Goal: Task Accomplishment & Management: Use online tool/utility

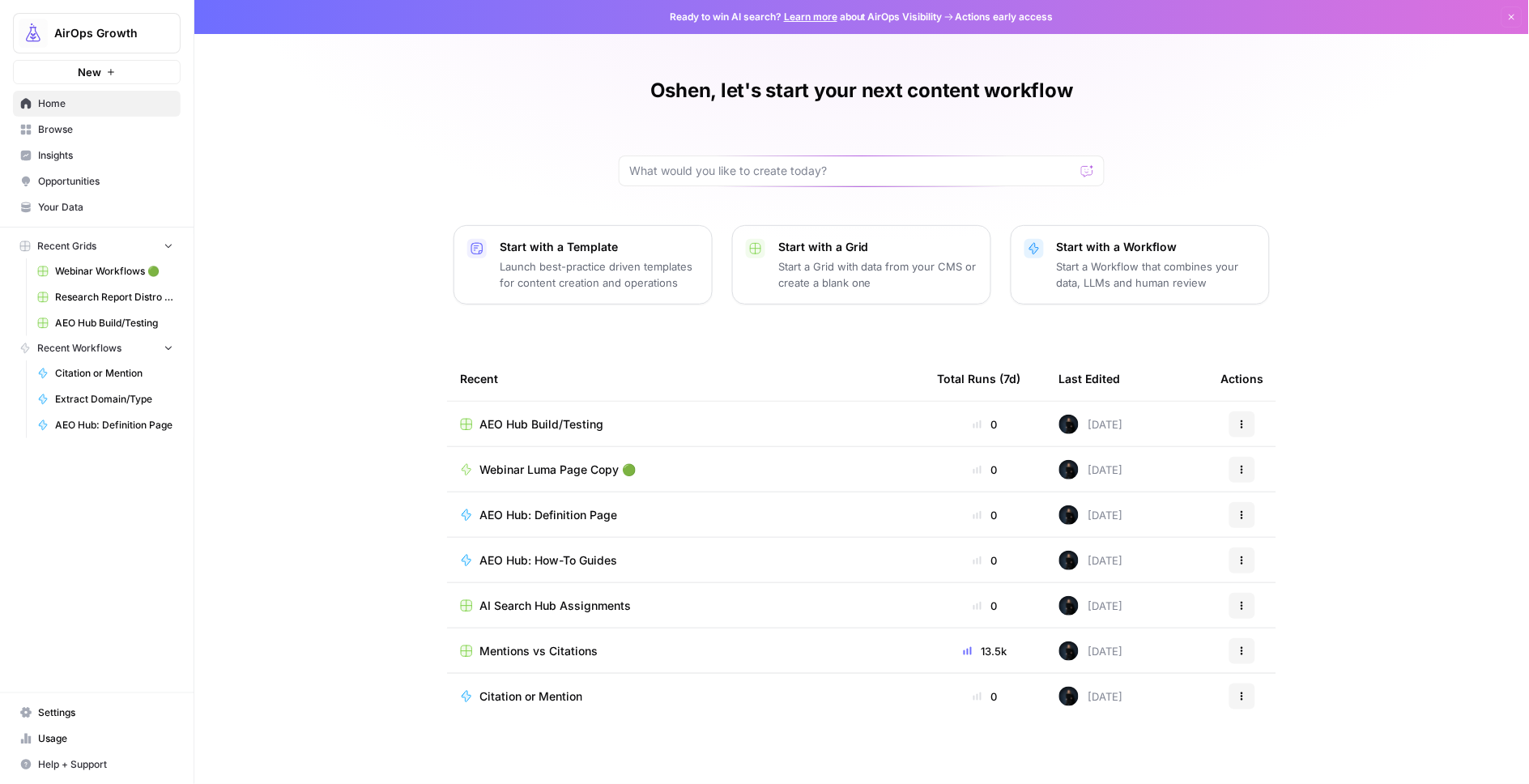
click at [62, 127] on span "Browse" at bounding box center [106, 129] width 135 height 15
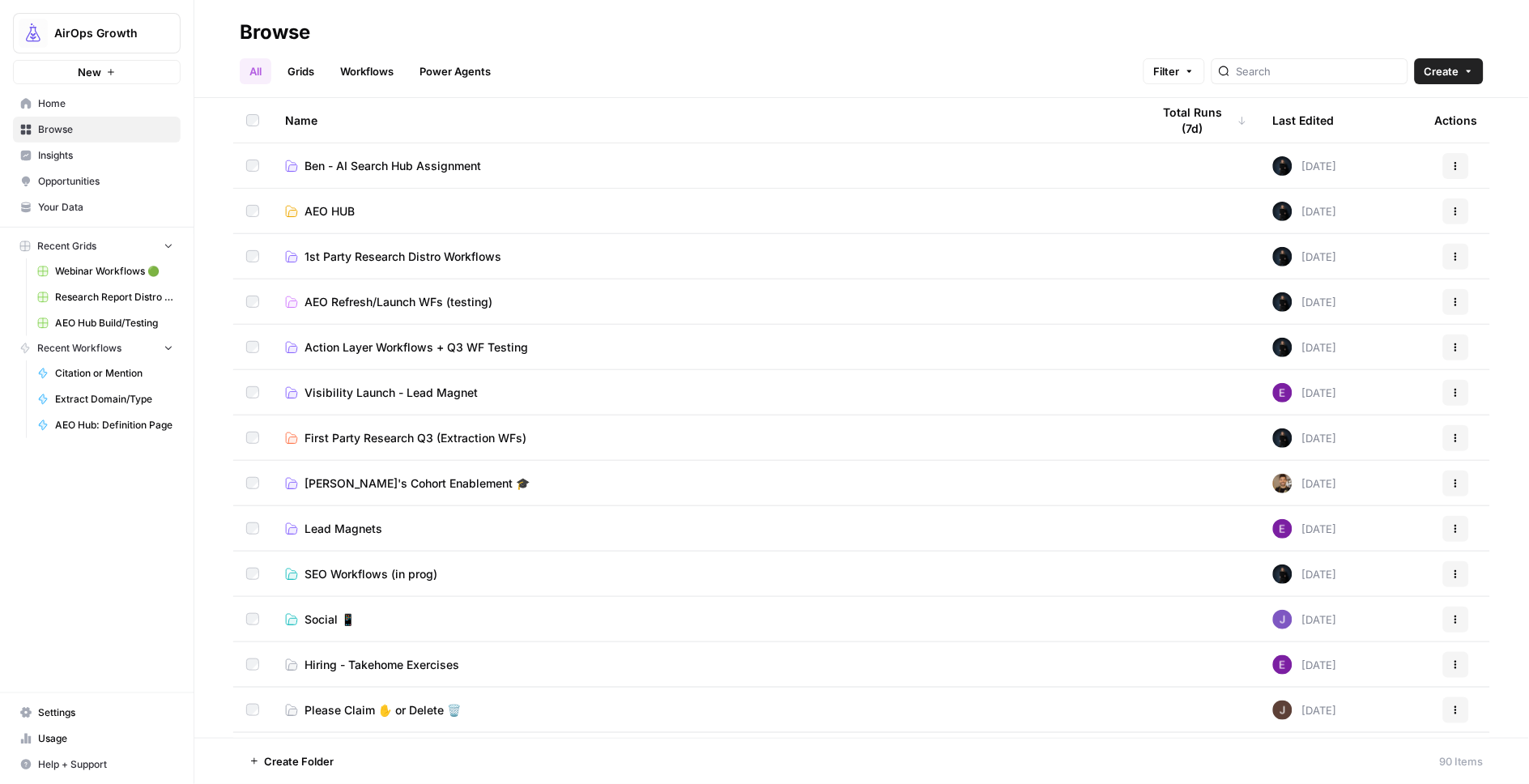
click at [1480, 71] on button "Create" at bounding box center [1449, 71] width 69 height 26
click at [1427, 106] on span "Folder" at bounding box center [1419, 109] width 91 height 16
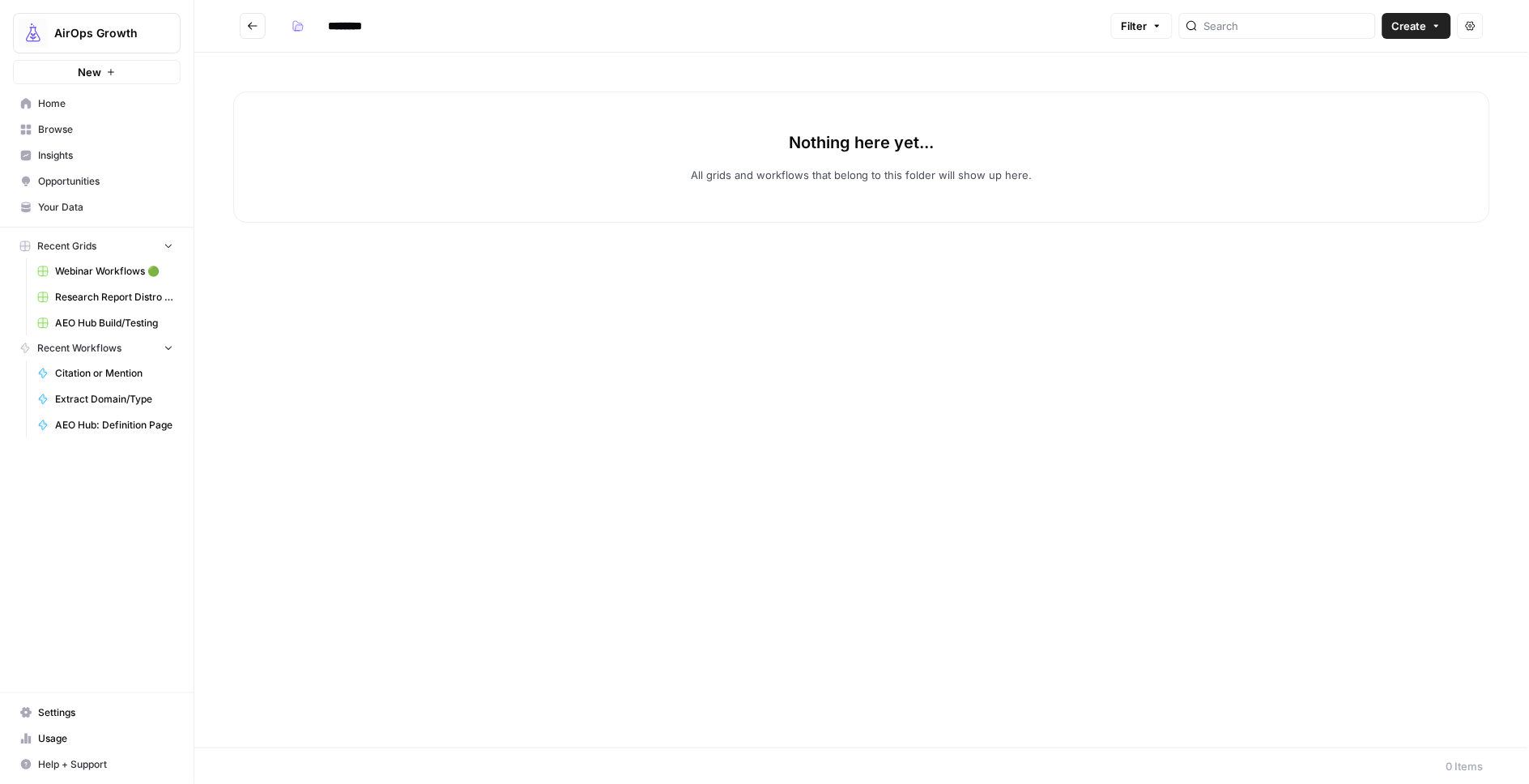
click at [354, 23] on input "********" at bounding box center [366, 26] width 91 height 26
type input "**********"
click at [1428, 23] on button "Create" at bounding box center [1416, 26] width 69 height 26
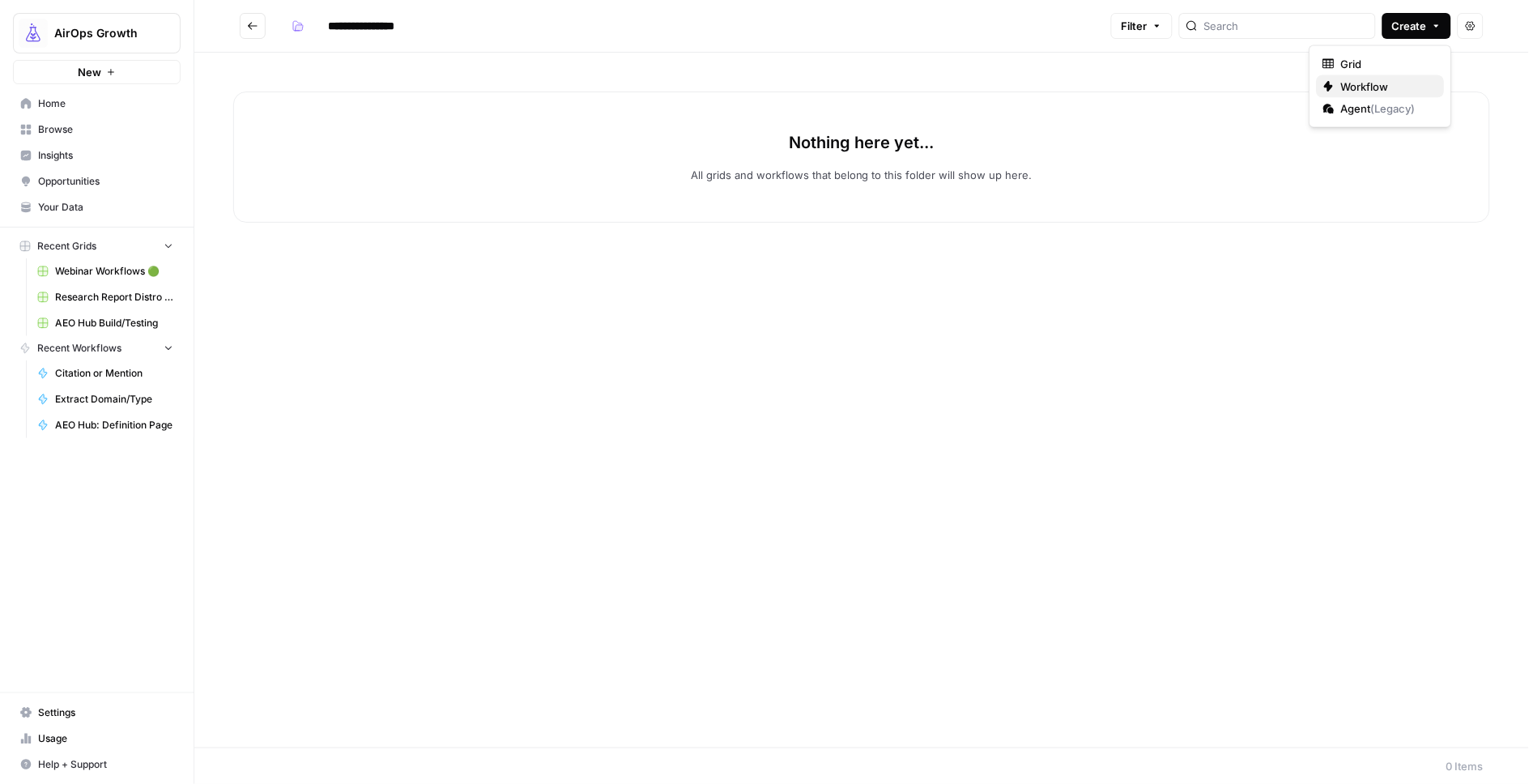
click at [1416, 83] on span "Workflow" at bounding box center [1387, 87] width 91 height 16
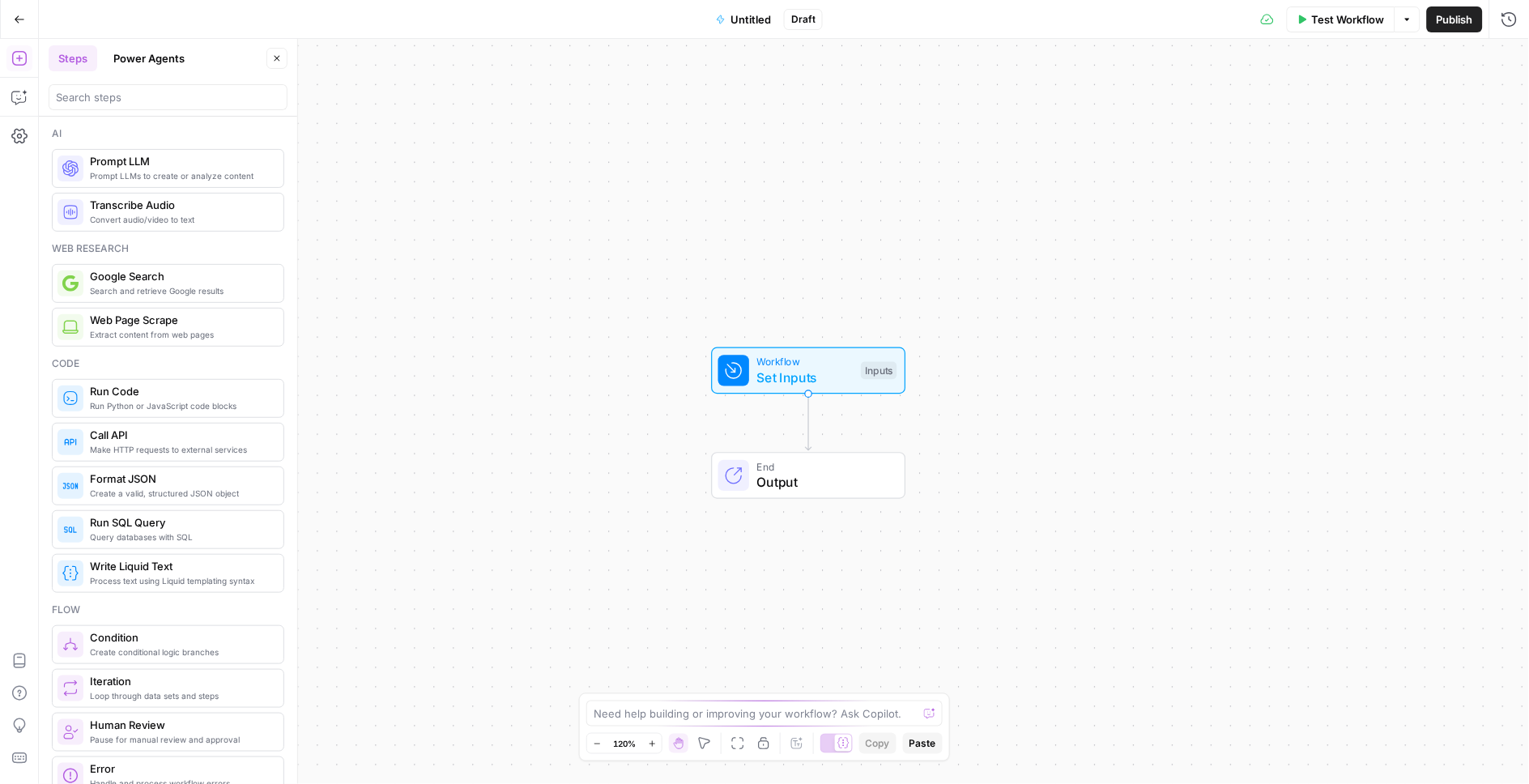
click at [745, 366] on div at bounding box center [733, 369] width 30 height 30
click at [1287, 107] on button "Add Field" at bounding box center [1324, 110] width 329 height 26
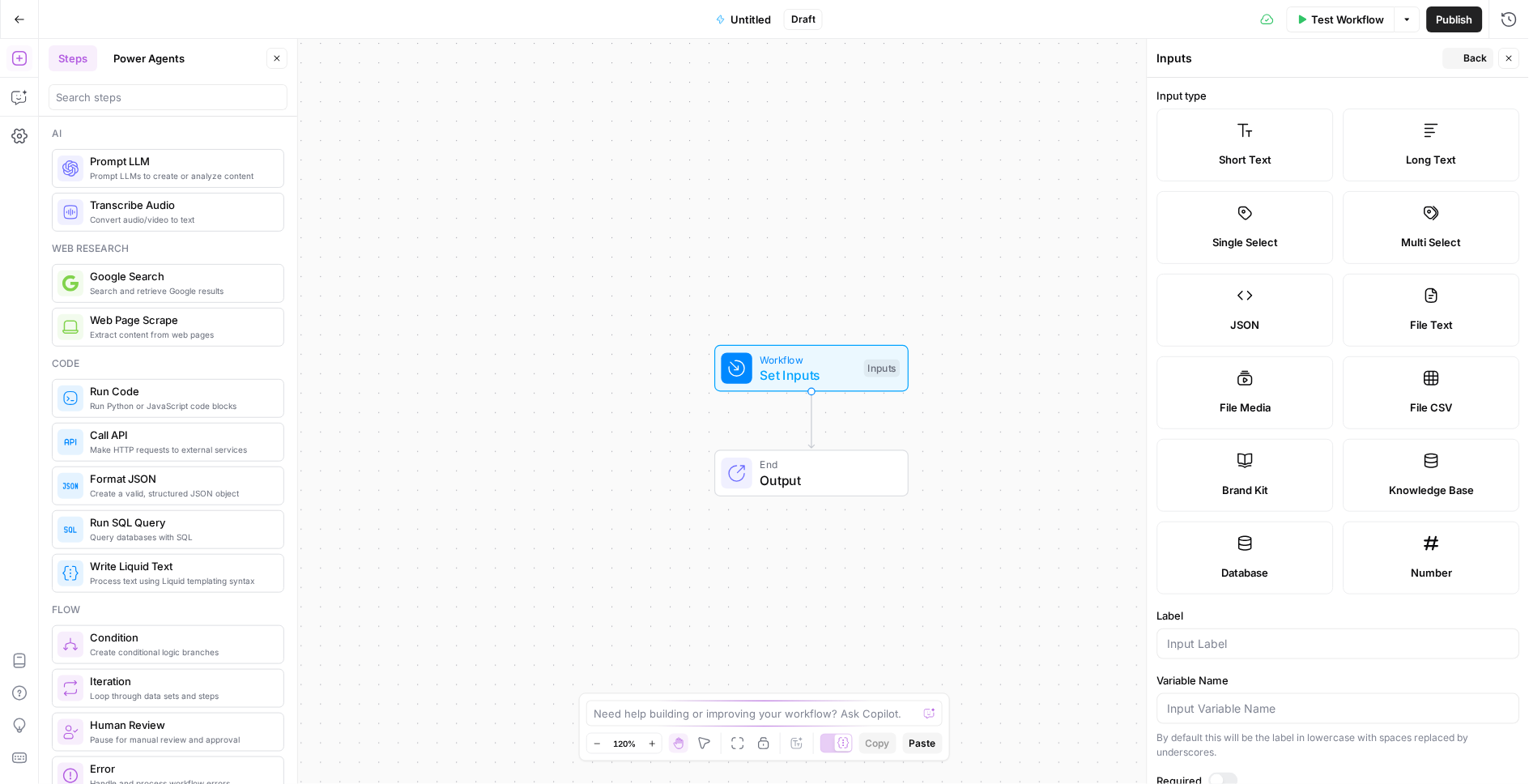
scroll to position [6, 0]
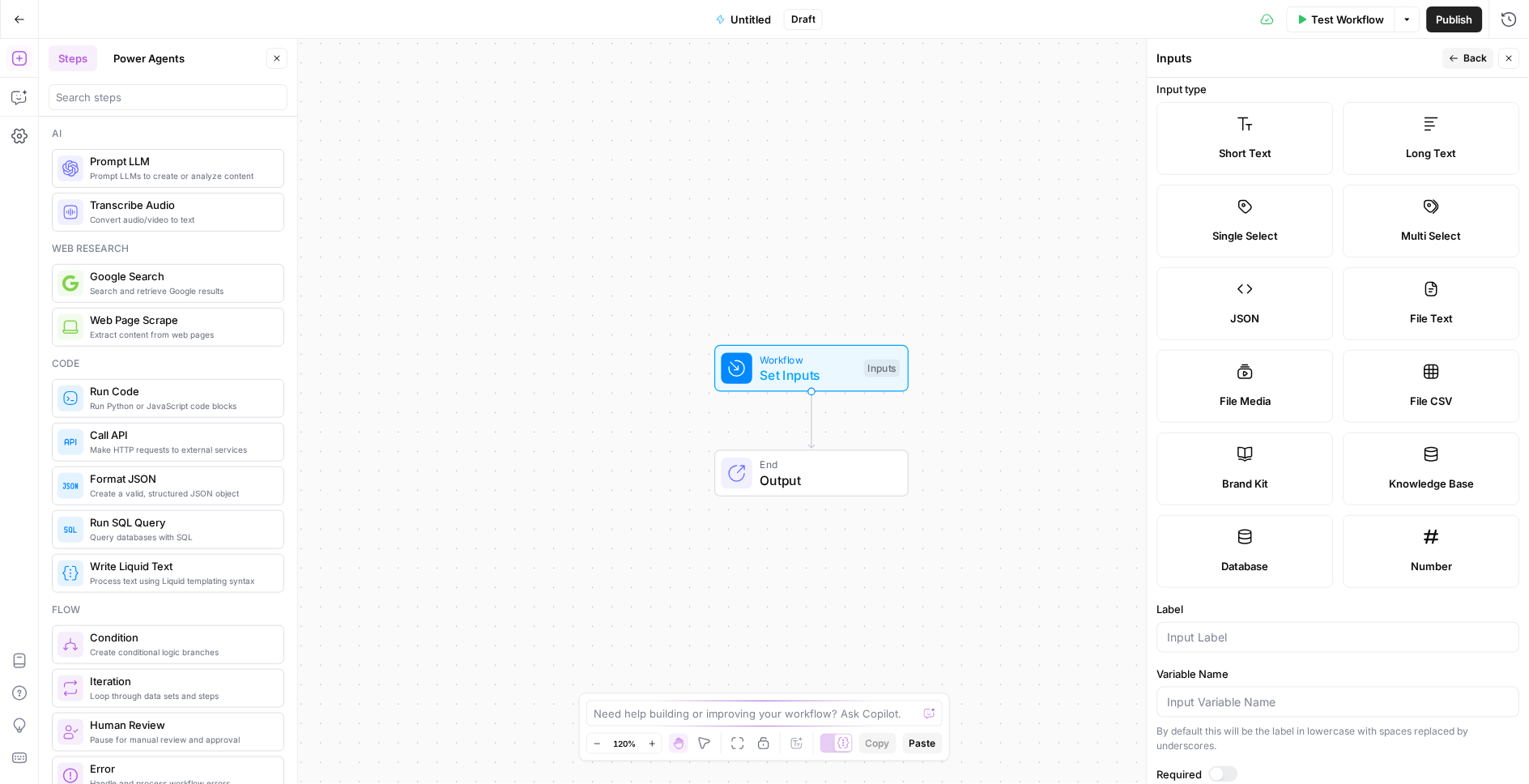
drag, startPoint x: 1447, startPoint y: 141, endPoint x: 1356, endPoint y: 312, distance: 193.7
click at [1447, 141] on label "Long Text" at bounding box center [1432, 139] width 177 height 73
click at [1212, 640] on input "Label" at bounding box center [1339, 637] width 342 height 16
type input "r"
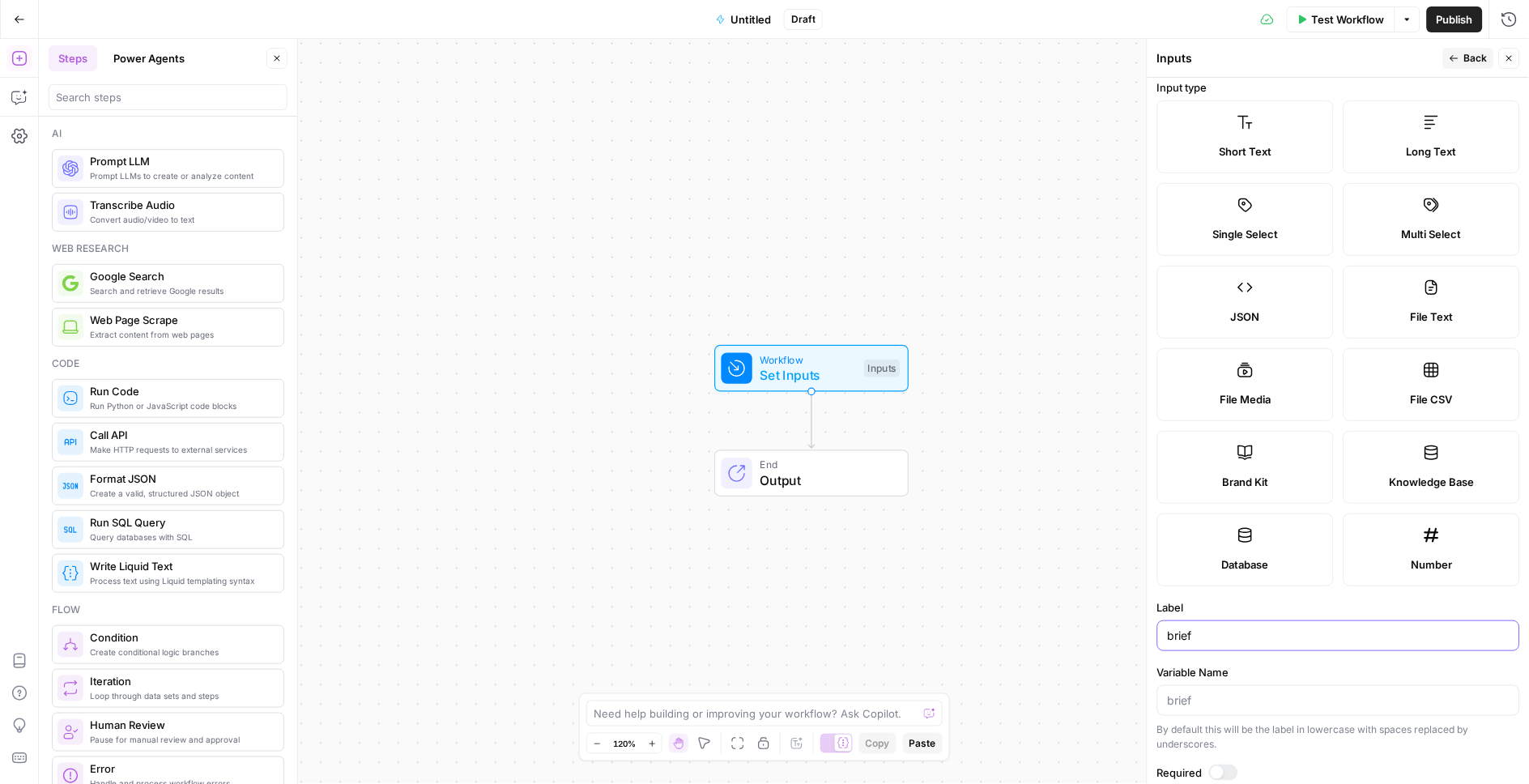
type input "brief"
click at [504, 482] on div "Workflow Set Inputs Inputs End Output" at bounding box center [784, 411] width 1490 height 745
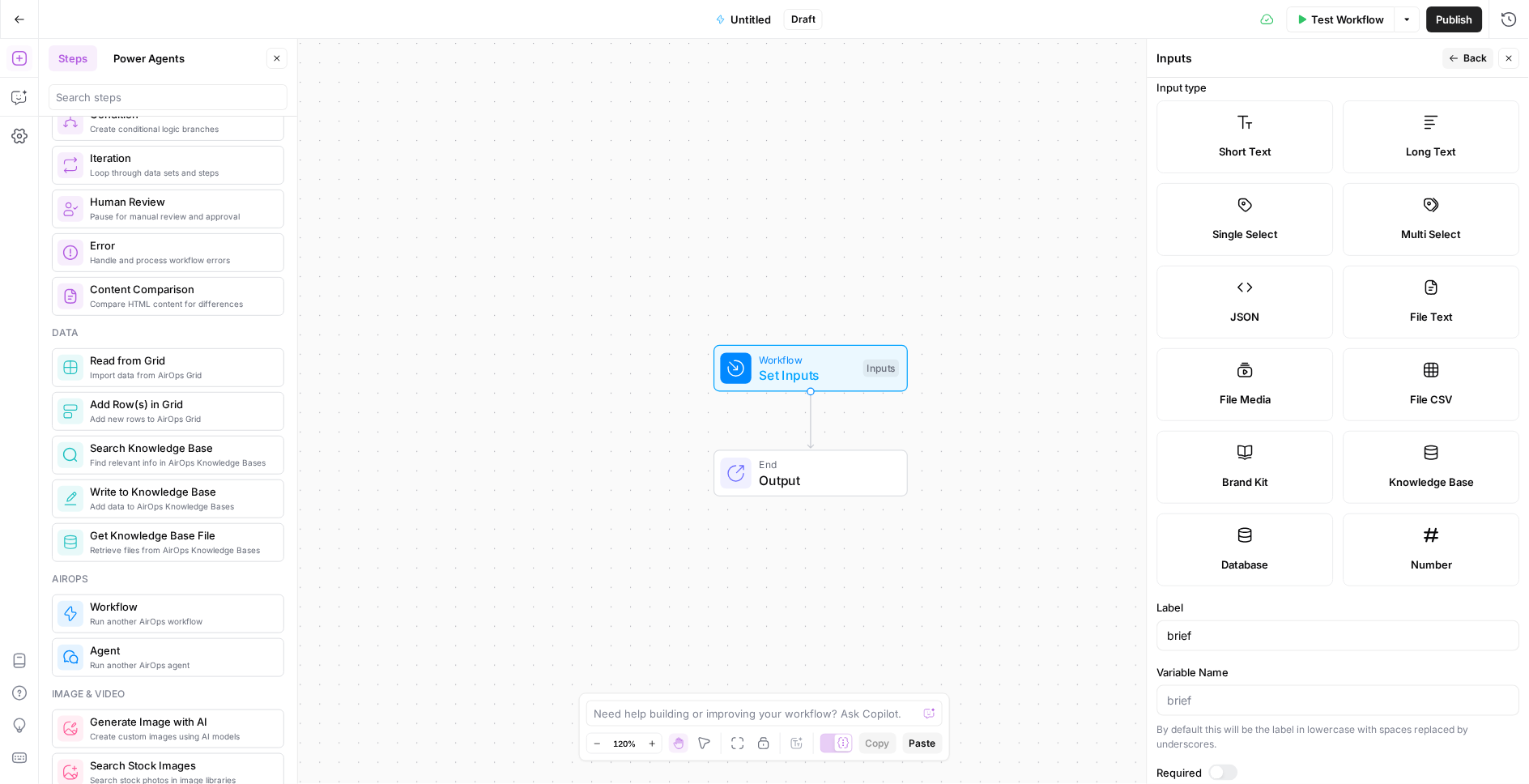
scroll to position [533, 0]
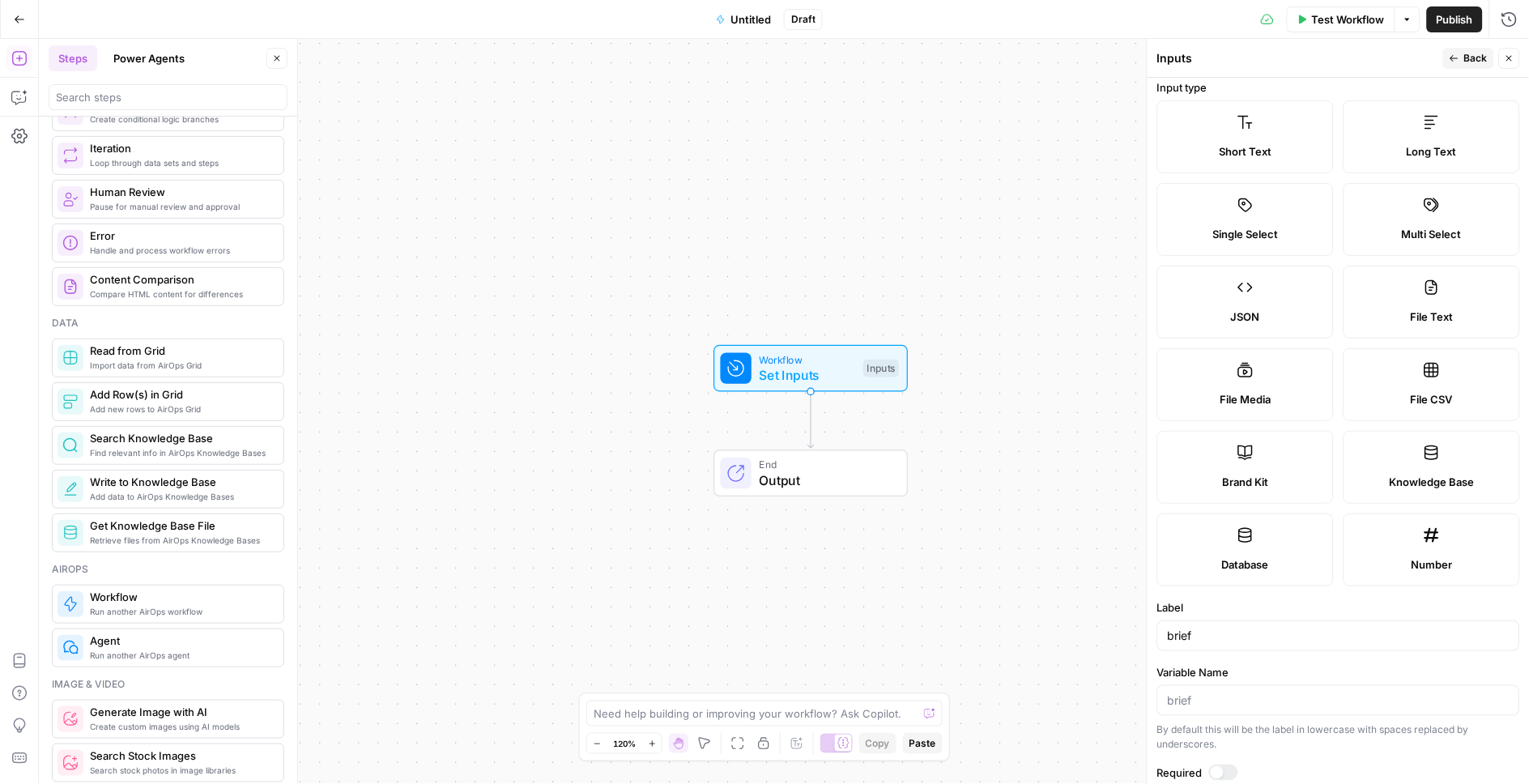
click at [192, 460] on span "Find relevant info in AirOps Knowledge Bases" at bounding box center [180, 453] width 180 height 13
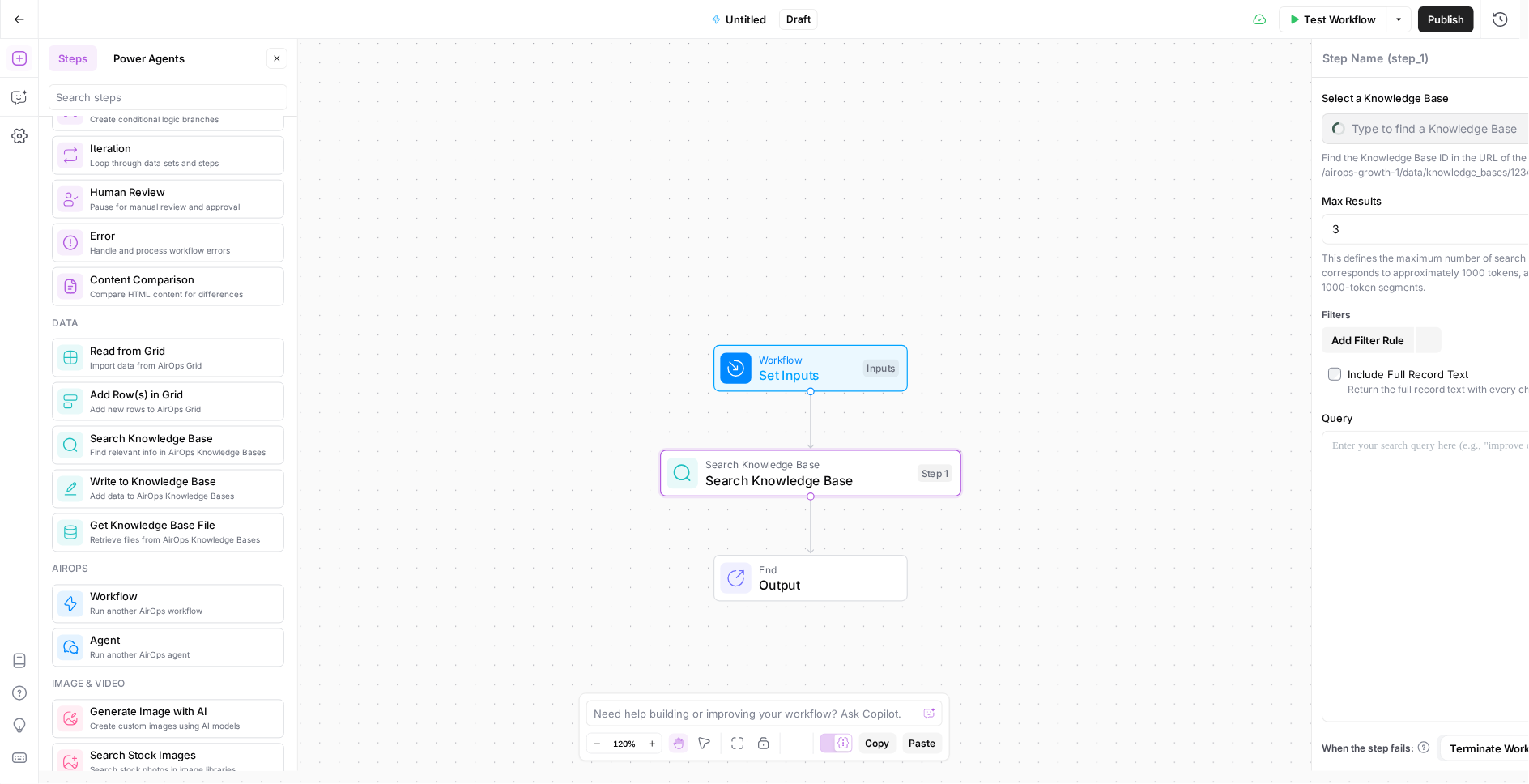
type textarea "Search Knowledge Base"
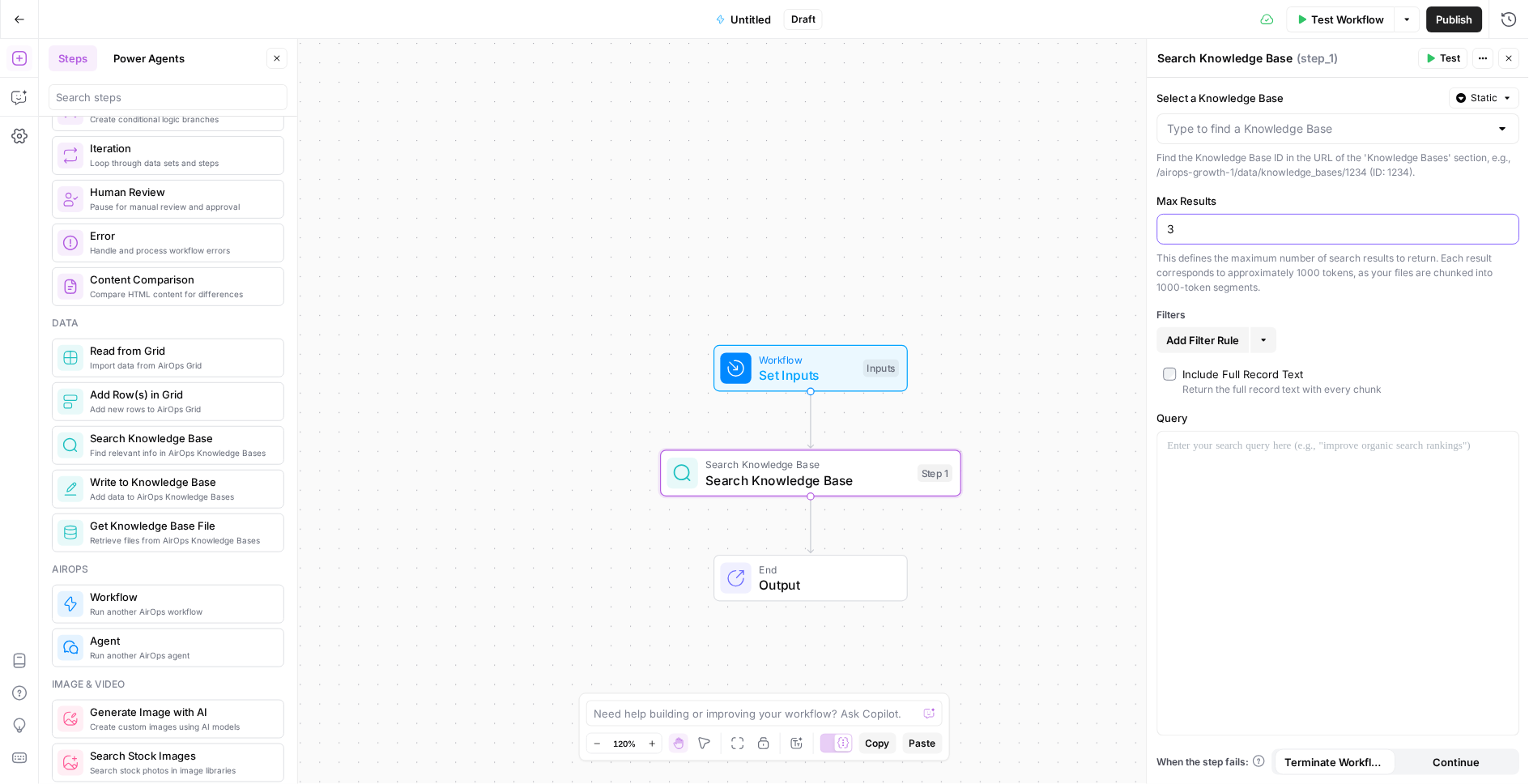
click at [1212, 224] on input "3" at bounding box center [1339, 229] width 342 height 16
click at [1242, 117] on div at bounding box center [1339, 128] width 363 height 30
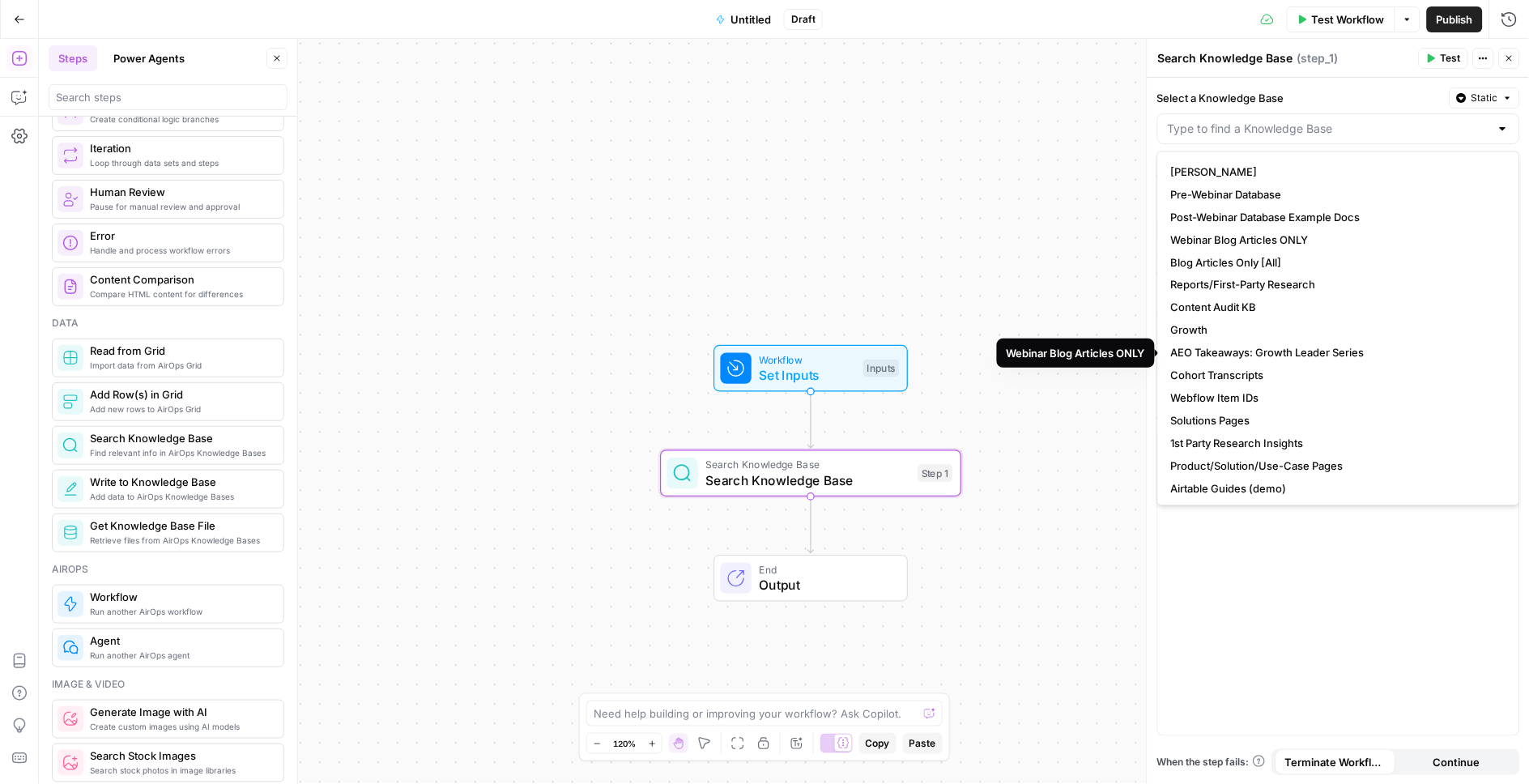
scroll to position [226, 0]
click at [1286, 280] on span "Reports/First-Party Research" at bounding box center [1335, 284] width 329 height 16
type input "Reports/First-Party Research"
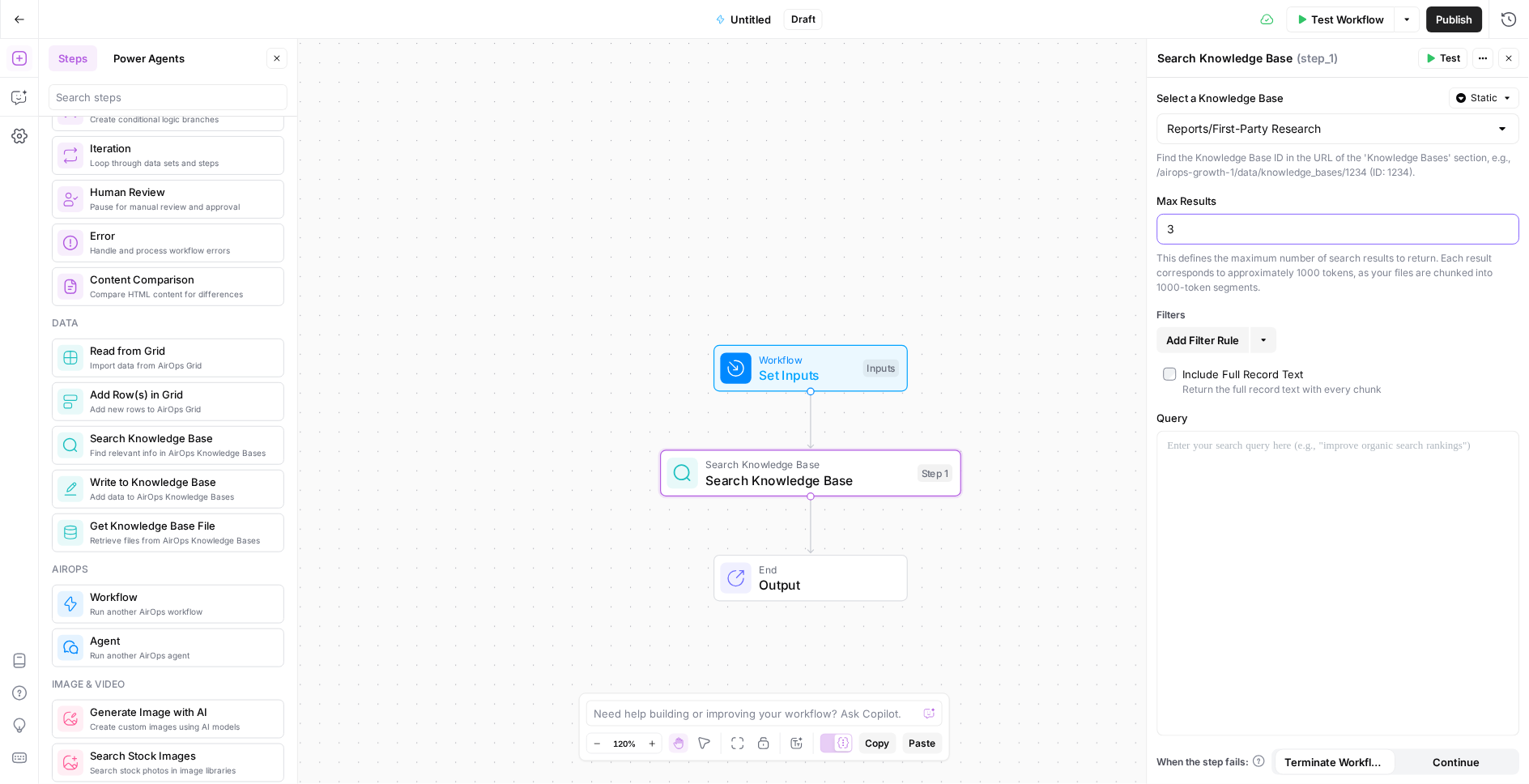
click at [1202, 232] on input "3" at bounding box center [1339, 229] width 342 height 16
click at [1215, 376] on div "Include Full Record Text" at bounding box center [1243, 374] width 121 height 16
click at [1212, 336] on span "Add Filter Rule" at bounding box center [1204, 340] width 73 height 16
click at [1212, 337] on input "text" at bounding box center [1206, 343] width 76 height 16
click at [1384, 379] on div "Add Filter Rule More" at bounding box center [1339, 378] width 363 height 26
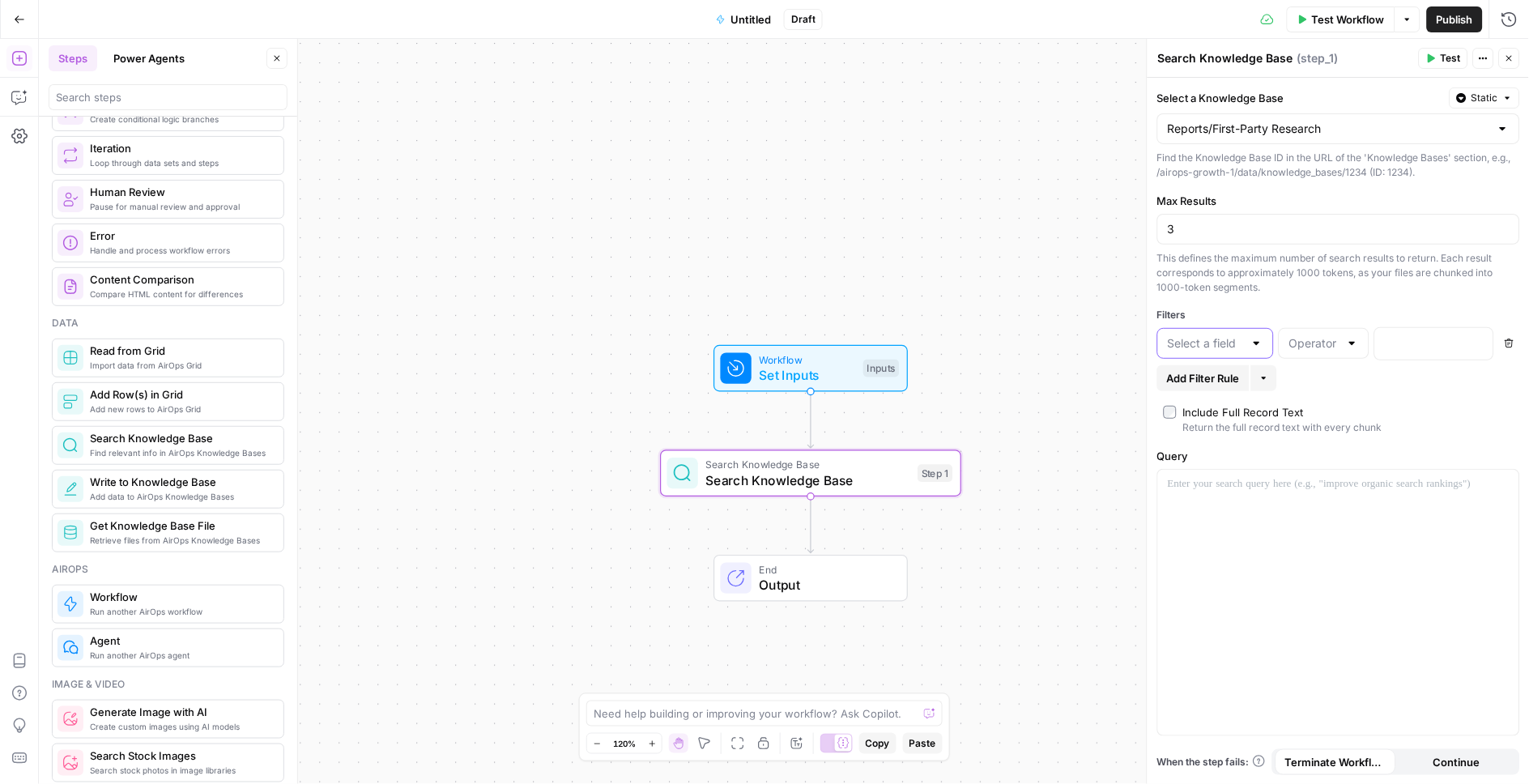
click at [1238, 344] on input "text" at bounding box center [1206, 343] width 76 height 16
click at [1191, 423] on span "url" at bounding box center [1212, 430] width 82 height 16
type input "url"
click at [1212, 338] on input "text" at bounding box center [1206, 343] width 76 height 16
click at [1214, 403] on span "title" at bounding box center [1212, 407] width 82 height 16
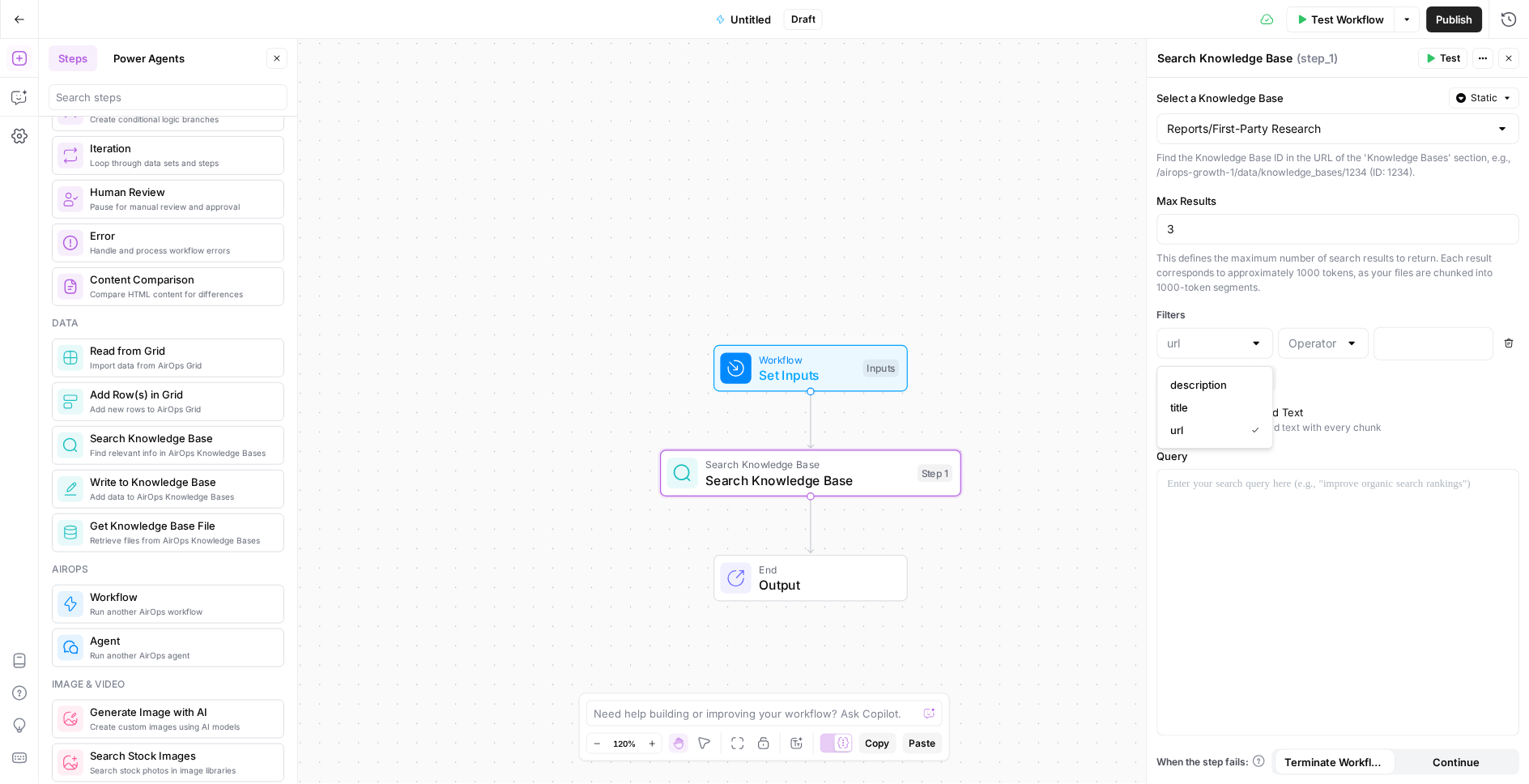
type input "title"
click at [1319, 337] on input "text" at bounding box center [1315, 343] width 50 height 16
click at [1317, 521] on span "is one of" at bounding box center [1321, 520] width 56 height 16
type input "is one of"
click at [1223, 347] on input "text" at bounding box center [1206, 343] width 76 height 16
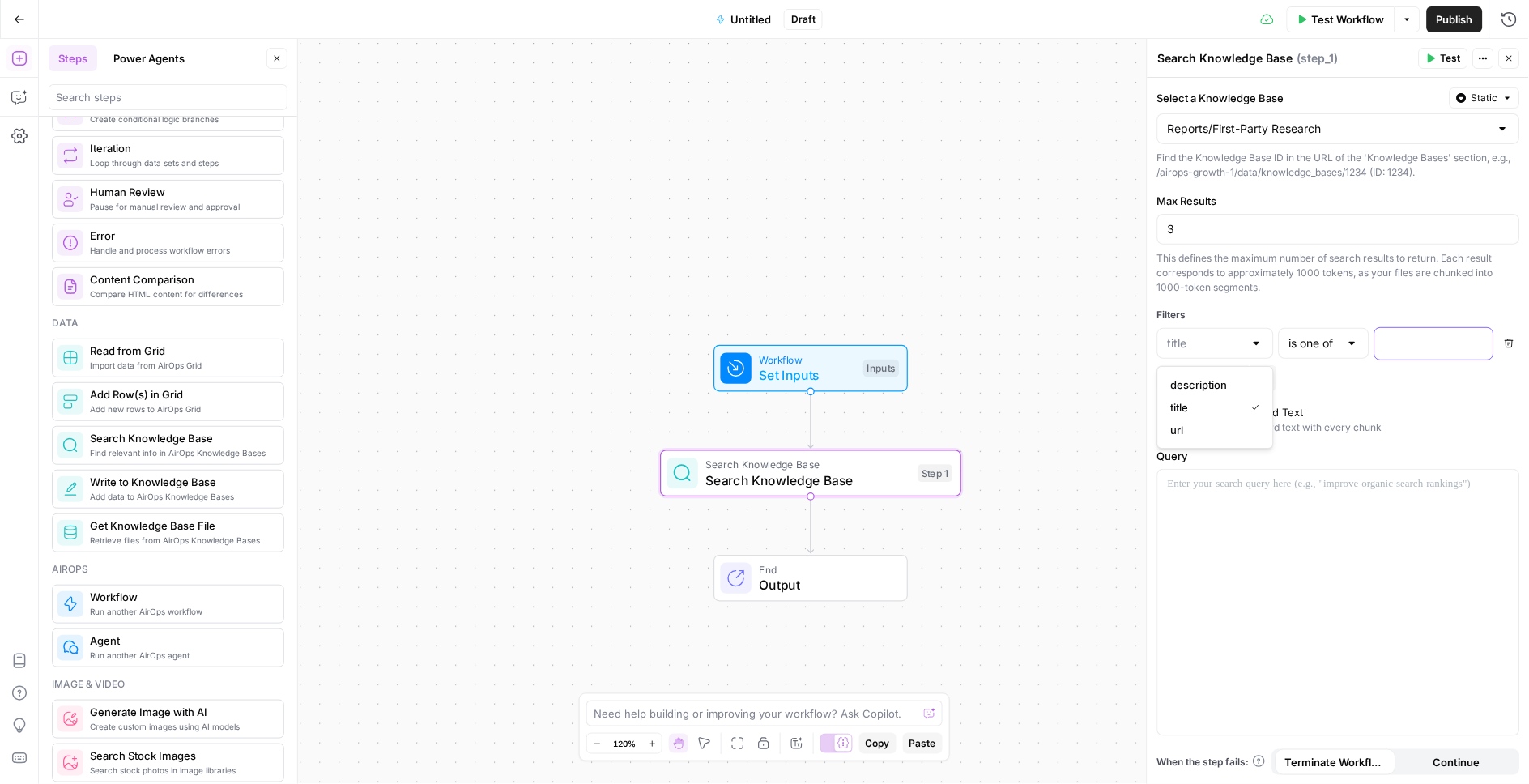
type input "title"
click at [1391, 347] on p at bounding box center [1421, 343] width 73 height 16
click at [1449, 54] on span "Test" at bounding box center [1450, 58] width 20 height 15
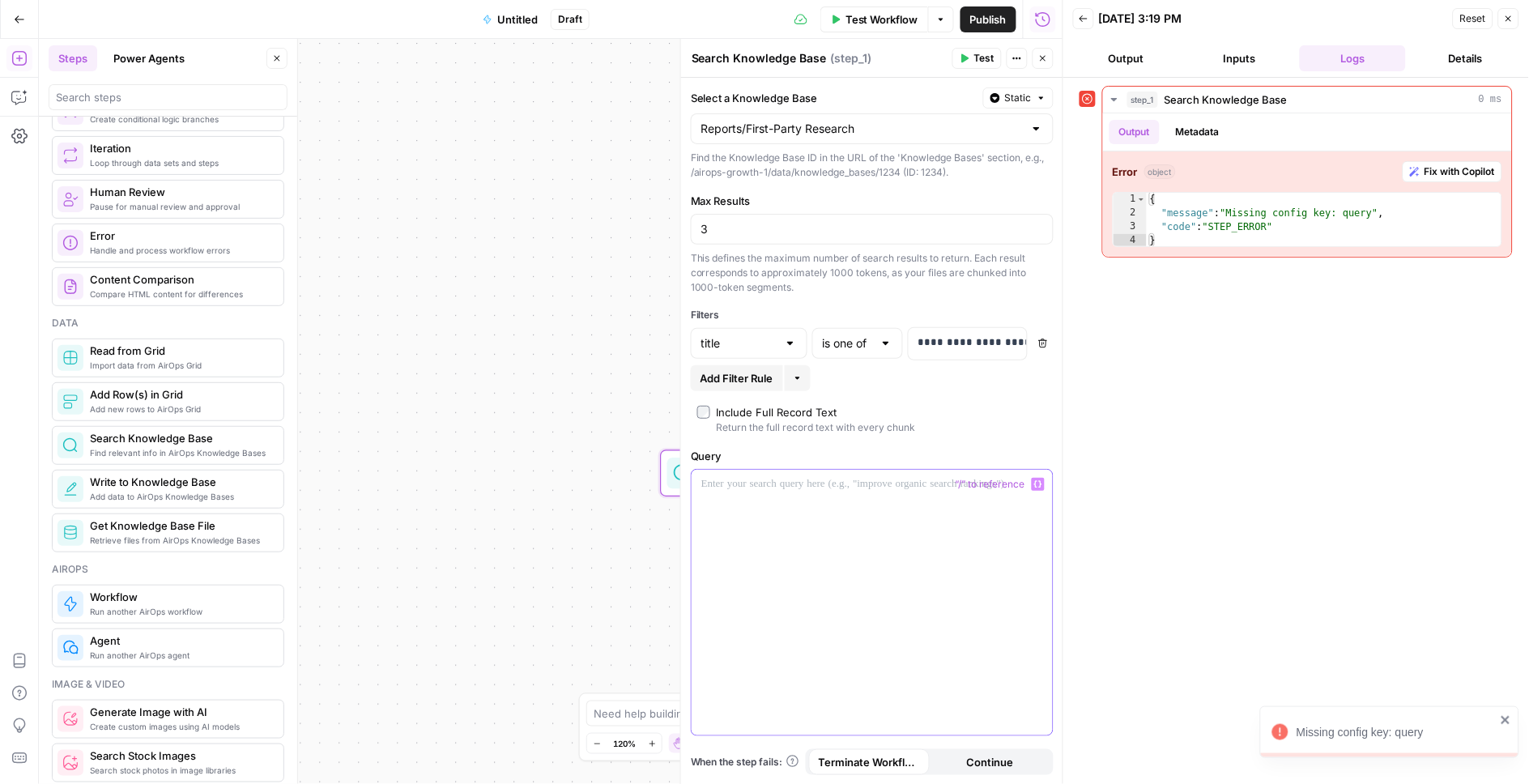
click at [830, 492] on p at bounding box center [872, 484] width 342 height 16
click at [179, 533] on span "Get Knowledge Base File" at bounding box center [180, 526] width 180 height 16
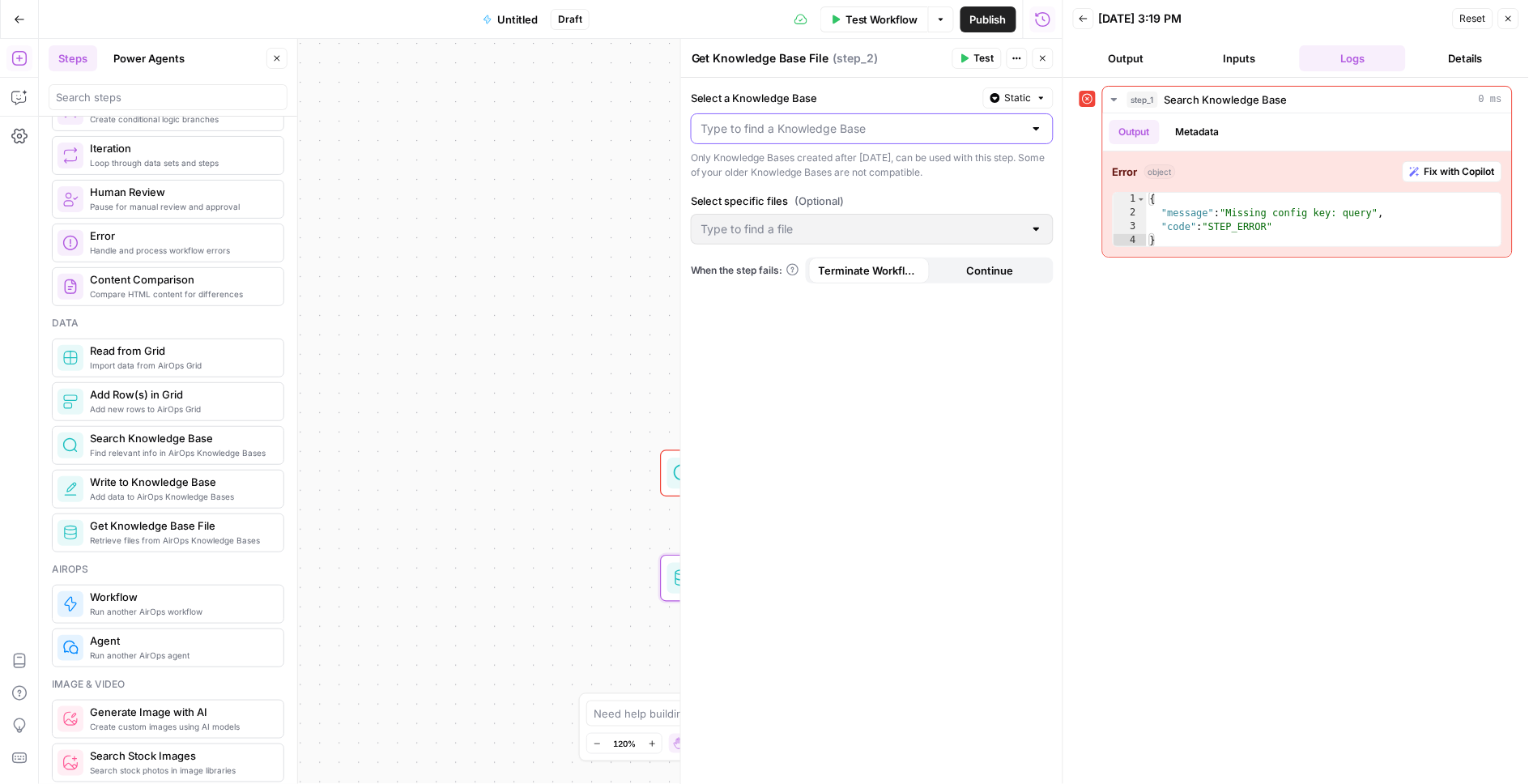
click at [727, 127] on input "Select a Knowledge Base" at bounding box center [863, 128] width 323 height 16
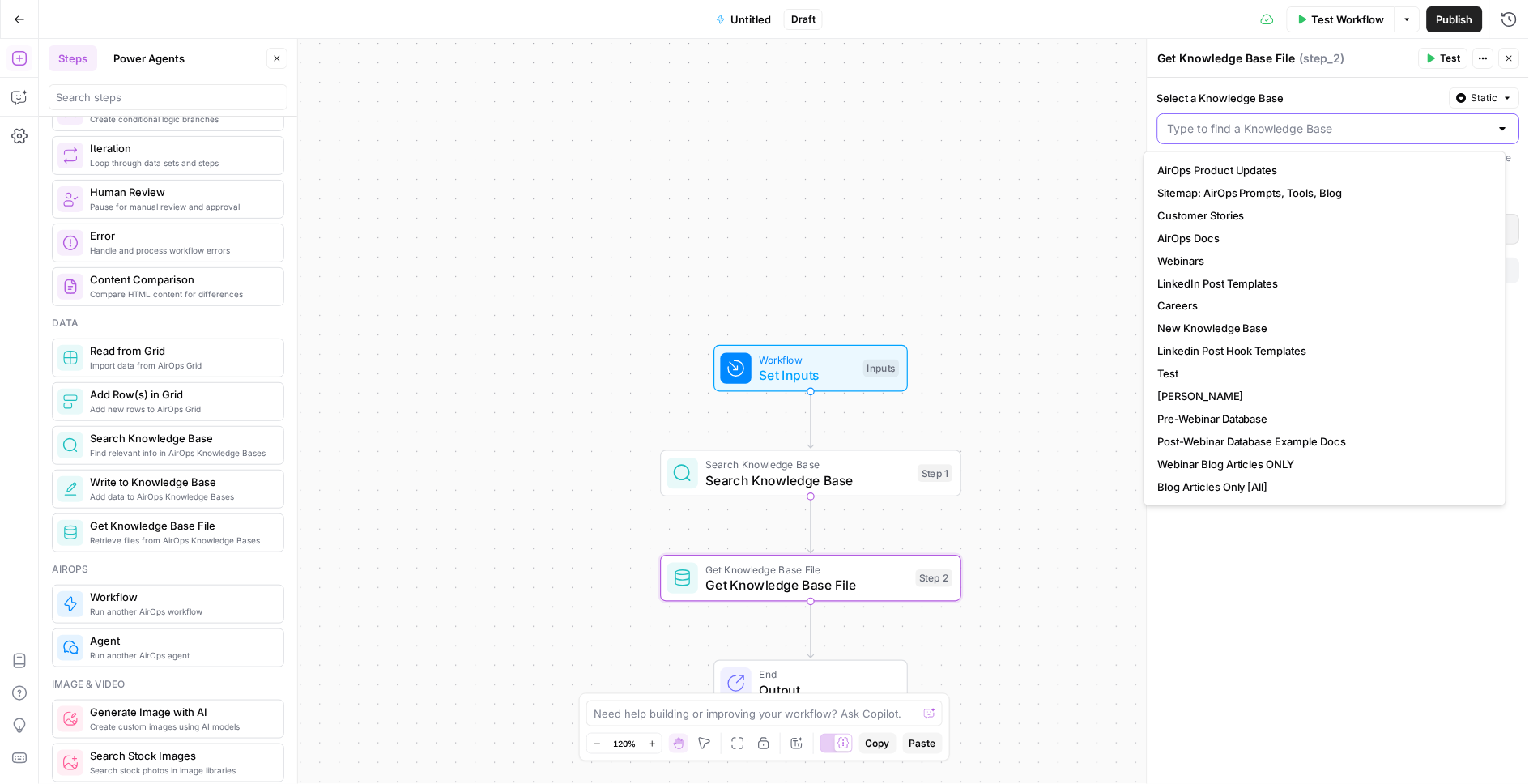
click at [1217, 127] on input "Select a Knowledge Base" at bounding box center [1330, 128] width 323 height 16
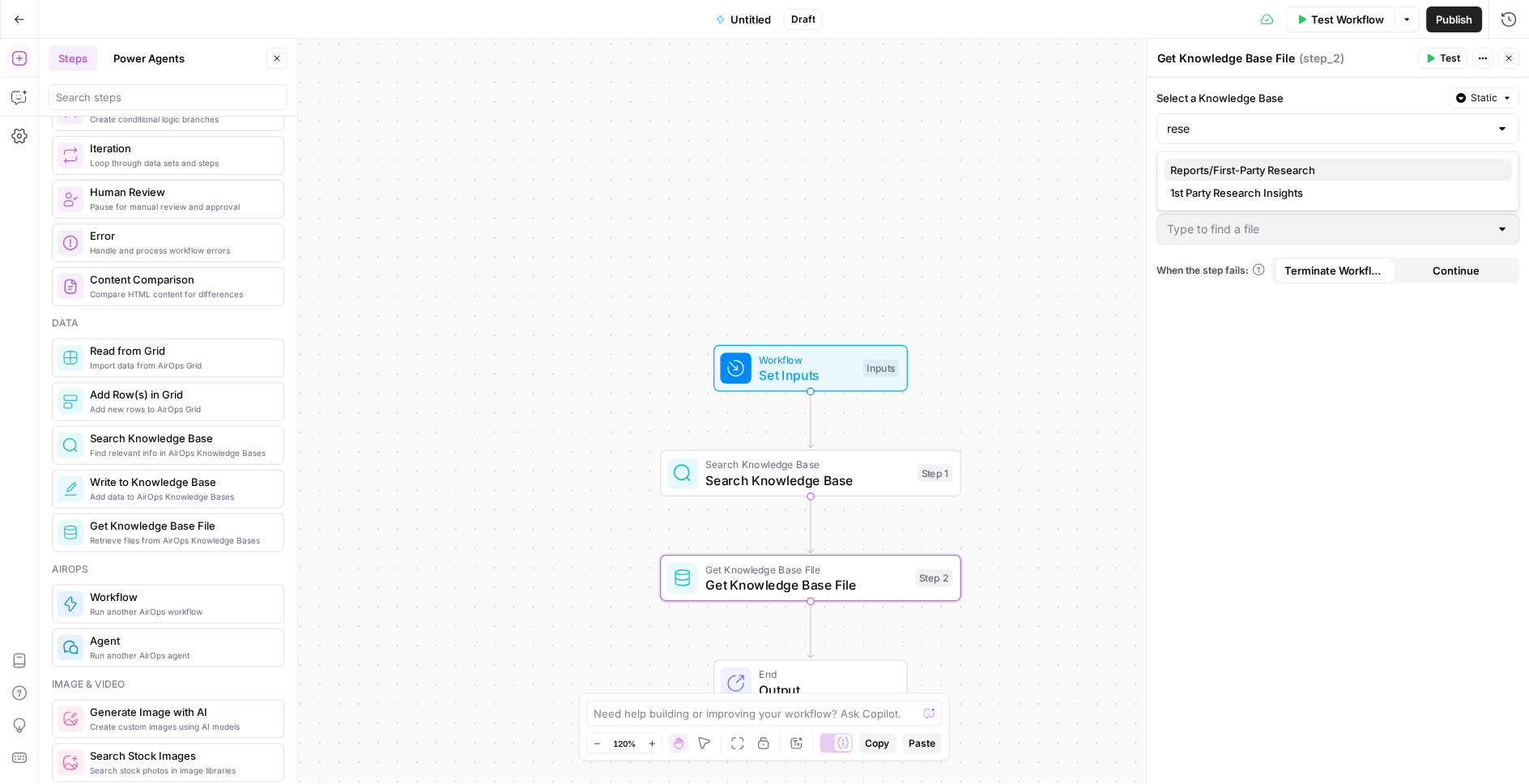
click at [1219, 169] on span "Reports/First-Party Research" at bounding box center [1335, 170] width 329 height 16
type input "Reports/First-Party Research"
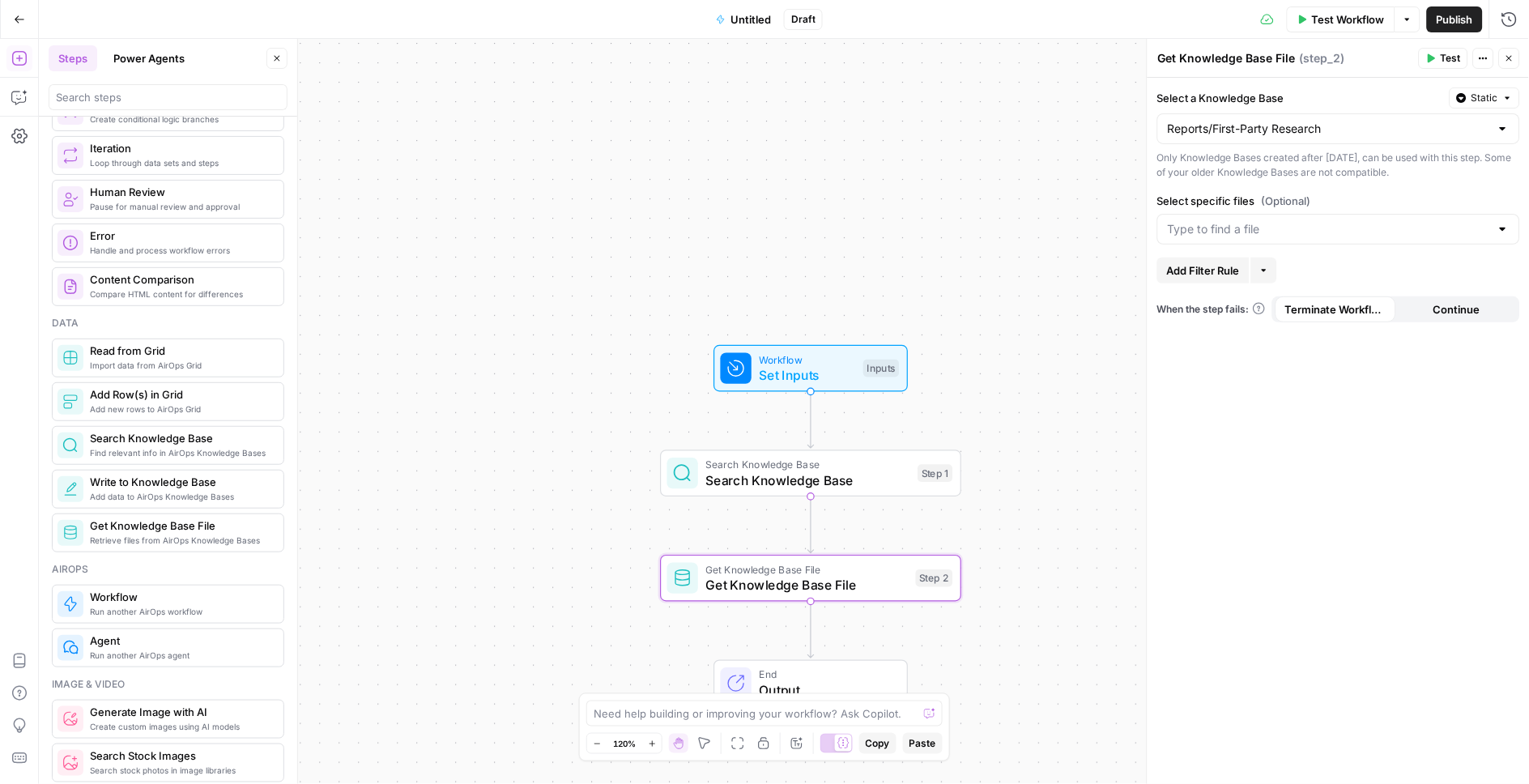
click at [1238, 269] on span "Add Filter Rule" at bounding box center [1204, 271] width 73 height 16
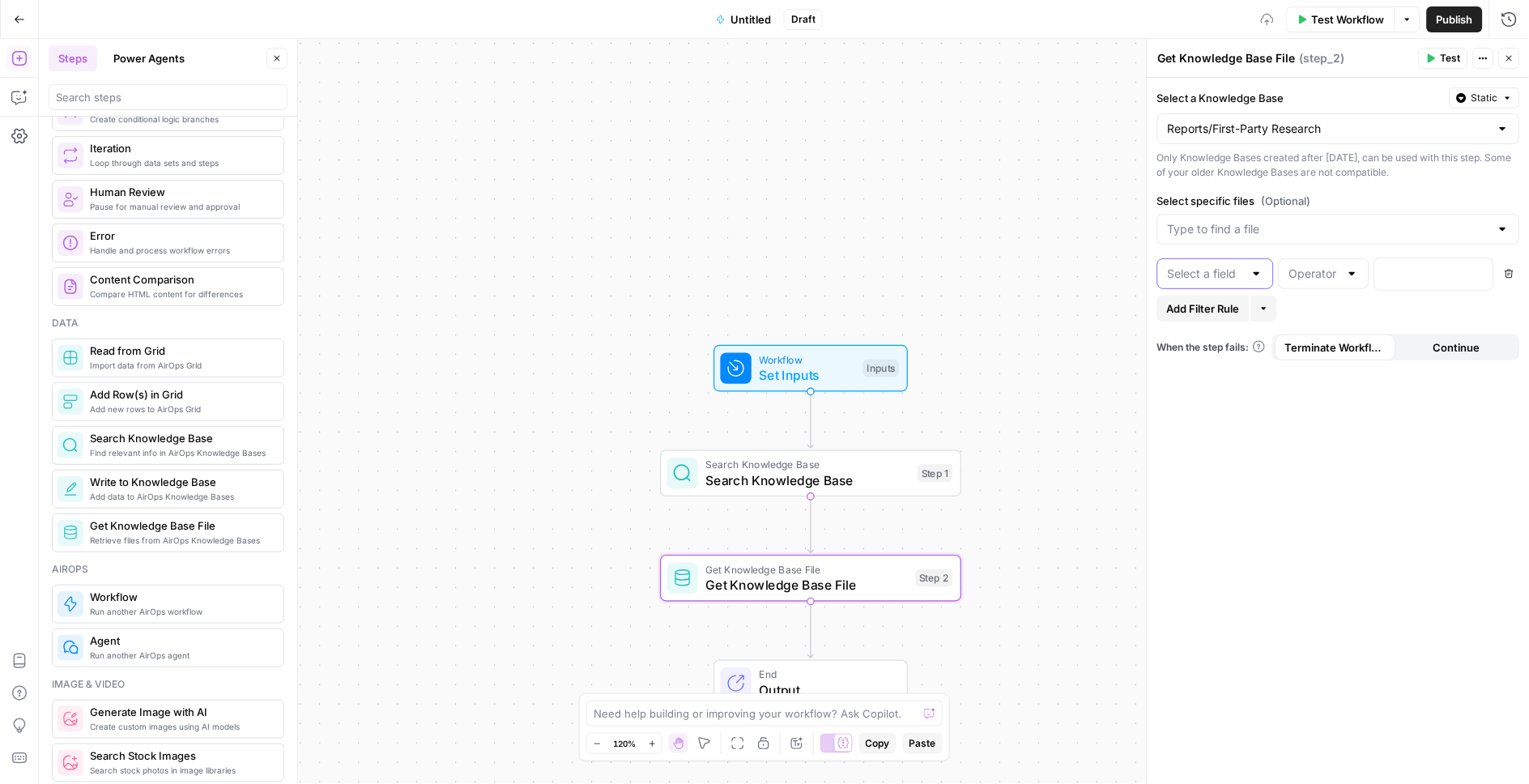
click at [1223, 278] on input "text" at bounding box center [1206, 273] width 76 height 16
drag, startPoint x: 1197, startPoint y: 363, endPoint x: 1271, endPoint y: 276, distance: 114.2
click at [1198, 362] on span "url" at bounding box center [1212, 361] width 82 height 16
type input "url"
drag, startPoint x: 1305, startPoint y: 272, endPoint x: 1308, endPoint y: 291, distance: 19.2
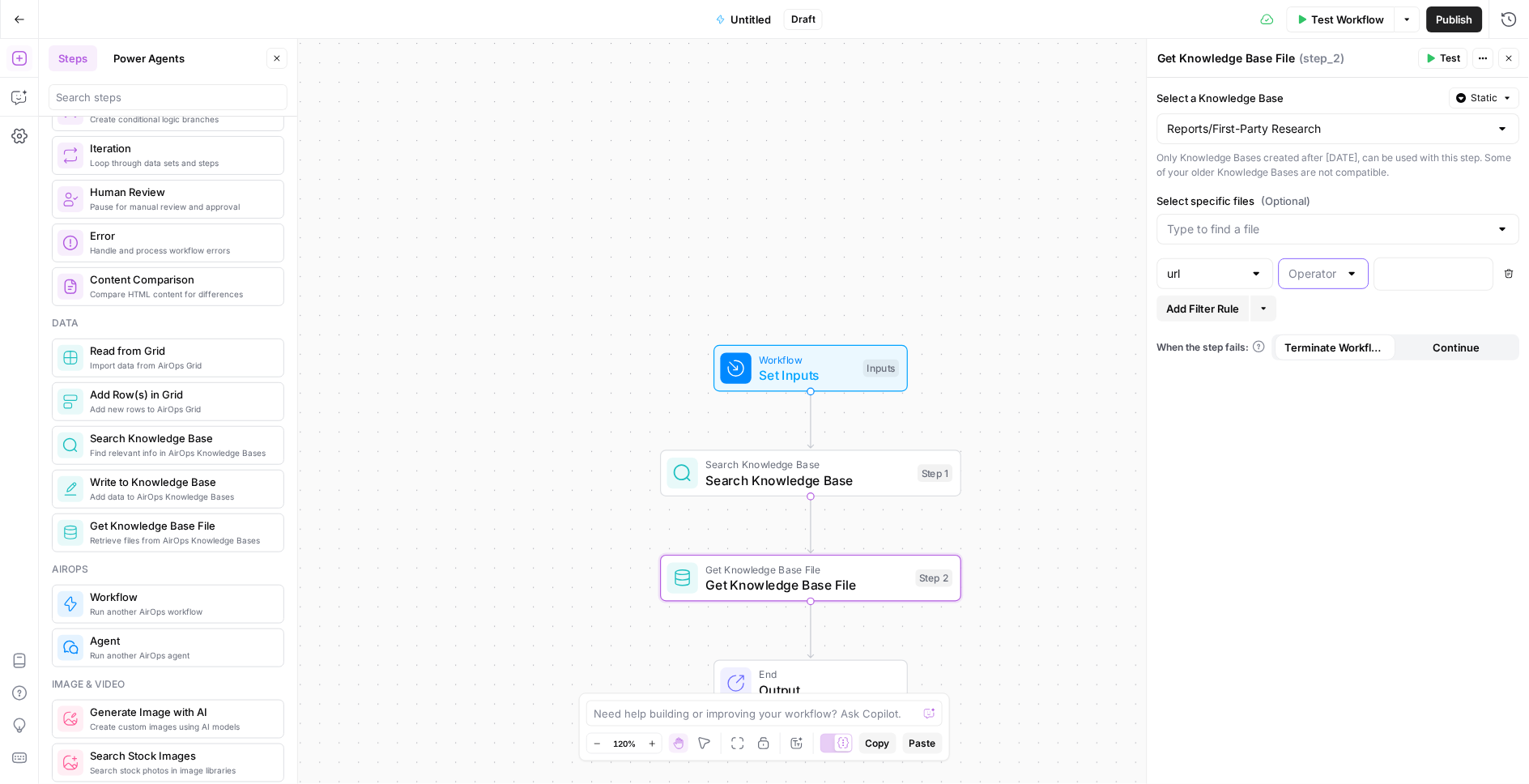
click at [1305, 272] on input "text" at bounding box center [1315, 273] width 50 height 16
click at [1336, 541] on span "contains" at bounding box center [1321, 542] width 56 height 16
type input "contains"
click at [1408, 271] on p at bounding box center [1421, 272] width 73 height 16
click at [1185, 309] on span "Add Filter Rule" at bounding box center [1204, 308] width 73 height 16
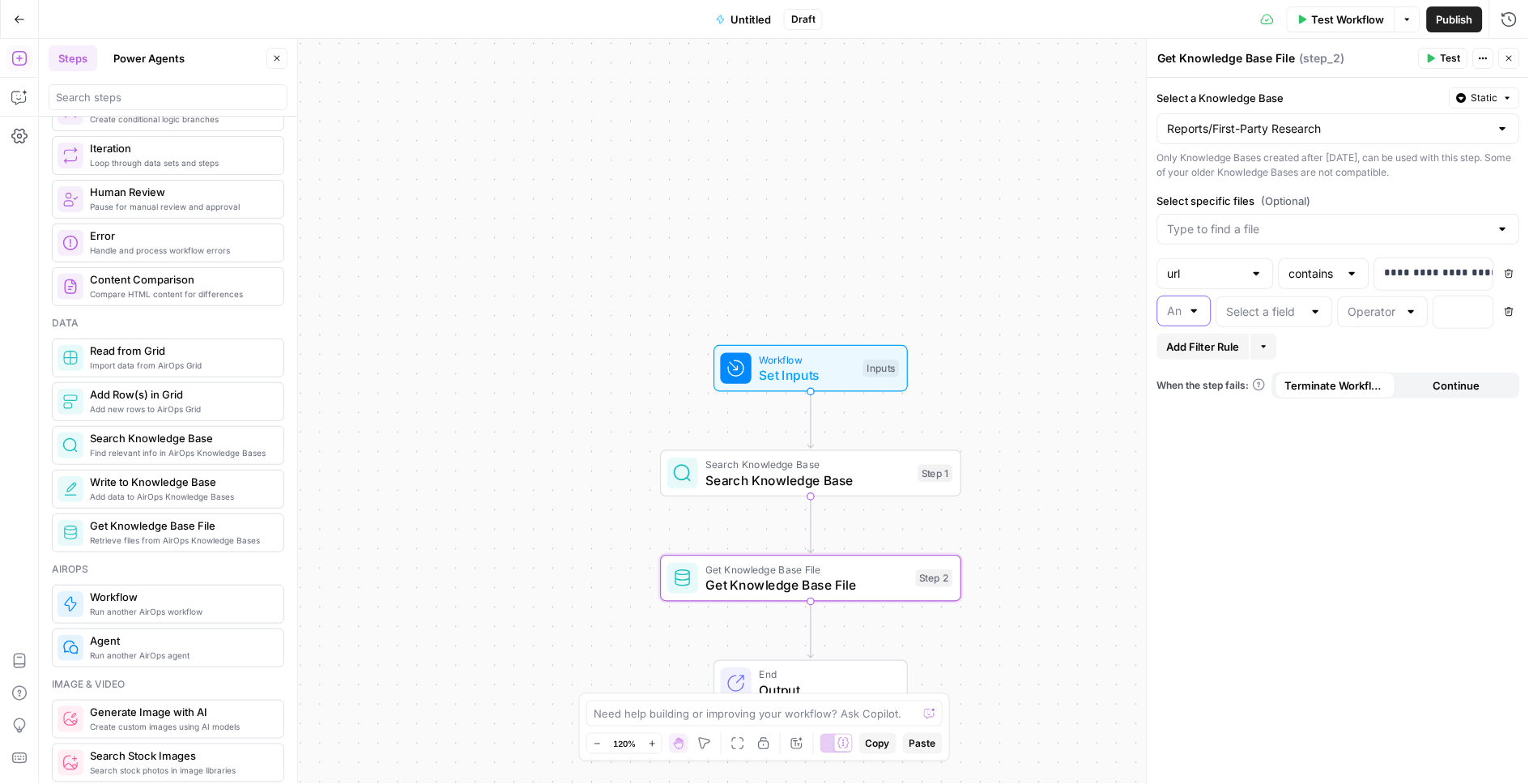
click at [1173, 310] on input "text" at bounding box center [1175, 310] width 14 height 16
click at [1180, 374] on span "Or" at bounding box center [1180, 375] width 20 height 16
type input "Or"
click at [1281, 310] on input "text" at bounding box center [1265, 311] width 76 height 16
drag, startPoint x: 1251, startPoint y: 400, endPoint x: 1373, endPoint y: 342, distance: 135.1
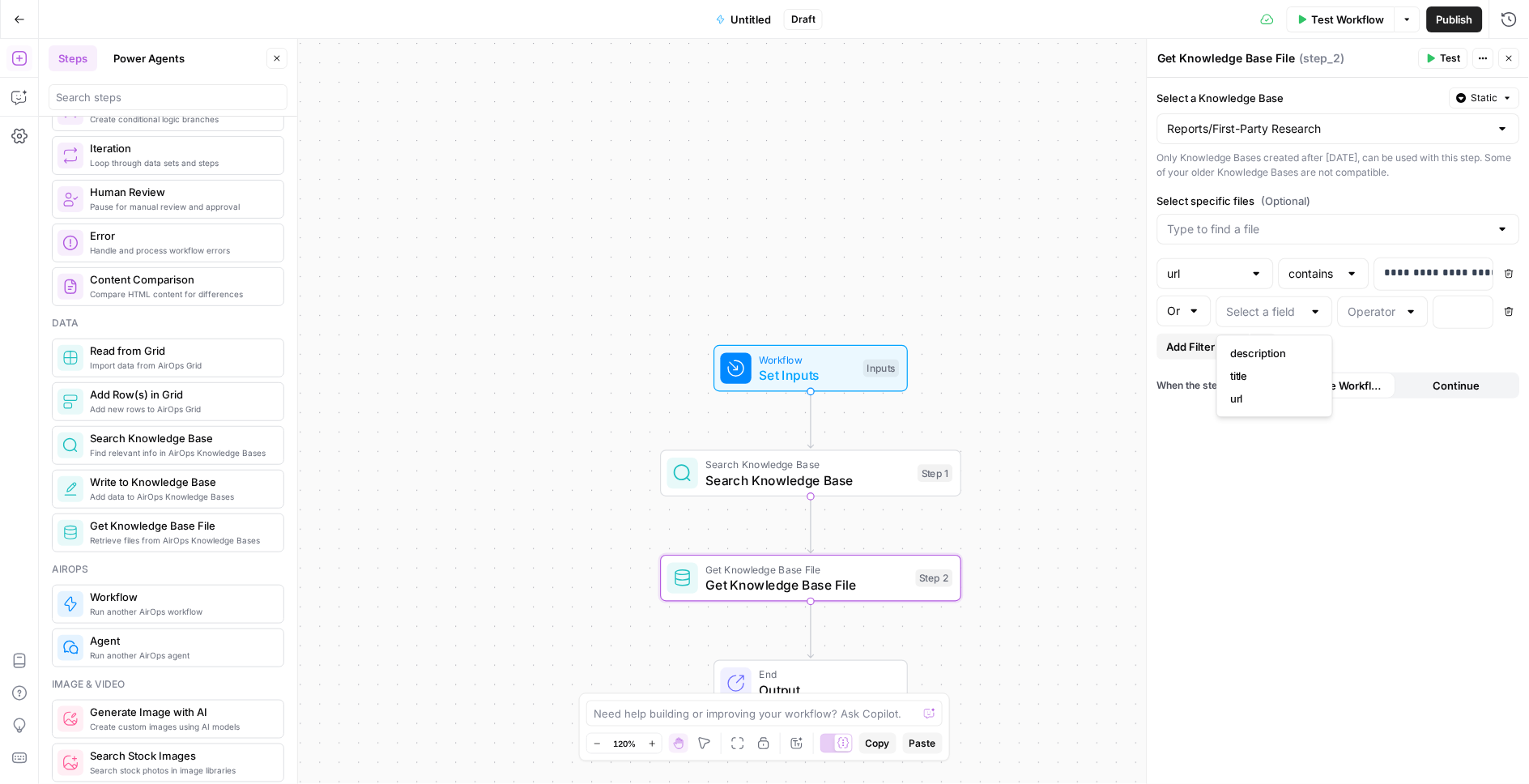
click at [1253, 398] on span "url" at bounding box center [1271, 398] width 82 height 16
type input "url"
click at [1386, 315] on input "text" at bounding box center [1374, 311] width 50 height 16
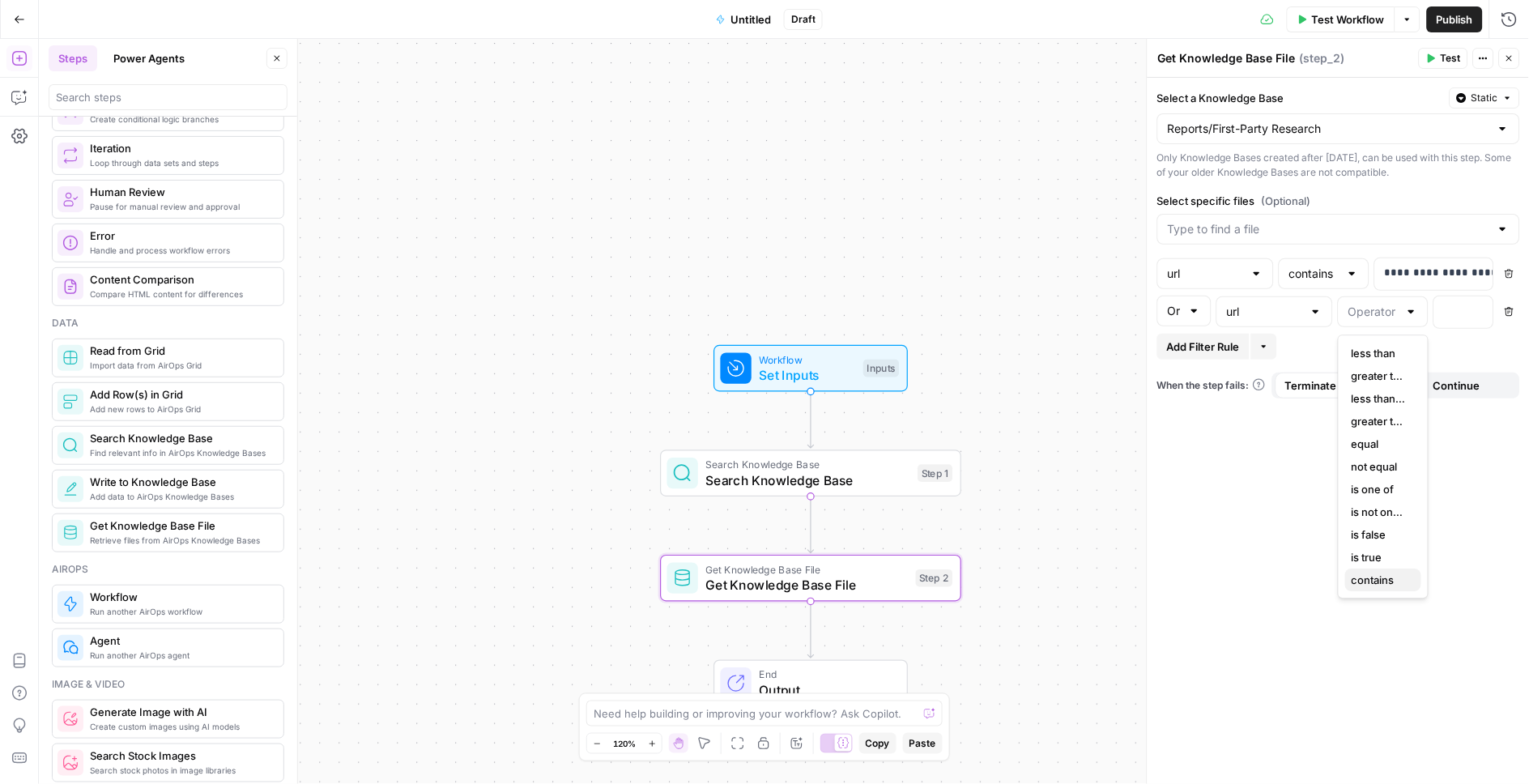
click at [1389, 585] on span "contains" at bounding box center [1380, 579] width 56 height 16
type input "contains"
click at [1444, 311] on p at bounding box center [1451, 310] width 14 height 16
click at [1445, 312] on p at bounding box center [1451, 310] width 14 height 16
click at [1452, 307] on p at bounding box center [1451, 310] width 14 height 16
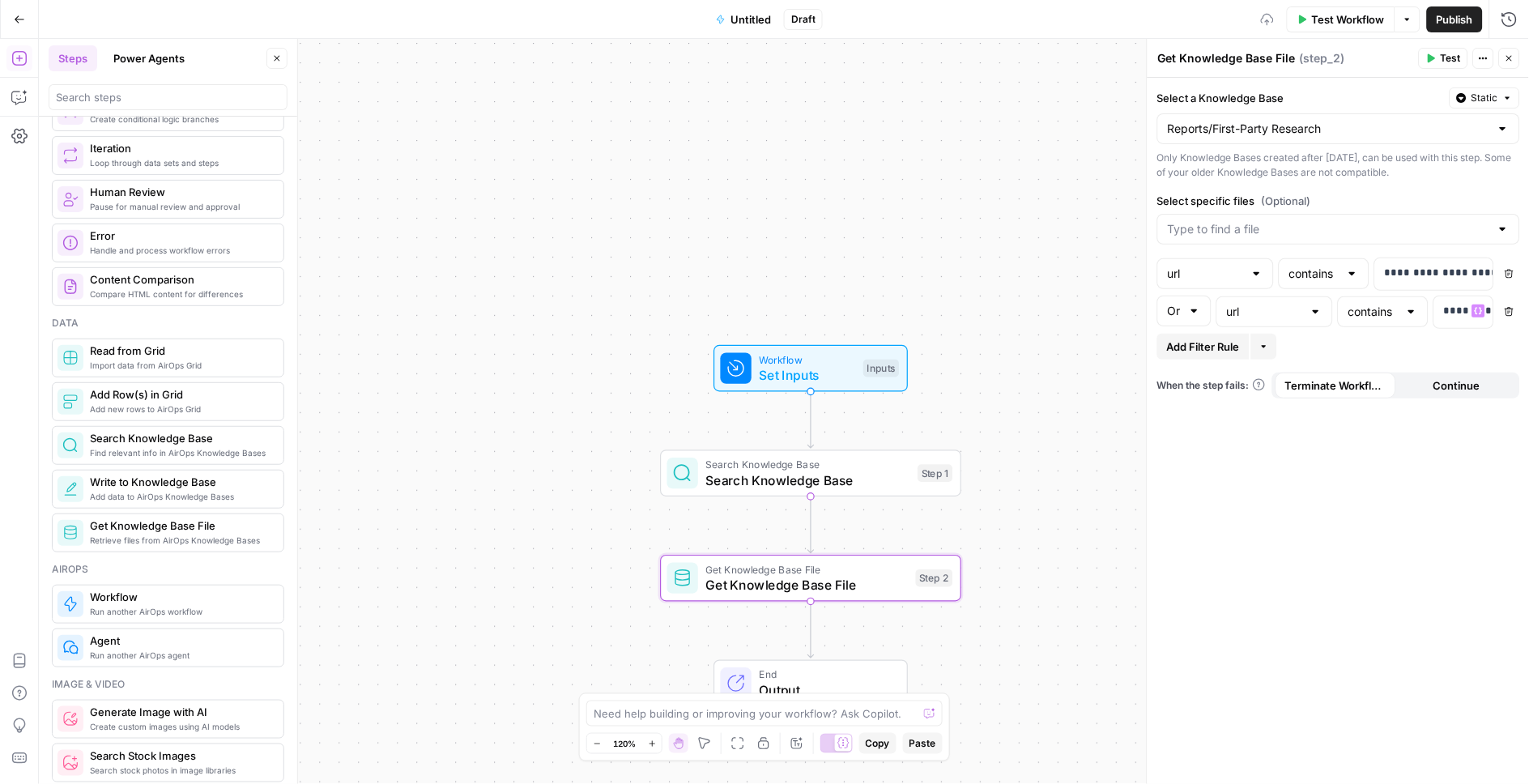
click at [1200, 350] on span "Add Filter Rule" at bounding box center [1204, 346] width 73 height 16
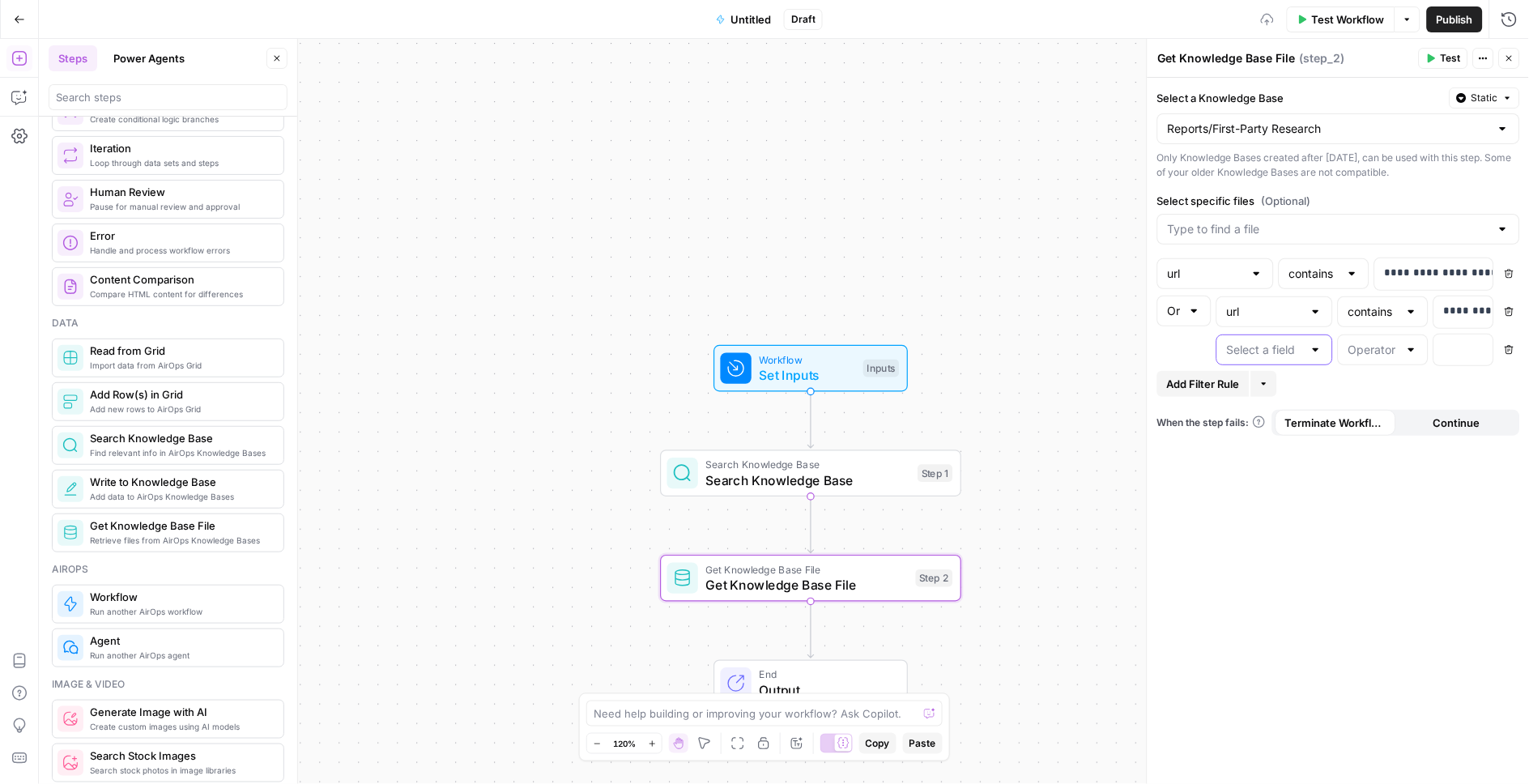
click at [1259, 350] on input "text" at bounding box center [1265, 350] width 76 height 16
click at [1221, 226] on input "Select specific files (Optional)" at bounding box center [1330, 229] width 323 height 16
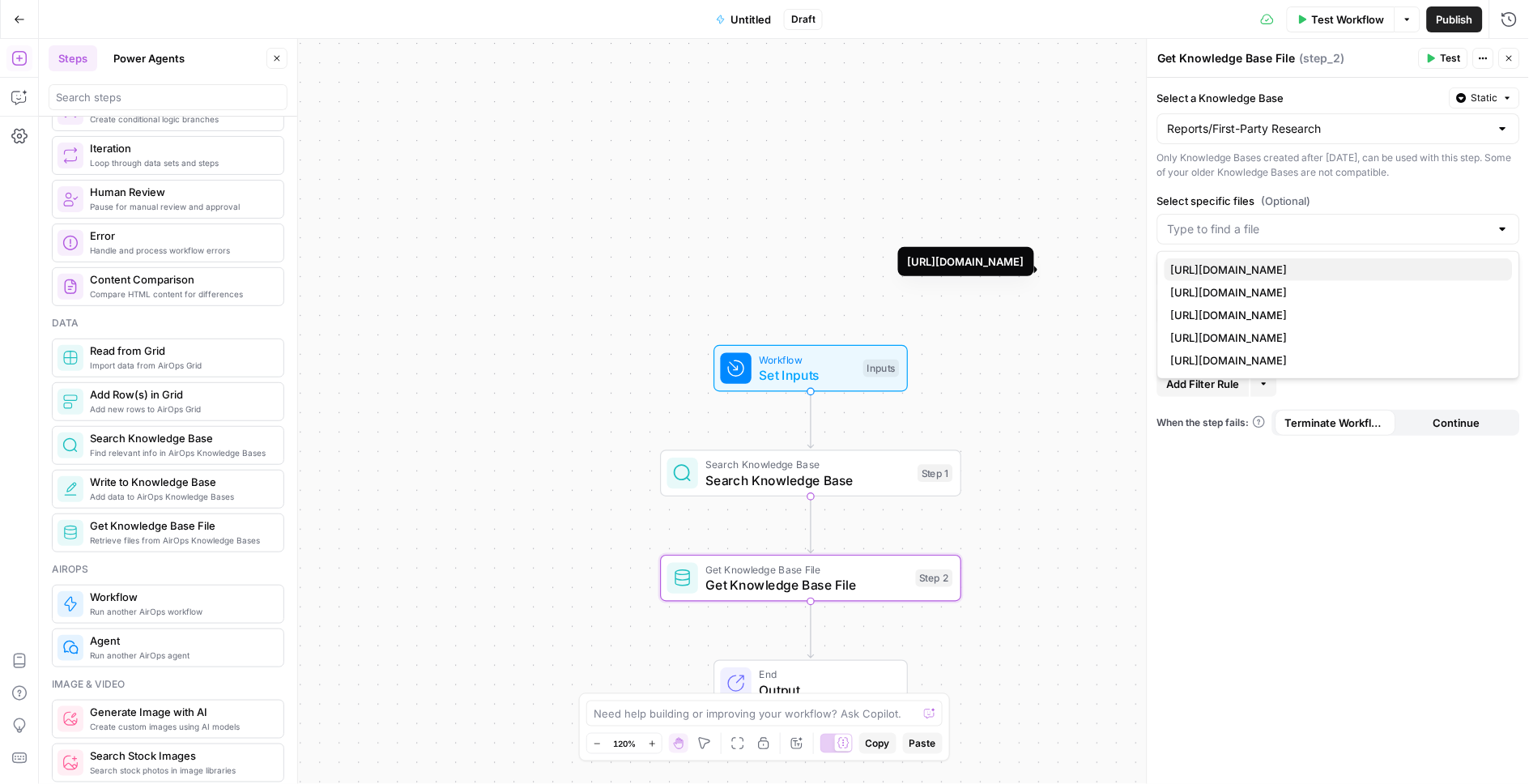
click at [1219, 271] on span "[URL][DOMAIN_NAME]" at bounding box center [1335, 270] width 329 height 16
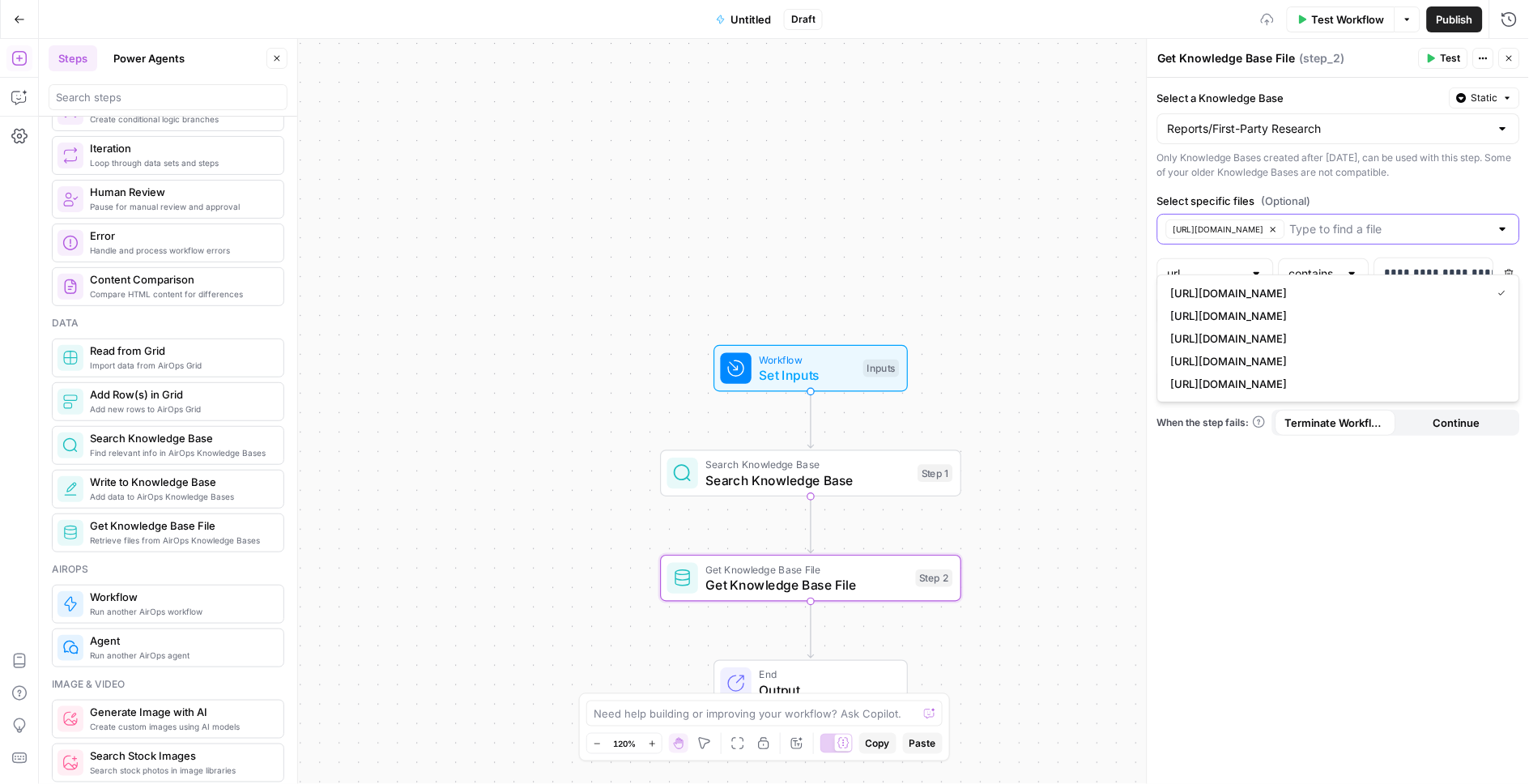
click at [1291, 238] on input "Select specific files (Optional)" at bounding box center [1390, 229] width 200 height 16
click at [1500, 238] on div at bounding box center [1503, 229] width 13 height 16
click at [1506, 238] on div at bounding box center [1503, 229] width 13 height 16
drag, startPoint x: 1502, startPoint y: 252, endPoint x: 1422, endPoint y: 249, distance: 80.1
click at [1501, 238] on div at bounding box center [1503, 229] width 13 height 16
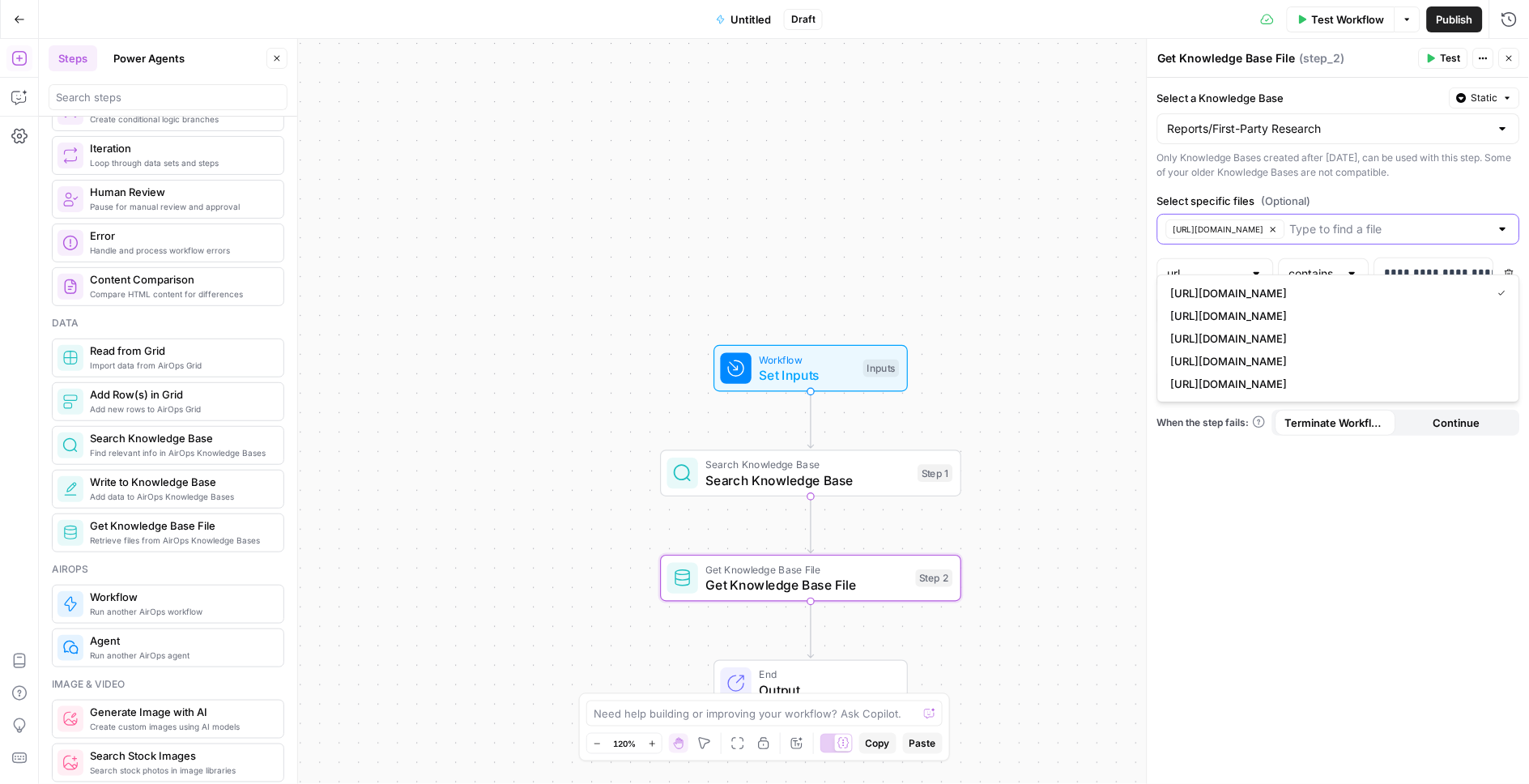
click at [1380, 238] on input "Select specific files (Optional)" at bounding box center [1390, 229] width 200 height 16
click at [1403, 316] on span "[URL][DOMAIN_NAME]" at bounding box center [1335, 316] width 329 height 16
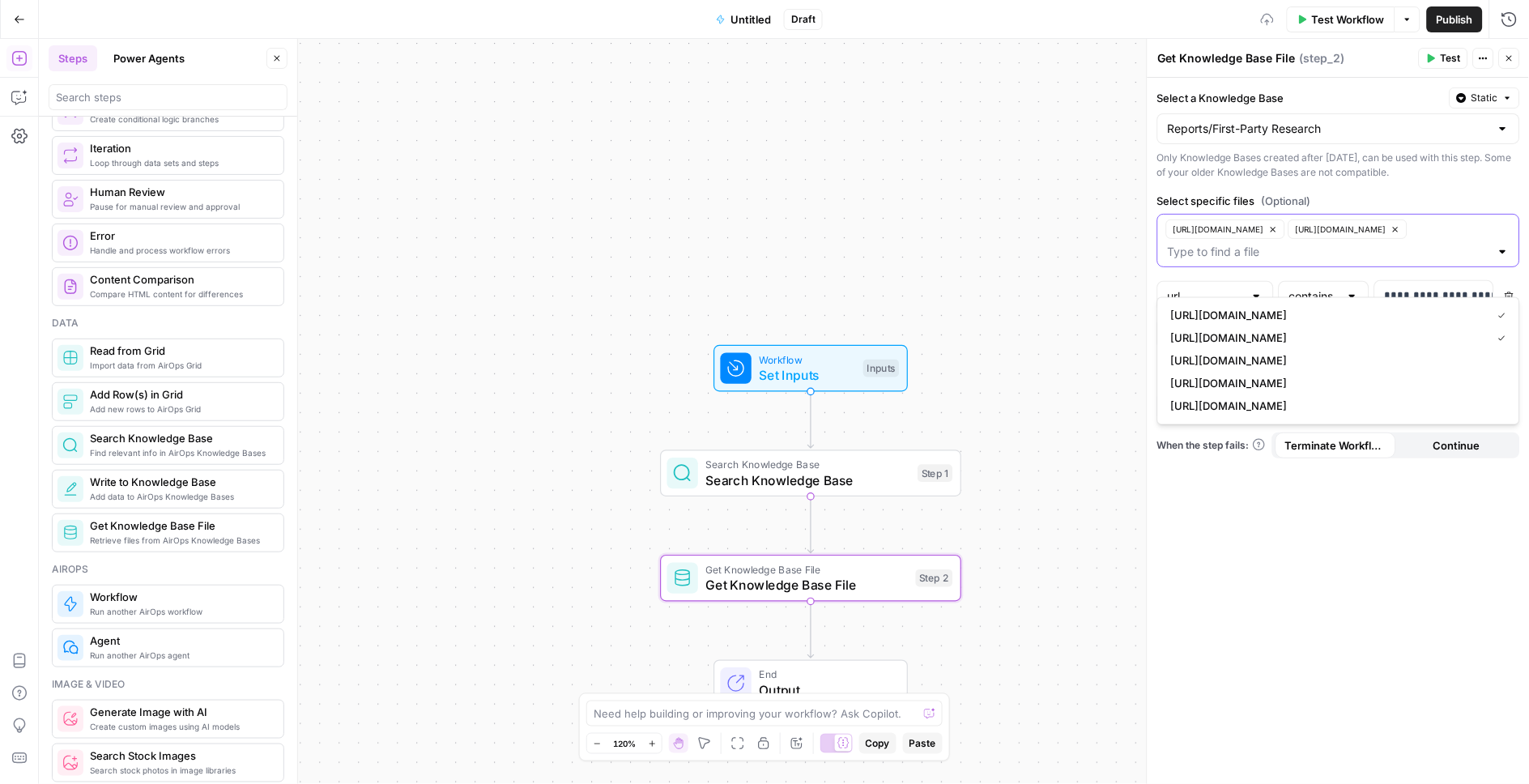
click at [1254, 260] on input "Select specific files (Optional)" at bounding box center [1330, 252] width 323 height 16
click at [1236, 260] on input "Select specific files (Optional)" at bounding box center [1330, 252] width 323 height 16
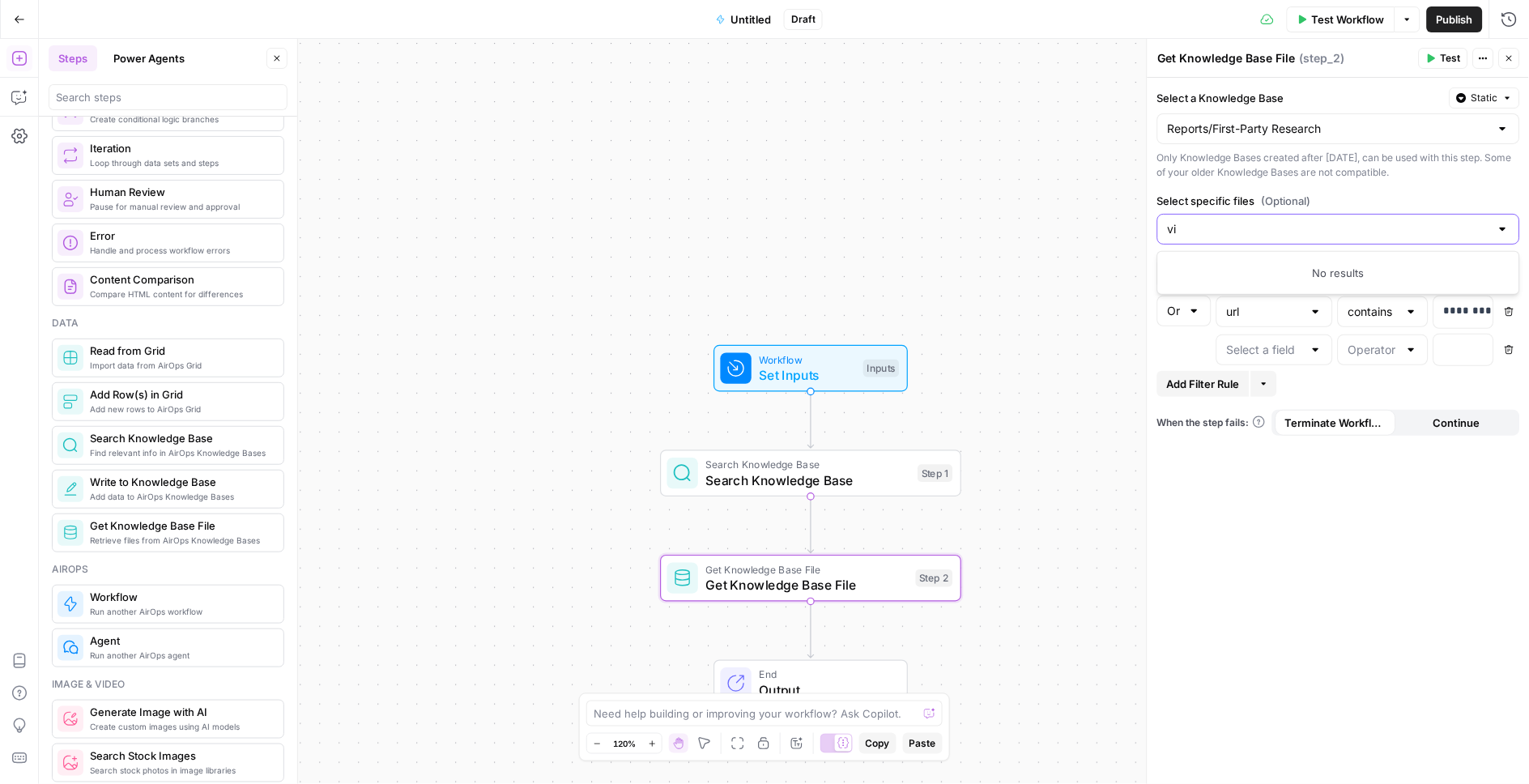
type input "v"
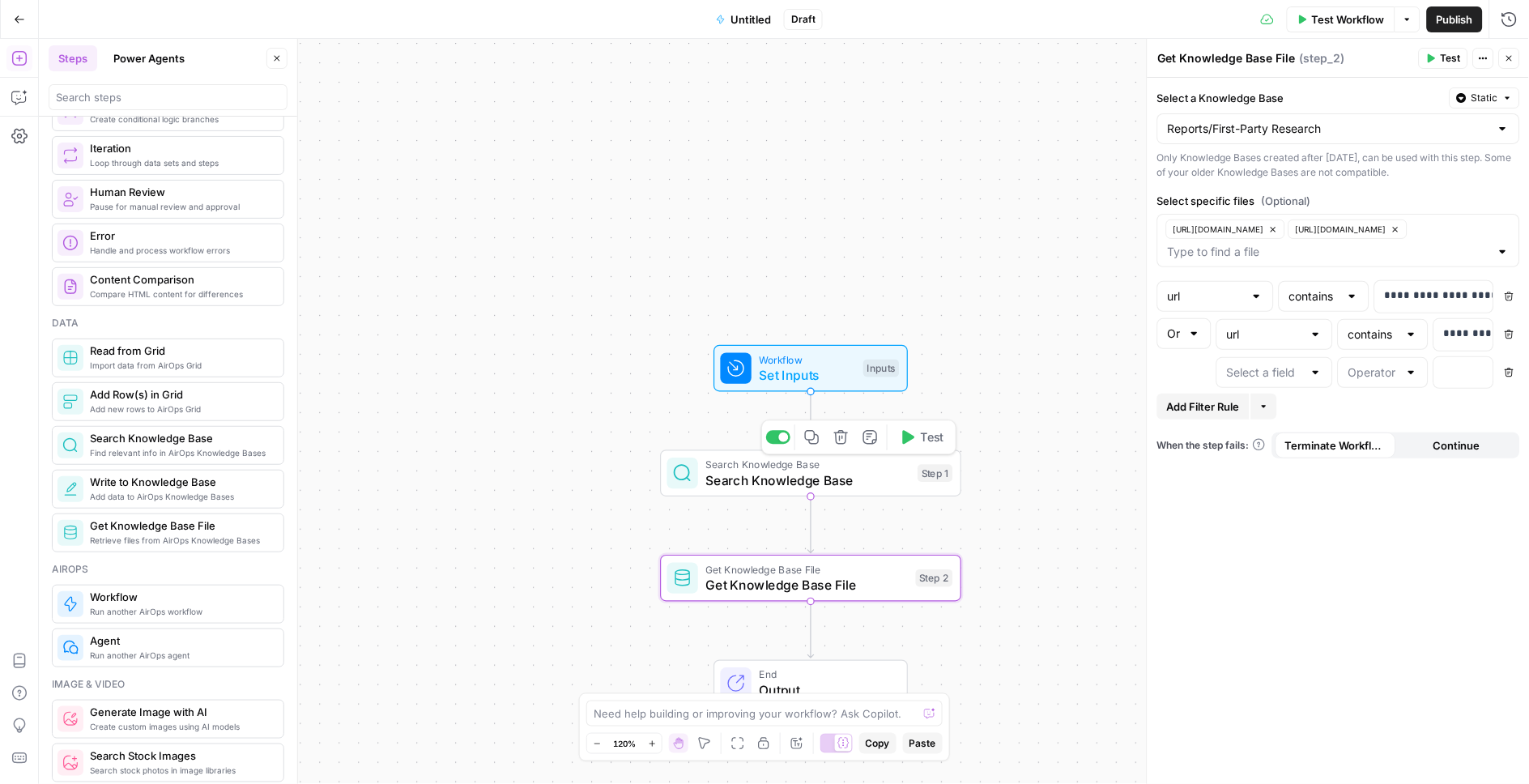
click at [834, 433] on icon "button" at bounding box center [841, 437] width 14 height 14
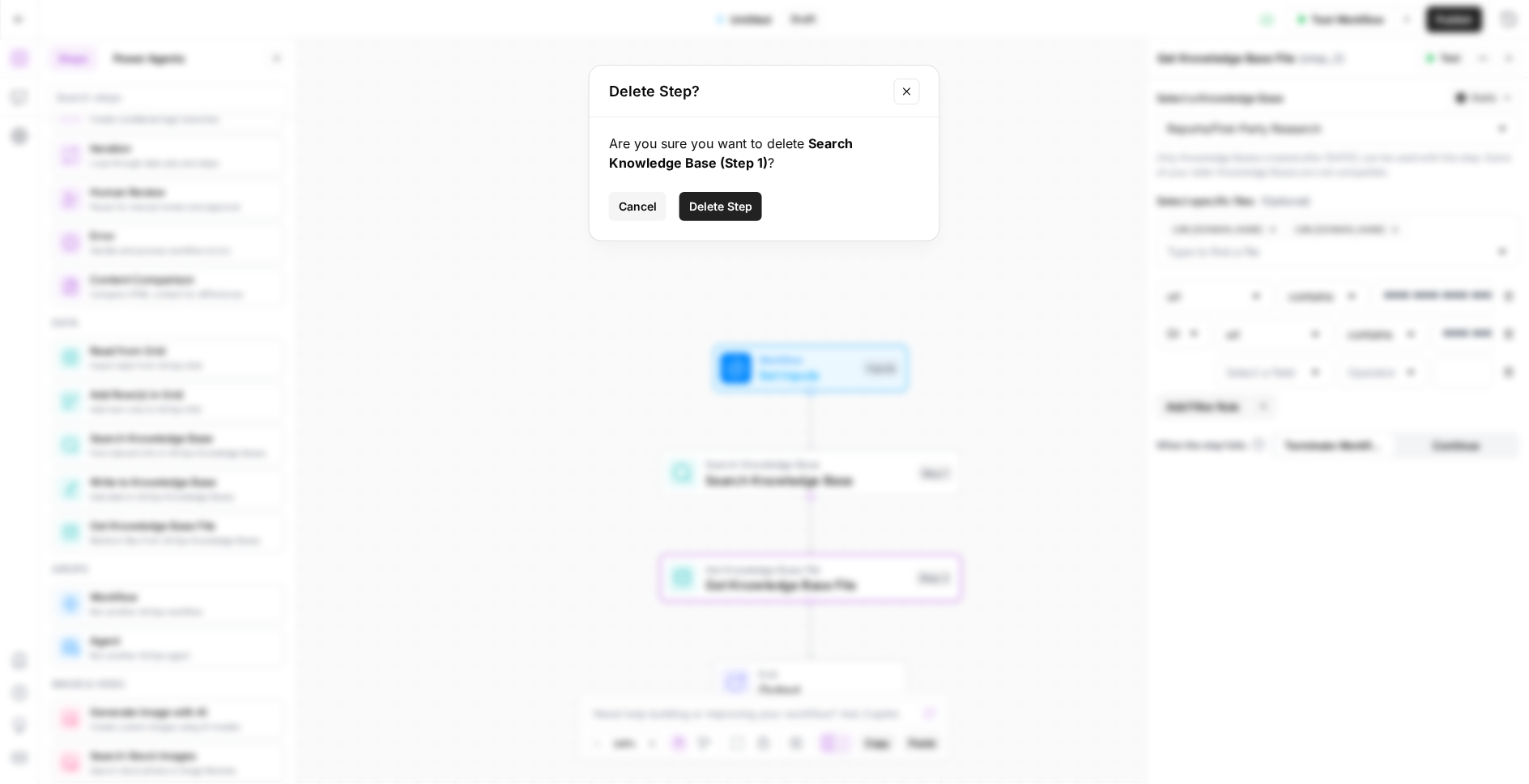
drag, startPoint x: 712, startPoint y: 210, endPoint x: 740, endPoint y: 240, distance: 41.0
click at [712, 210] on span "Delete Step" at bounding box center [721, 206] width 63 height 16
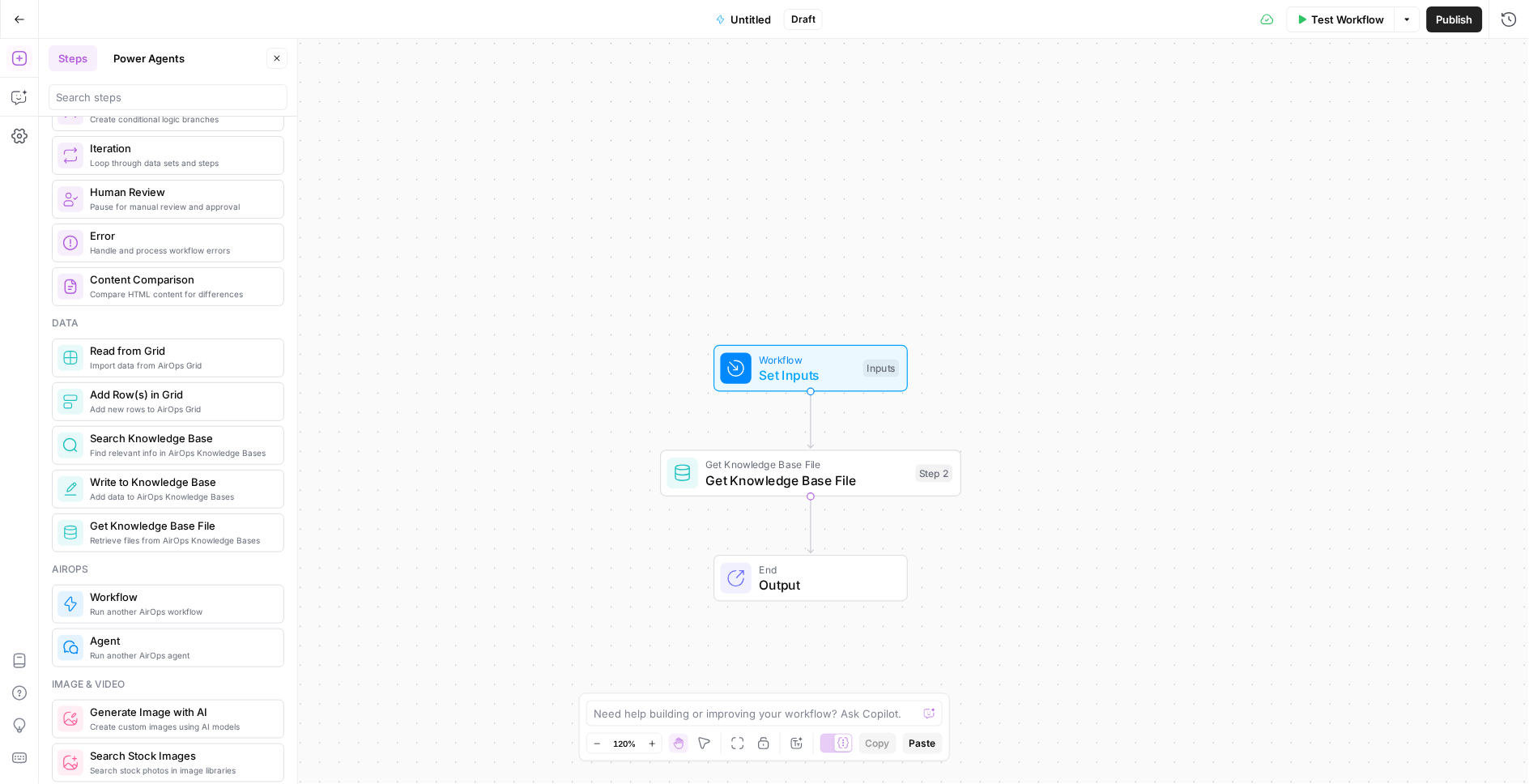
click at [839, 460] on span "Get Knowledge Base File" at bounding box center [807, 465] width 202 height 16
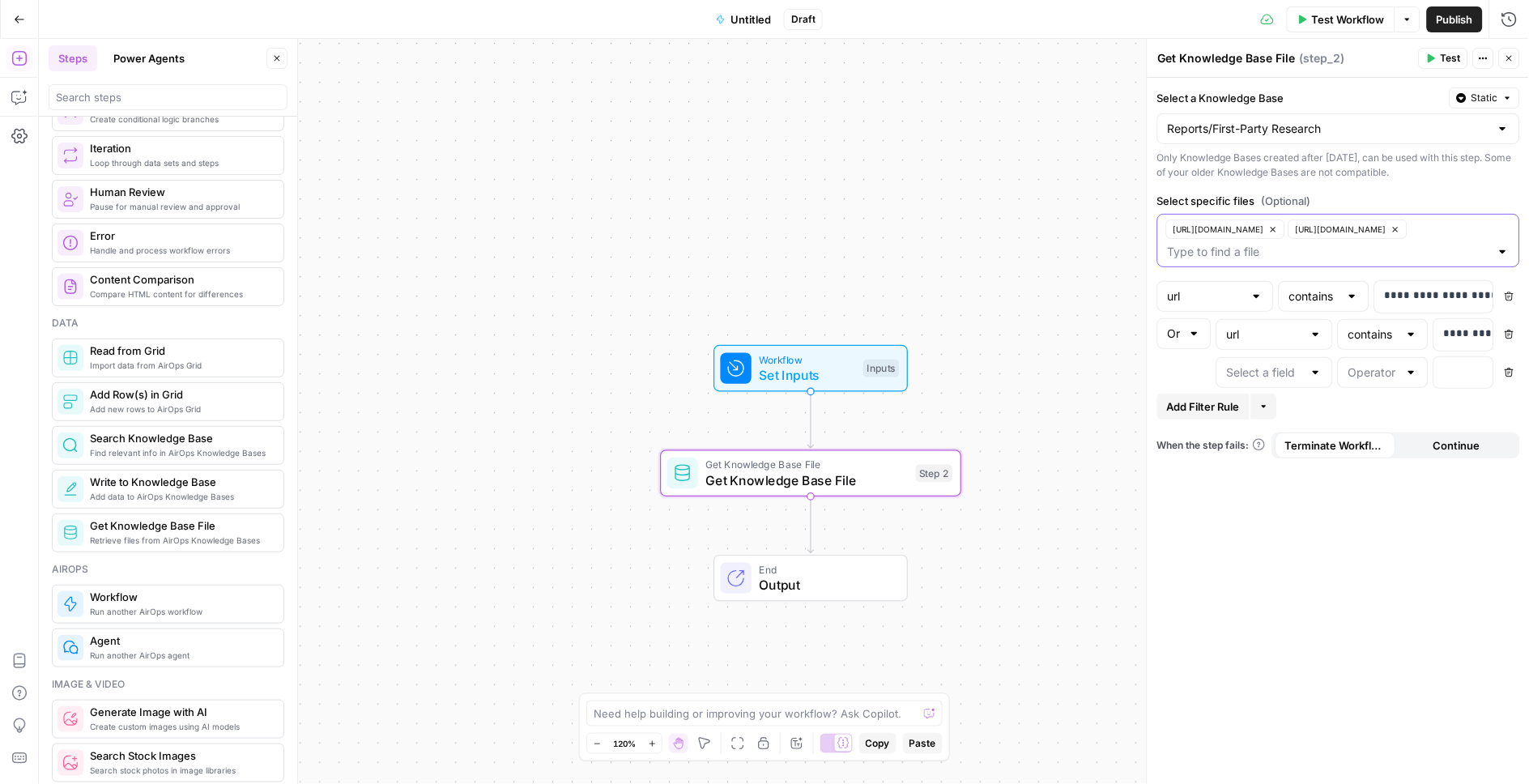
click at [1230, 260] on input "Select specific files (Optional)" at bounding box center [1330, 252] width 323 height 16
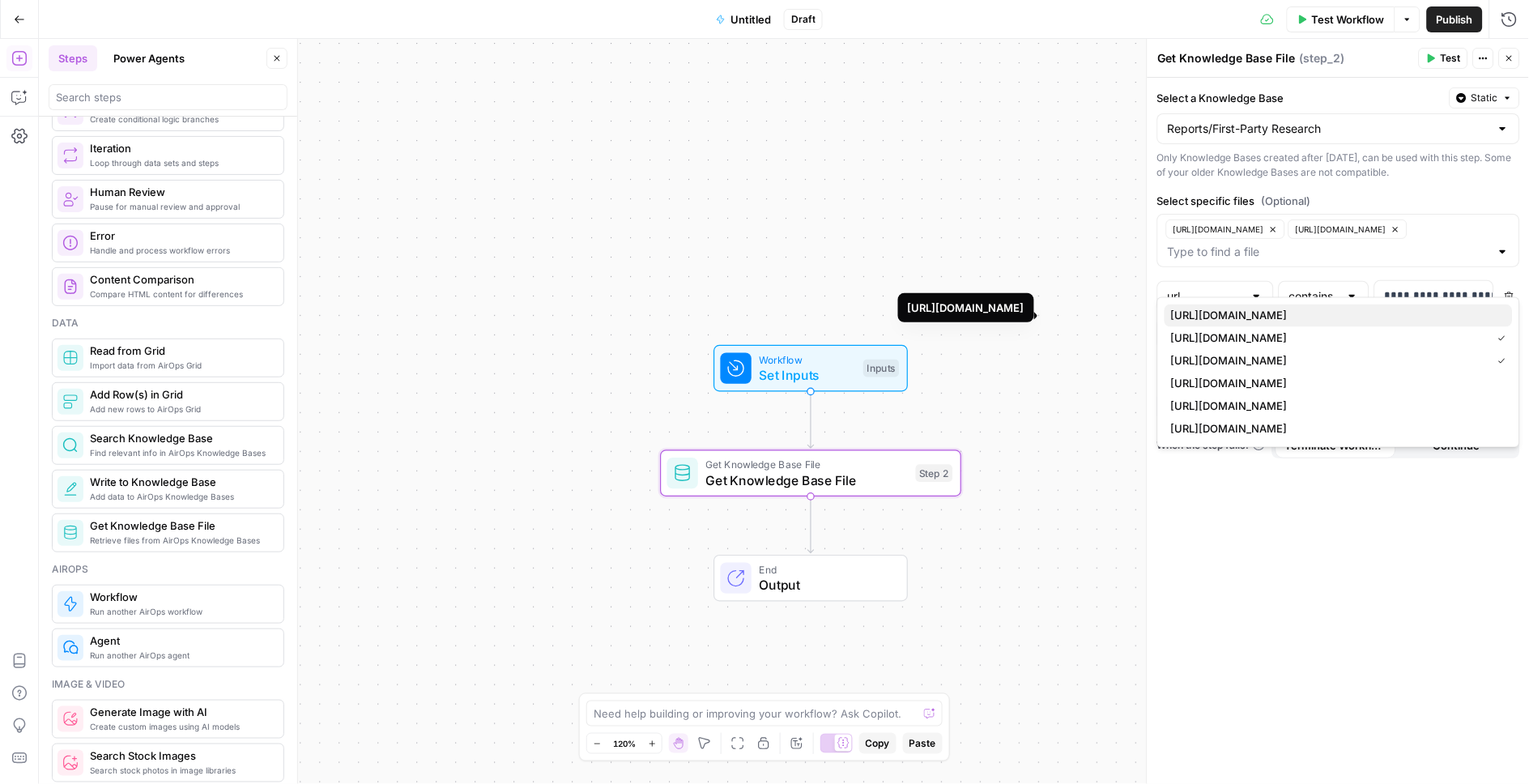
click at [1267, 317] on span "[URL][DOMAIN_NAME]" at bounding box center [1335, 316] width 329 height 16
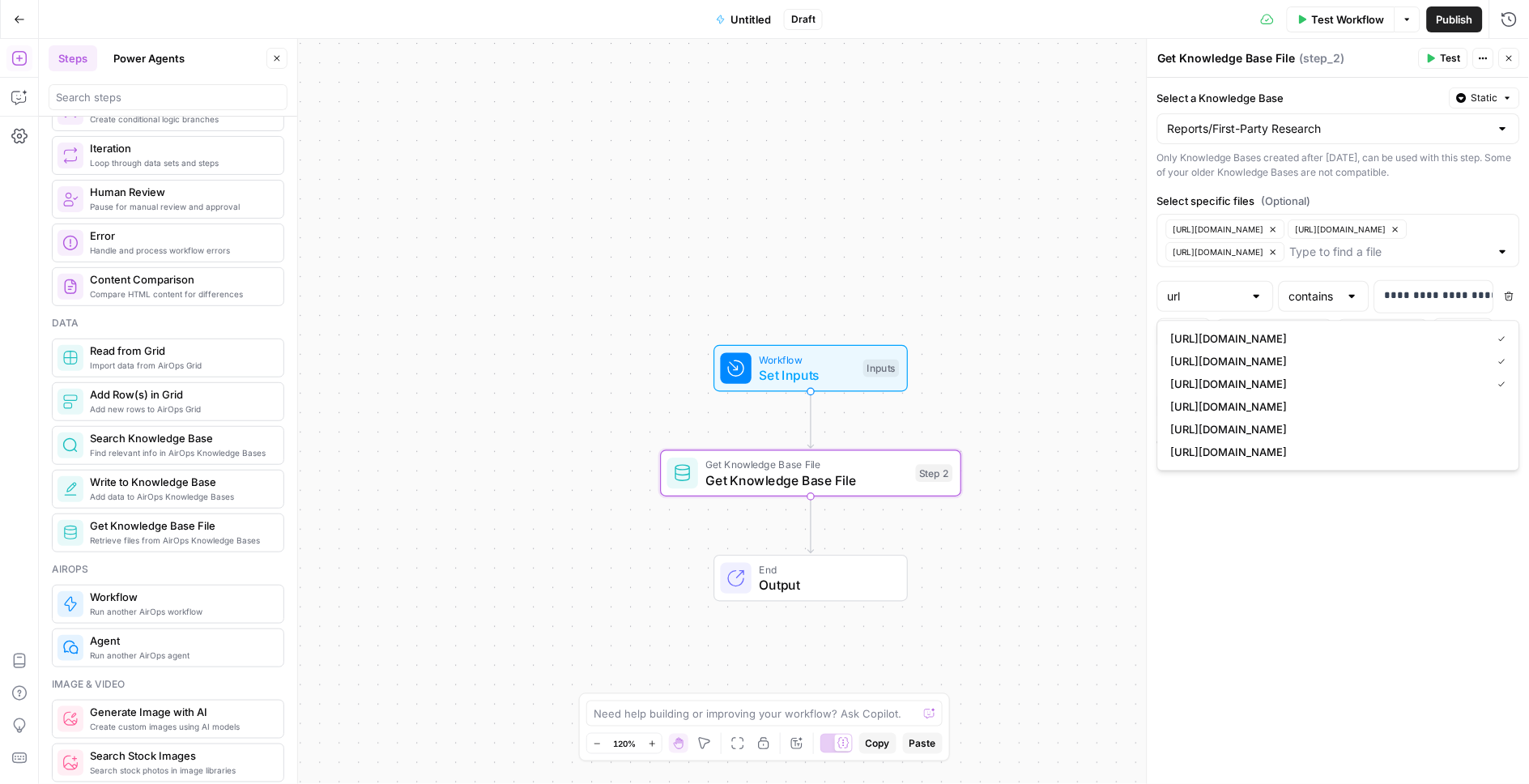
click at [1023, 204] on div "Workflow Set Inputs Inputs Get Knowledge Base File Get Knowledge Base File Step…" at bounding box center [784, 411] width 1490 height 745
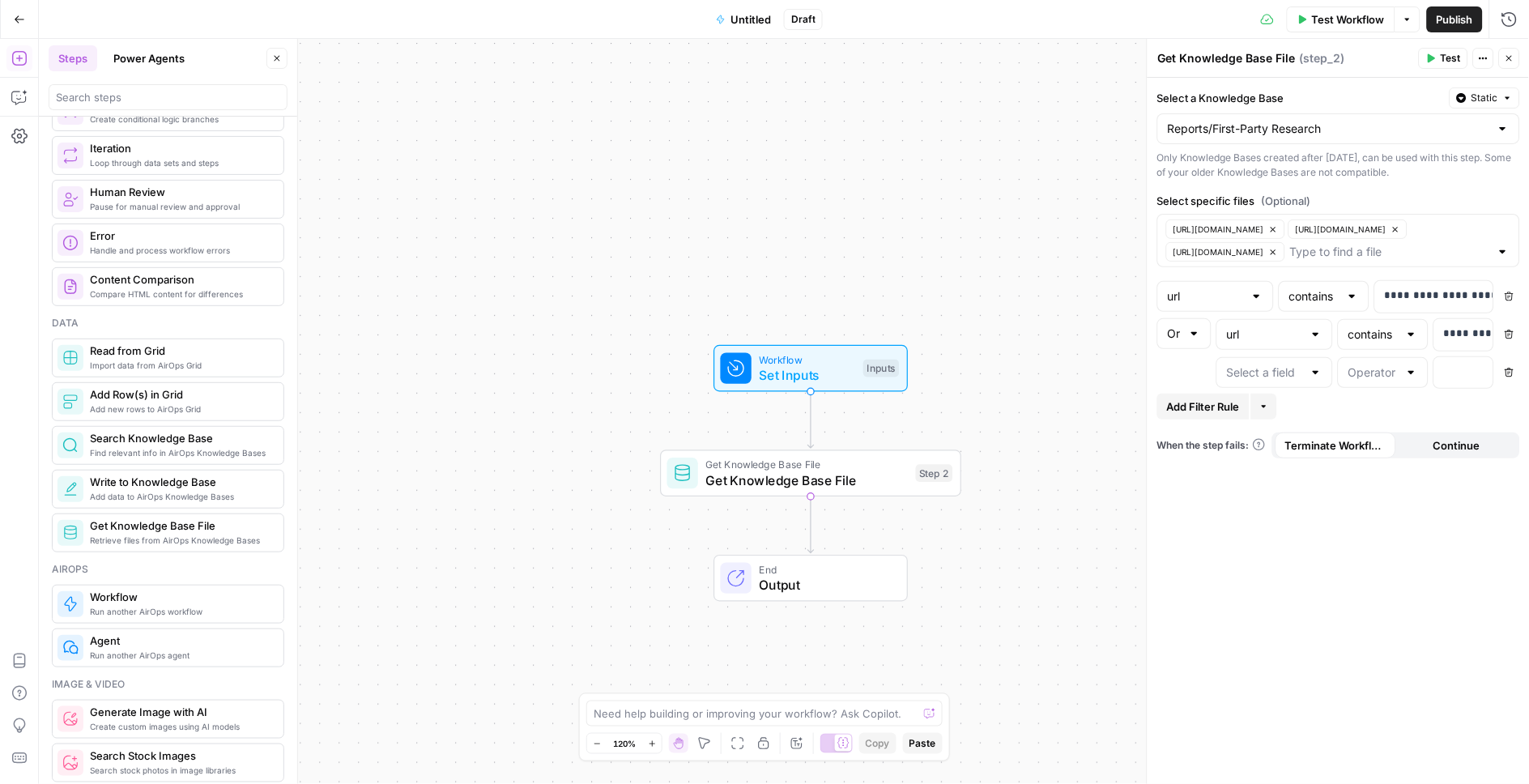
drag, startPoint x: 1511, startPoint y: 380, endPoint x: 1513, endPoint y: 368, distance: 12.2
click at [1511, 339] on icon "button" at bounding box center [1509, 334] width 10 height 10
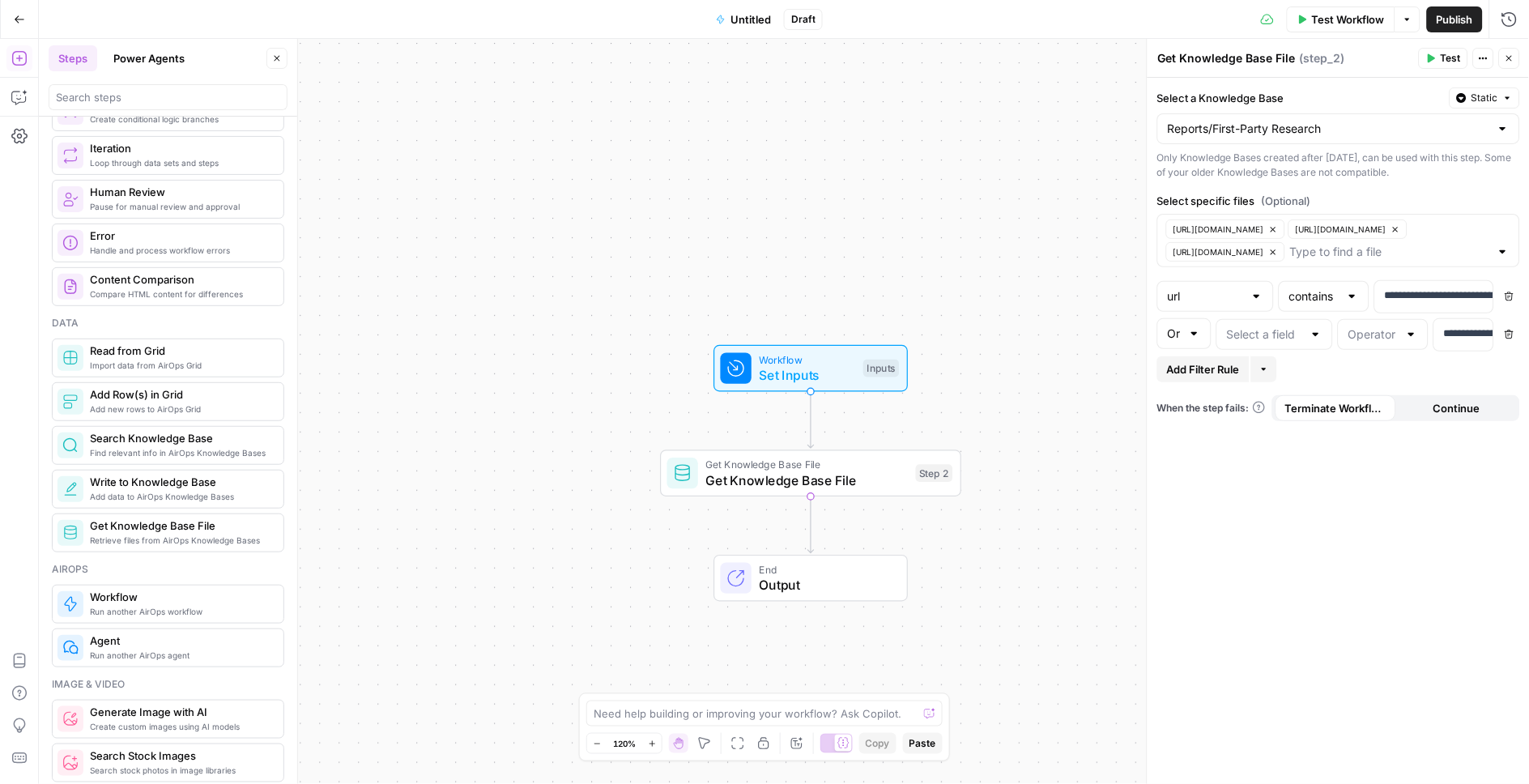
click at [1513, 301] on icon "button" at bounding box center [1509, 297] width 9 height 9
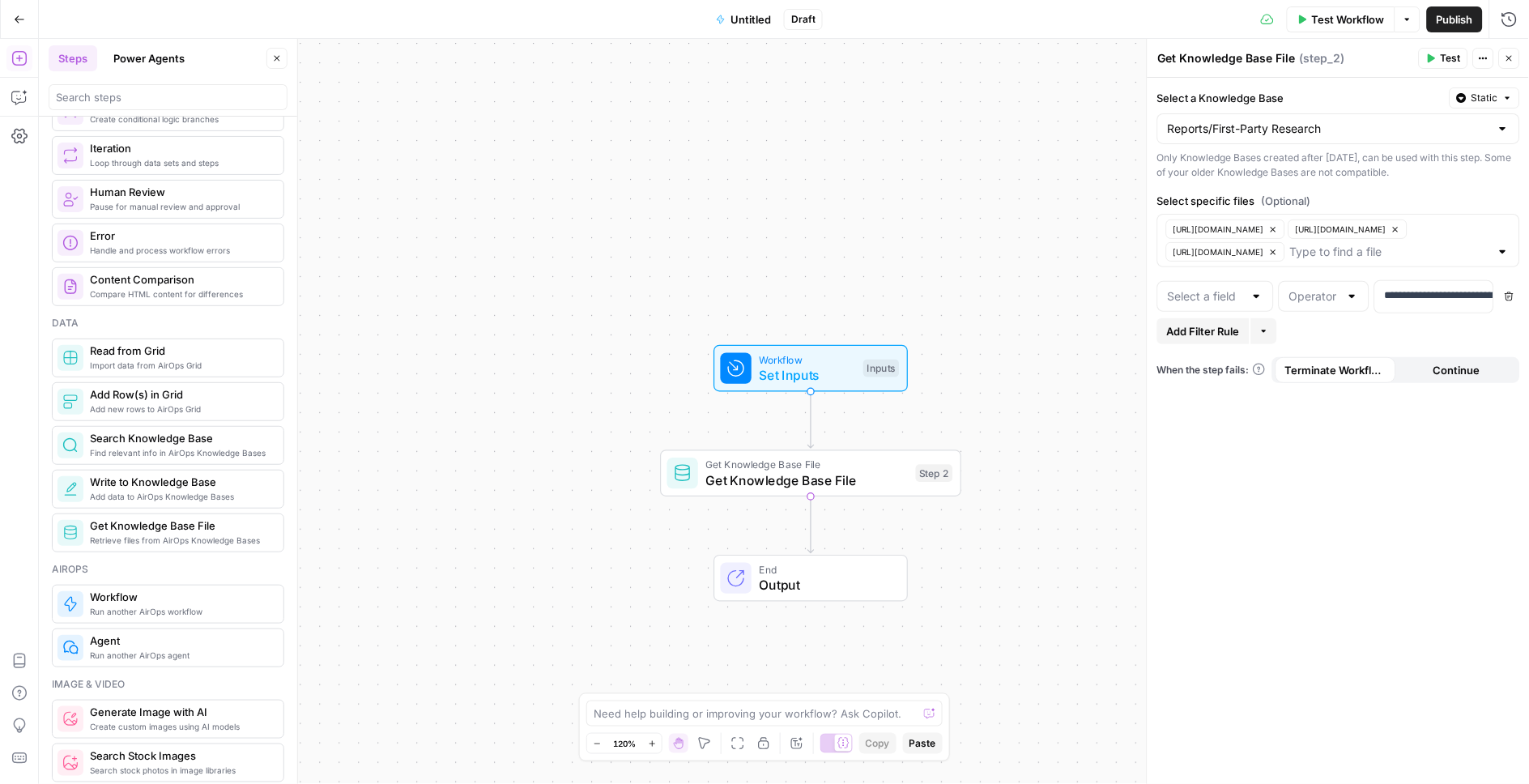
click at [1509, 301] on icon "button" at bounding box center [1509, 296] width 10 height 10
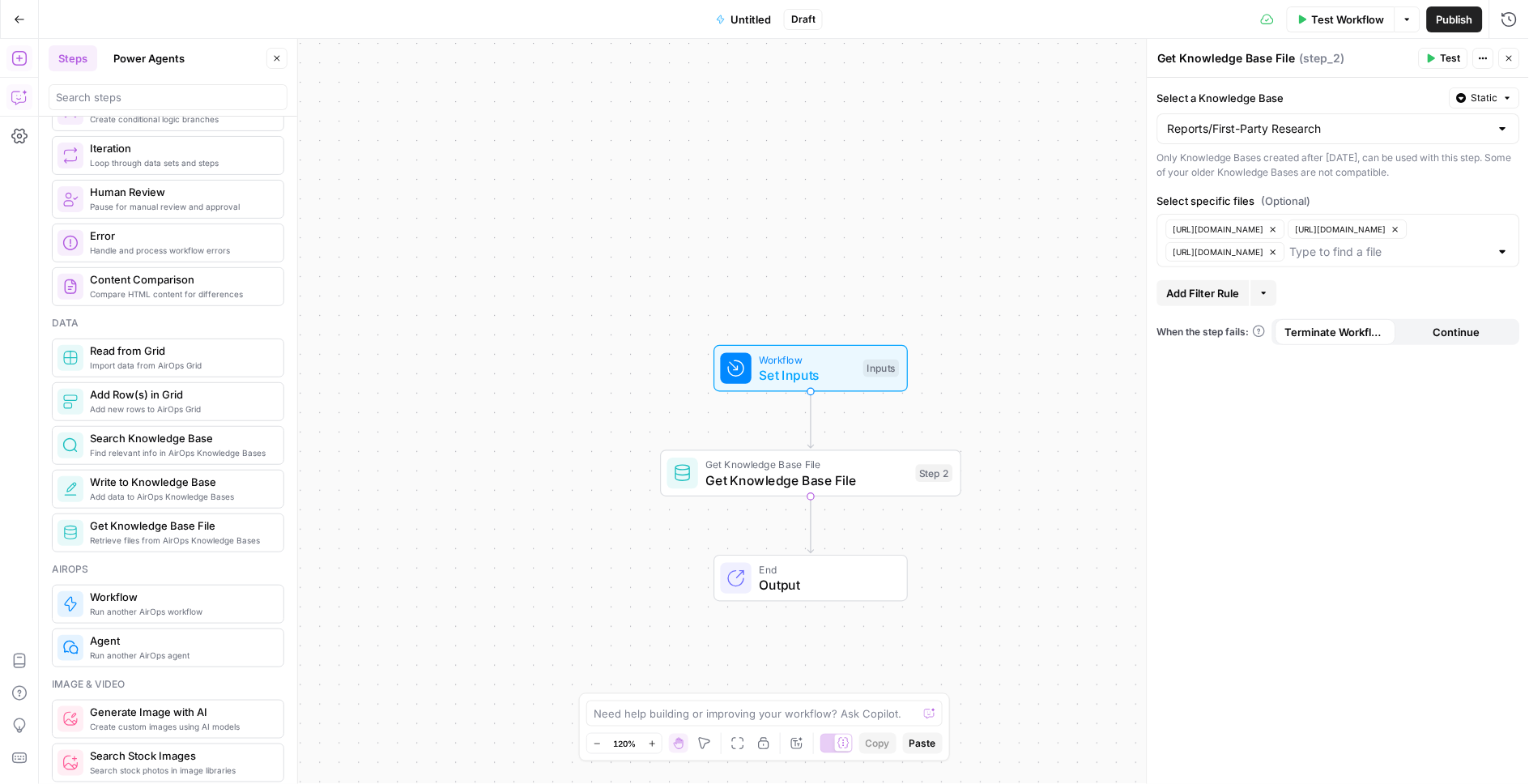
click at [16, 101] on icon "button" at bounding box center [19, 97] width 16 height 16
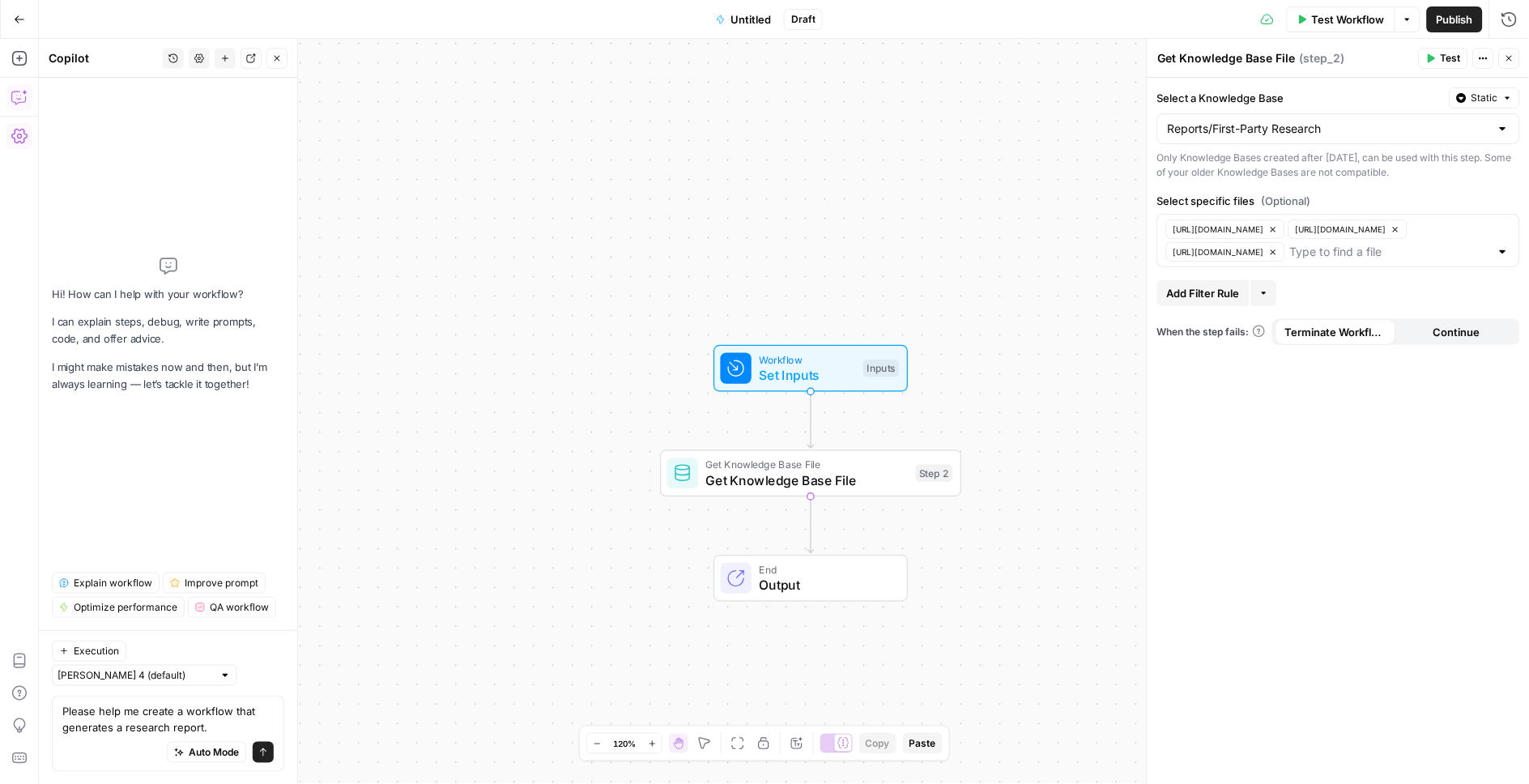
type textarea "Please help me create a workflow that generates a research report."
click at [816, 382] on span "Set Inputs" at bounding box center [807, 375] width 96 height 19
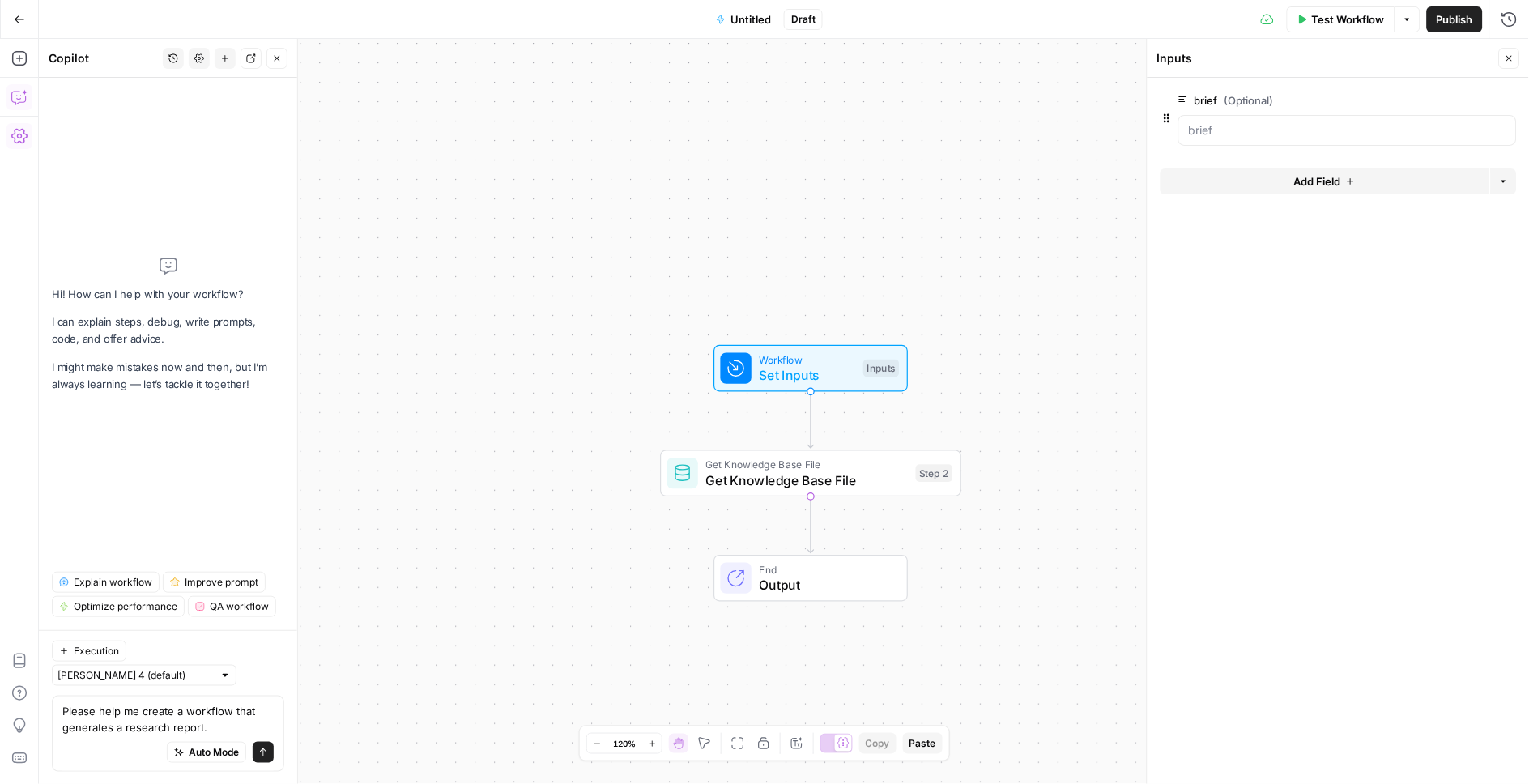
click at [1284, 171] on button "Add Field" at bounding box center [1324, 181] width 329 height 26
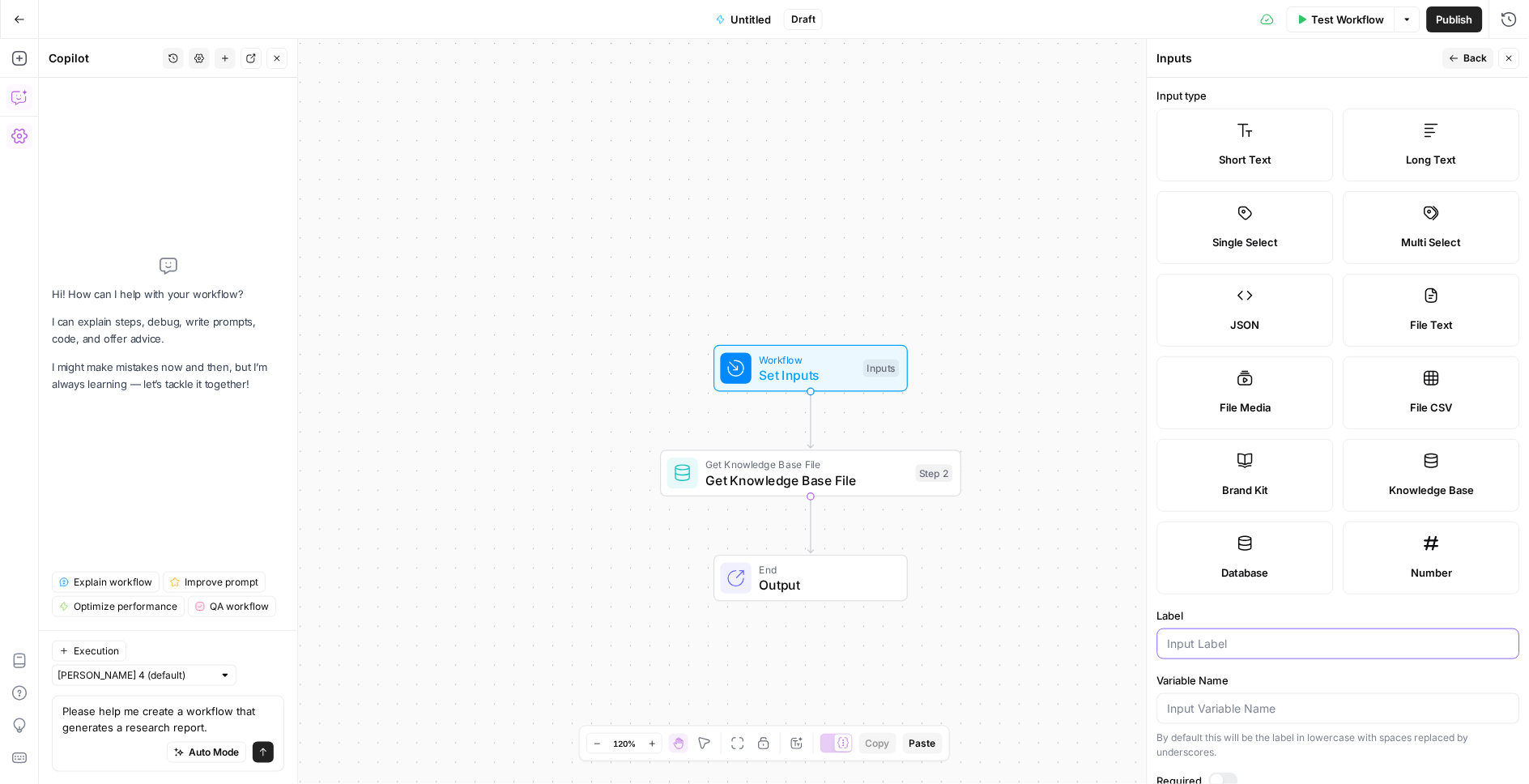
click at [1209, 643] on input "Label" at bounding box center [1339, 644] width 342 height 16
type input "brand kit"
click at [1261, 478] on label "Brand Kit" at bounding box center [1246, 475] width 177 height 73
drag, startPoint x: 1507, startPoint y: 56, endPoint x: 1020, endPoint y: 354, distance: 570.9
click at [1507, 56] on icon "button" at bounding box center [1509, 58] width 6 height 6
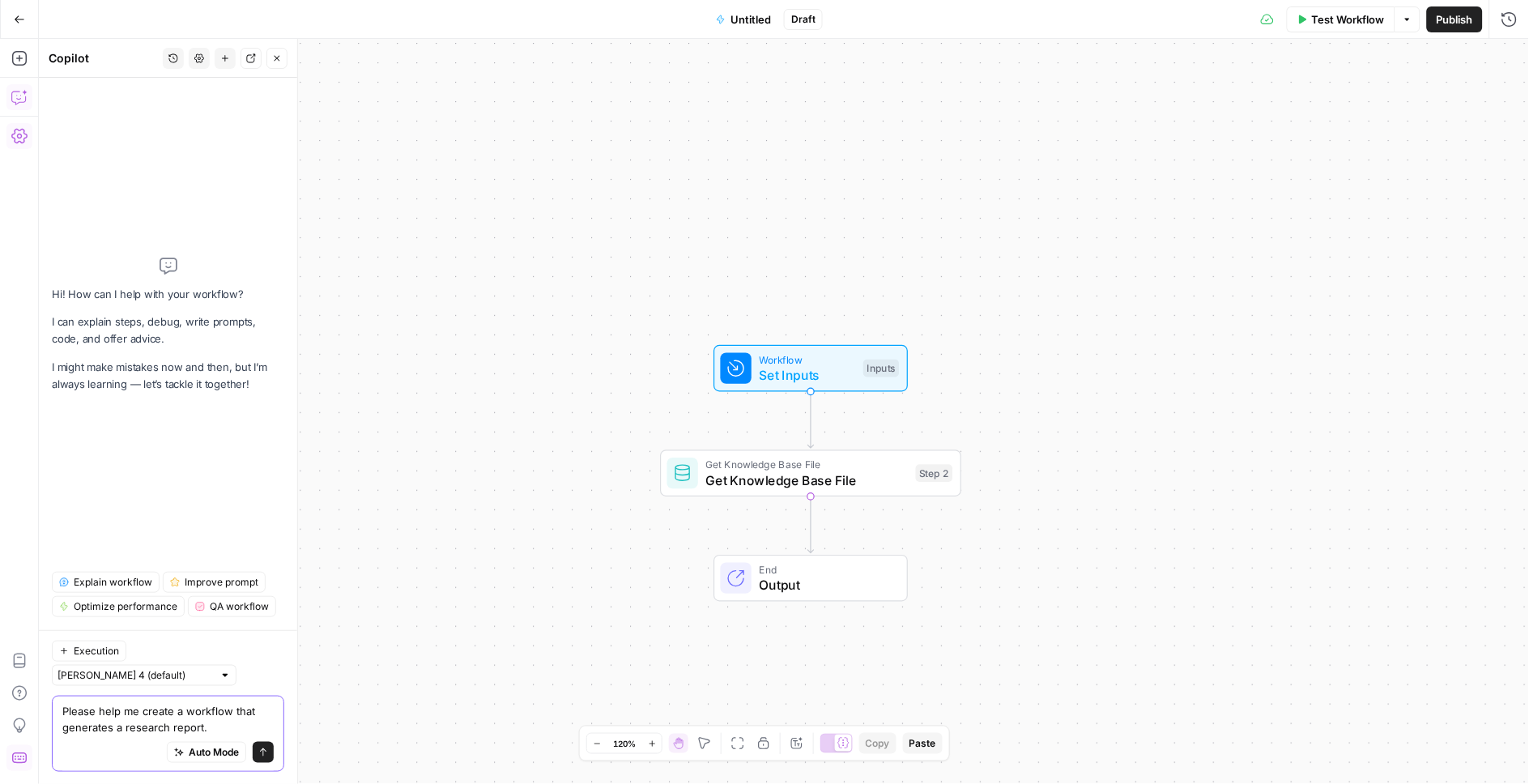
click at [216, 729] on textarea "Please help me create a workflow that generates a research report." at bounding box center [168, 719] width 212 height 32
click at [82, 726] on textarea "Please help me create a workflow that generates a research report." at bounding box center [168, 719] width 212 height 32
click at [195, 724] on textarea "Please help me create a workflow that writes a research report." at bounding box center [168, 719] width 212 height 32
paste textarea "The workflow should reference step 2 output, which contains my previous researc…"
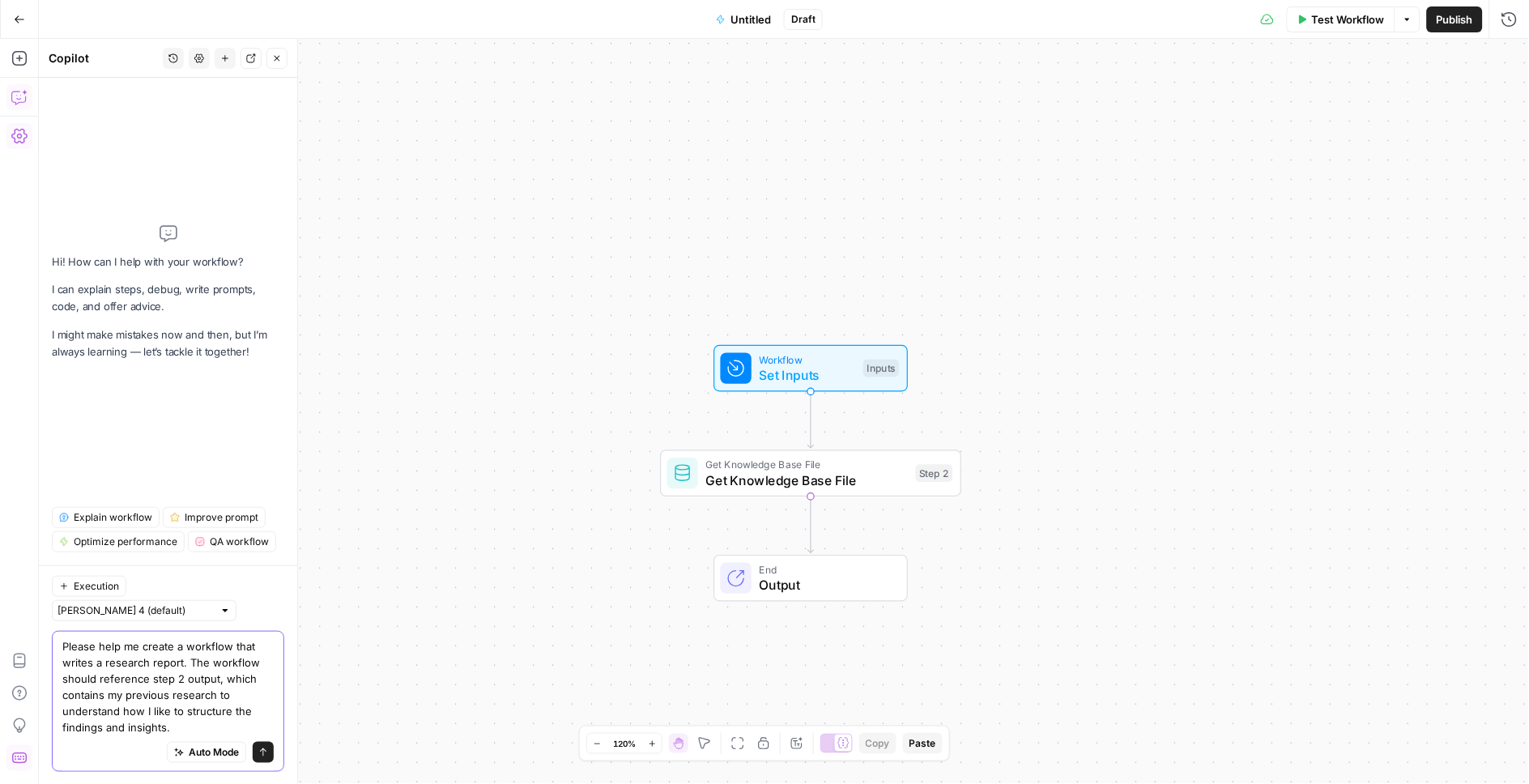
paste textarea "While generating the report, the res"
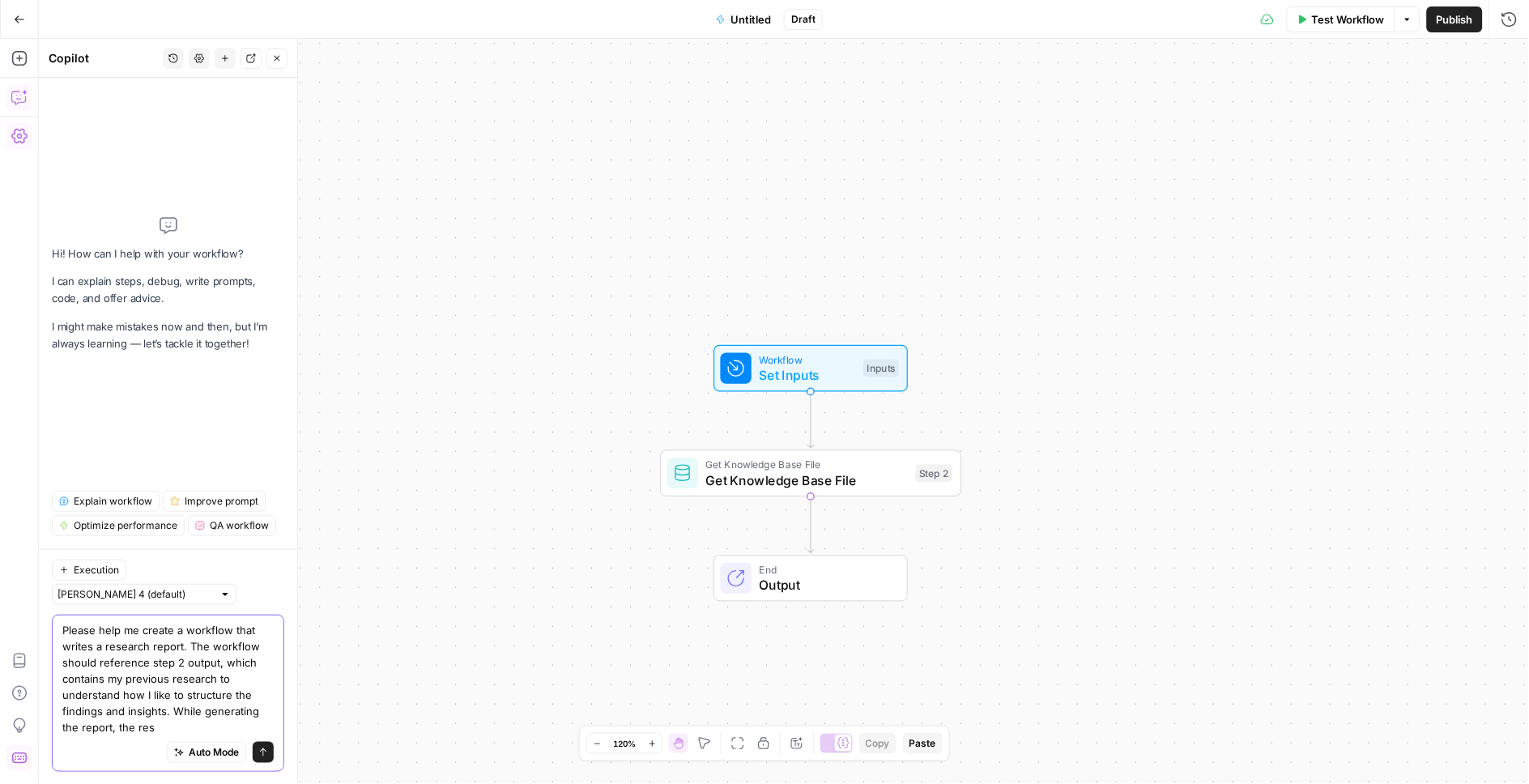
drag, startPoint x: 207, startPoint y: 711, endPoint x: 245, endPoint y: 723, distance: 39.8
click at [257, 724] on textarea "Please help me create a workflow that writes a research report. The workflow sh…" at bounding box center [168, 678] width 212 height 114
drag, startPoint x: 172, startPoint y: 710, endPoint x: 196, endPoint y: 729, distance: 30.6
click at [196, 729] on textarea "Please help me create a workflow that writes a research report. The workflow sh…" at bounding box center [168, 678] width 212 height 114
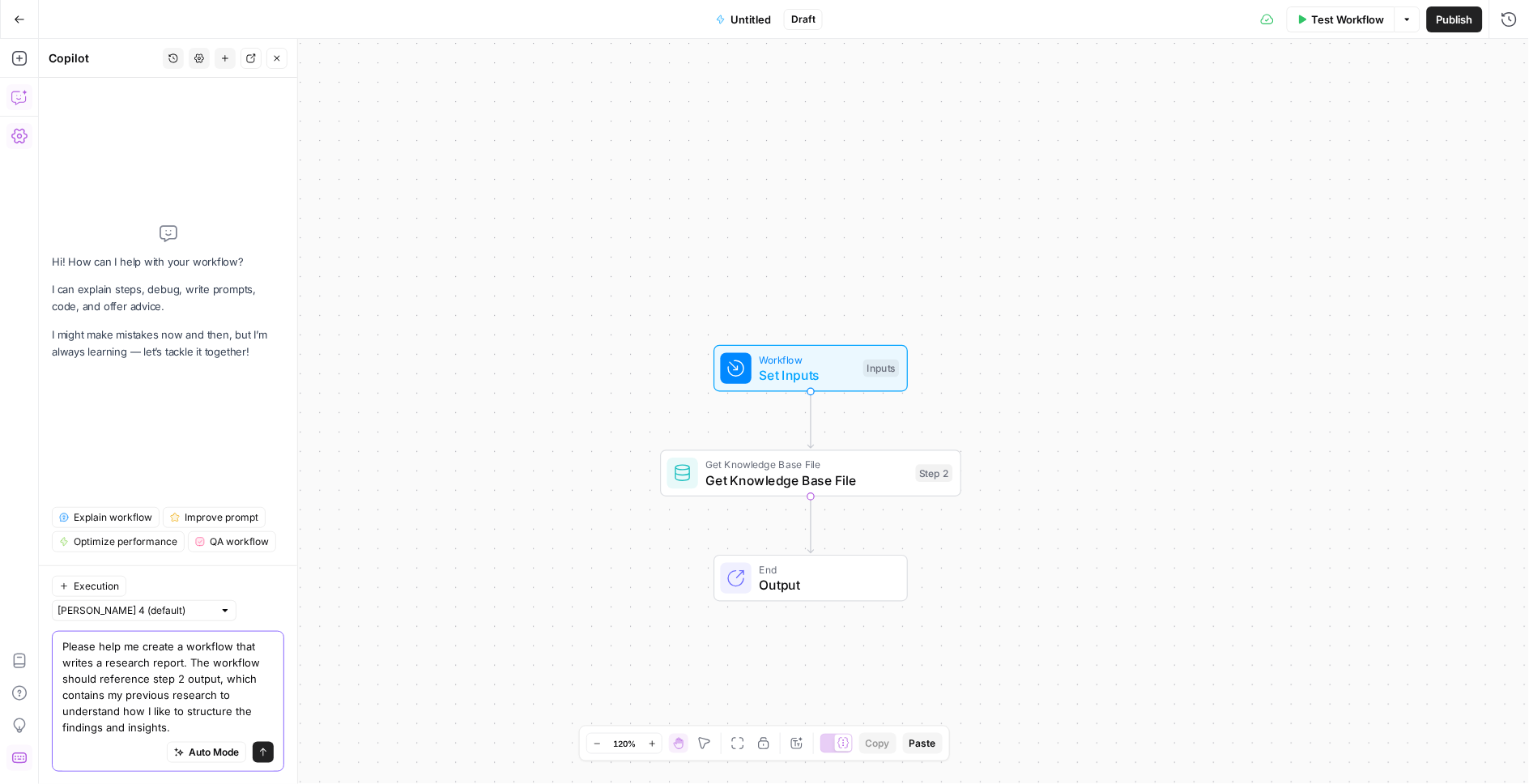
paste textarea "For this report,"
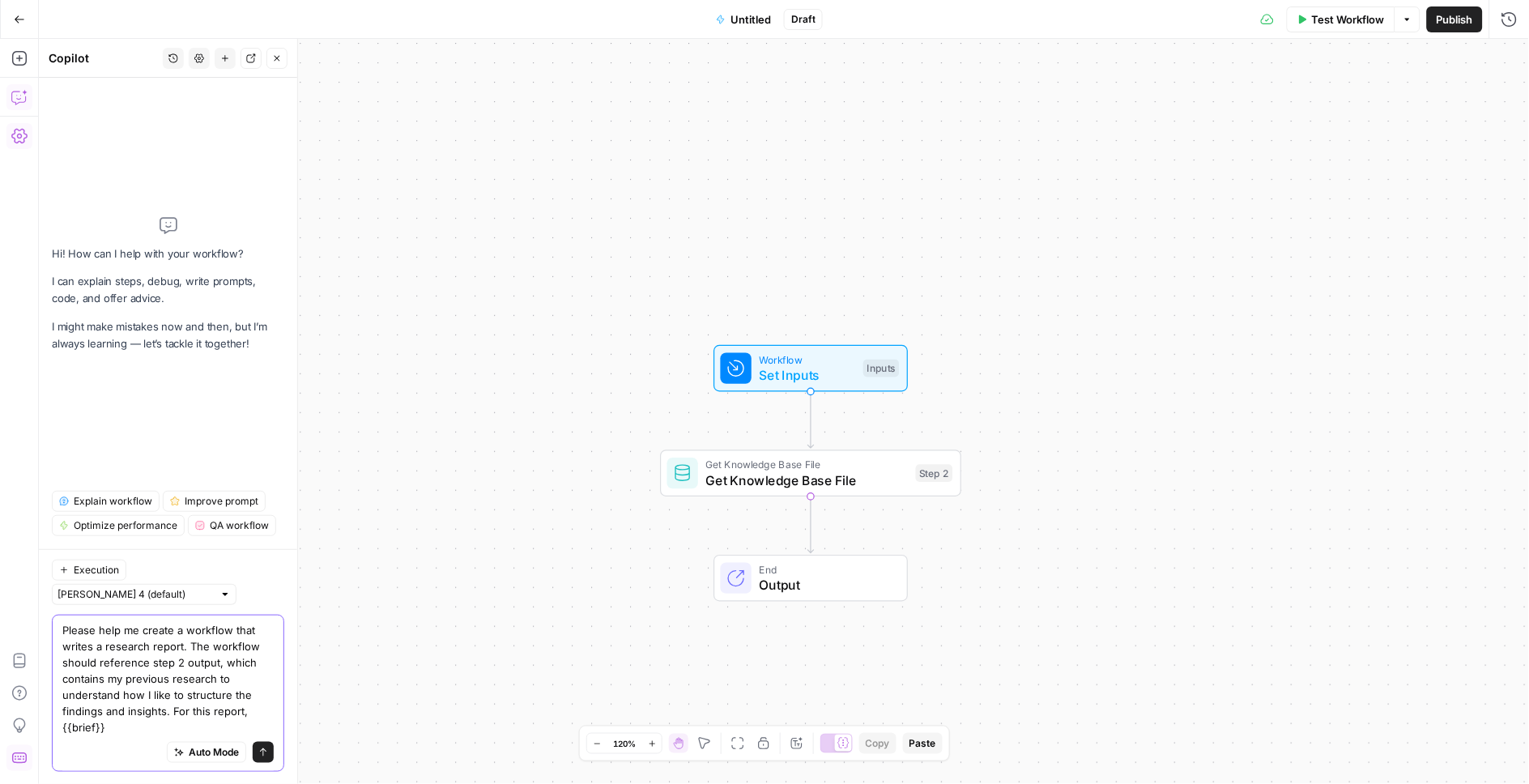
paste textarea "should be used for context on the topic and the findings that we are including …"
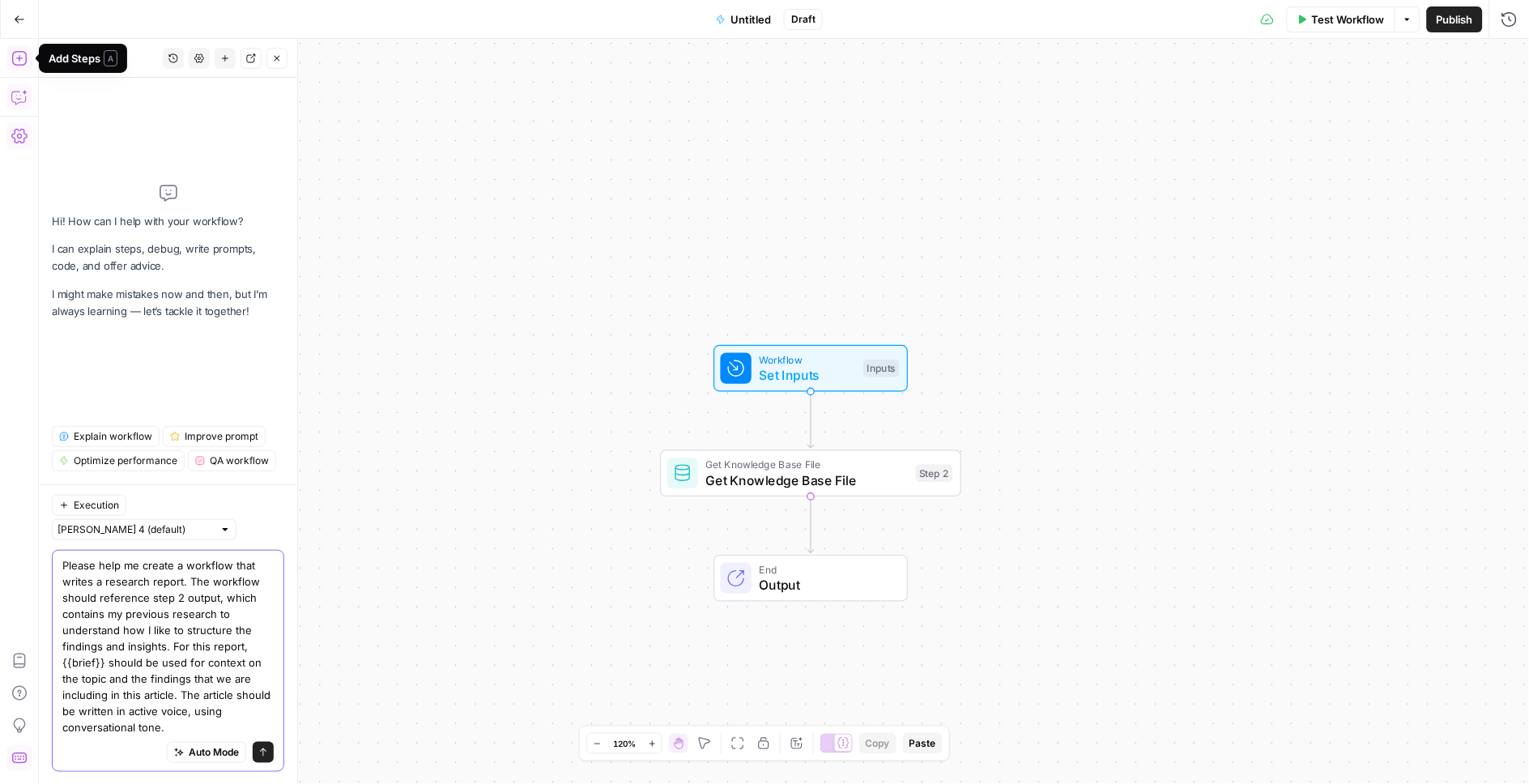
type textarea "Please help me create a workflow that writes a research report. The workflow sh…"
click at [21, 58] on icon "button" at bounding box center [19, 58] width 16 height 16
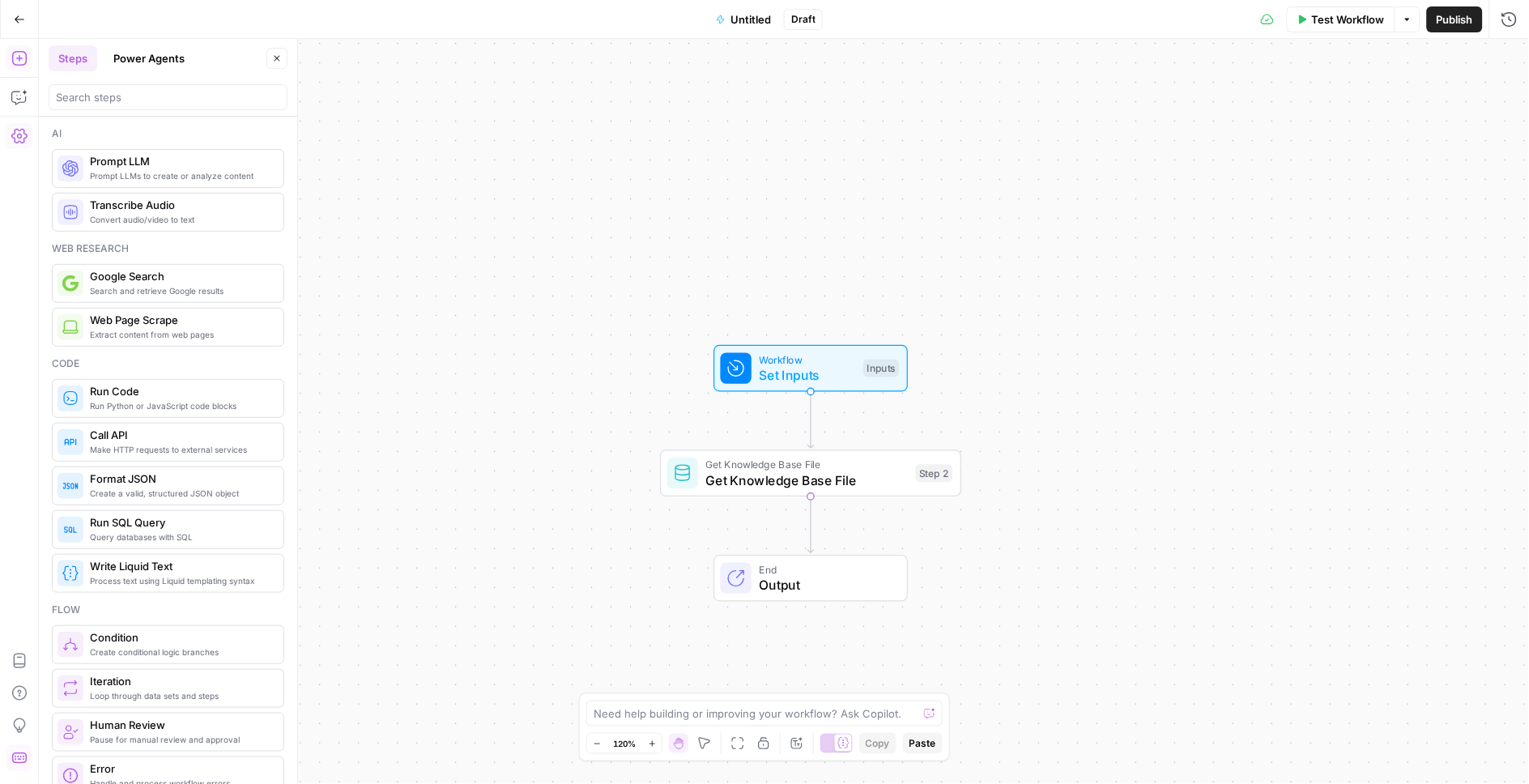
click at [88, 163] on div "Prompt LLMs to create or analyze content Prompt LLM" at bounding box center [167, 168] width 219 height 28
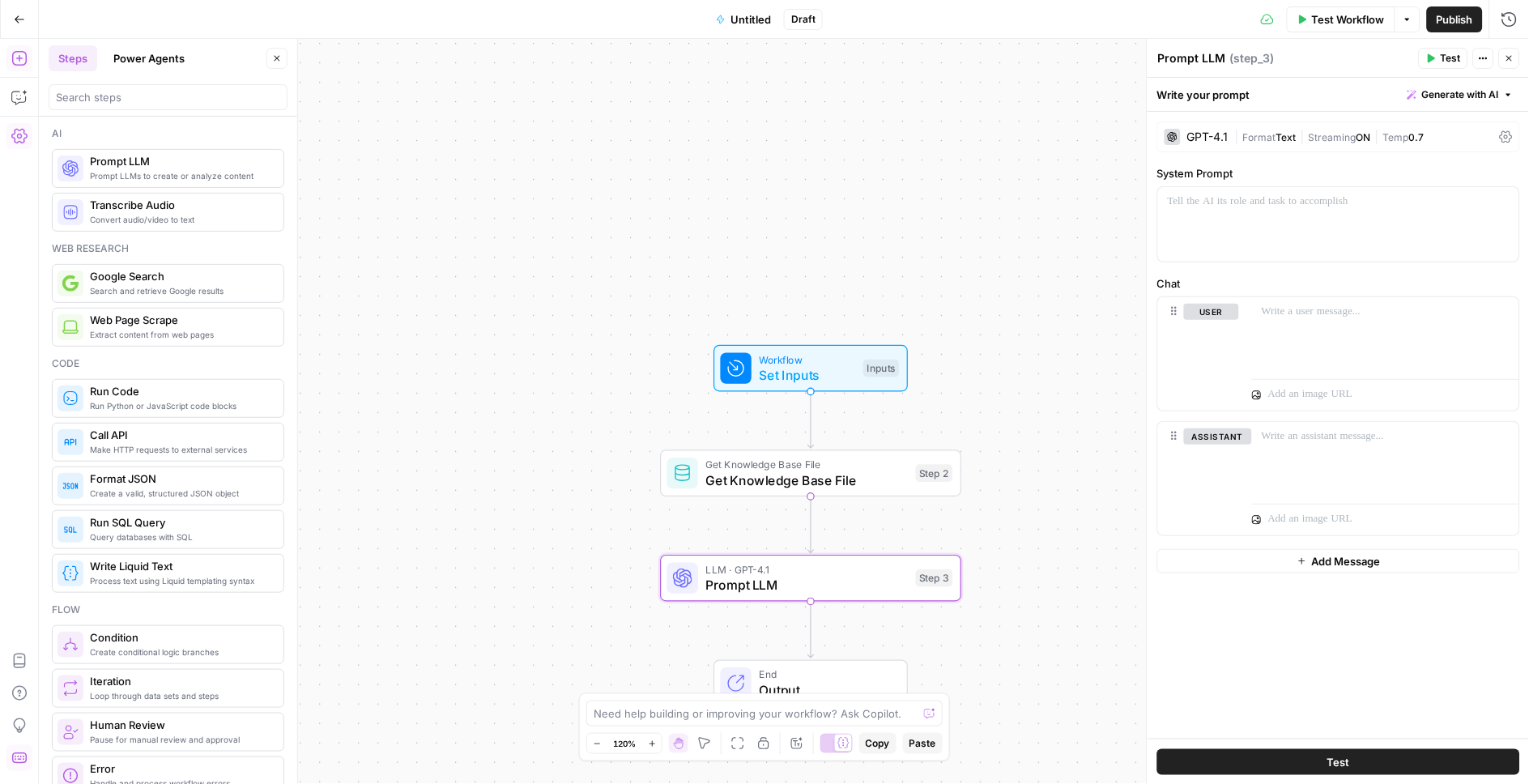
click at [1458, 89] on span "Generate with AI" at bounding box center [1460, 95] width 77 height 15
click at [1427, 130] on span "Generate" at bounding box center [1439, 130] width 118 height 16
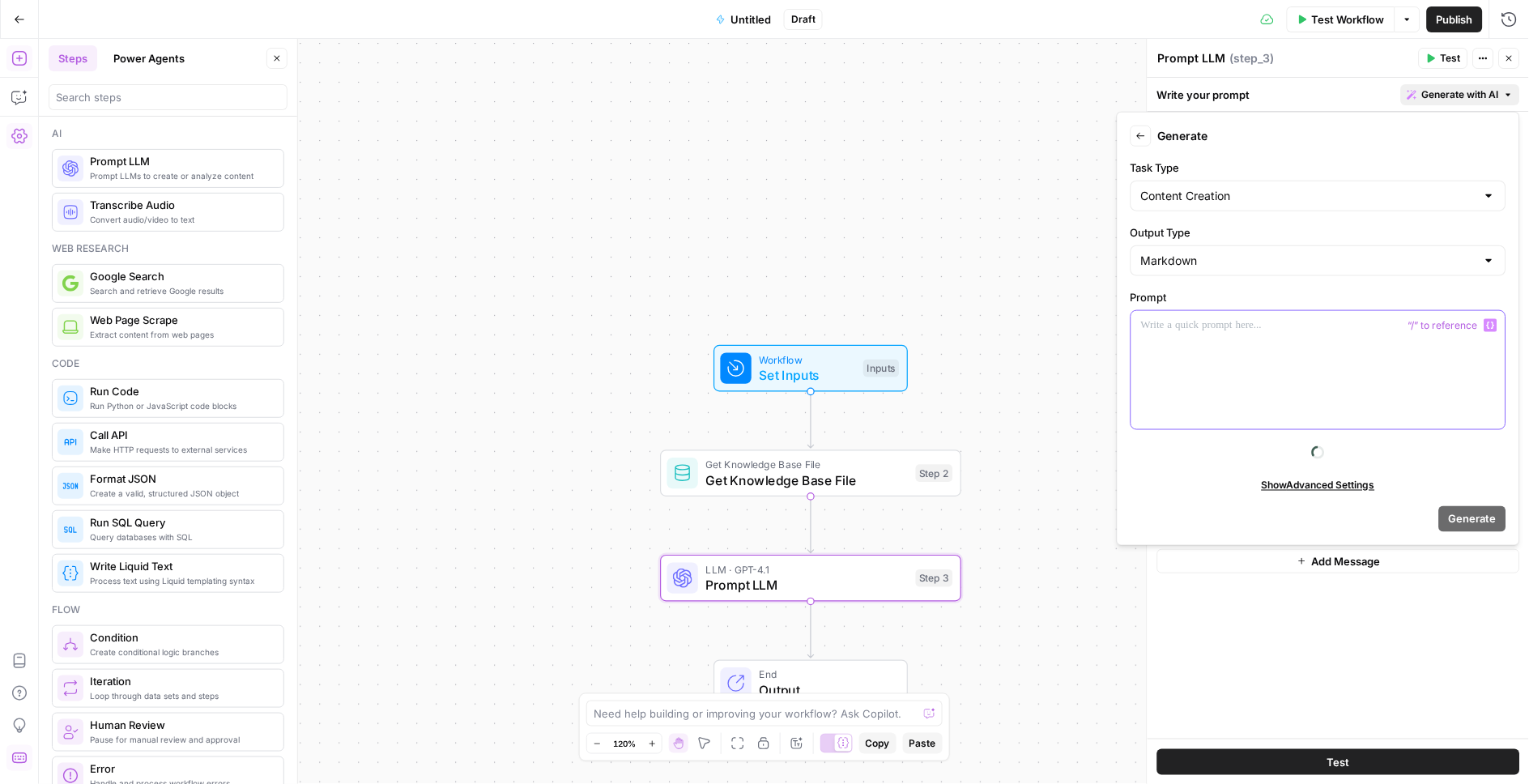
click at [1245, 374] on div at bounding box center [1318, 370] width 374 height 118
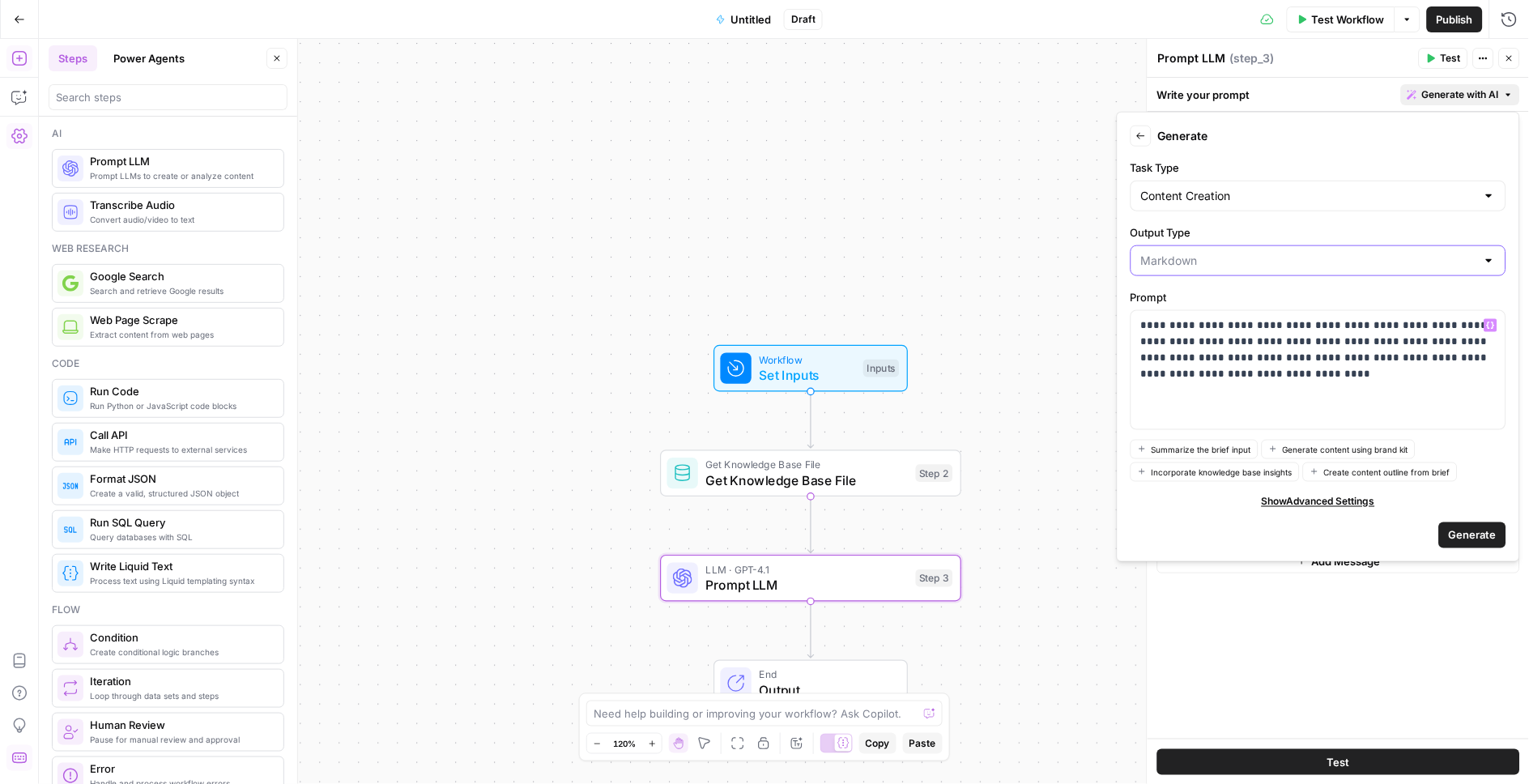
click at [1164, 264] on input "Output Type" at bounding box center [1309, 260] width 336 height 16
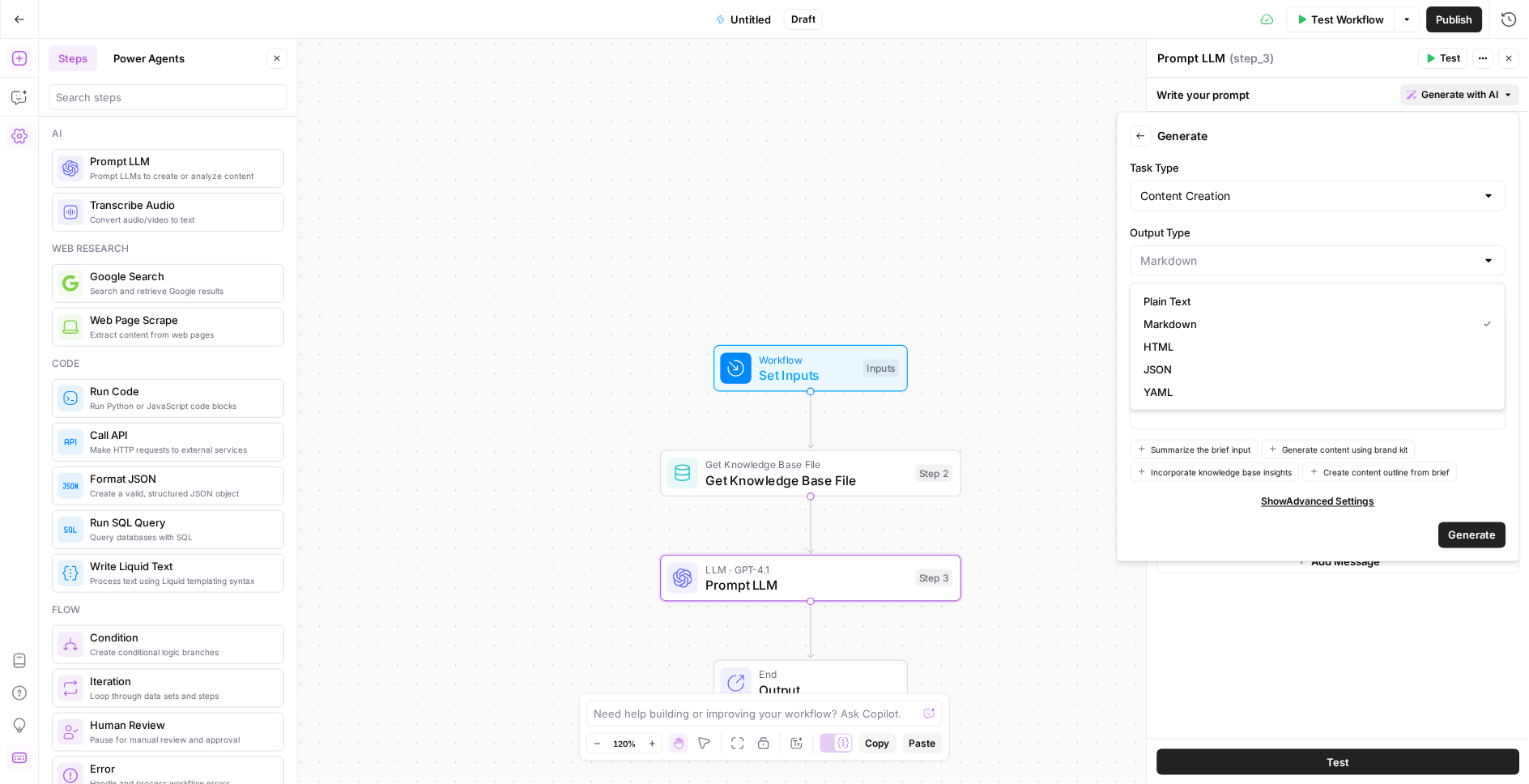
type input "Markdown"
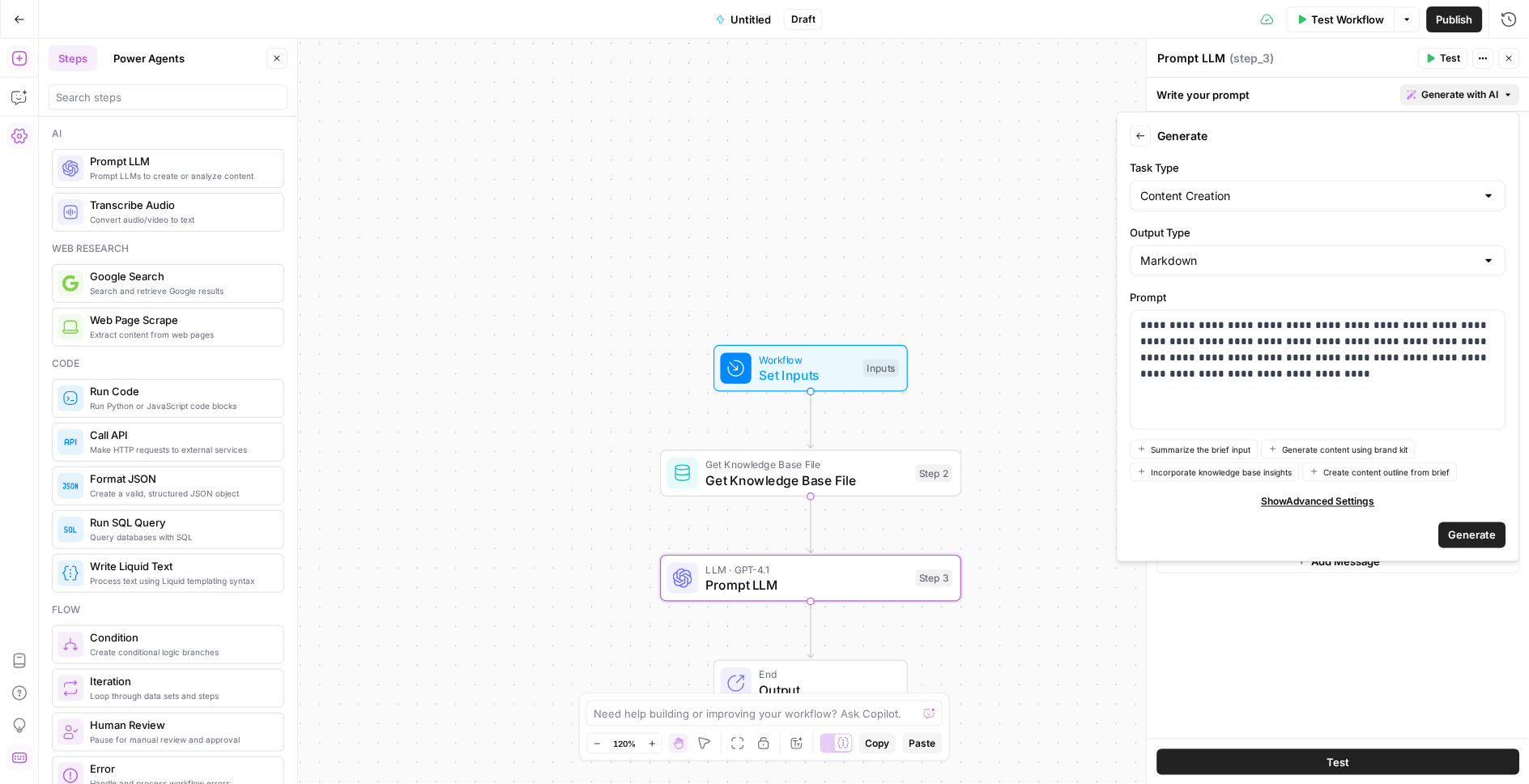
click at [1164, 179] on div "Task Type Content Creation" at bounding box center [1318, 186] width 376 height 52
click at [1162, 187] on div "Content Creation" at bounding box center [1318, 195] width 376 height 30
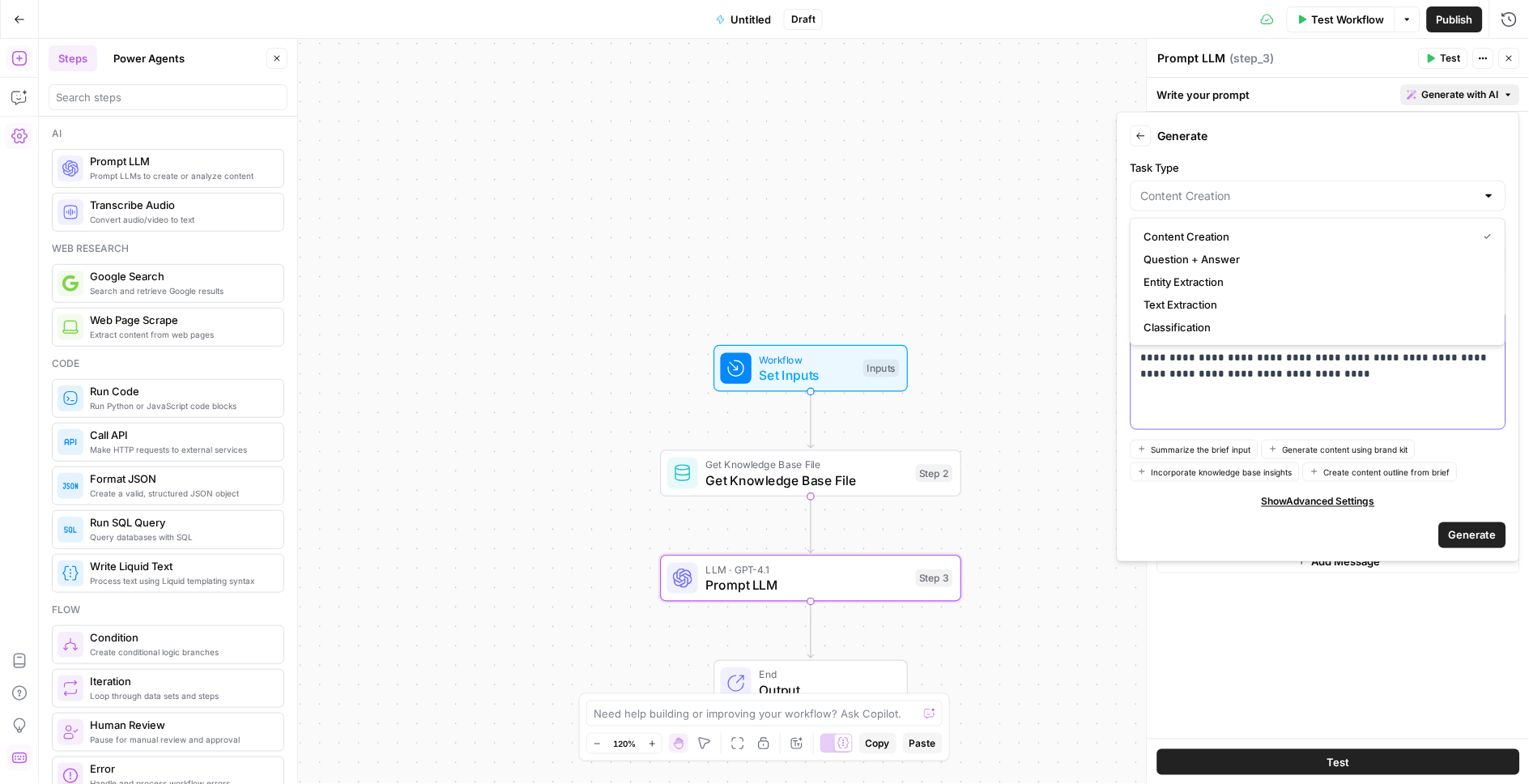
type input "Content Creation"
click at [1237, 379] on p "**********" at bounding box center [1318, 350] width 355 height 65
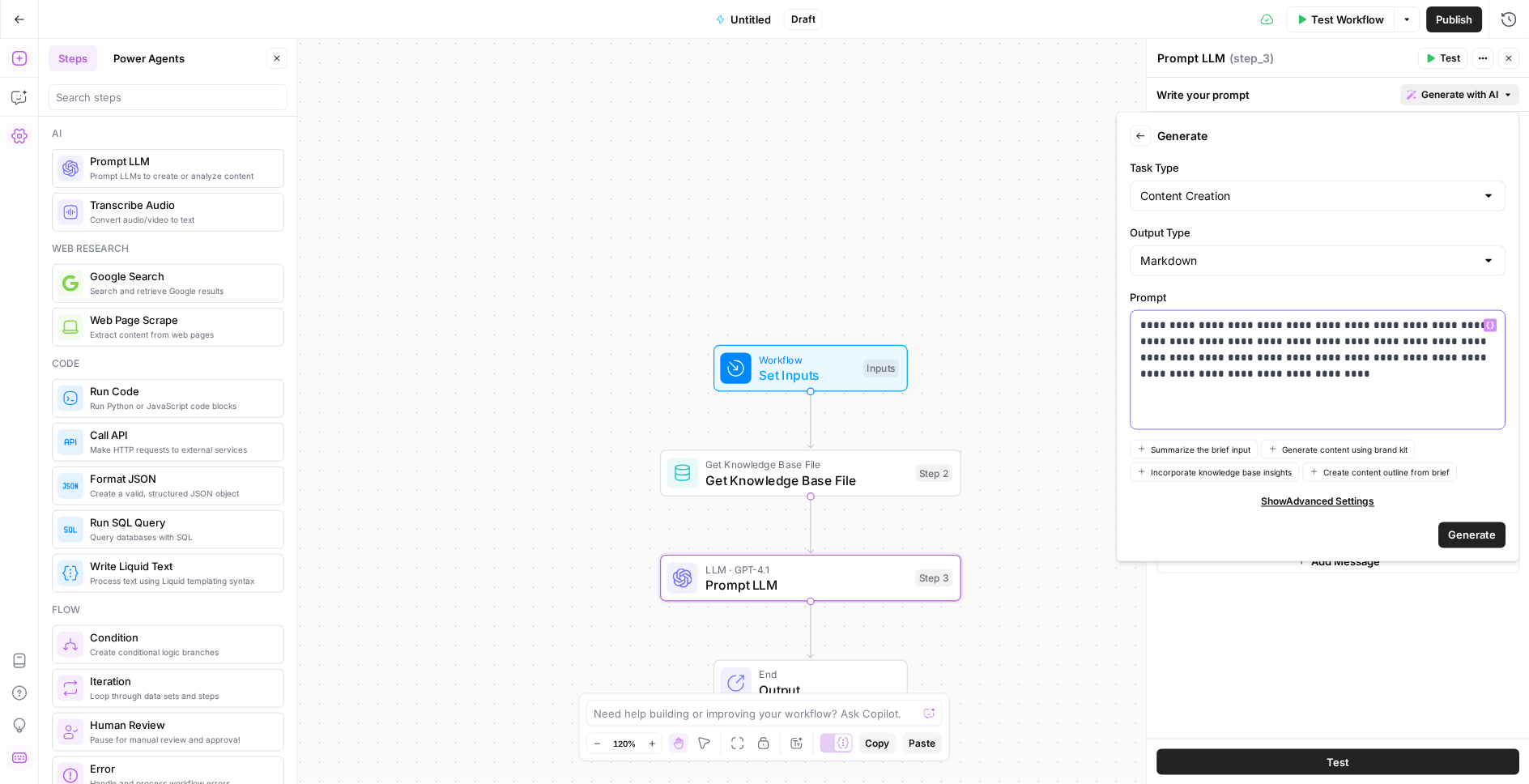
drag, startPoint x: 1236, startPoint y: 324, endPoint x: 1171, endPoint y: 324, distance: 65.0
click at [1172, 324] on p "**********" at bounding box center [1318, 350] width 355 height 65
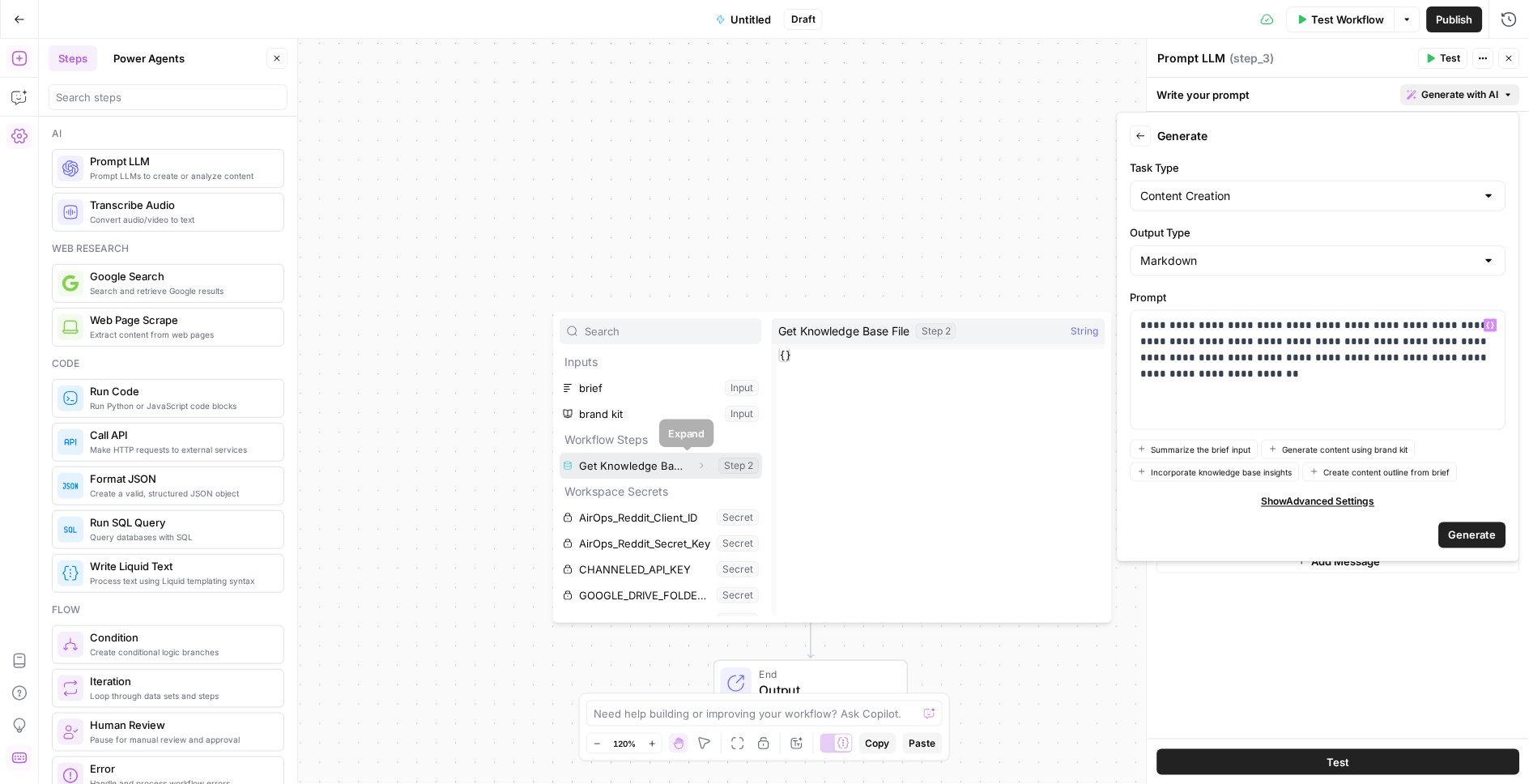
click at [696, 468] on icon "button" at bounding box center [701, 465] width 10 height 10
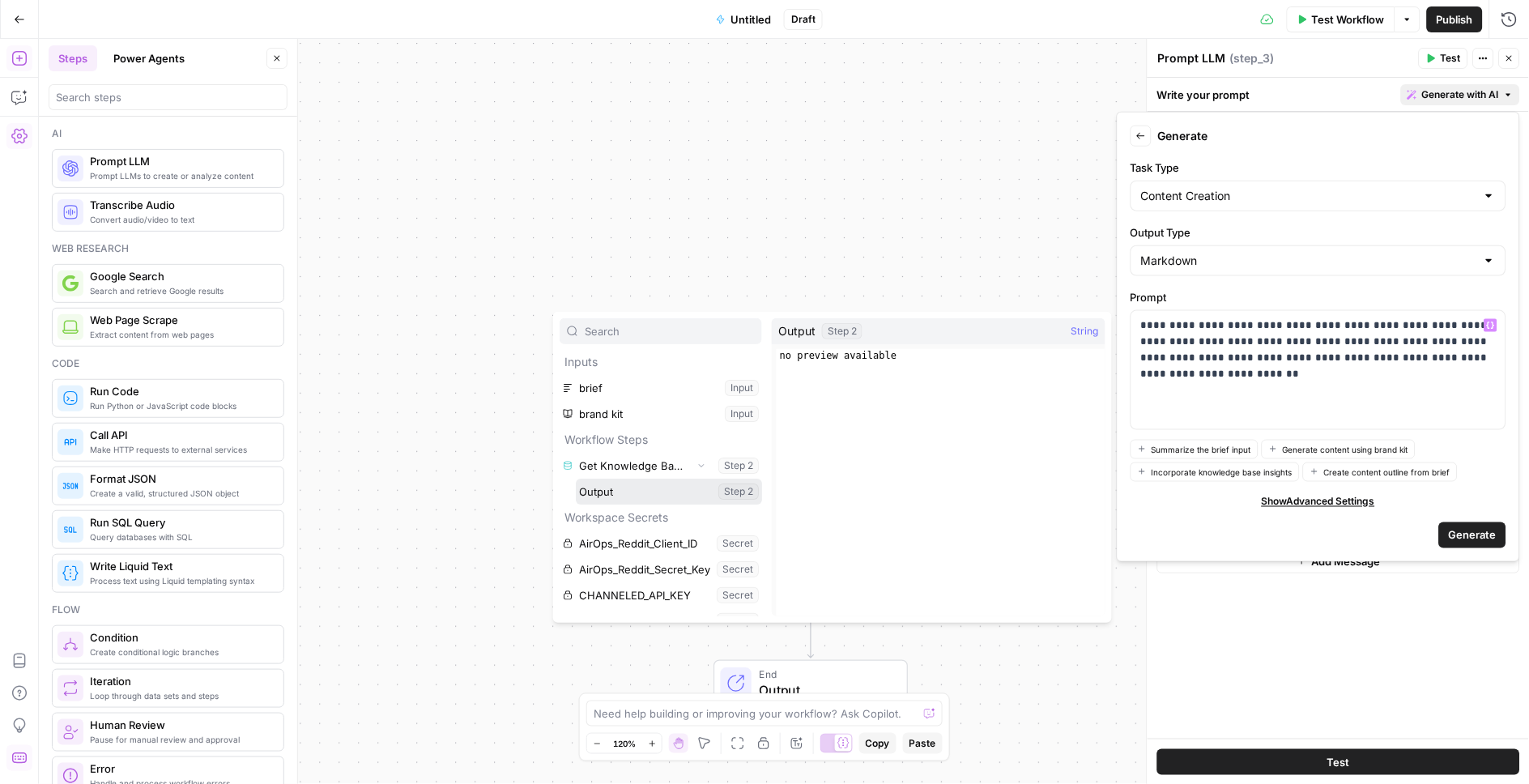
click at [632, 495] on button "Select variable Output" at bounding box center [669, 492] width 186 height 26
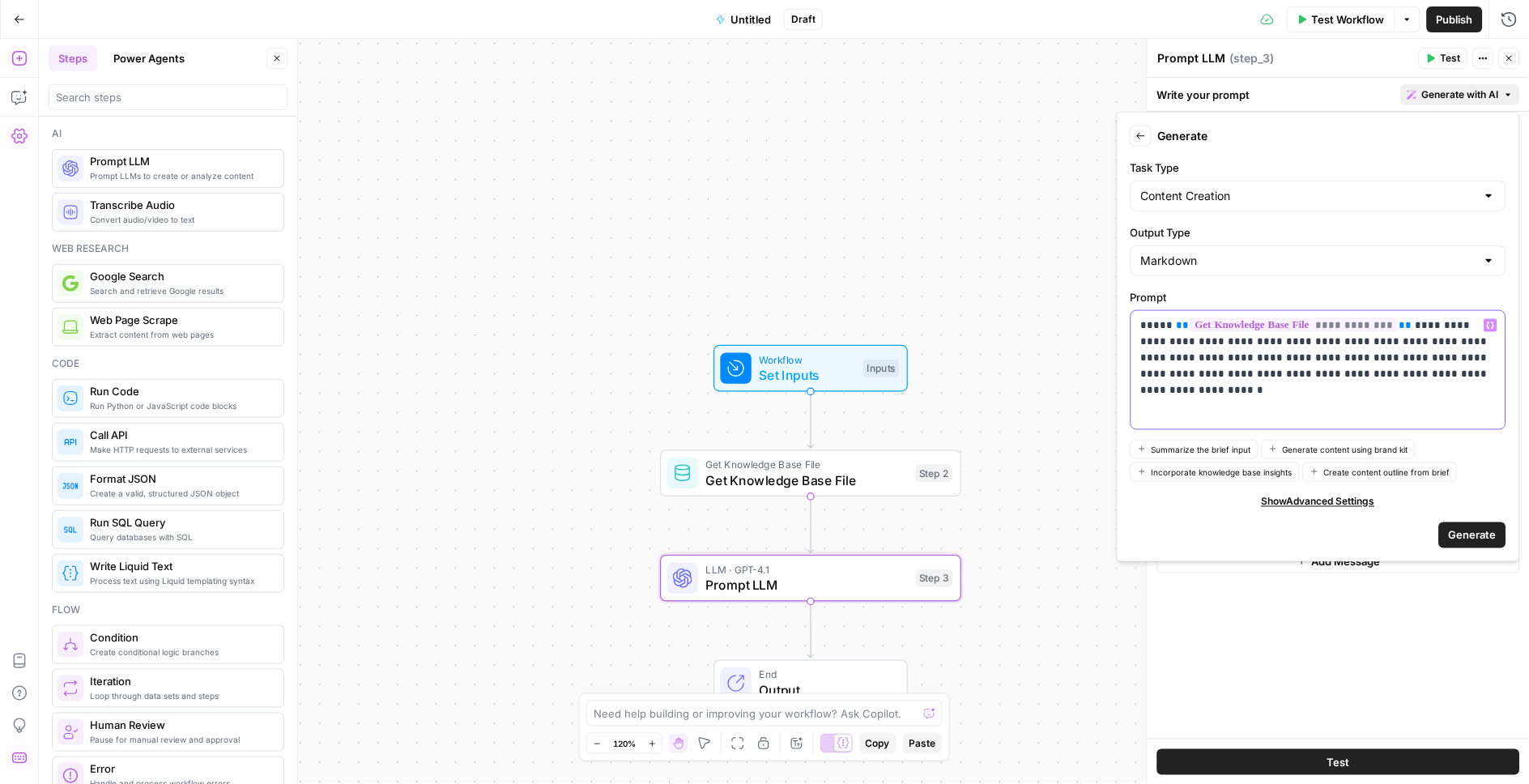
drag, startPoint x: 1284, startPoint y: 356, endPoint x: 1195, endPoint y: 357, distance: 89.0
click at [1218, 357] on p "**********" at bounding box center [1318, 350] width 355 height 65
drag, startPoint x: 1195, startPoint y: 357, endPoint x: 1207, endPoint y: 357, distance: 12.0
click at [1195, 357] on p "**********" at bounding box center [1318, 350] width 355 height 65
click at [1210, 357] on p "**********" at bounding box center [1318, 350] width 355 height 65
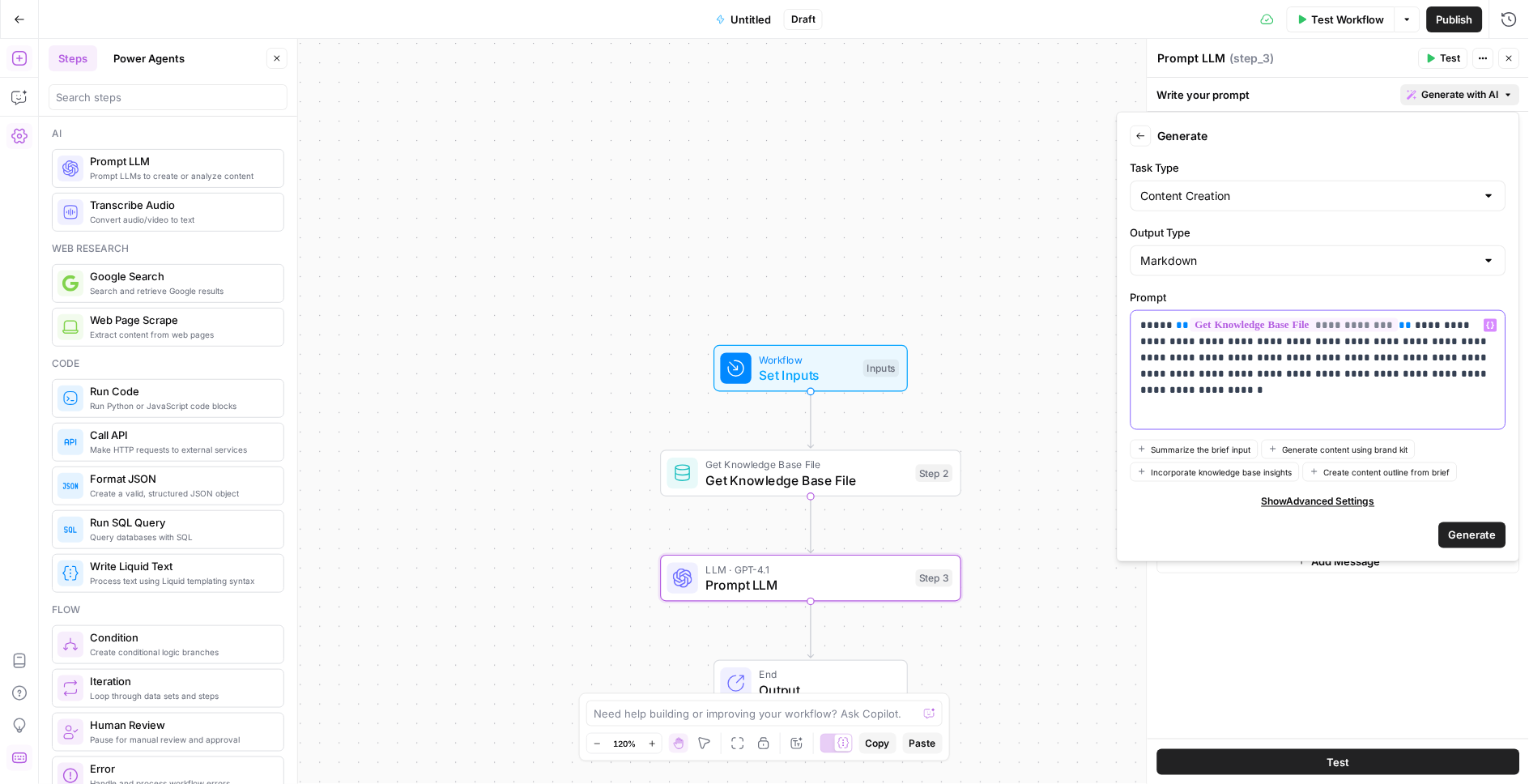
click at [1210, 357] on p "**********" at bounding box center [1318, 350] width 355 height 65
click at [1360, 361] on p "**********" at bounding box center [1318, 357] width 355 height 81
click at [1469, 357] on p "**********" at bounding box center [1318, 357] width 355 height 81
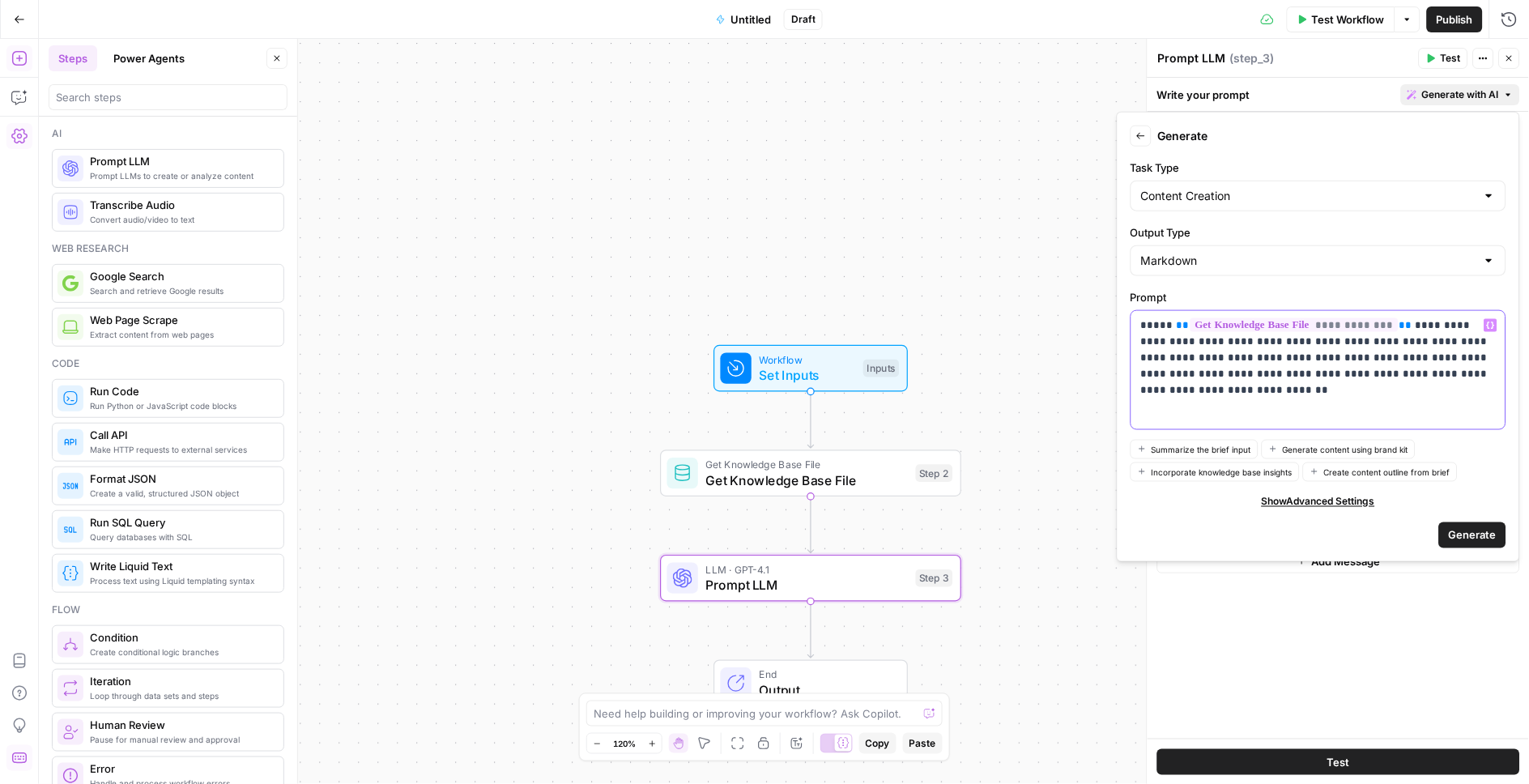
click at [1286, 394] on p "**********" at bounding box center [1318, 357] width 355 height 81
click at [1391, 376] on p "**********" at bounding box center [1318, 357] width 355 height 81
click at [1463, 376] on p "**********" at bounding box center [1318, 357] width 355 height 81
click at [1449, 375] on p "**********" at bounding box center [1318, 357] width 355 height 81
click at [1450, 375] on p "**********" at bounding box center [1318, 357] width 355 height 81
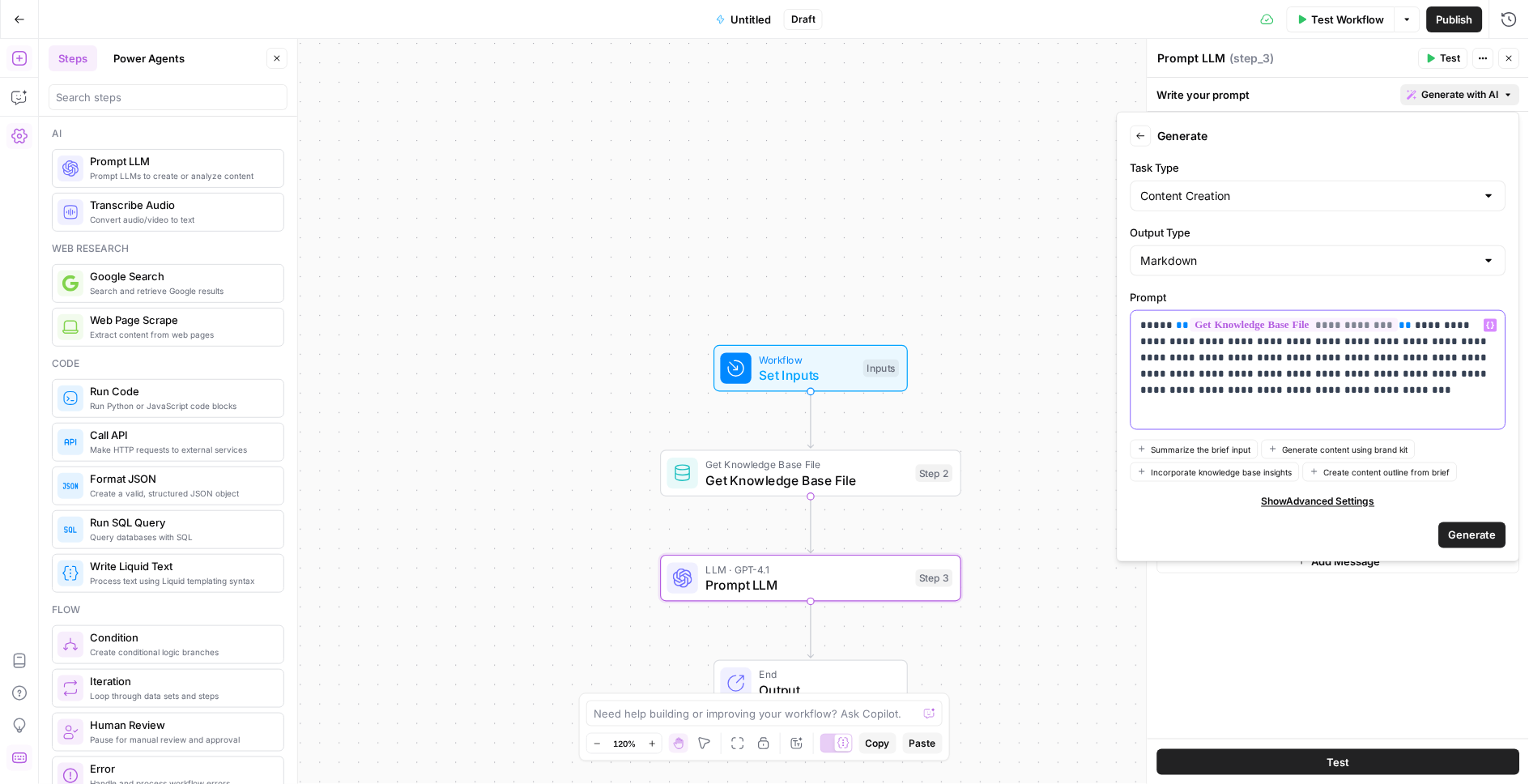
click at [1450, 340] on p "**********" at bounding box center [1318, 357] width 355 height 81
click at [1461, 539] on span "Generate" at bounding box center [1473, 535] width 48 height 16
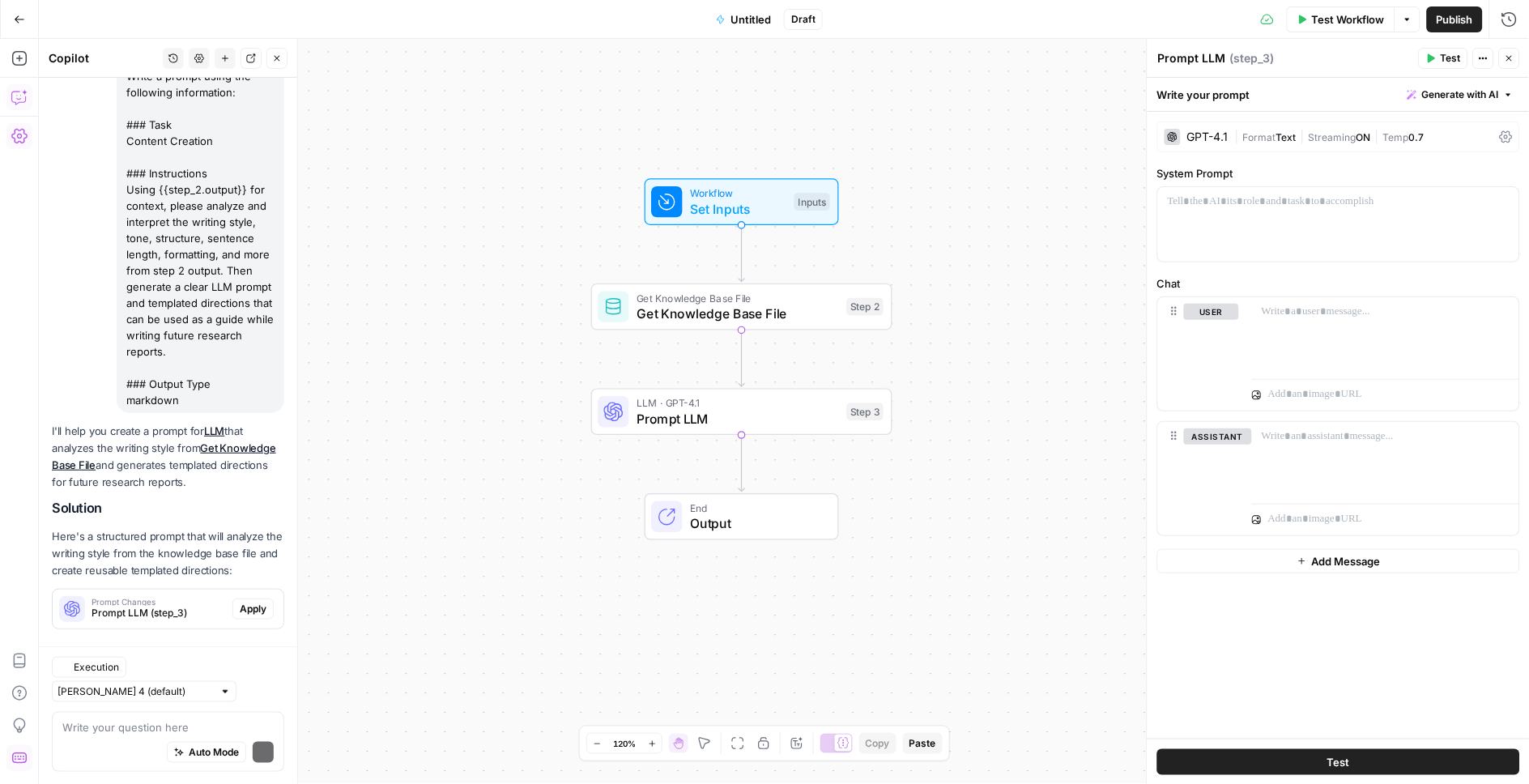
scroll to position [191, 0]
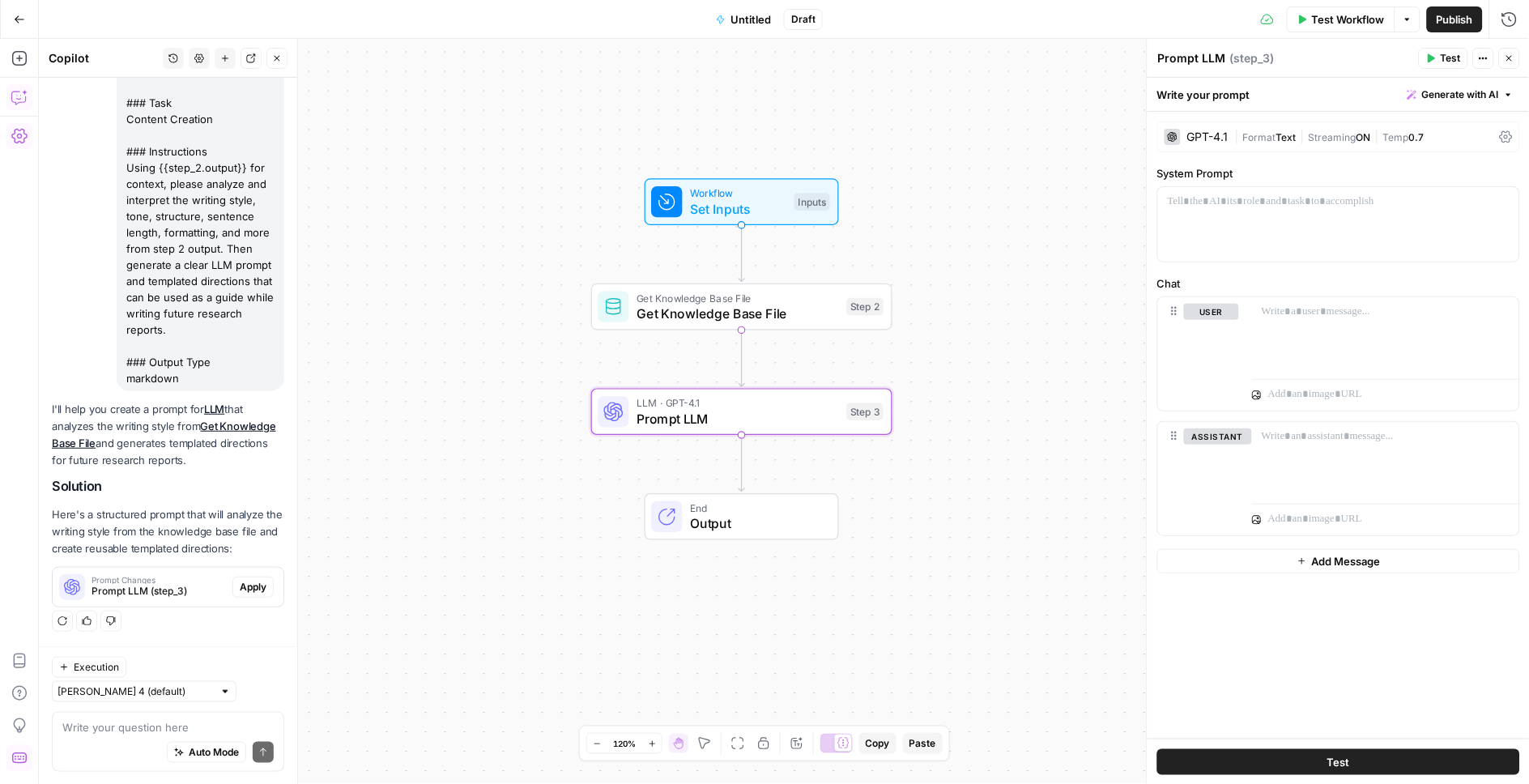
click at [239, 594] on span "Apply" at bounding box center [252, 587] width 27 height 15
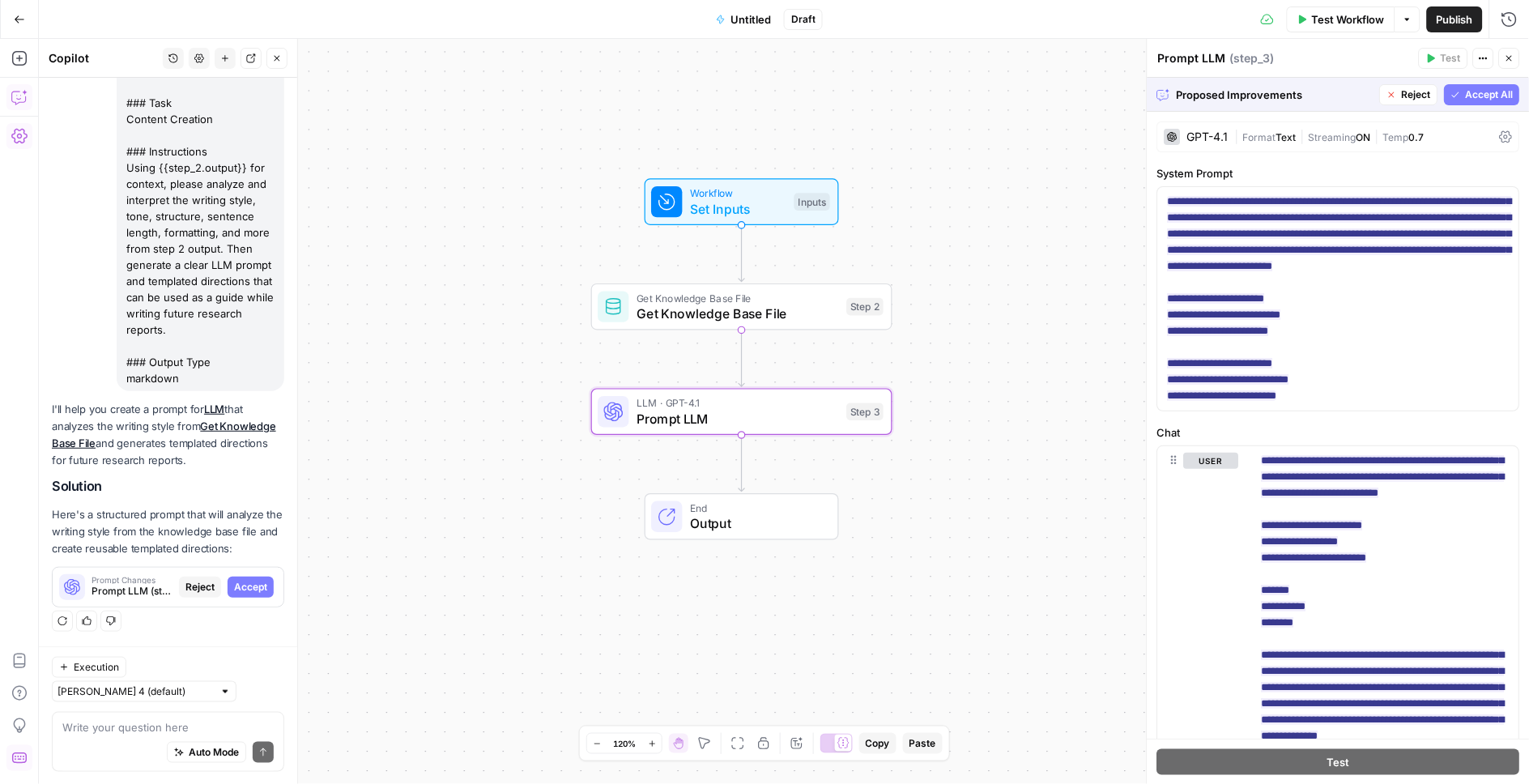
click at [234, 594] on span "Accept" at bounding box center [251, 587] width 33 height 15
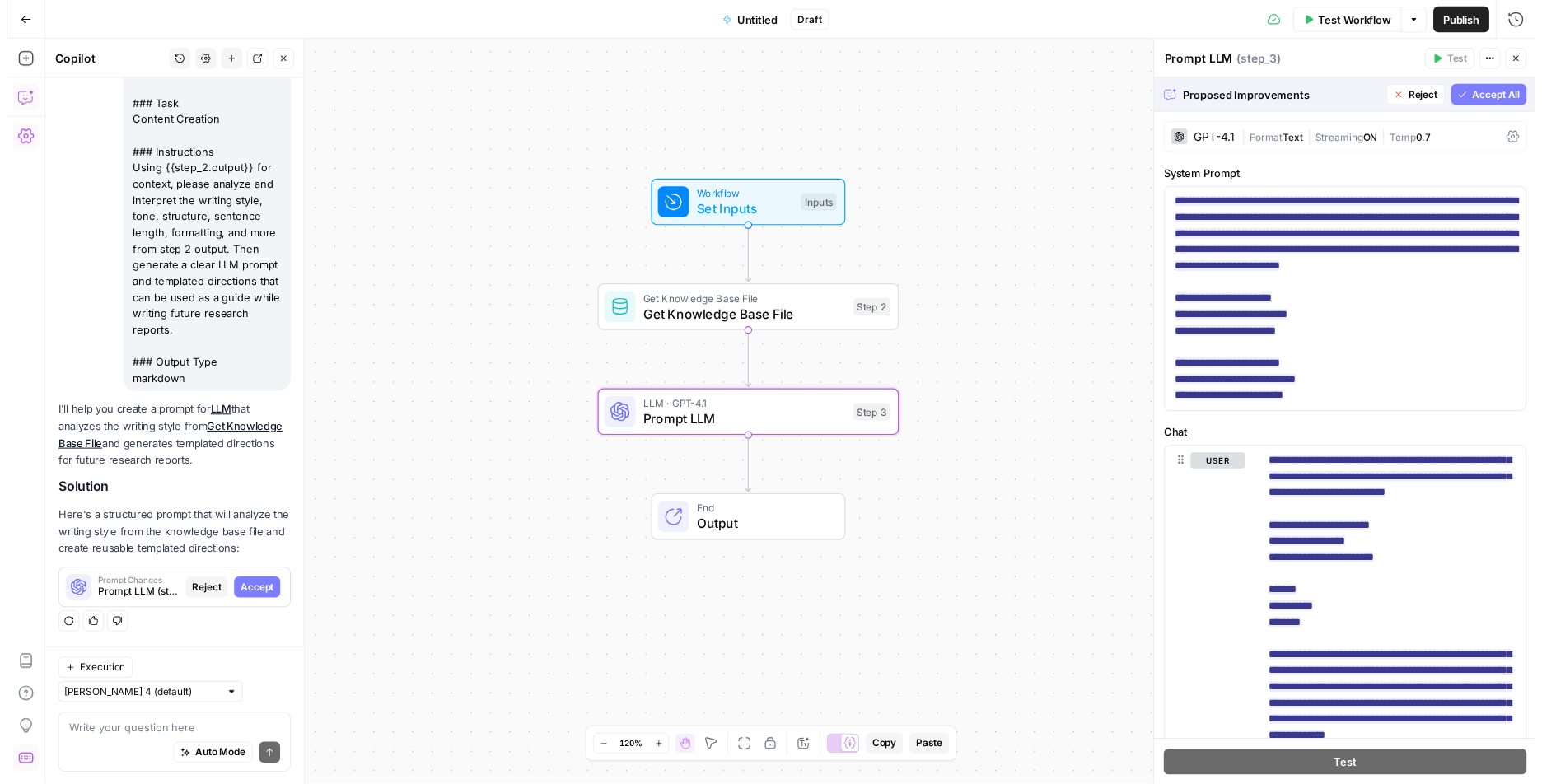
scroll to position [220, 0]
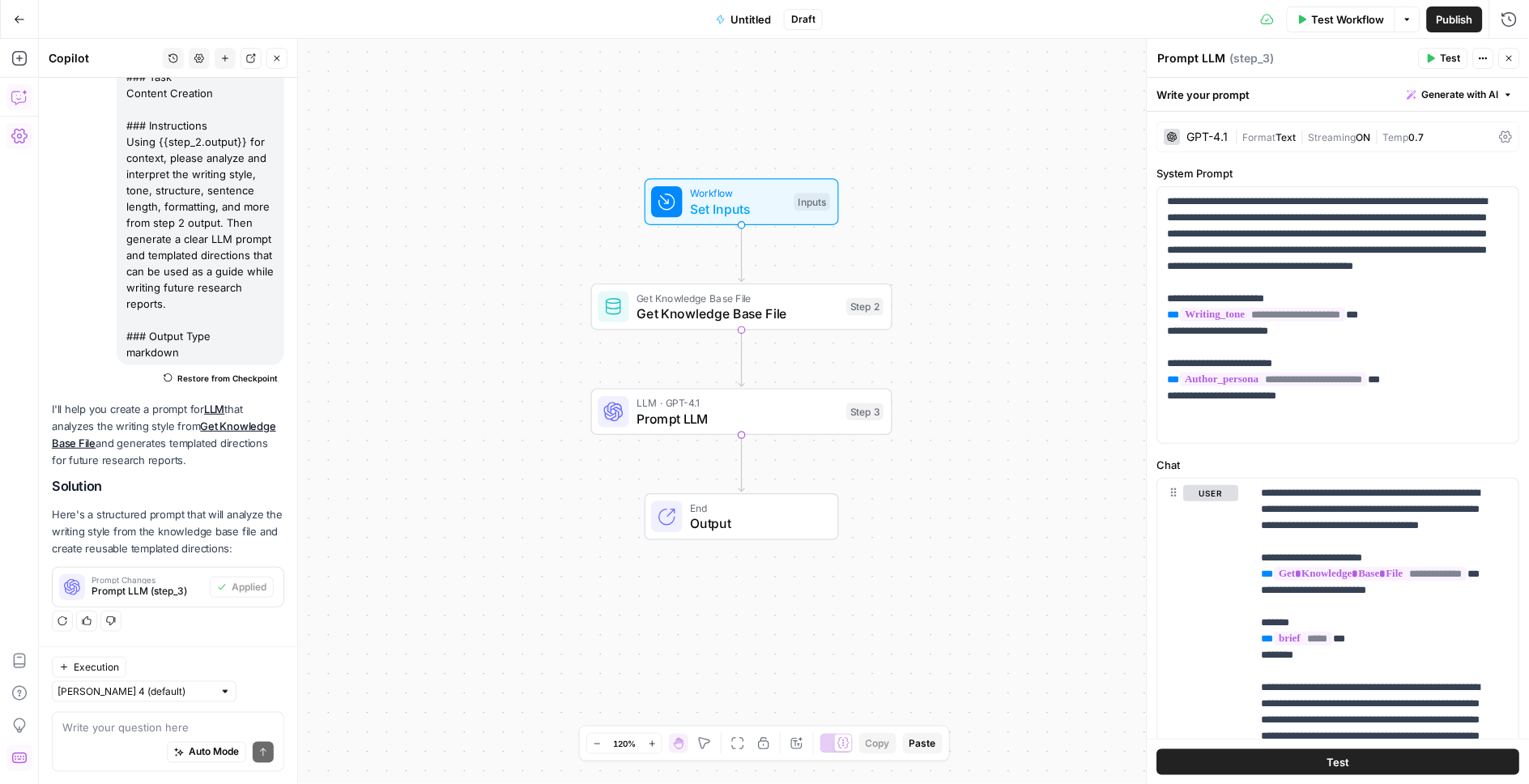
click at [1441, 58] on span "Test" at bounding box center [1450, 58] width 20 height 15
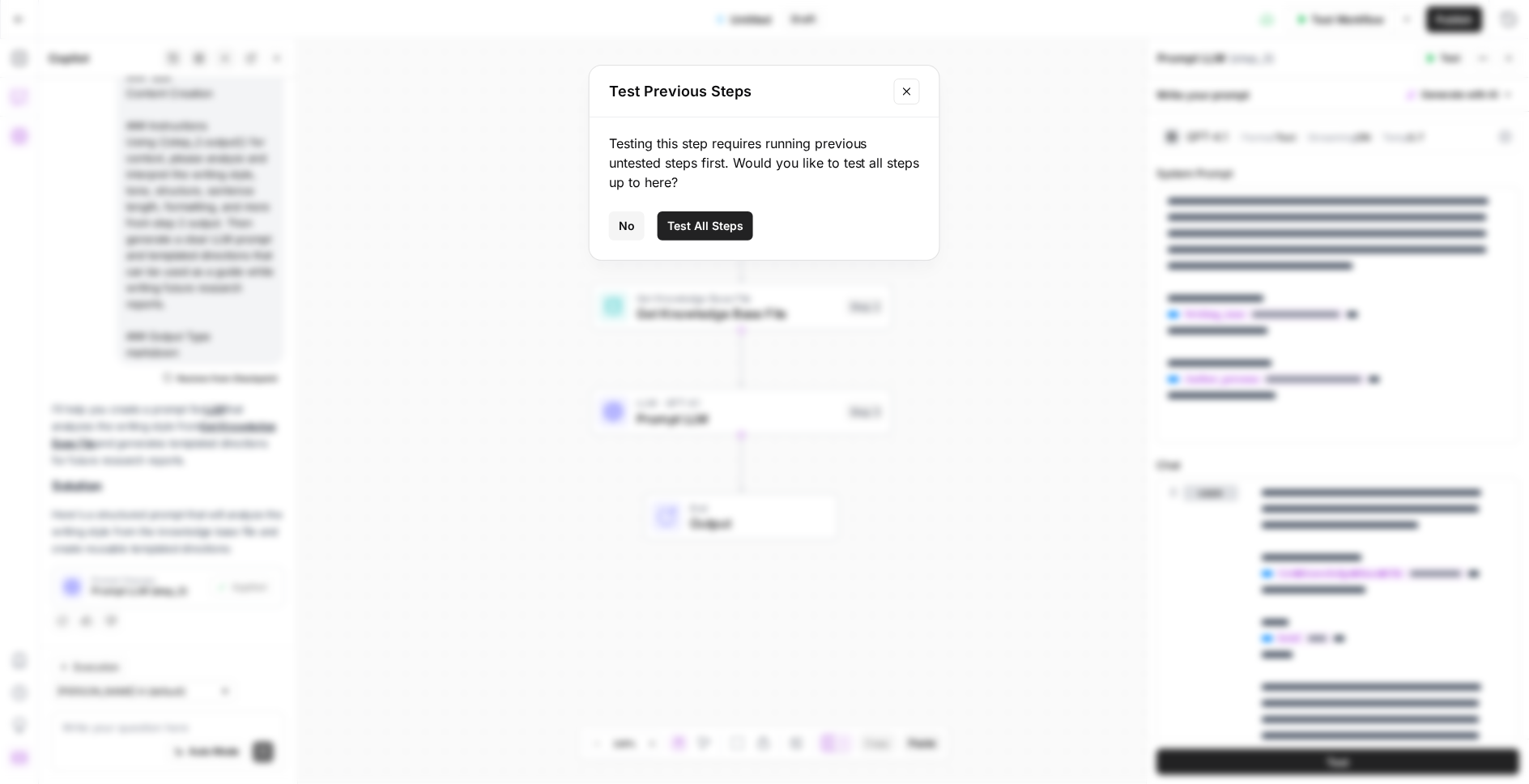
click at [732, 226] on span "Test All Steps" at bounding box center [706, 225] width 76 height 16
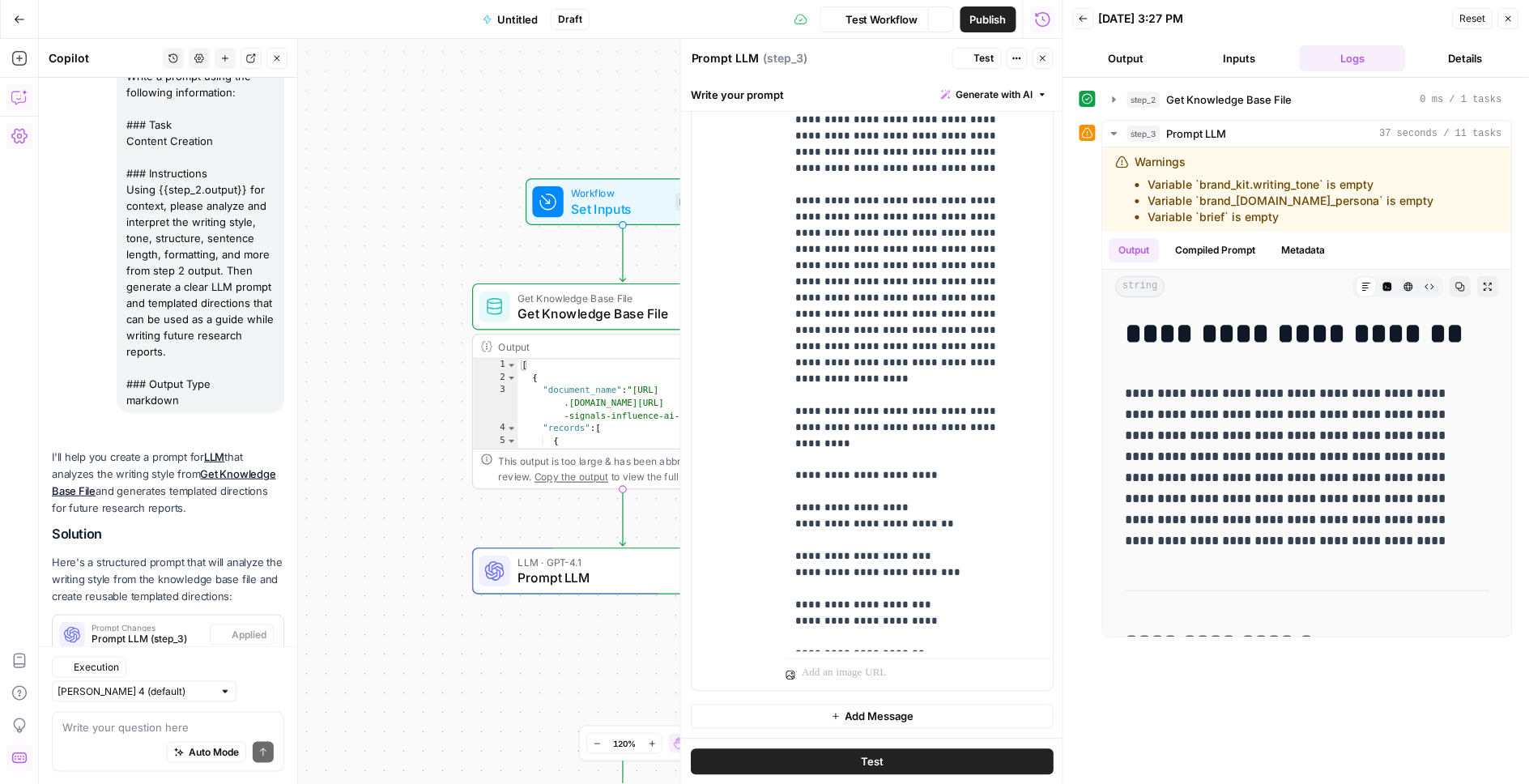
scroll to position [217, 0]
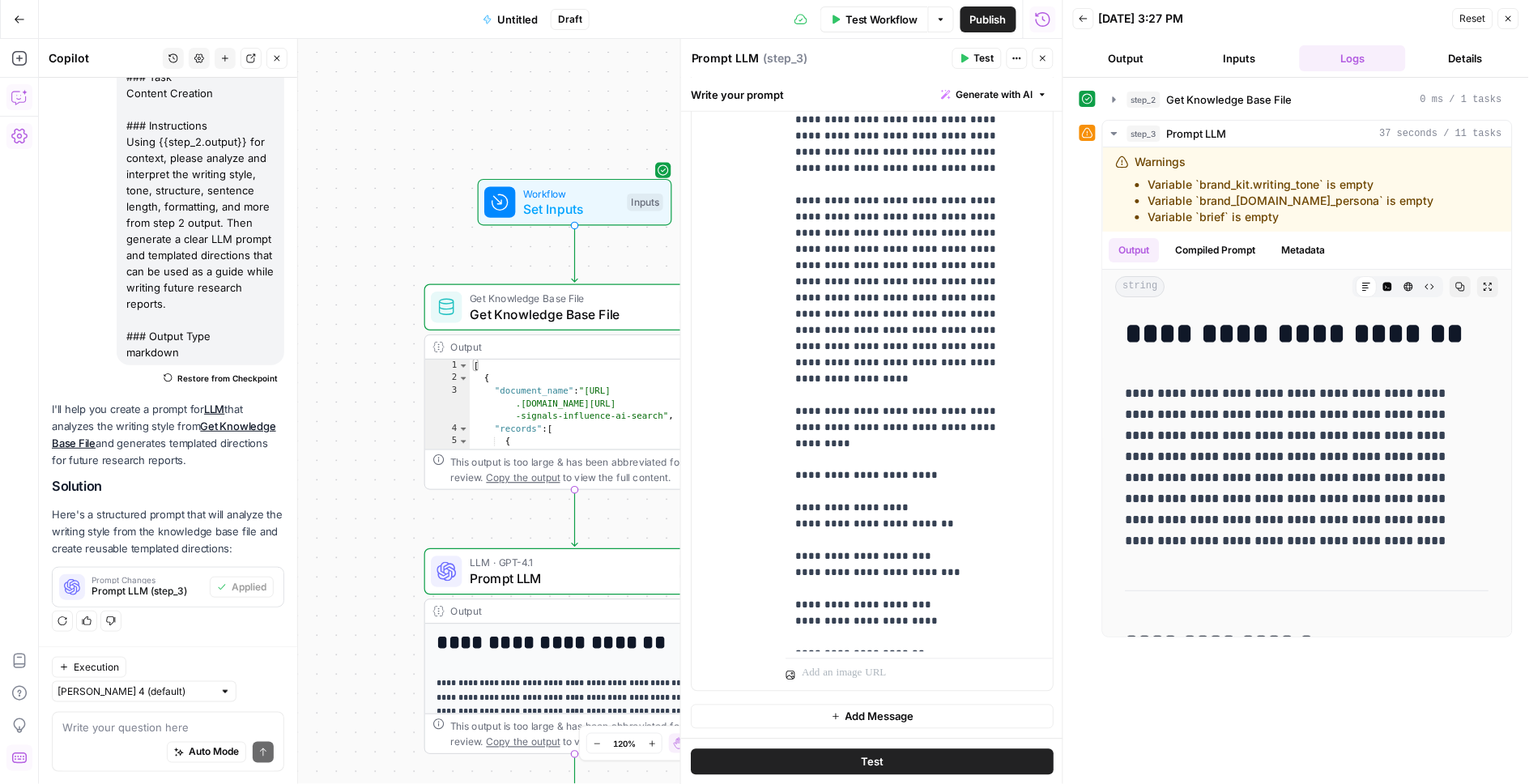
click at [511, 202] on div at bounding box center [499, 202] width 30 height 30
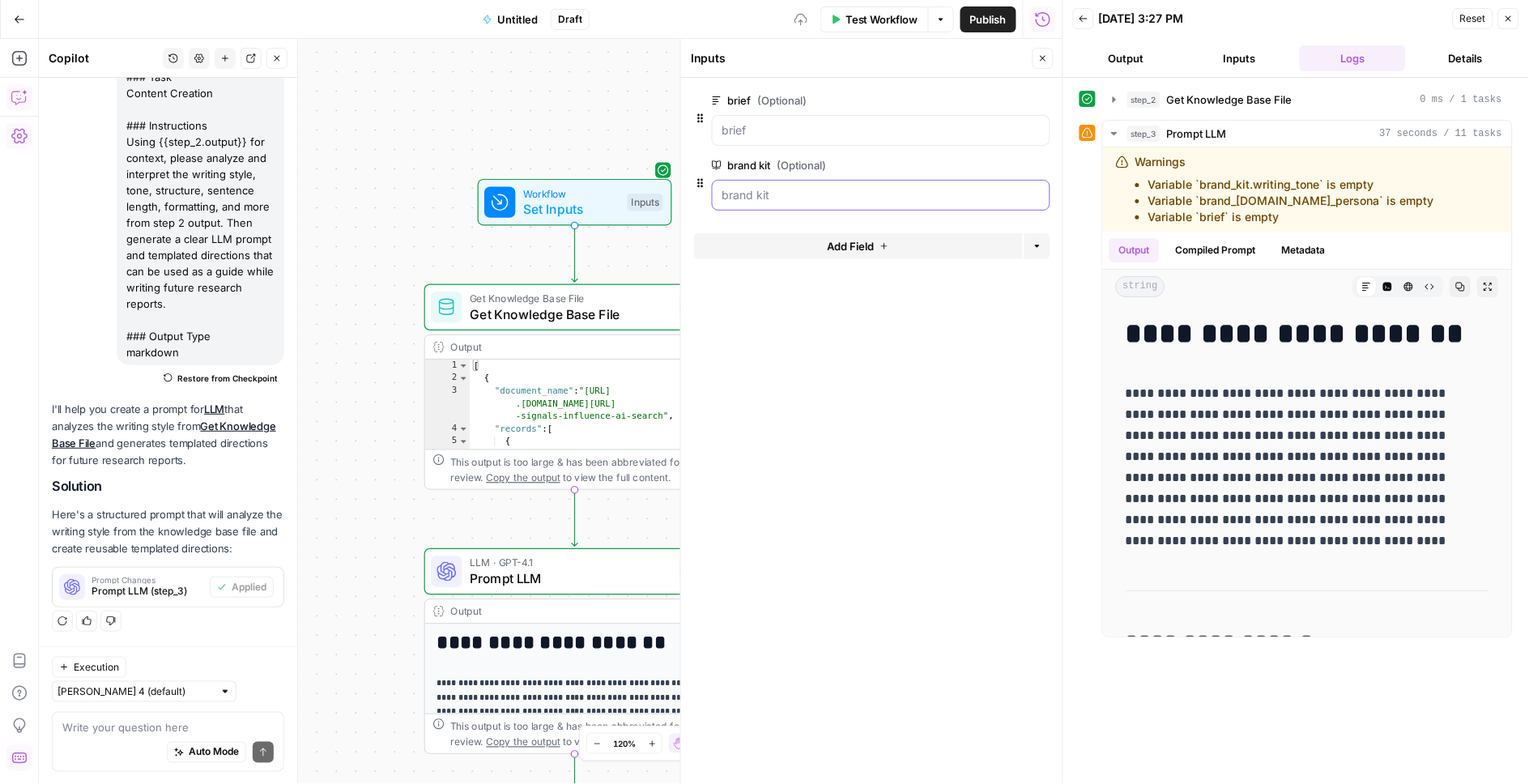
click at [771, 197] on kit "brand kit (Optional)" at bounding box center [881, 195] width 317 height 16
click at [791, 194] on kit "brand kit (Optional)" at bounding box center [881, 195] width 317 height 16
drag, startPoint x: 764, startPoint y: 194, endPoint x: 764, endPoint y: 148, distance: 46.0
click at [764, 194] on kit "brand kit (Optional)" at bounding box center [881, 195] width 317 height 16
click at [765, 124] on input "brief (Optional)" at bounding box center [881, 130] width 317 height 16
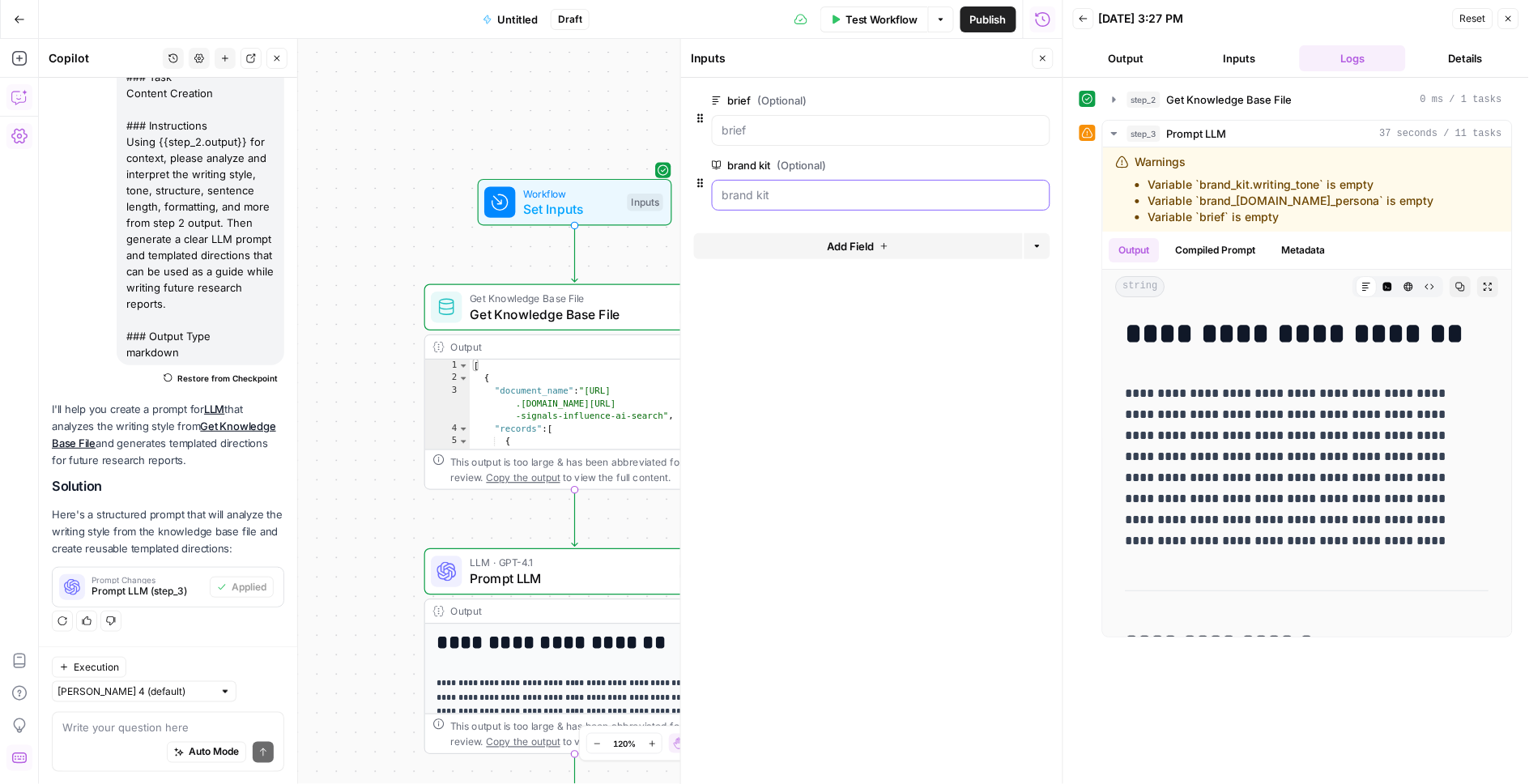
click at [866, 193] on kit "brand kit (Optional)" at bounding box center [881, 195] width 317 height 16
click at [989, 165] on span "edit field" at bounding box center [990, 165] width 36 height 13
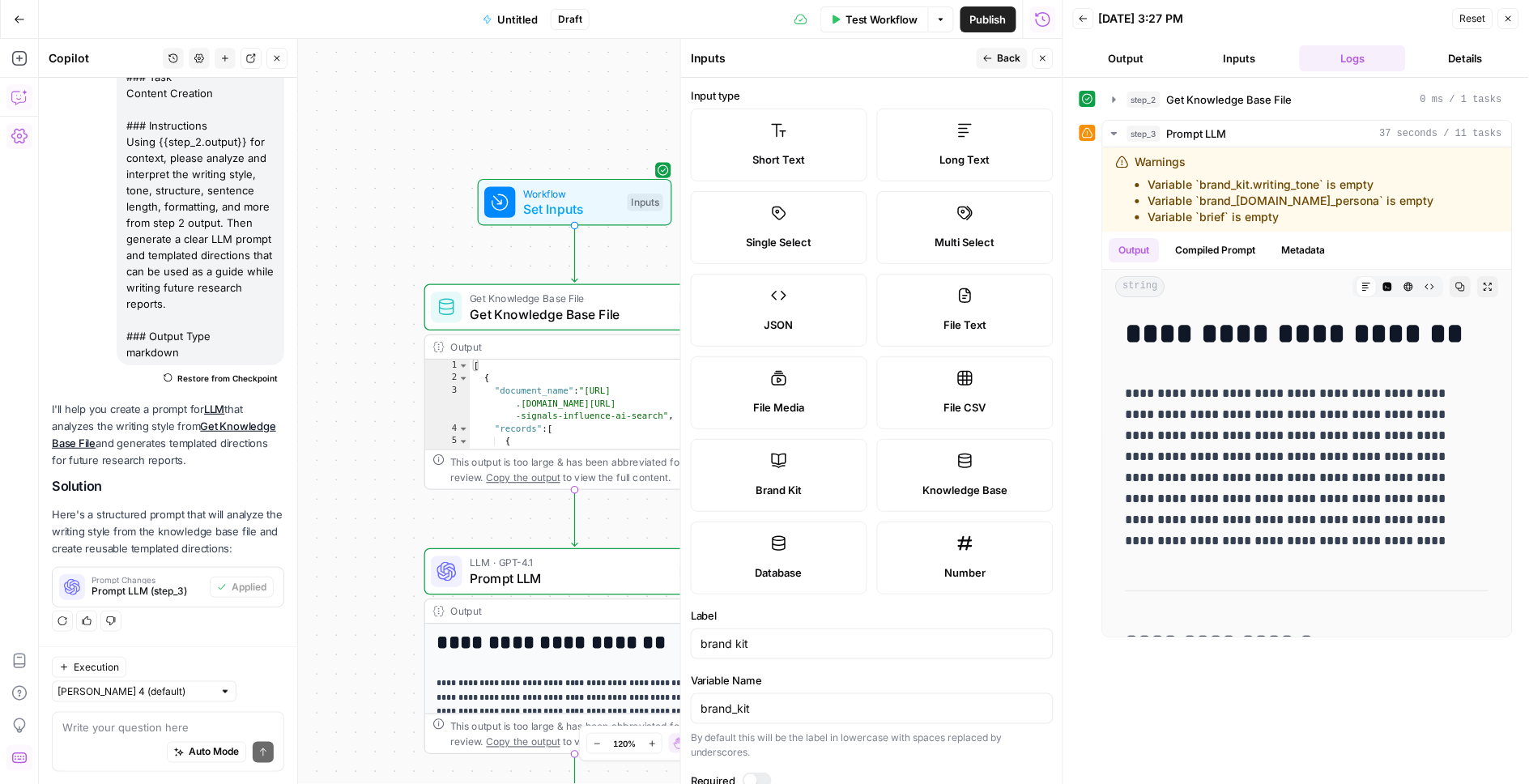
scroll to position [105, 0]
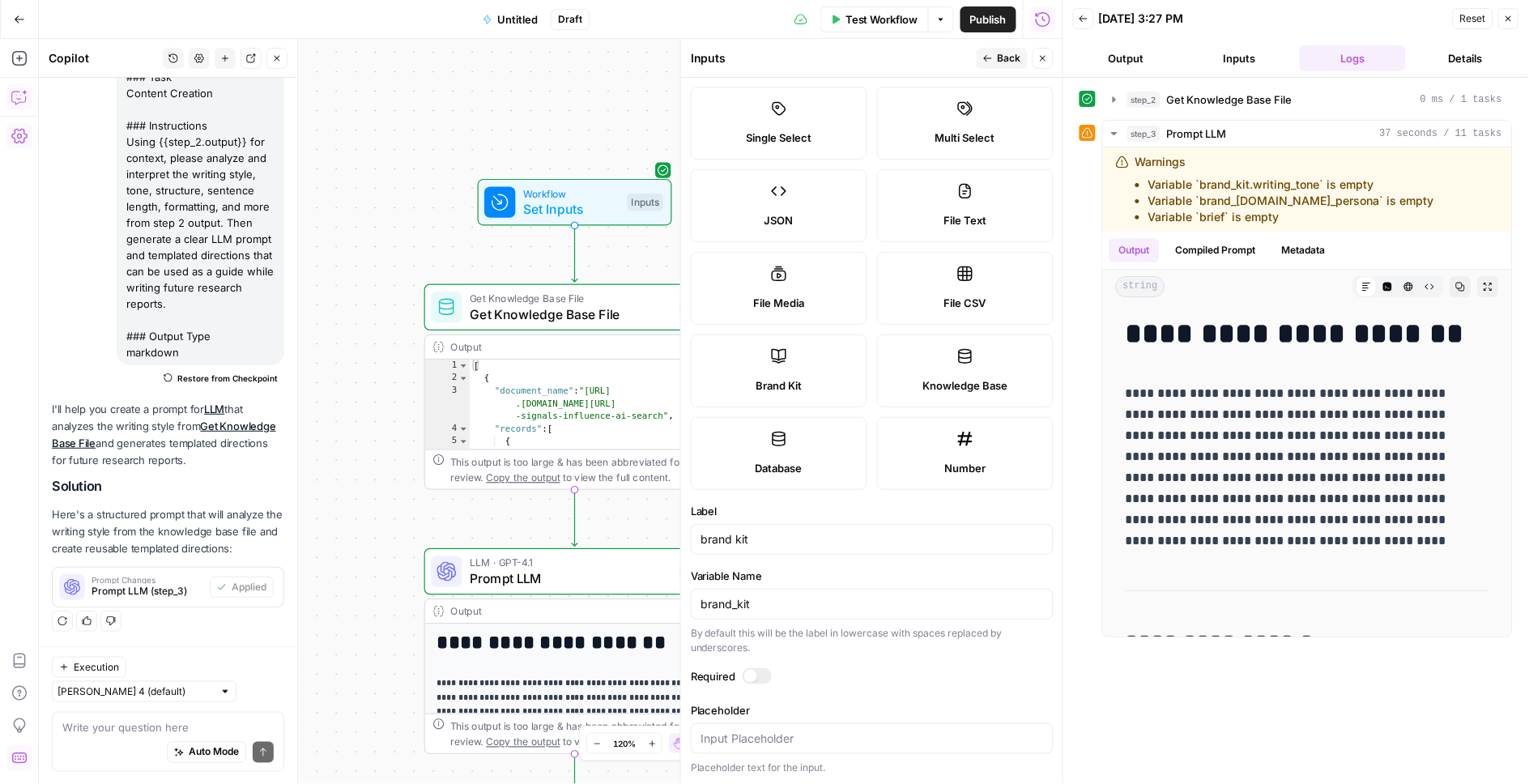
click at [759, 684] on div at bounding box center [757, 676] width 29 height 16
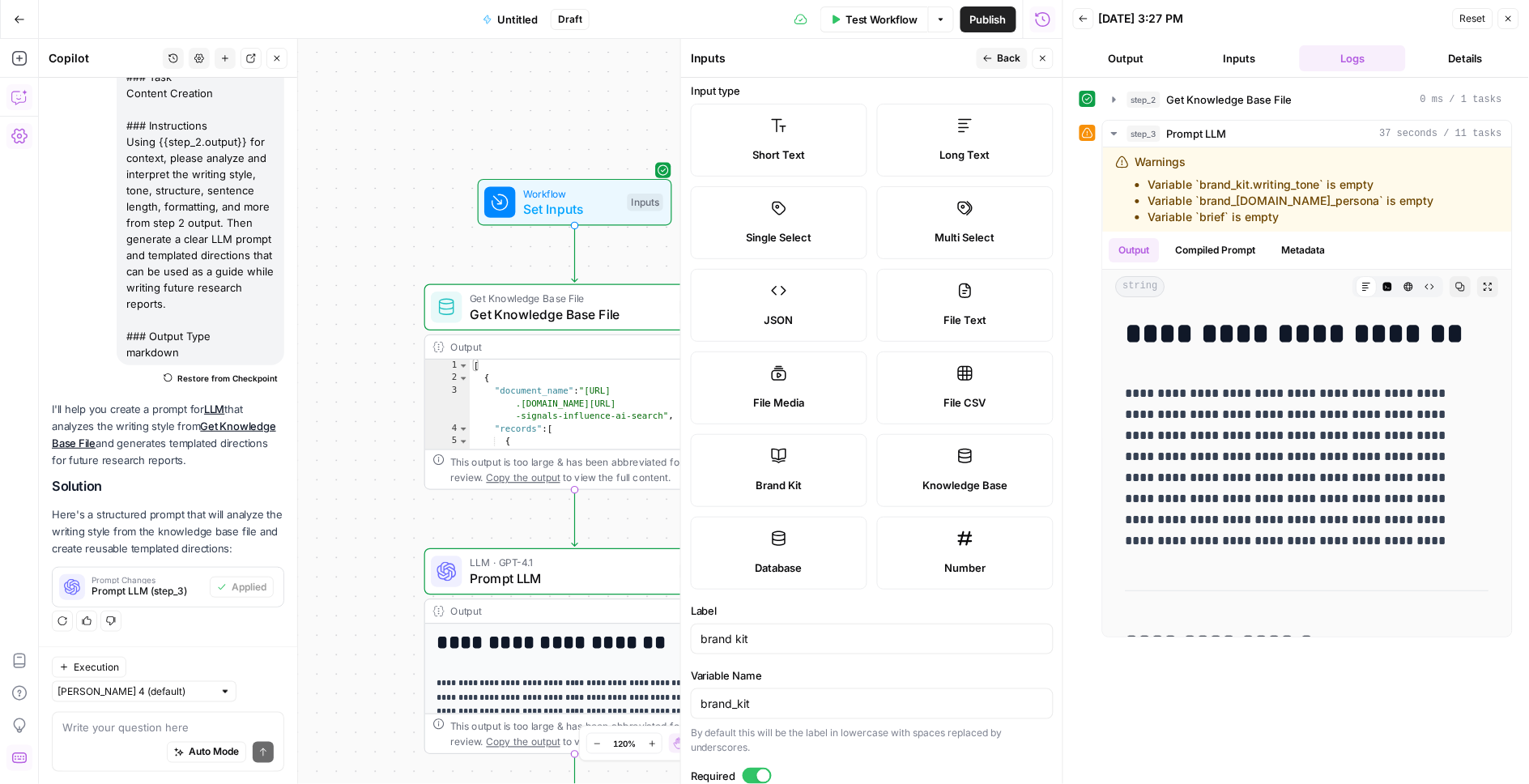
scroll to position [0, 0]
drag, startPoint x: 992, startPoint y: 56, endPoint x: 953, endPoint y: 60, distance: 39.2
click at [992, 56] on icon "button" at bounding box center [988, 58] width 10 height 10
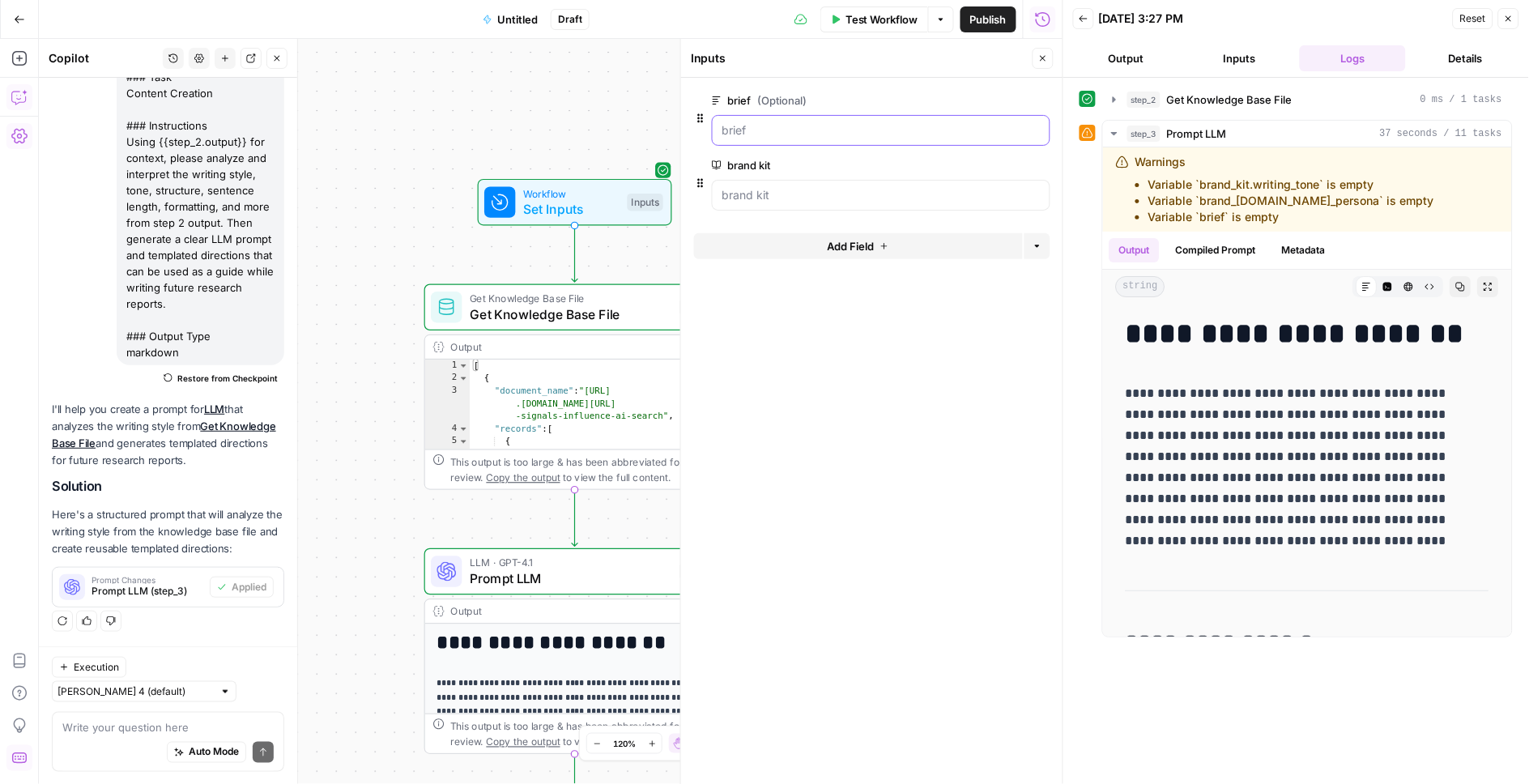
click at [727, 126] on input "brief (Optional)" at bounding box center [881, 130] width 317 height 16
click at [1003, 104] on span "edit field" at bounding box center [990, 100] width 36 height 13
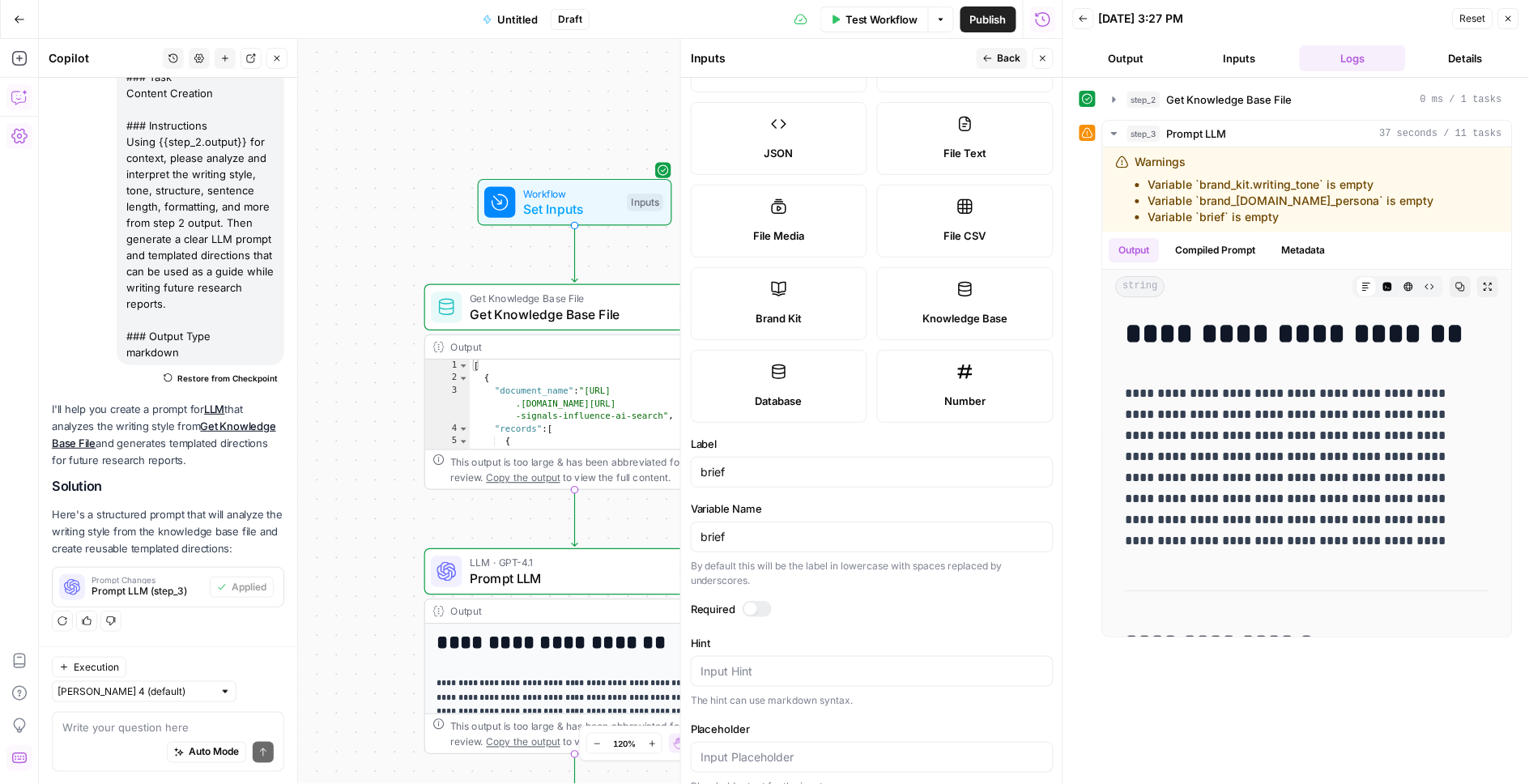
scroll to position [310, 0]
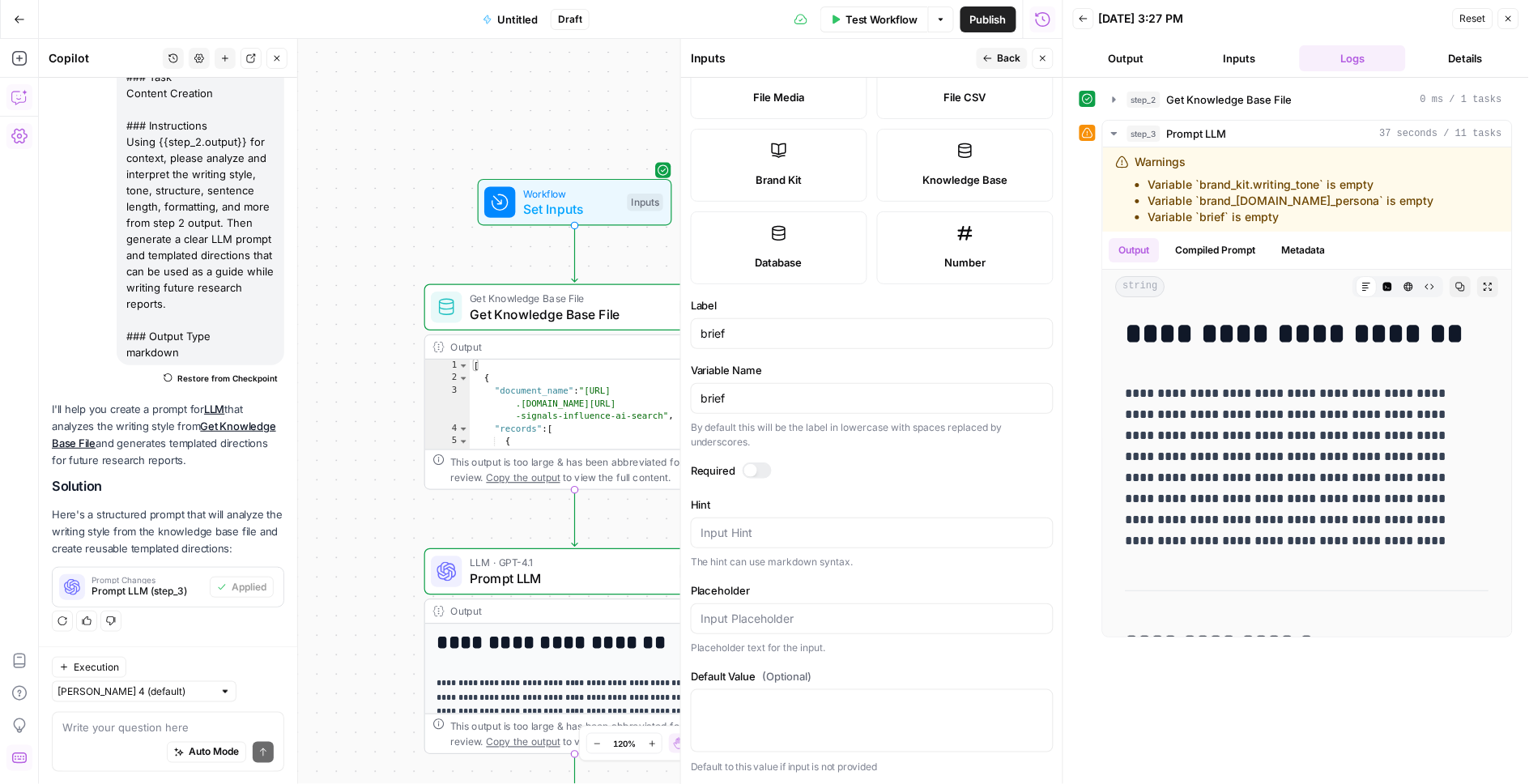
click at [754, 472] on div at bounding box center [750, 470] width 13 height 13
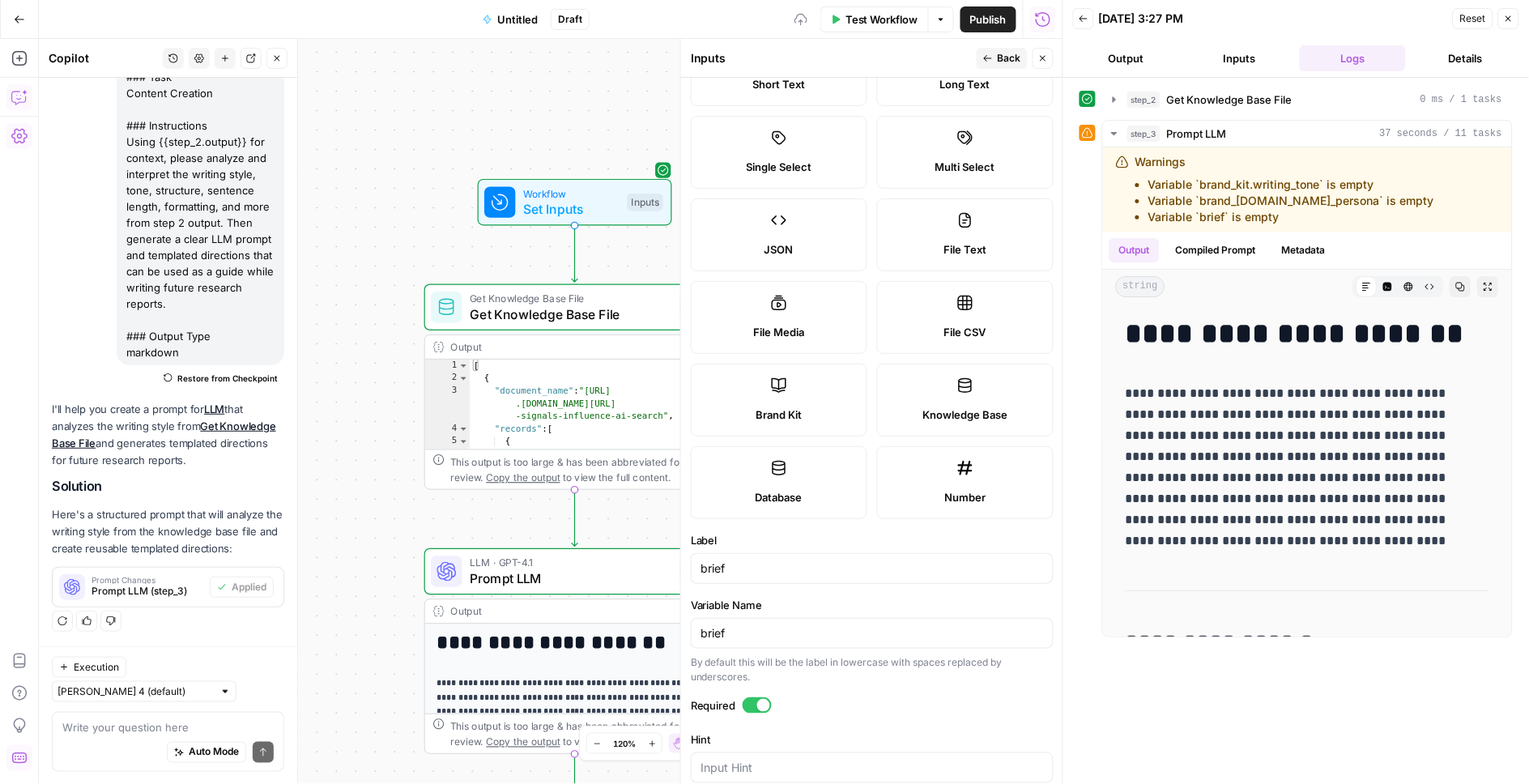
scroll to position [0, 0]
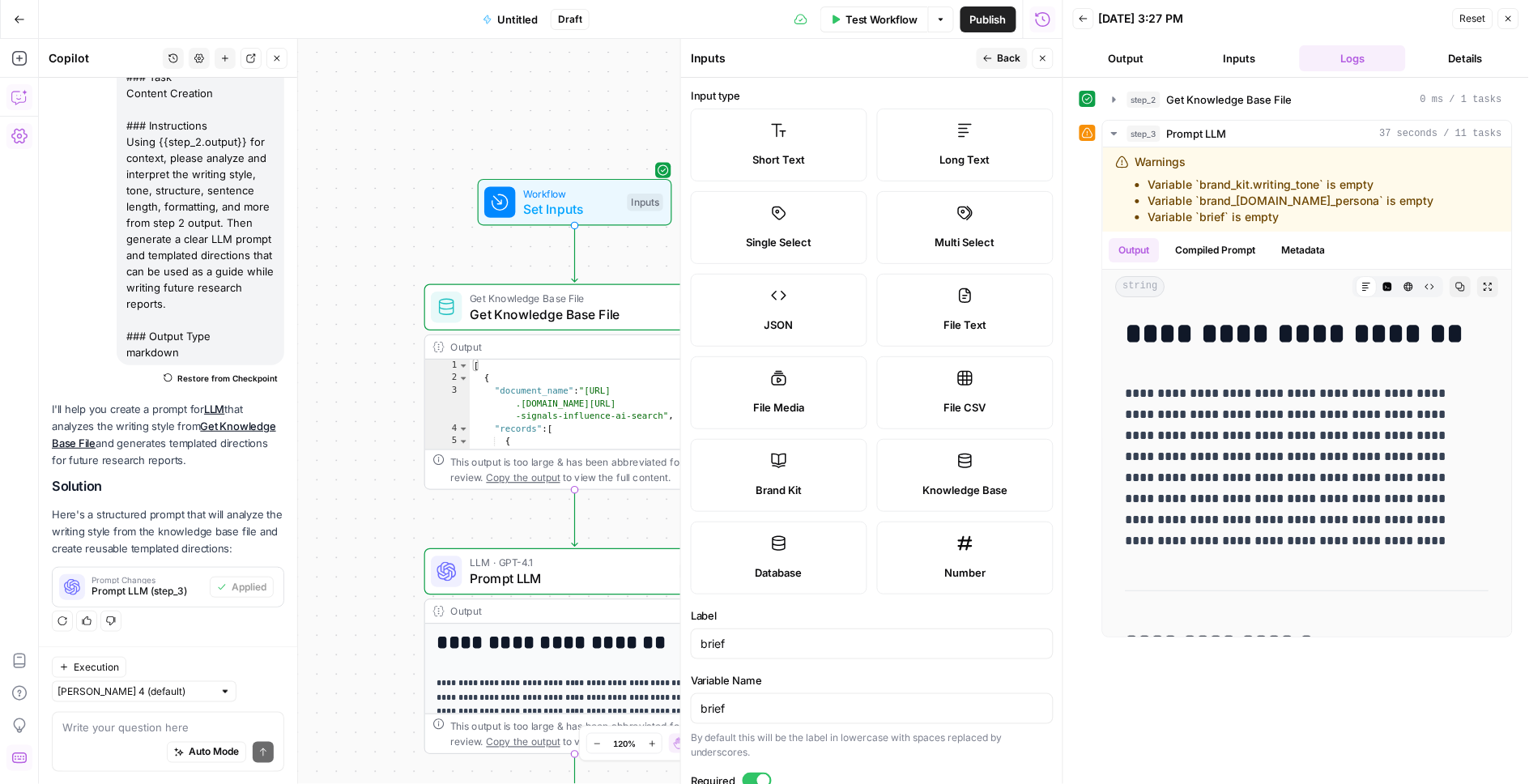
click at [985, 61] on icon "button" at bounding box center [988, 58] width 10 height 10
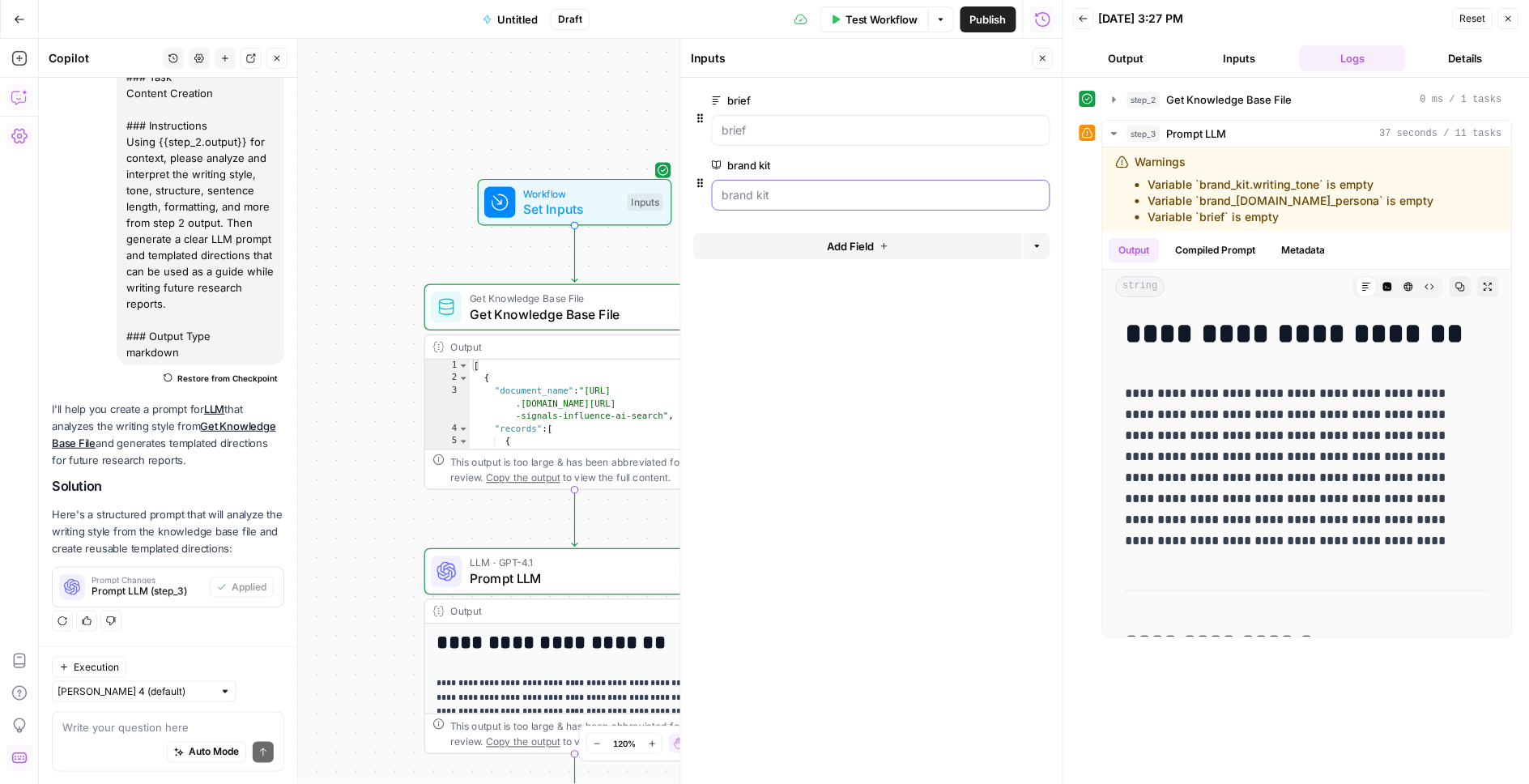
click at [765, 192] on kit "brand kit" at bounding box center [881, 195] width 317 height 16
click at [868, 192] on kit "brand kit" at bounding box center [881, 195] width 317 height 16
click at [981, 165] on span "edit field" at bounding box center [990, 165] width 36 height 13
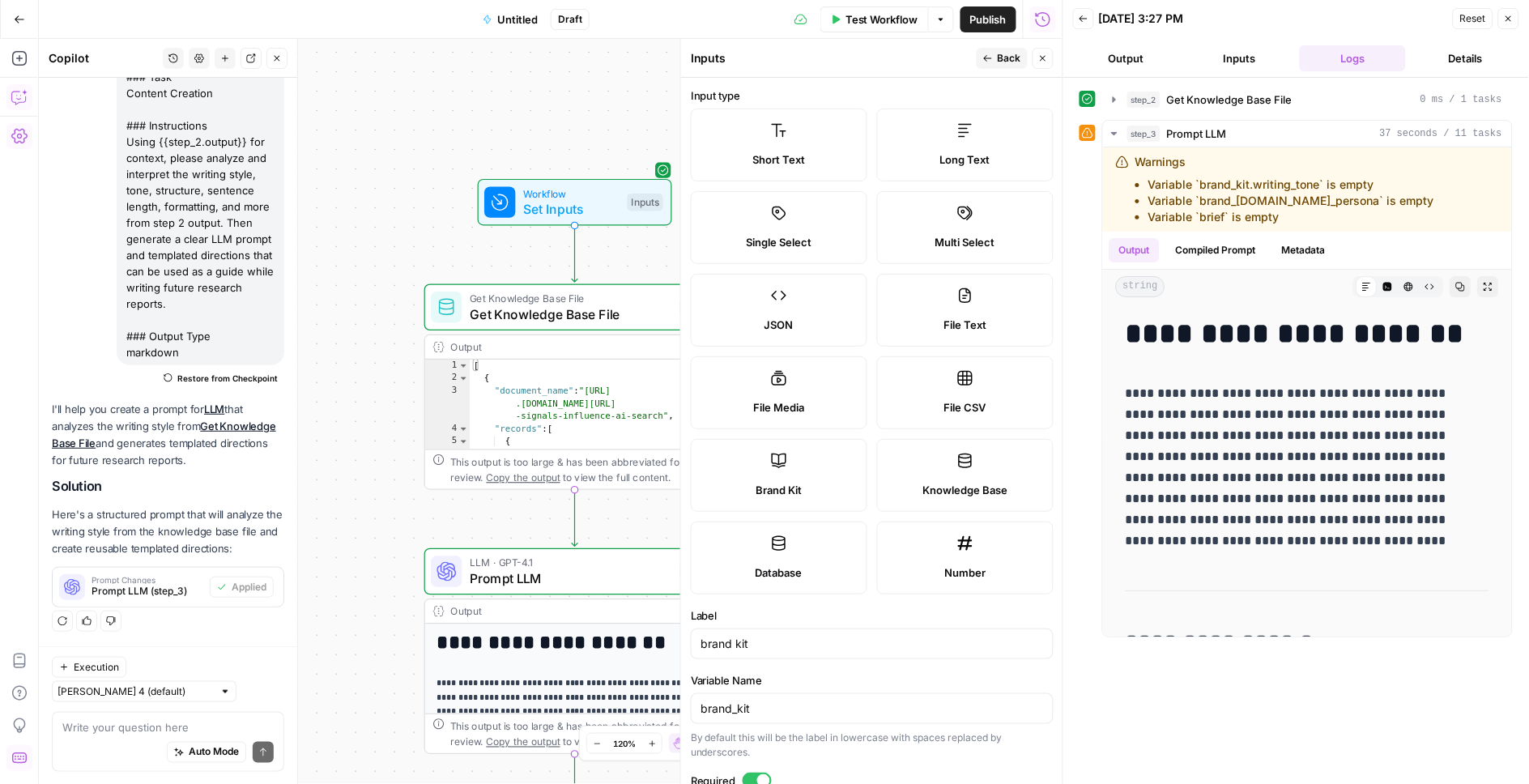
scroll to position [105, 0]
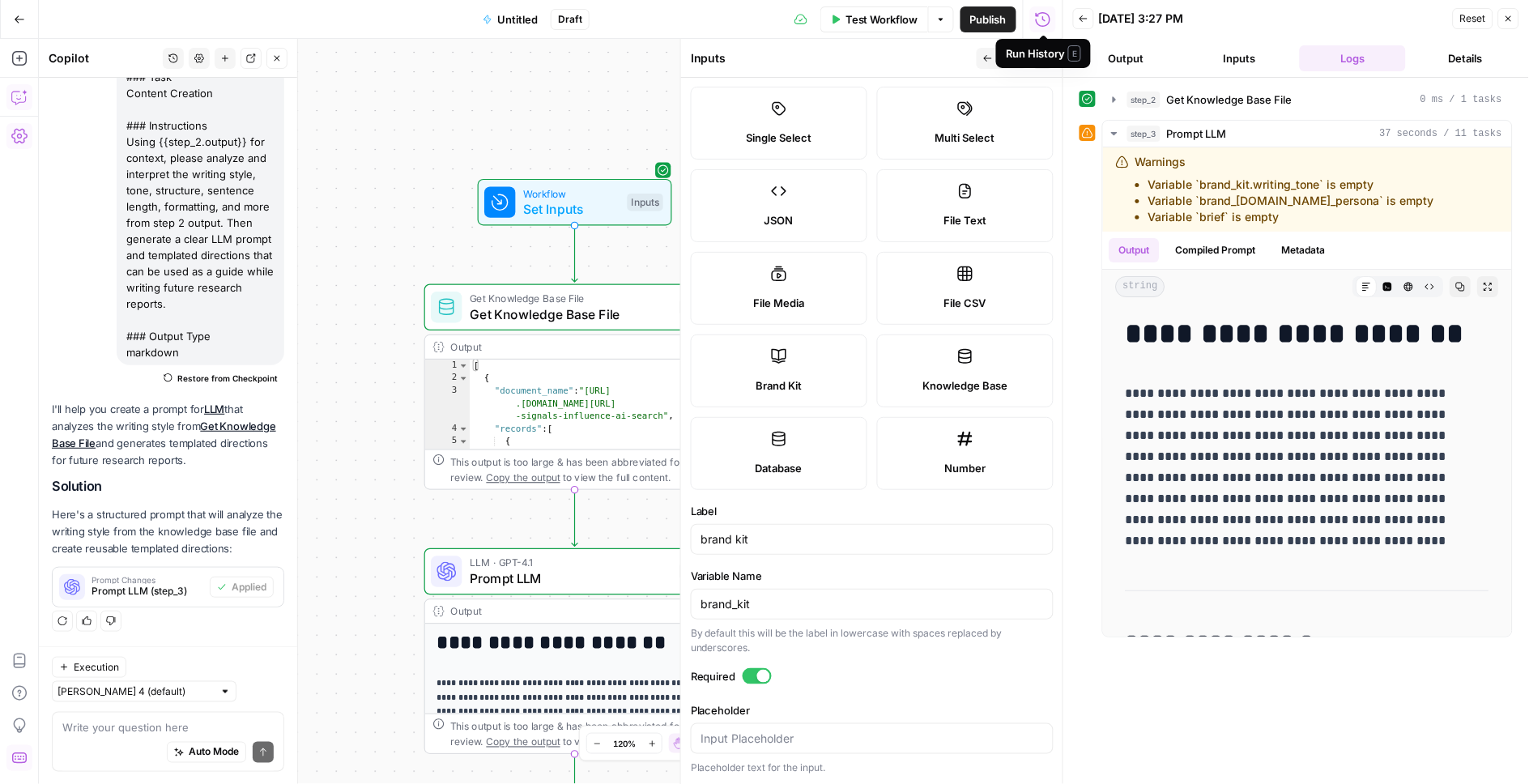
click at [991, 54] on icon "button" at bounding box center [988, 58] width 10 height 10
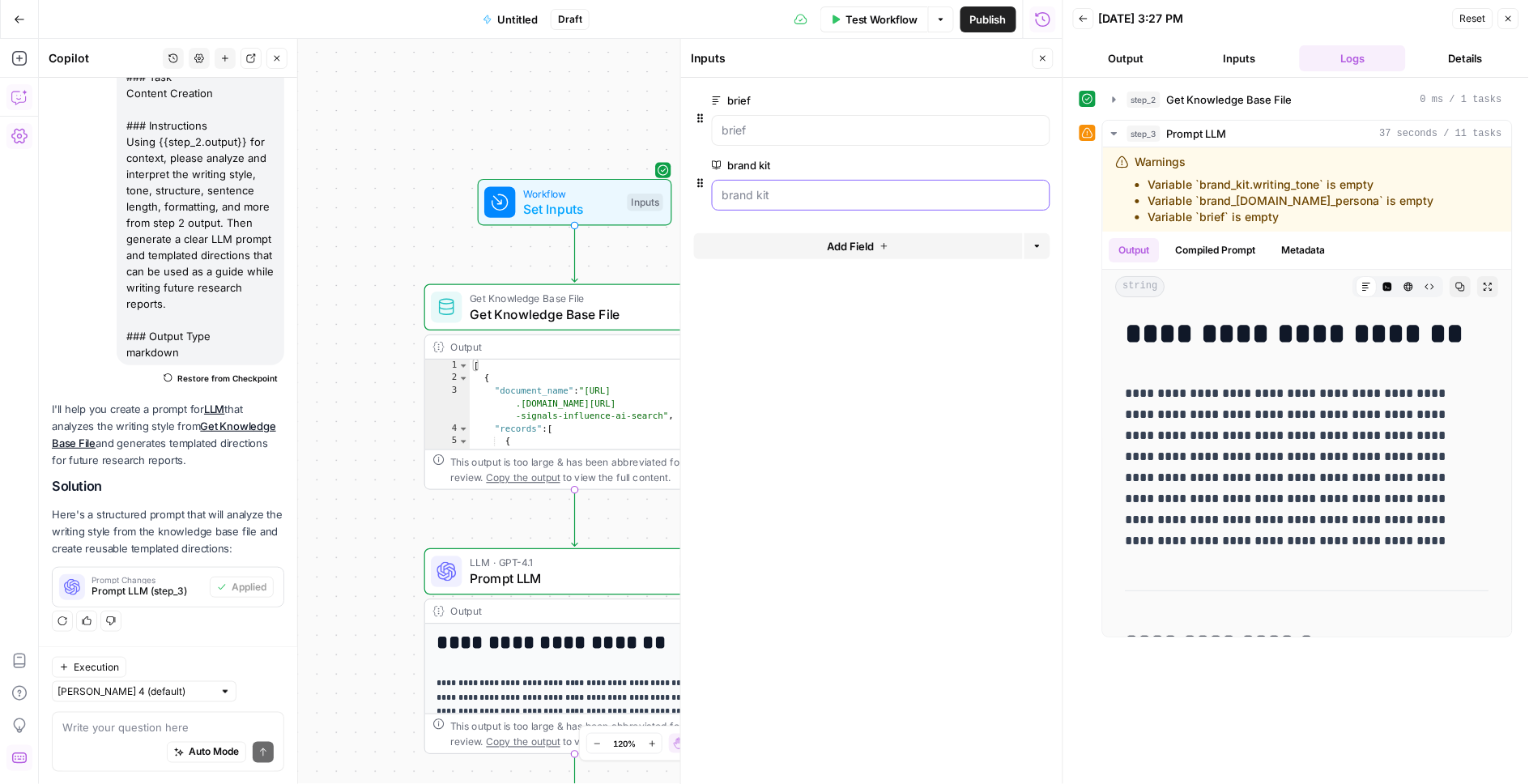
click at [743, 199] on kit "brand kit" at bounding box center [881, 195] width 317 height 16
click at [627, 158] on span "Test Step" at bounding box center [630, 167] width 52 height 18
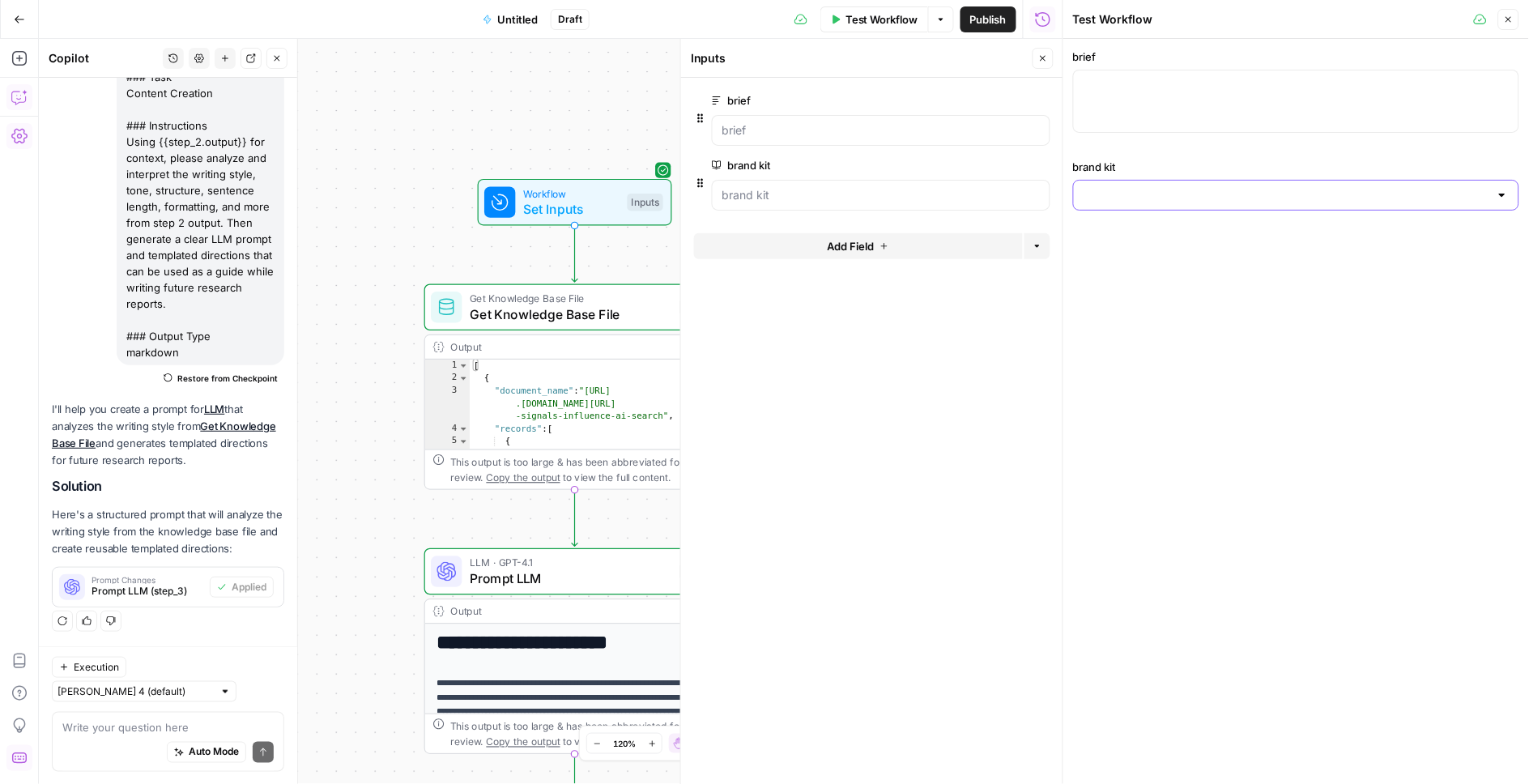
click at [1140, 192] on input "brand kit" at bounding box center [1287, 195] width 406 height 16
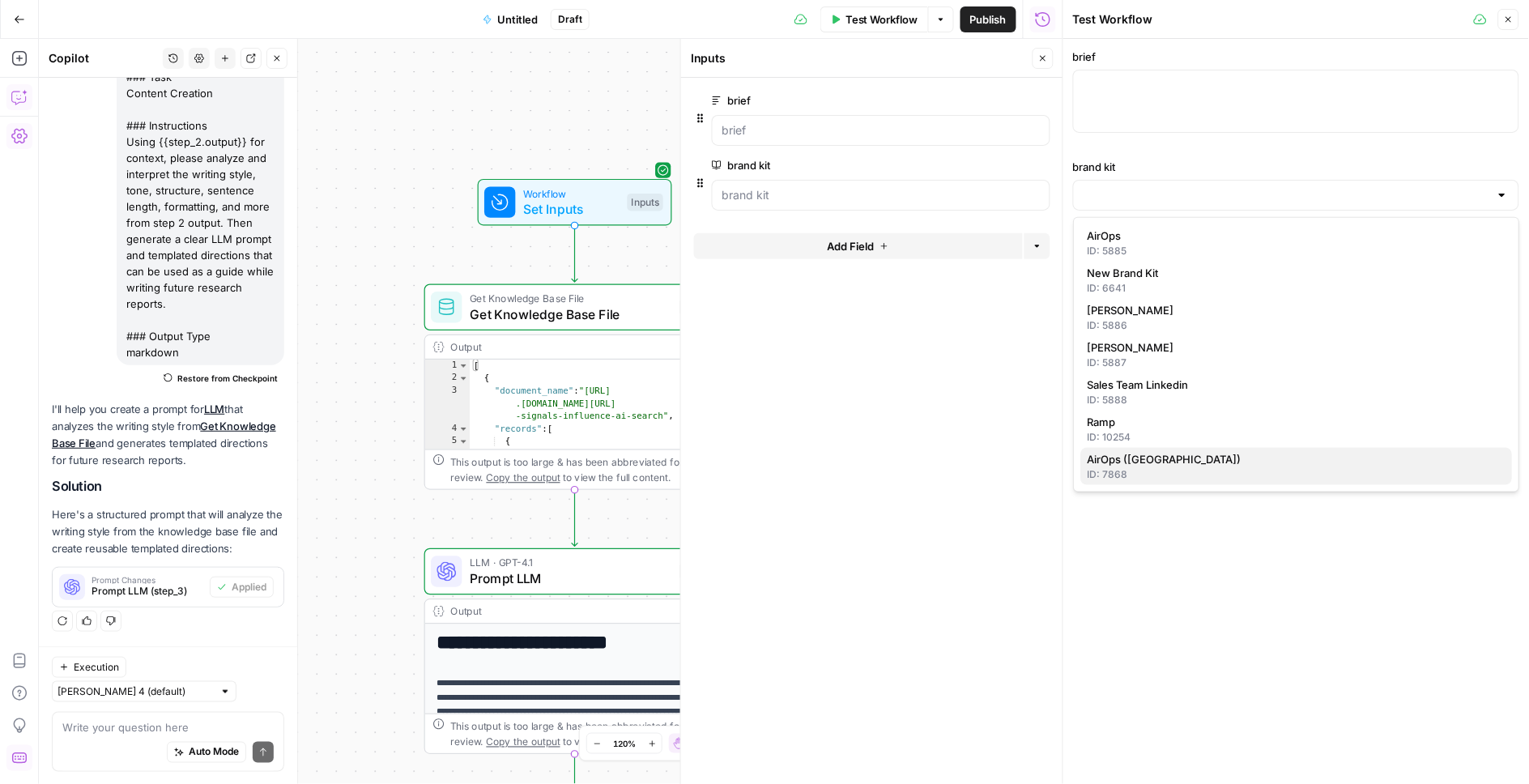
click at [1169, 472] on div "ID: 7868" at bounding box center [1297, 474] width 419 height 15
type input "AirOps ([GEOGRAPHIC_DATA])"
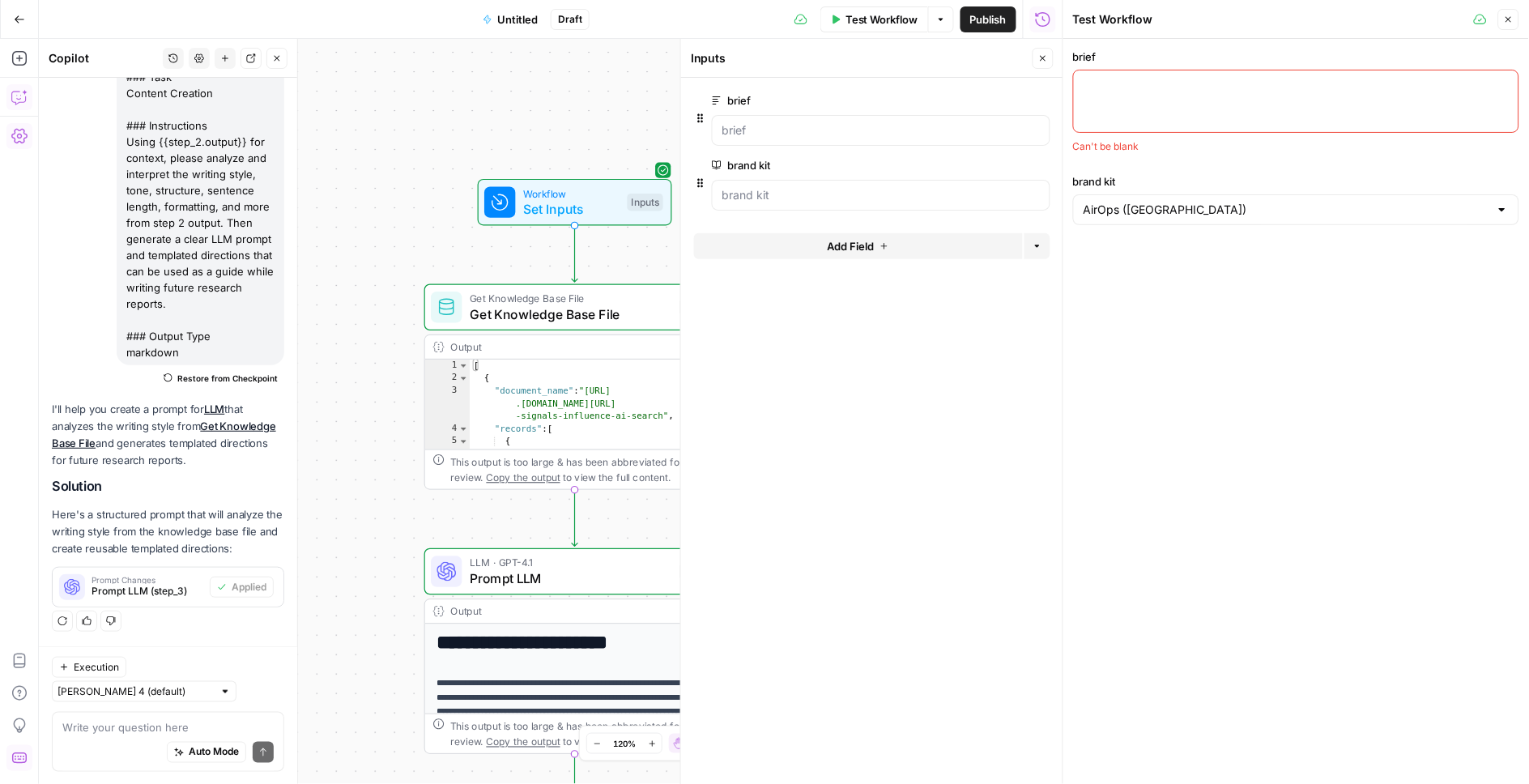
click at [1120, 93] on textarea "brief" at bounding box center [1297, 85] width 425 height 16
click at [1201, 97] on div at bounding box center [1296, 101] width 447 height 63
paste textarea "Lor ipsu do sitametcons adipis elitsedd eiu temp. In UT-laboree dolore, magn al…"
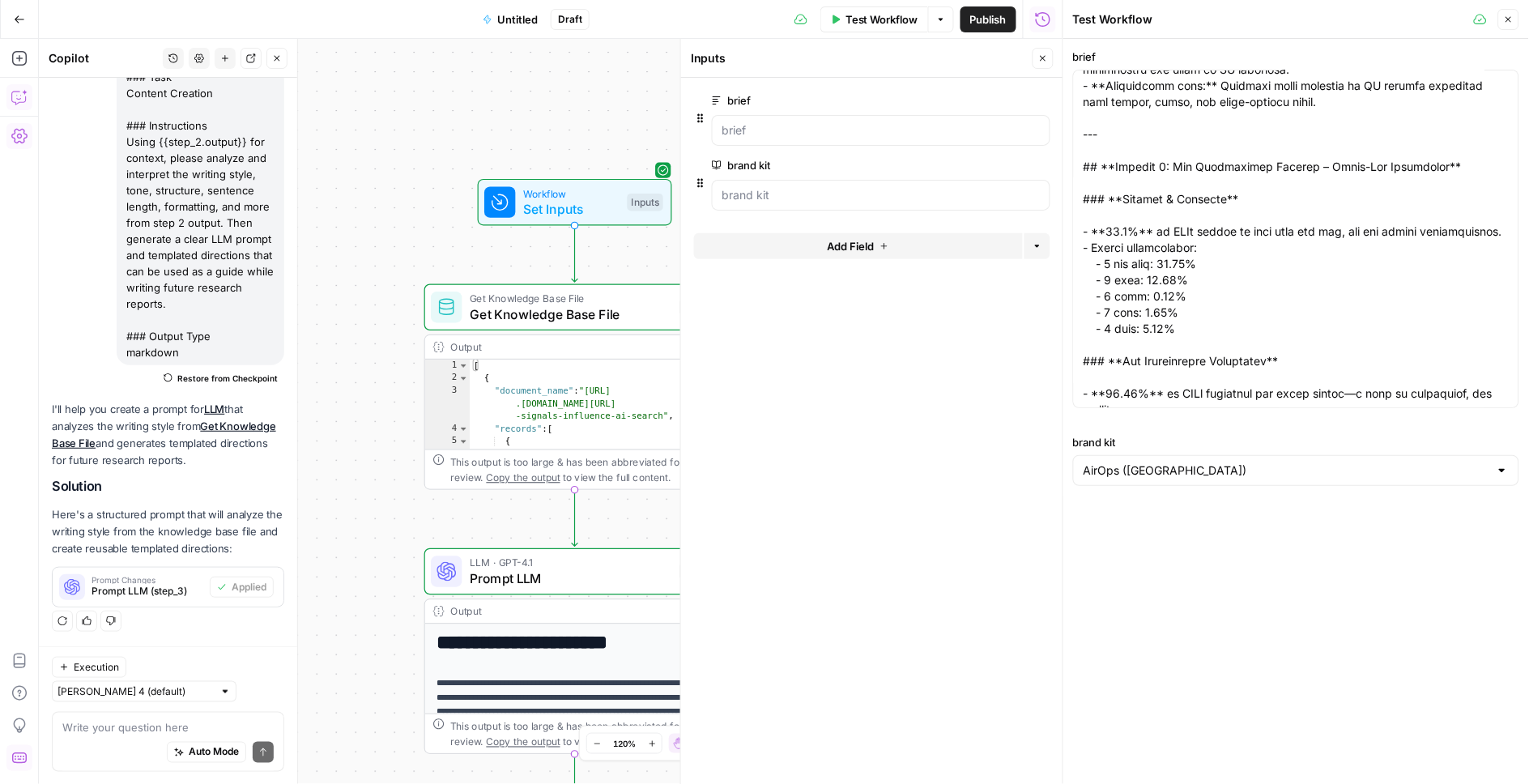
scroll to position [2430, 0]
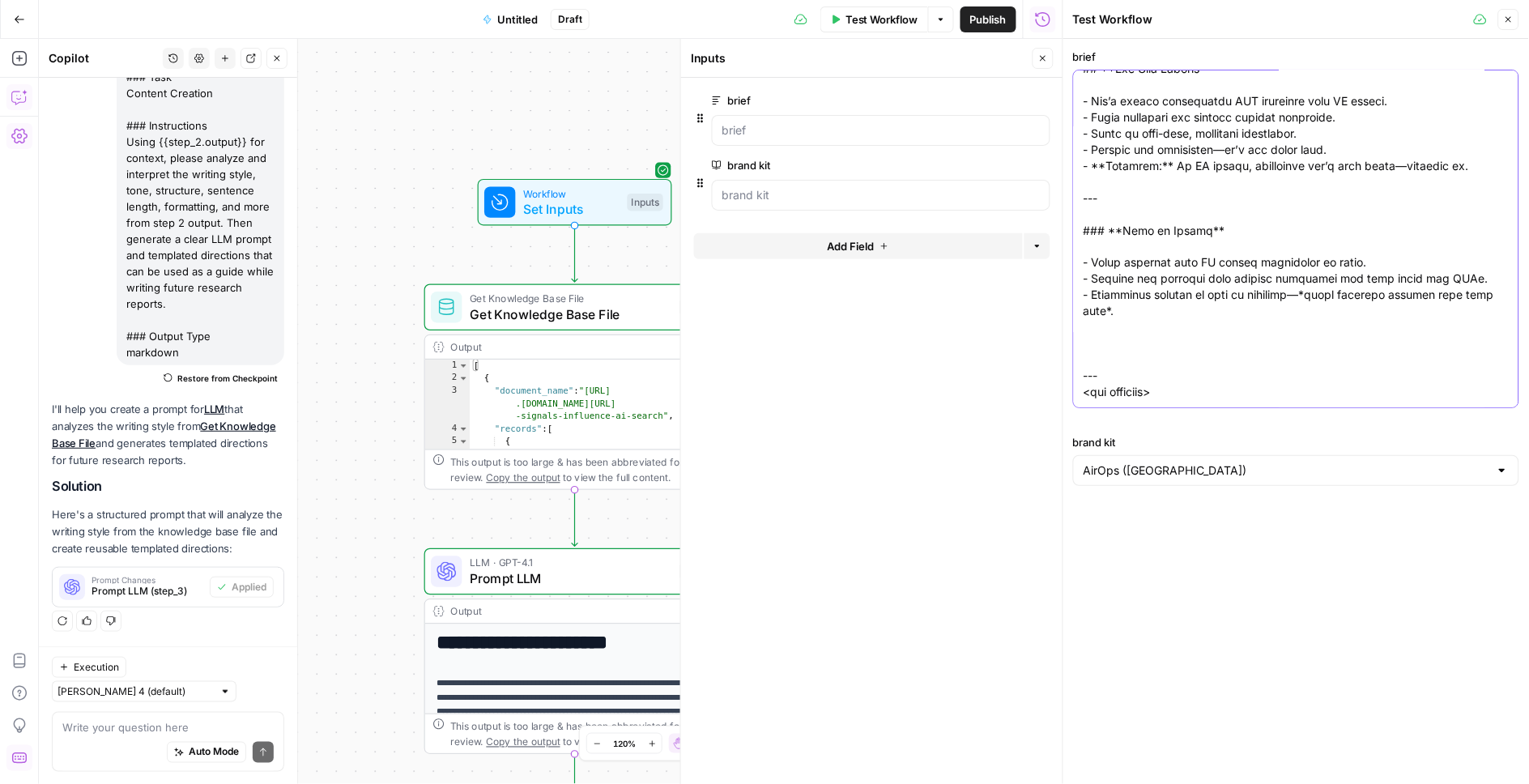
paste textarea "## **Lore‑Ipsum Dolor** - **Sitam consectet adip 578 elitsed:** 9,826 - **Doeiu…"
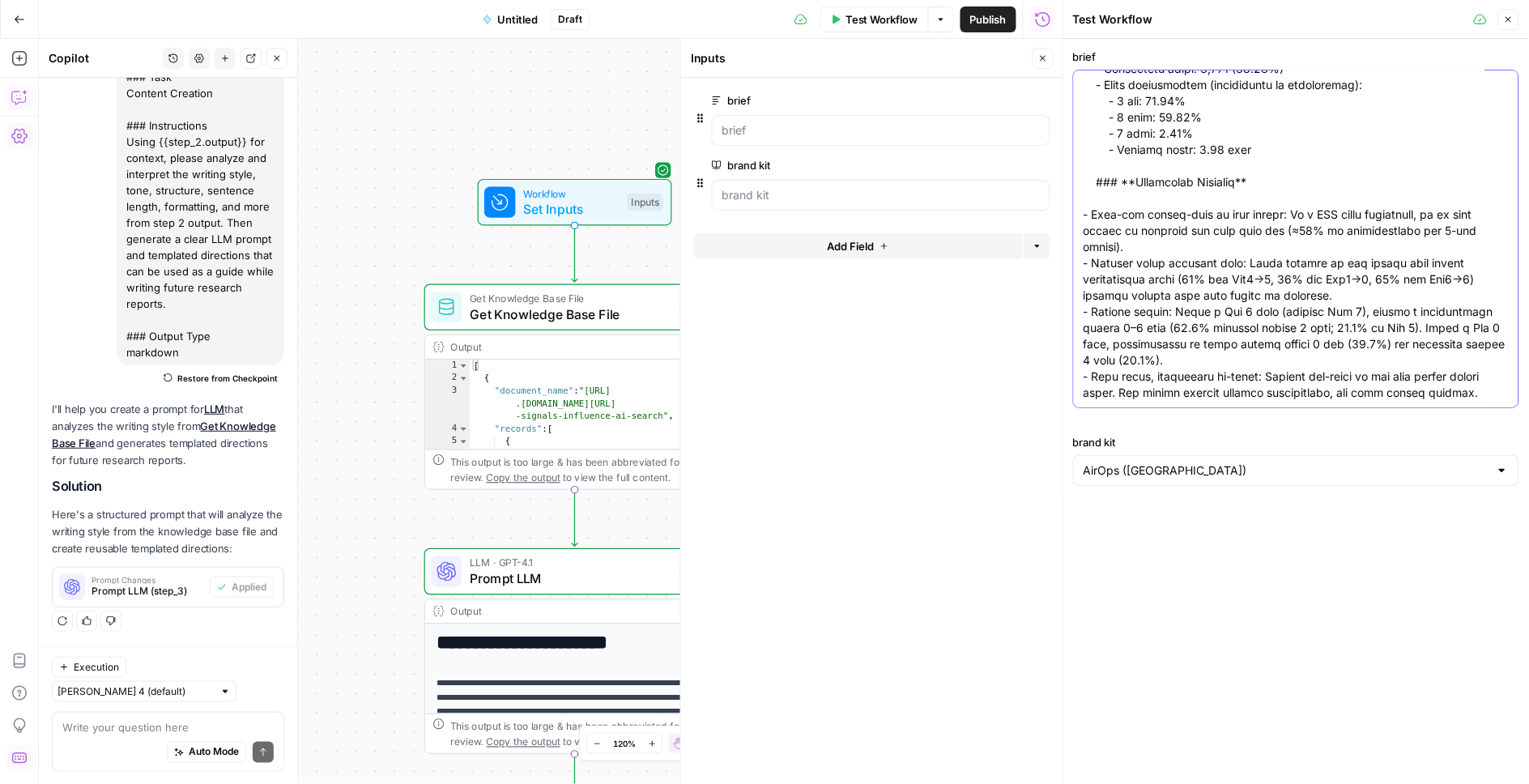
type textarea "Lor ipsu do sitametcons adipis elitsedd eiu temp. In UT-laboree dolore, magn al…"
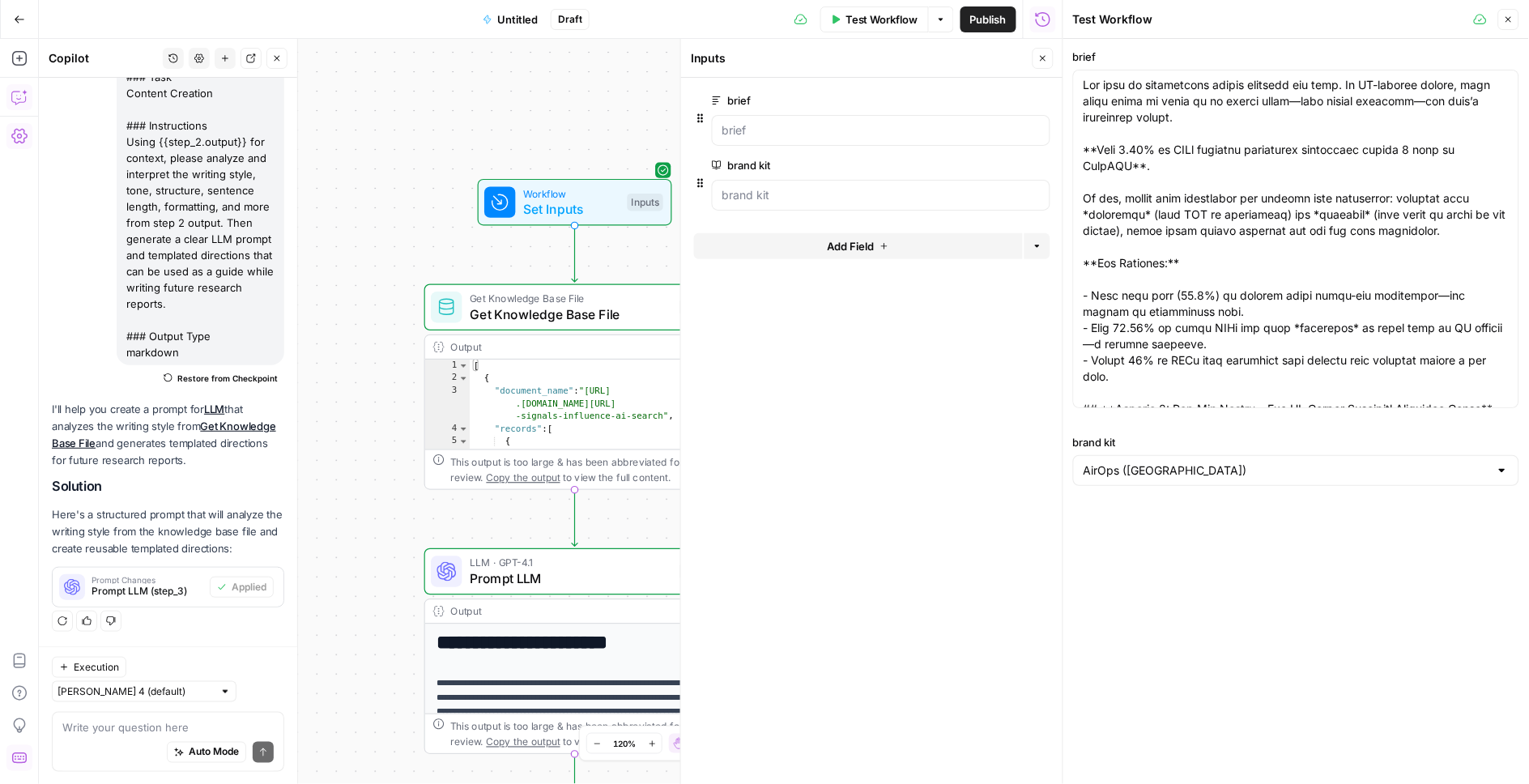
click at [866, 20] on span "Test Workflow" at bounding box center [882, 19] width 73 height 16
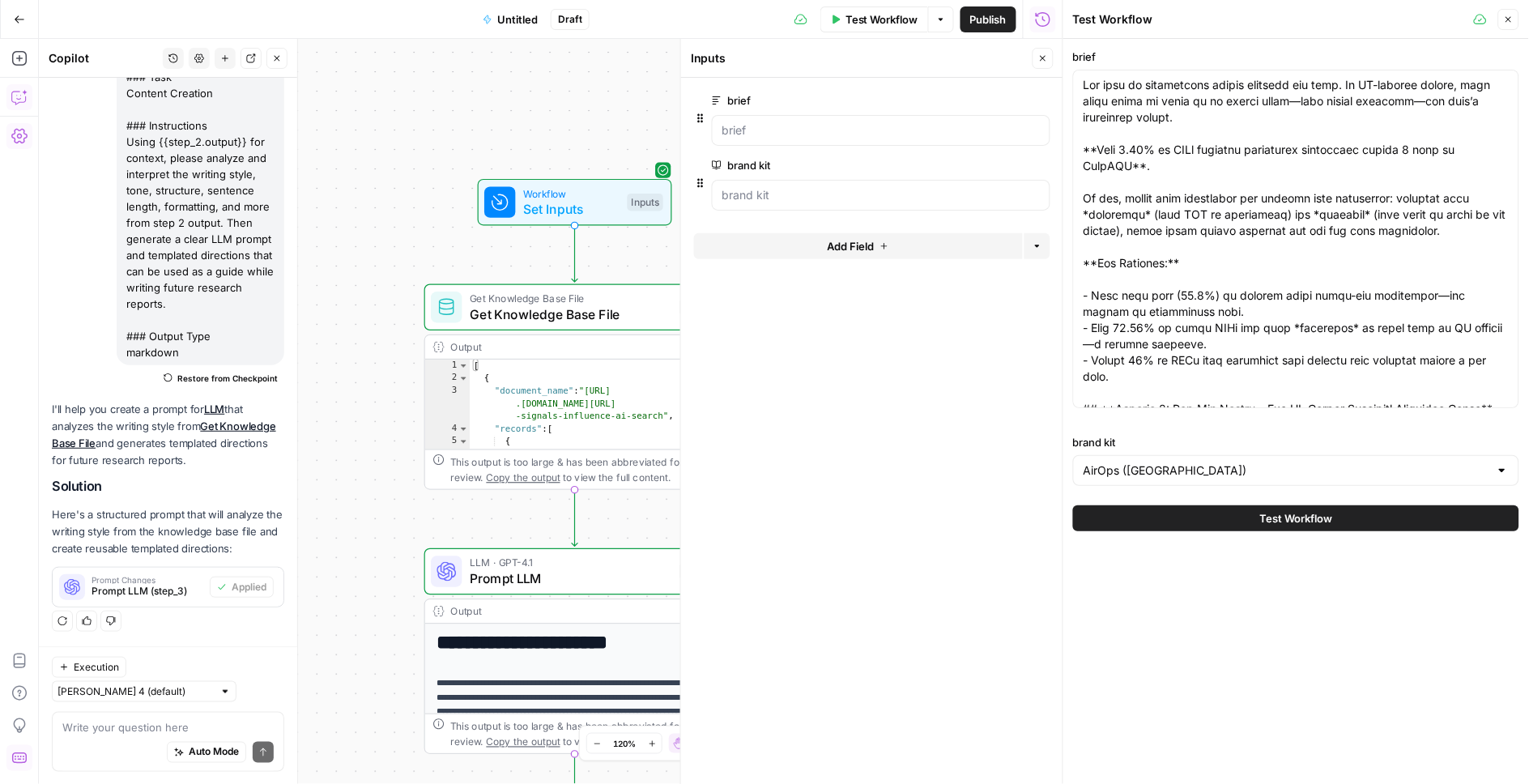
click at [1199, 515] on button "Test Workflow" at bounding box center [1296, 519] width 447 height 26
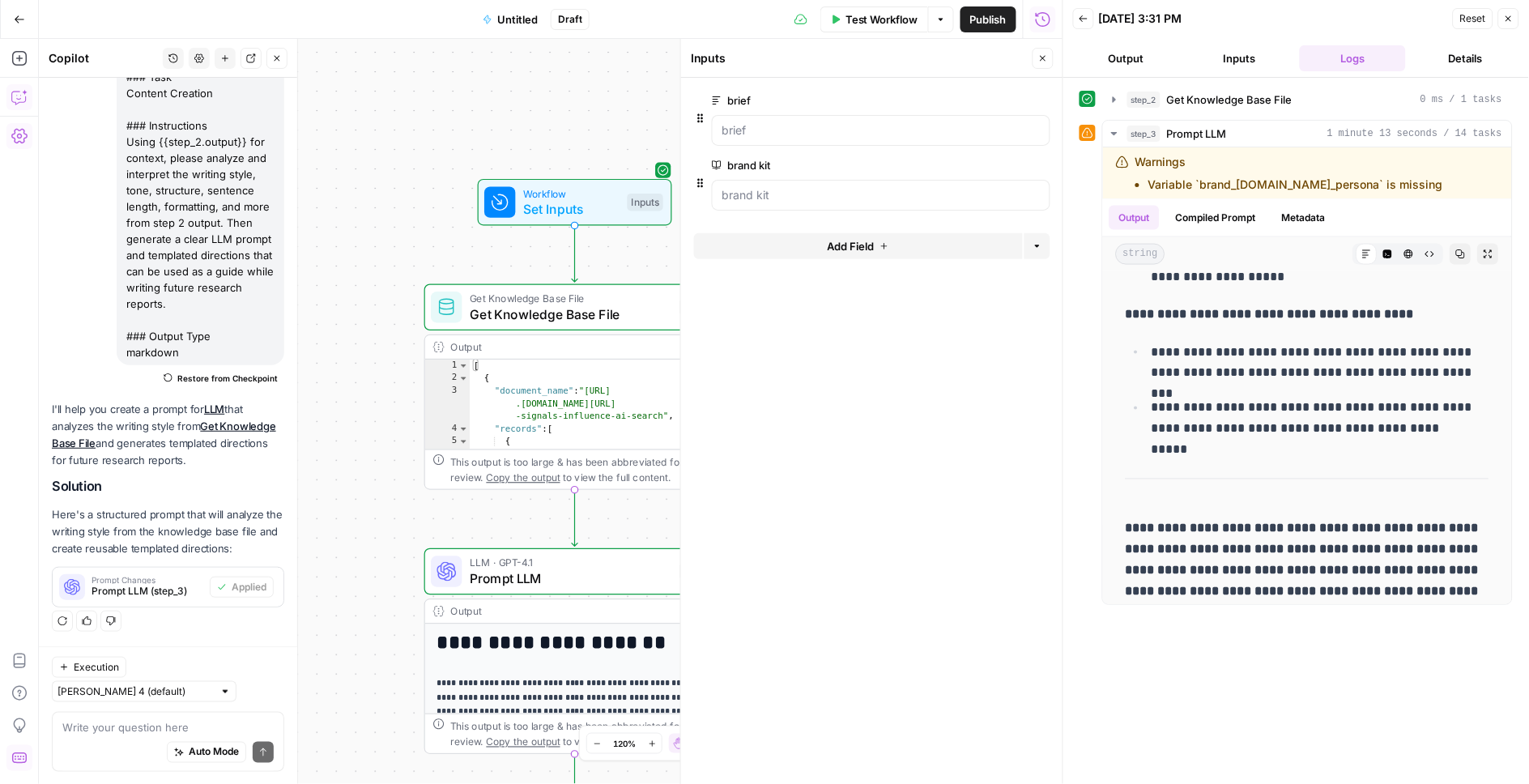
scroll to position [5890, 0]
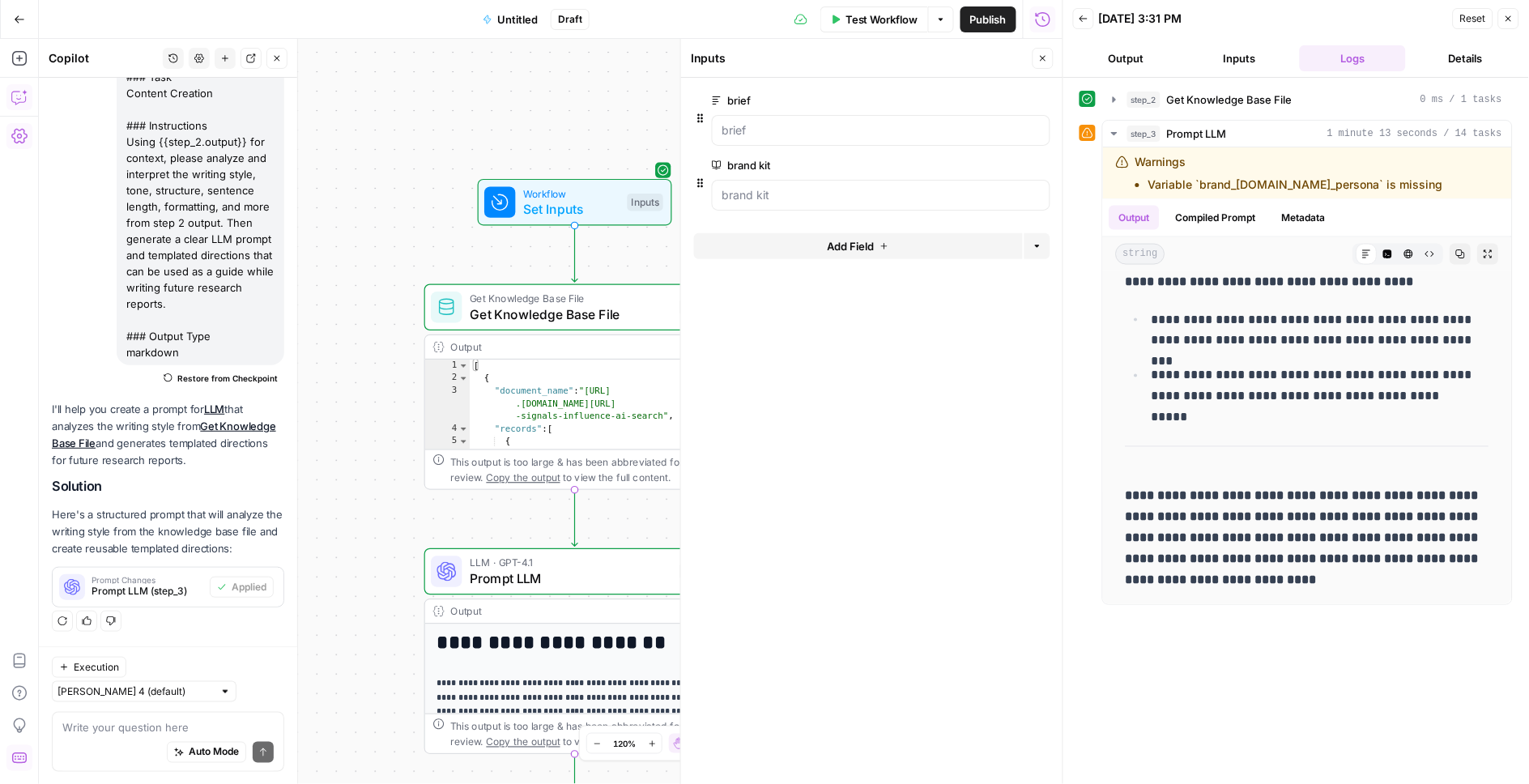
click at [535, 578] on span "Prompt LLM" at bounding box center [571, 578] width 202 height 19
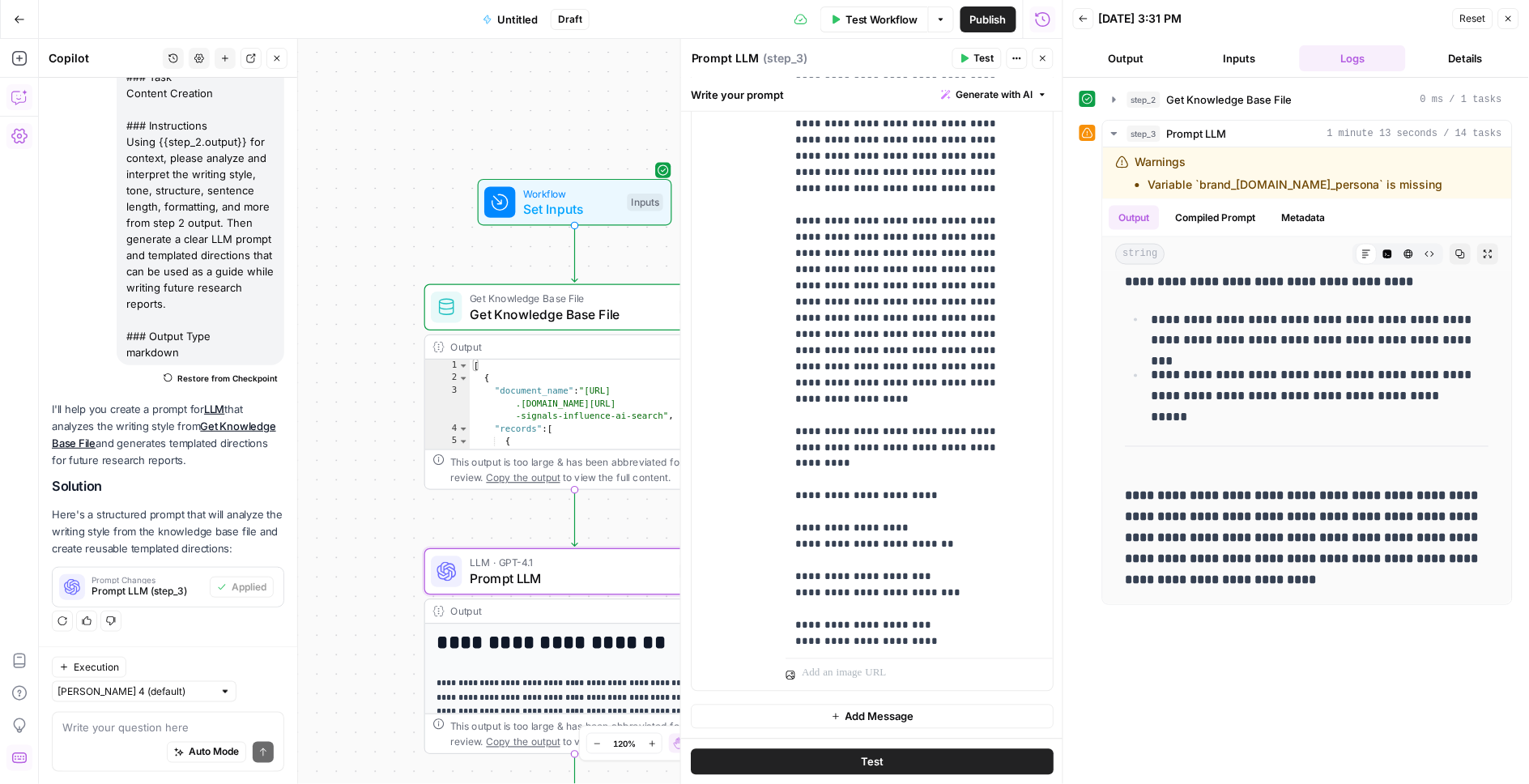
scroll to position [227, 0]
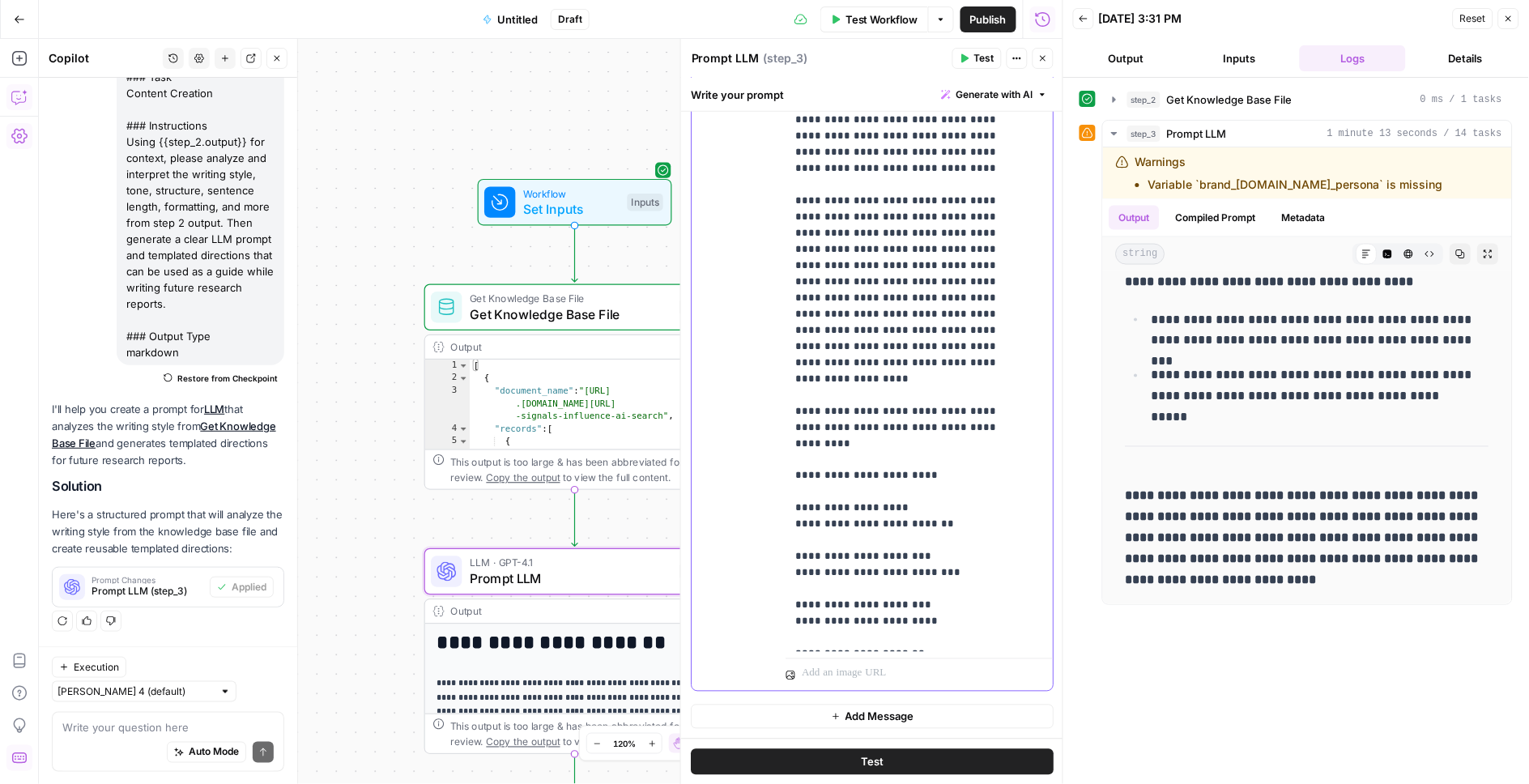
click at [989, 642] on p "**********" at bounding box center [905, 209] width 220 height 875
click at [983, 620] on p "**********" at bounding box center [905, 209] width 220 height 875
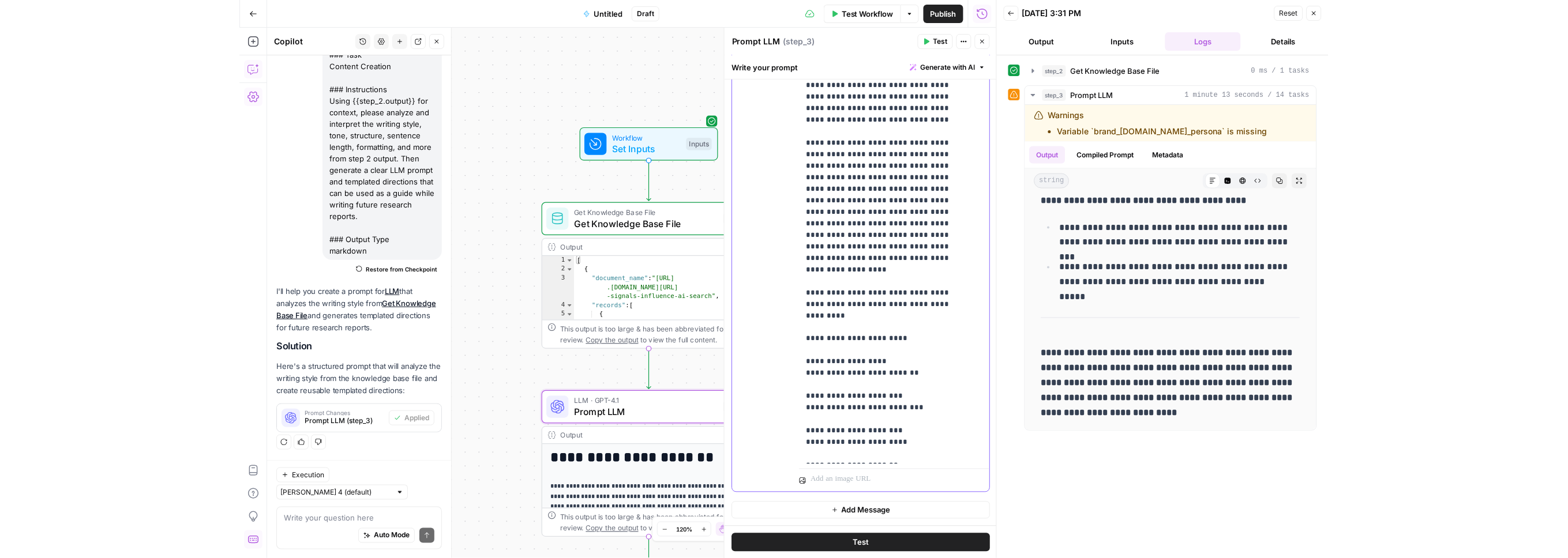
scroll to position [208, 0]
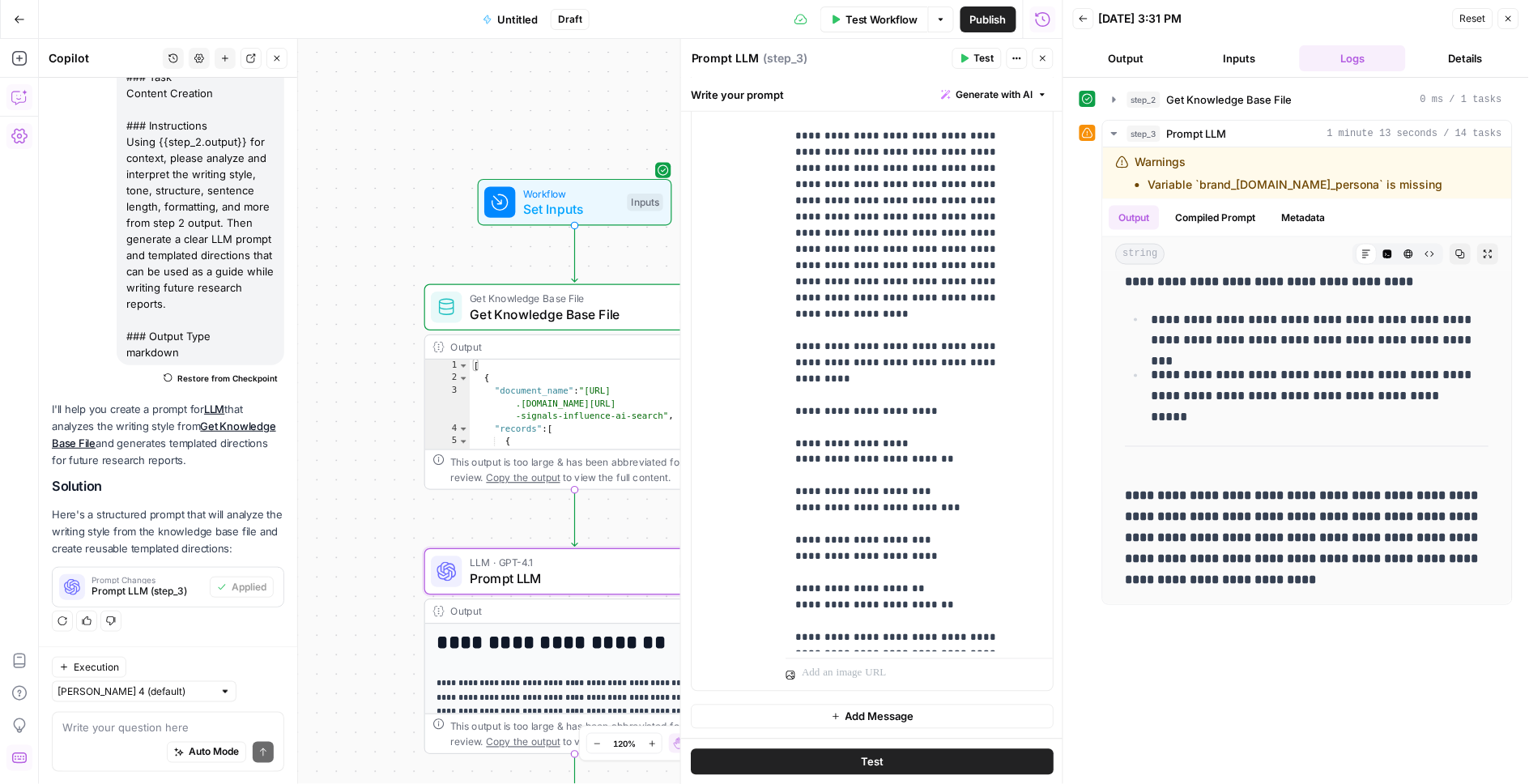
click at [974, 56] on span "Test" at bounding box center [983, 58] width 20 height 15
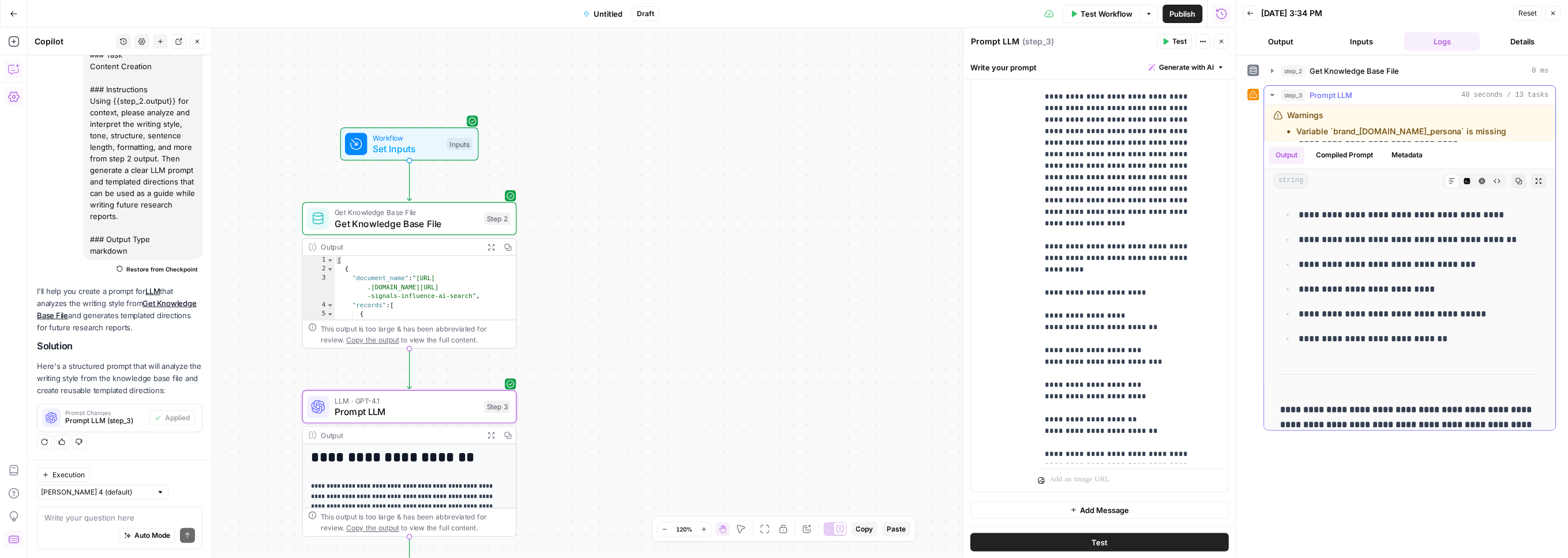
scroll to position [3323, 0]
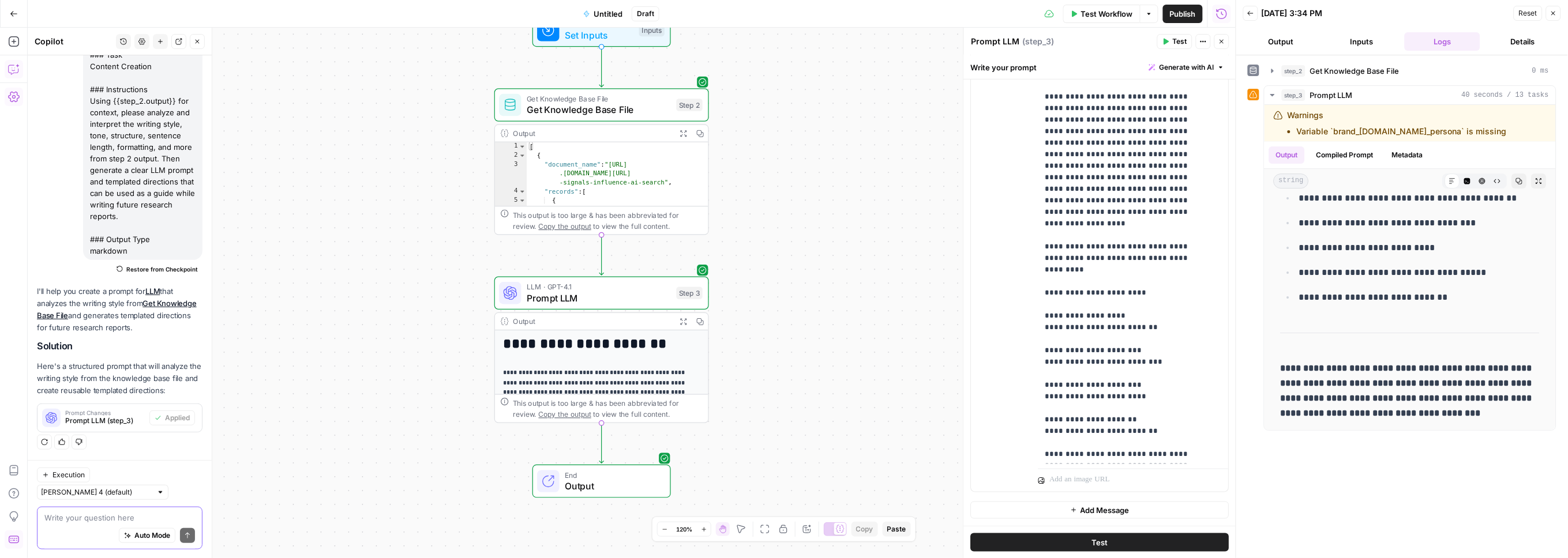
click at [65, 518] on textarea at bounding box center [120, 517] width 151 height 12
paste textarea "## **Lore‑Ipsum Dolor** - **Sitam consectet adip 578 elitsed:** 9,826 - **Doeiu…"
type textarea "## **Lore‑Ipsum Dolor** - **Sitam consectet adip 578 elitsed:** 9,826 - **Doeiu…"
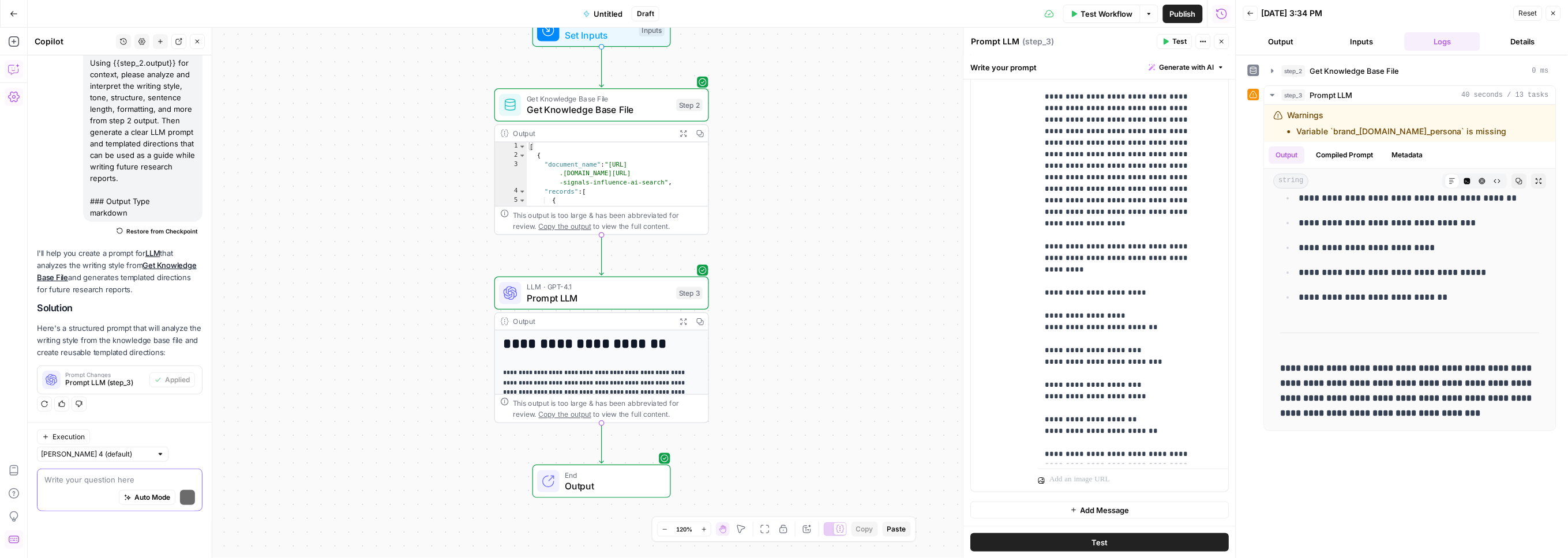
scroll to position [154, 0]
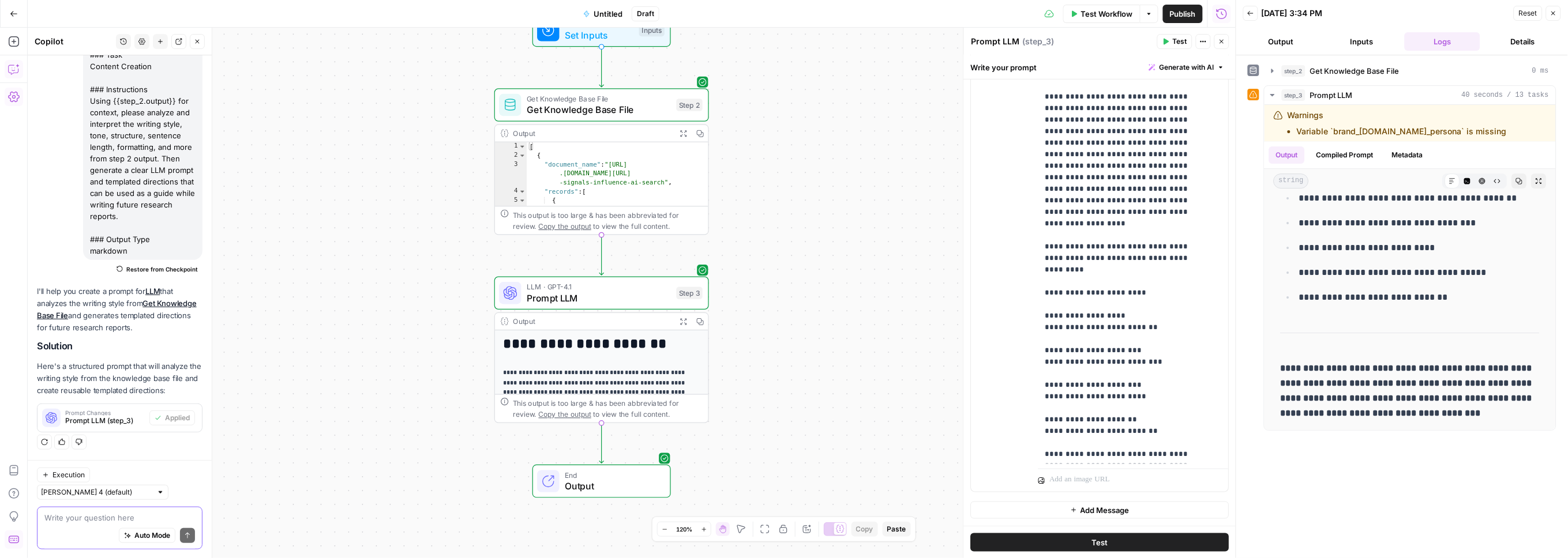
paste textarea "Now please add an LLM step that uses the brief"
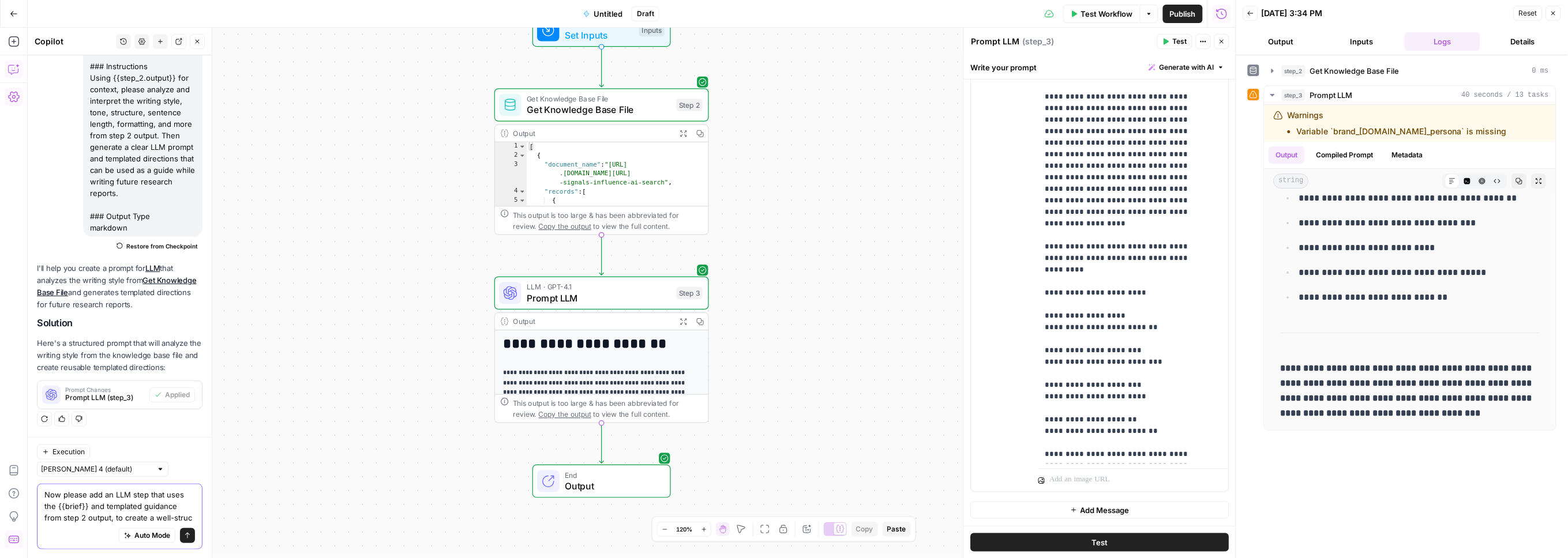
scroll to position [189, 0]
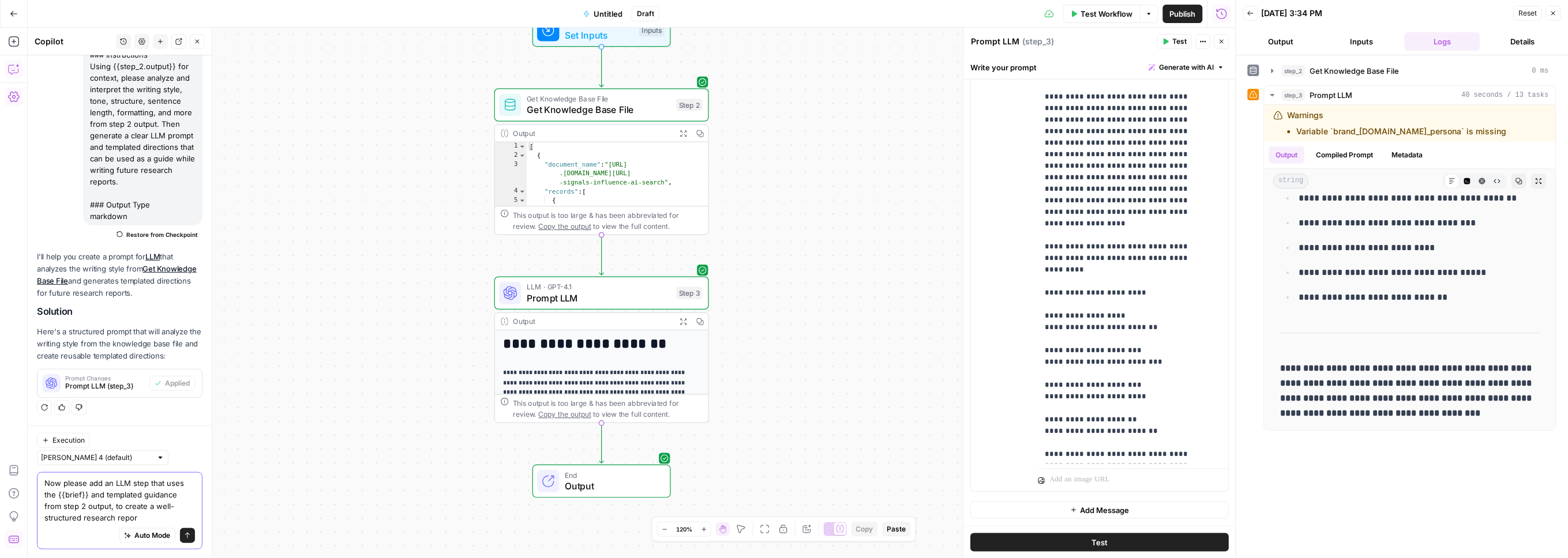
type textarea "Now please add an LLM step that uses the {{brief}} and templated guidance from …"
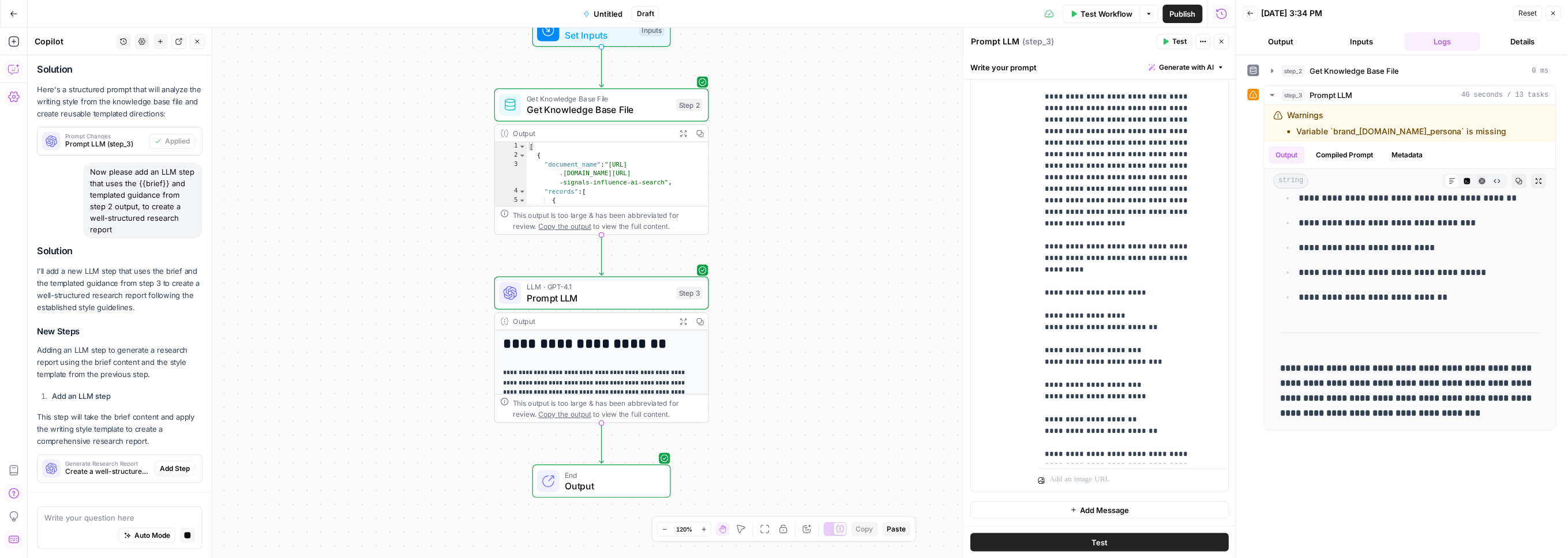
scroll to position [486, 0]
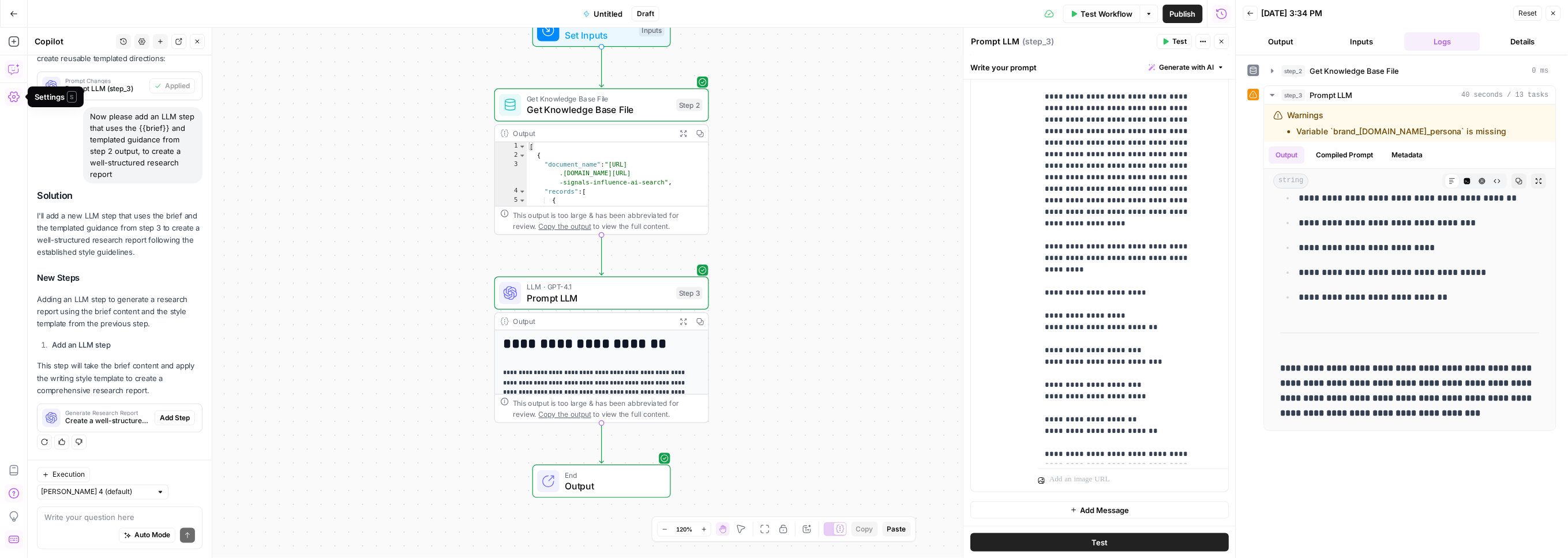
click at [14, 97] on icon "button" at bounding box center [14, 97] width 12 height 12
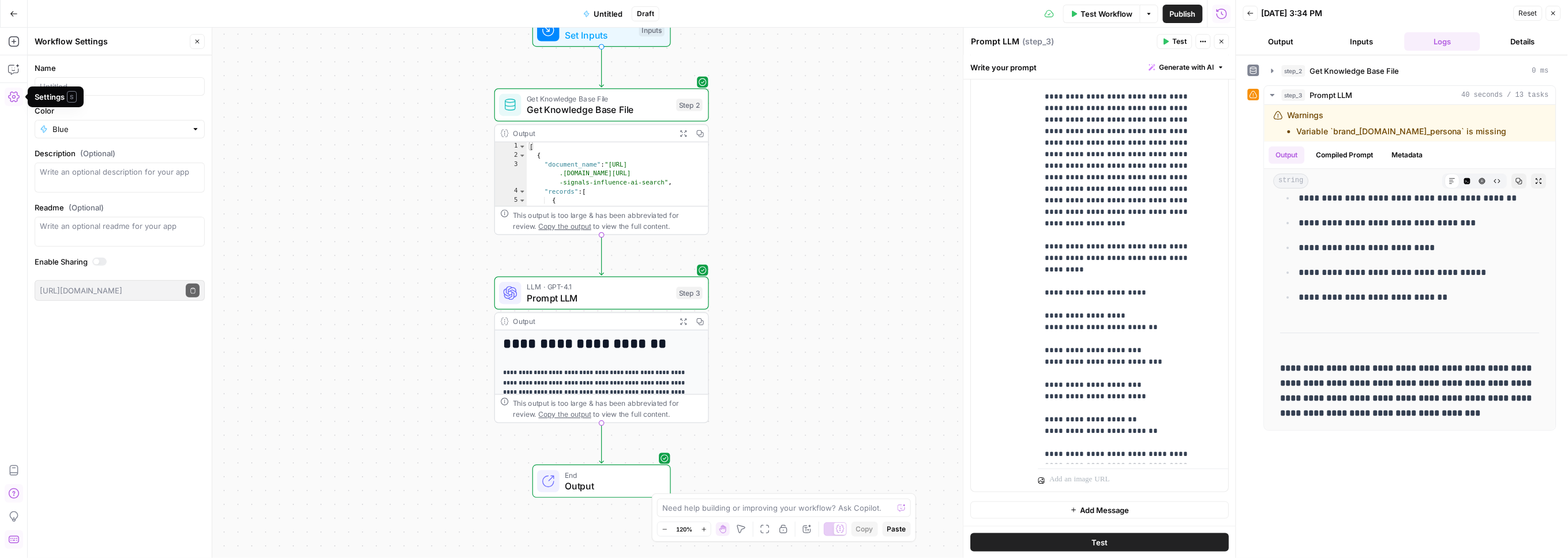
click at [14, 97] on icon "button" at bounding box center [14, 97] width 12 height 12
click at [11, 69] on icon "button" at bounding box center [14, 69] width 12 height 12
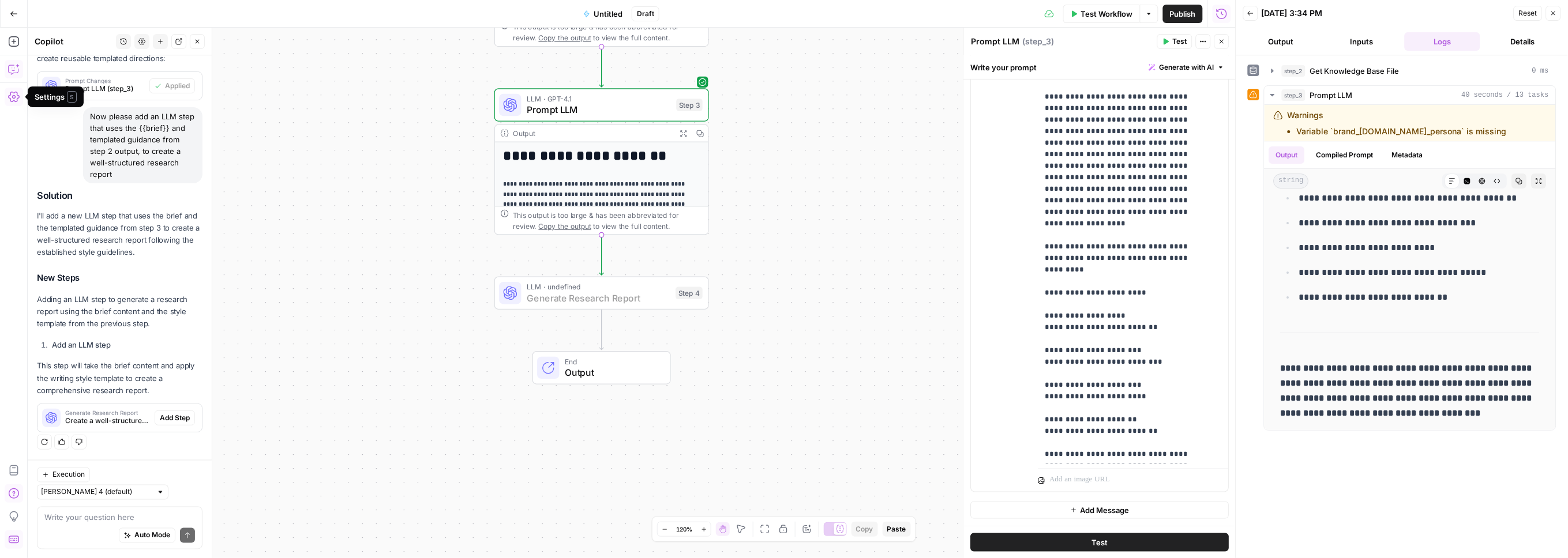
click at [169, 423] on span "Add Step" at bounding box center [175, 418] width 30 height 10
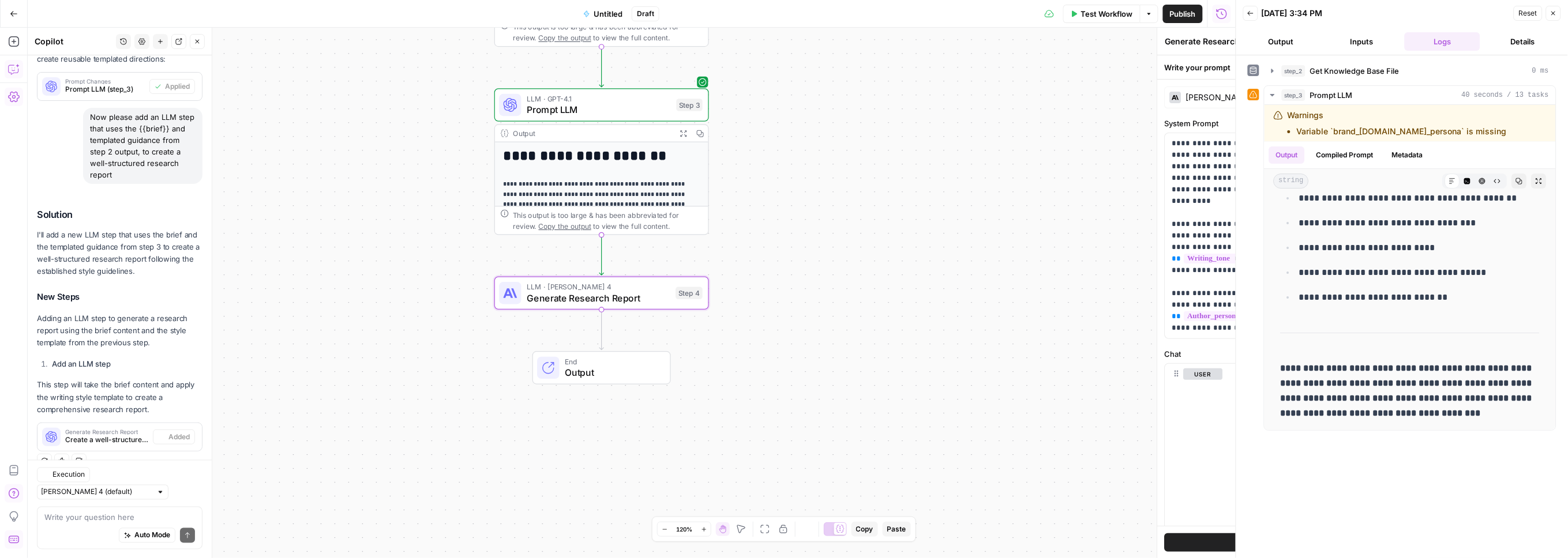
scroll to position [505, 0]
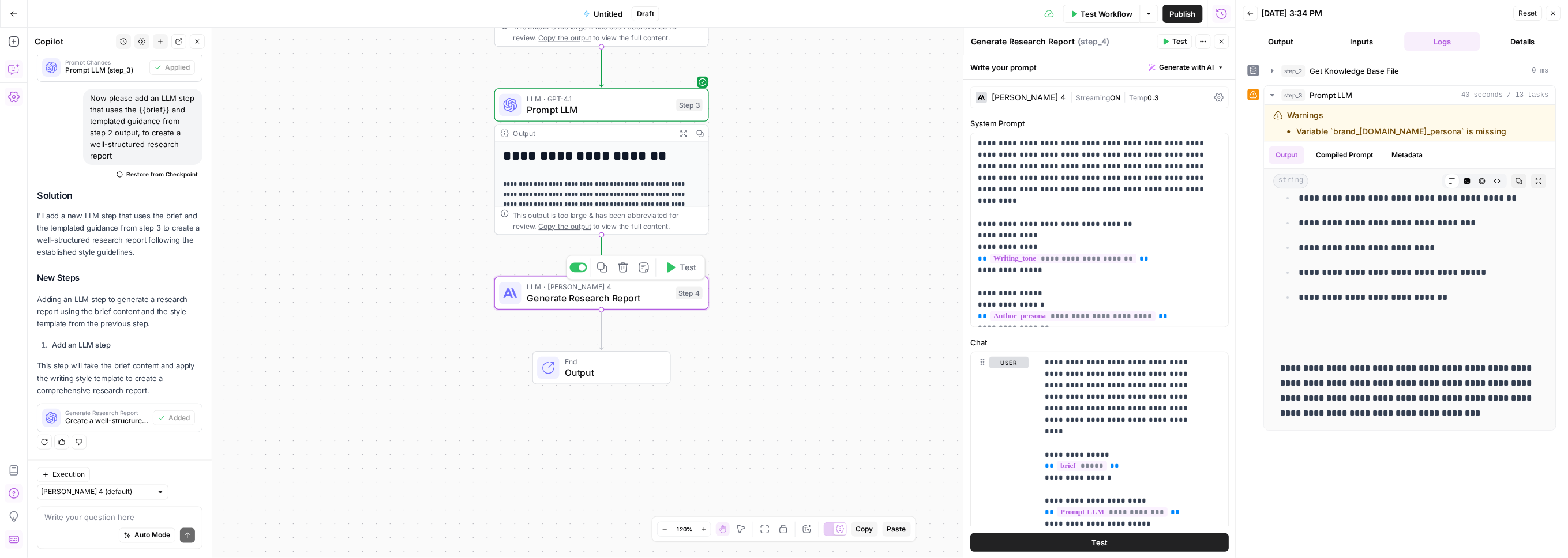
click at [678, 267] on button "Test" at bounding box center [680, 267] width 43 height 18
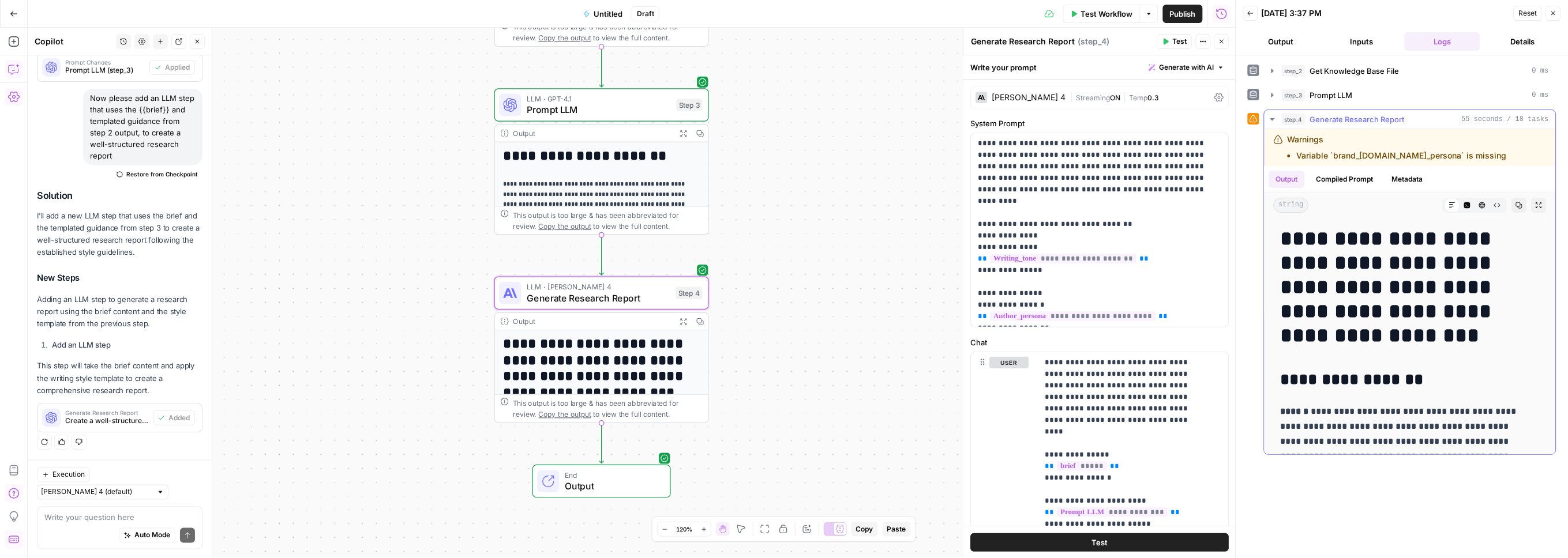
click at [1089, 204] on icon "button" at bounding box center [1539, 205] width 6 height 6
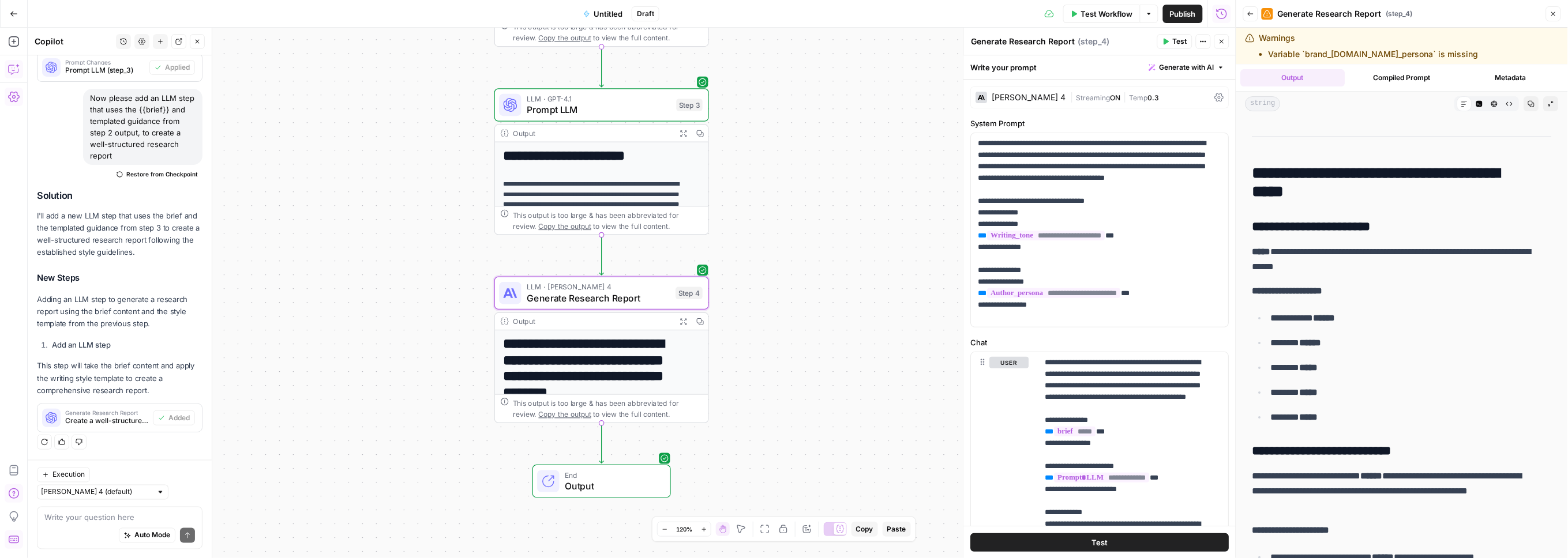
scroll to position [1551, 0]
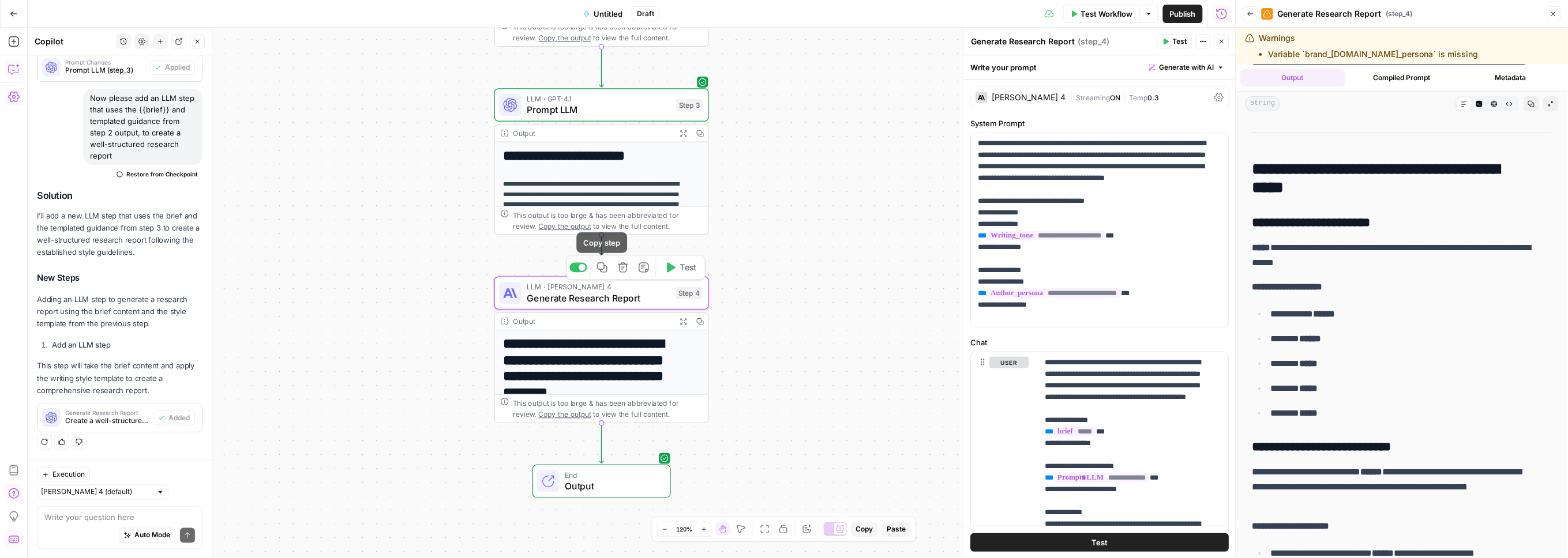
click at [602, 266] on icon "button" at bounding box center [603, 267] width 11 height 11
click at [602, 439] on icon "Edge from step_4 to end" at bounding box center [601, 443] width 4 height 40
click at [659, 488] on span "Generate Research Report" at bounding box center [599, 486] width 144 height 14
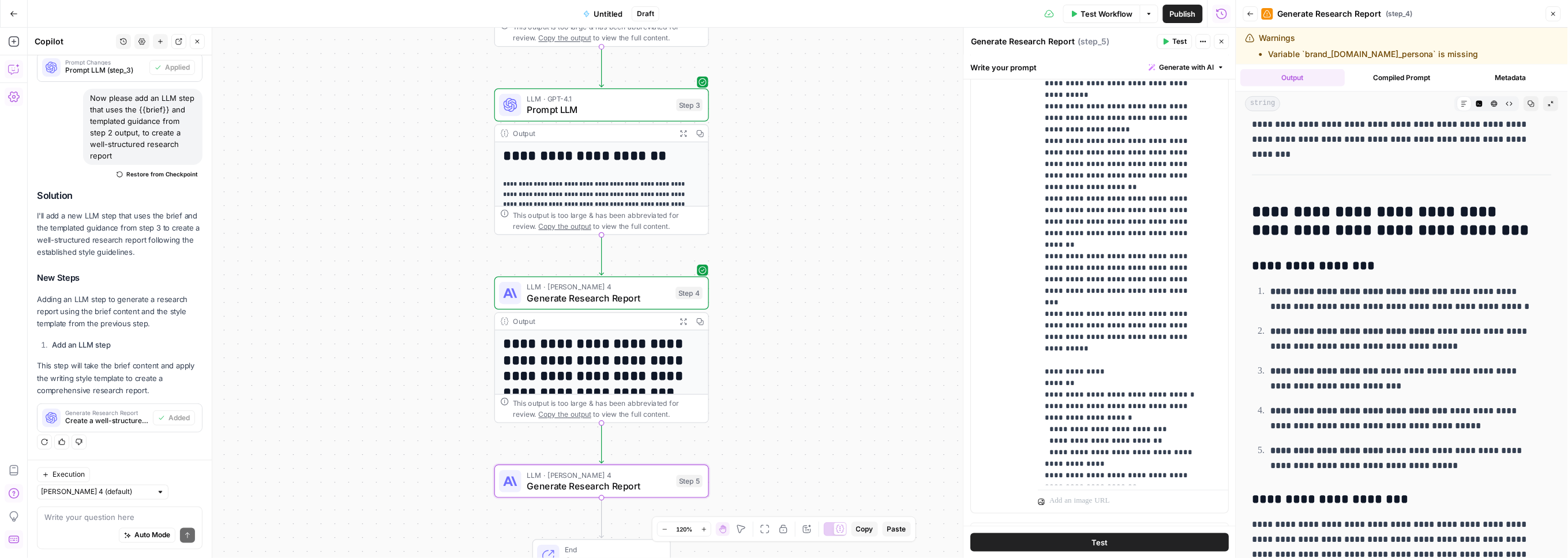
scroll to position [358, 0]
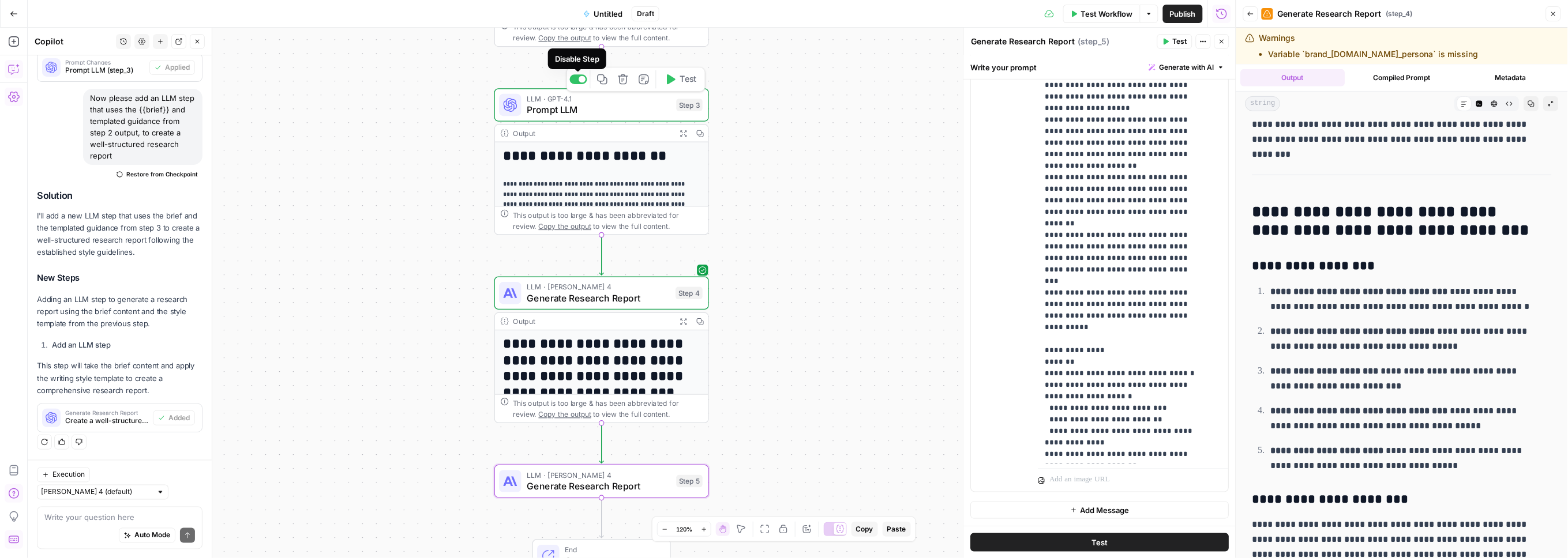
click at [579, 80] on div at bounding box center [582, 79] width 7 height 7
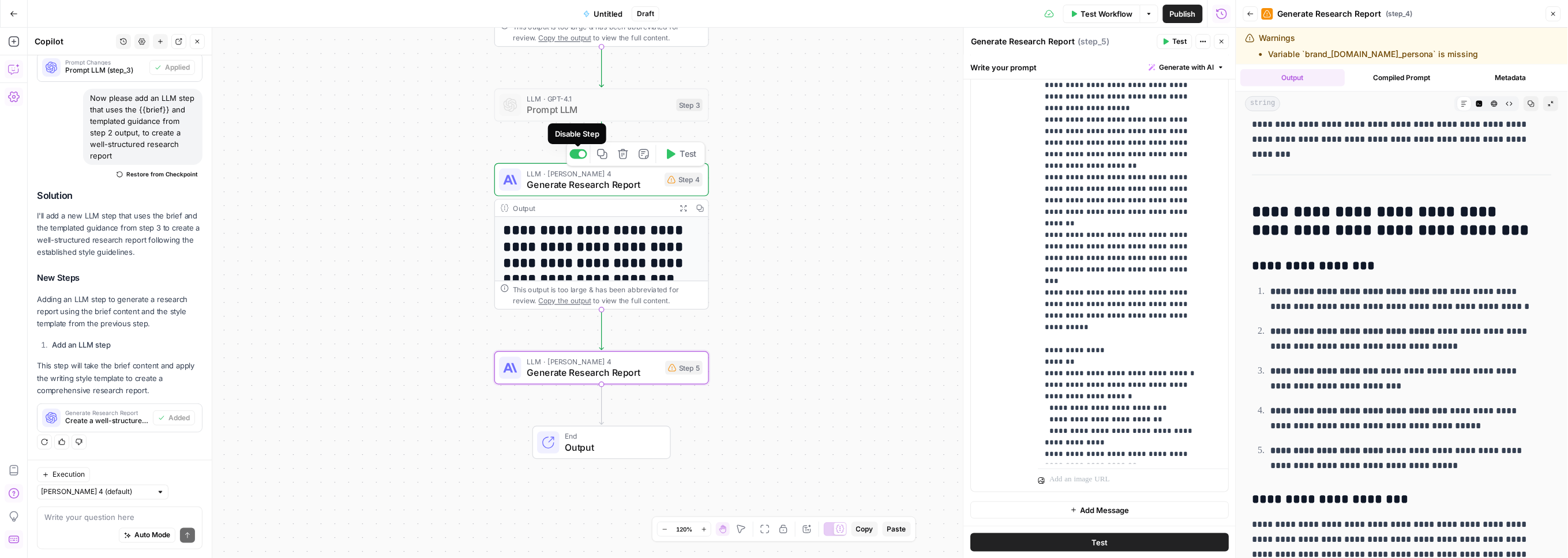
click at [576, 156] on div at bounding box center [579, 154] width 17 height 10
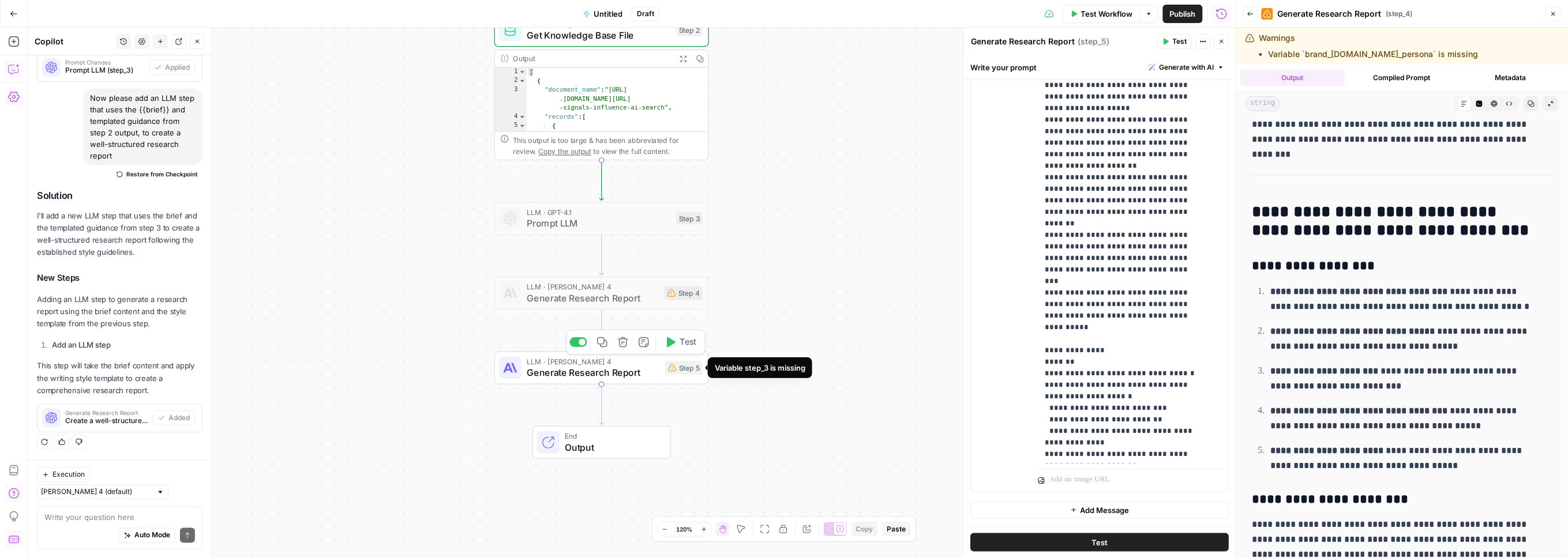
click at [670, 370] on icon at bounding box center [672, 367] width 8 height 8
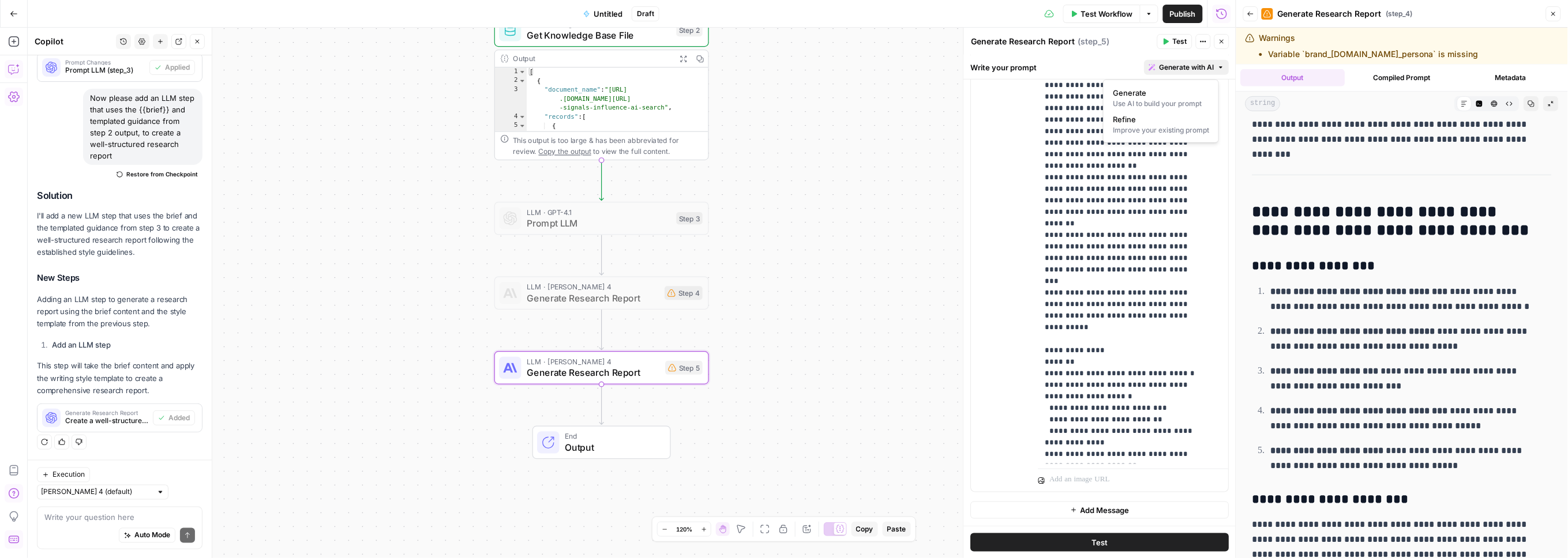
click at [1089, 65] on span "Generate with AI" at bounding box center [1187, 67] width 55 height 10
click at [1089, 131] on div "Improve your existing prompt" at bounding box center [1161, 130] width 96 height 10
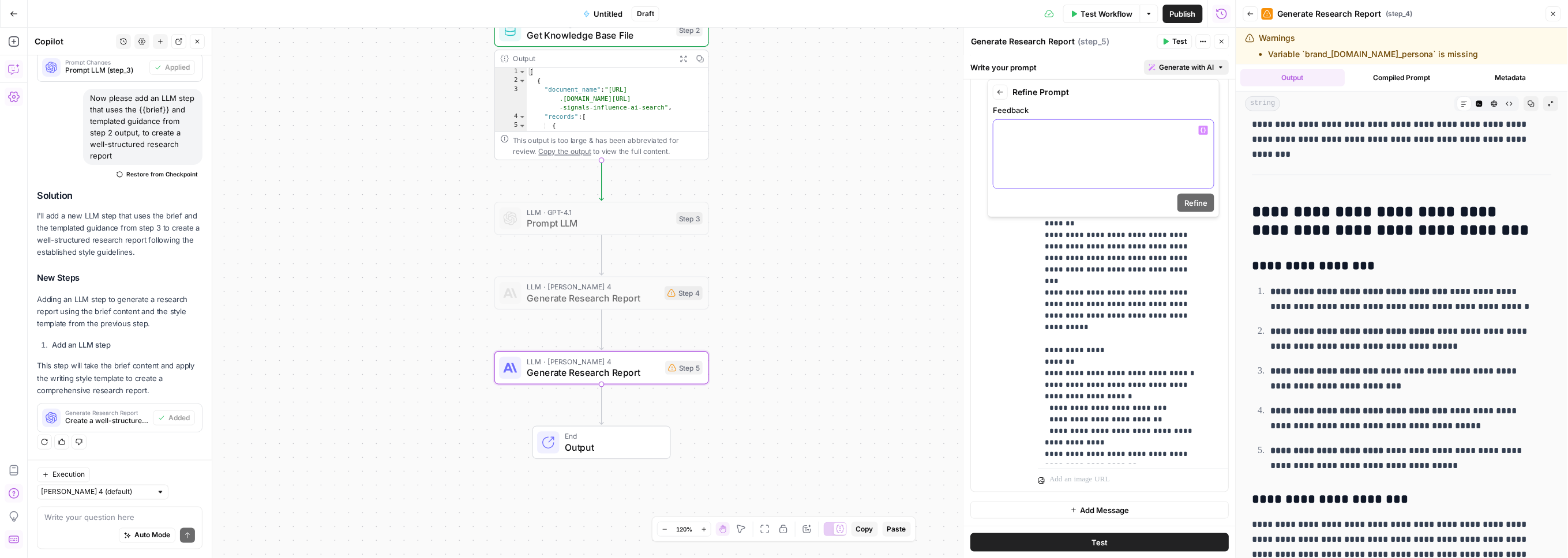
click at [1089, 147] on div at bounding box center [1103, 154] width 221 height 69
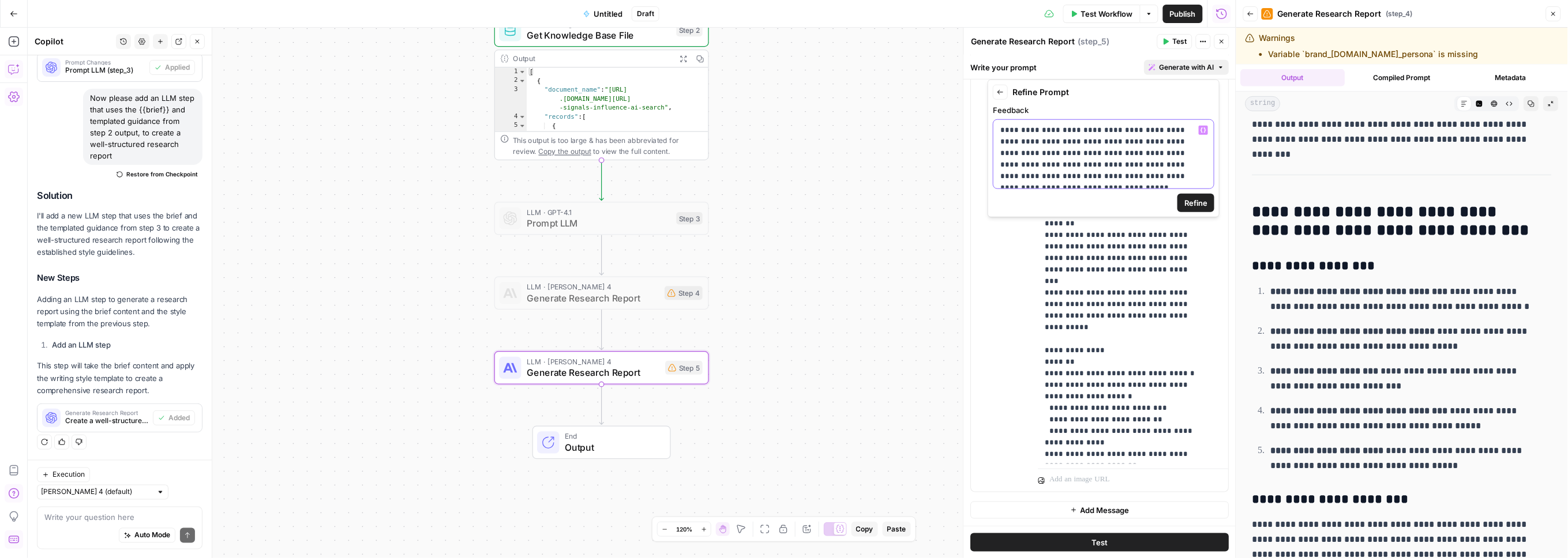
drag, startPoint x: 1139, startPoint y: 178, endPoint x: 1188, endPoint y: 181, distance: 49.1
click at [1089, 181] on p "**********" at bounding box center [1103, 153] width 206 height 57
click at [1034, 149] on p "**********" at bounding box center [1103, 153] width 206 height 57
drag, startPoint x: 1061, startPoint y: 142, endPoint x: 1106, endPoint y: 141, distance: 45.0
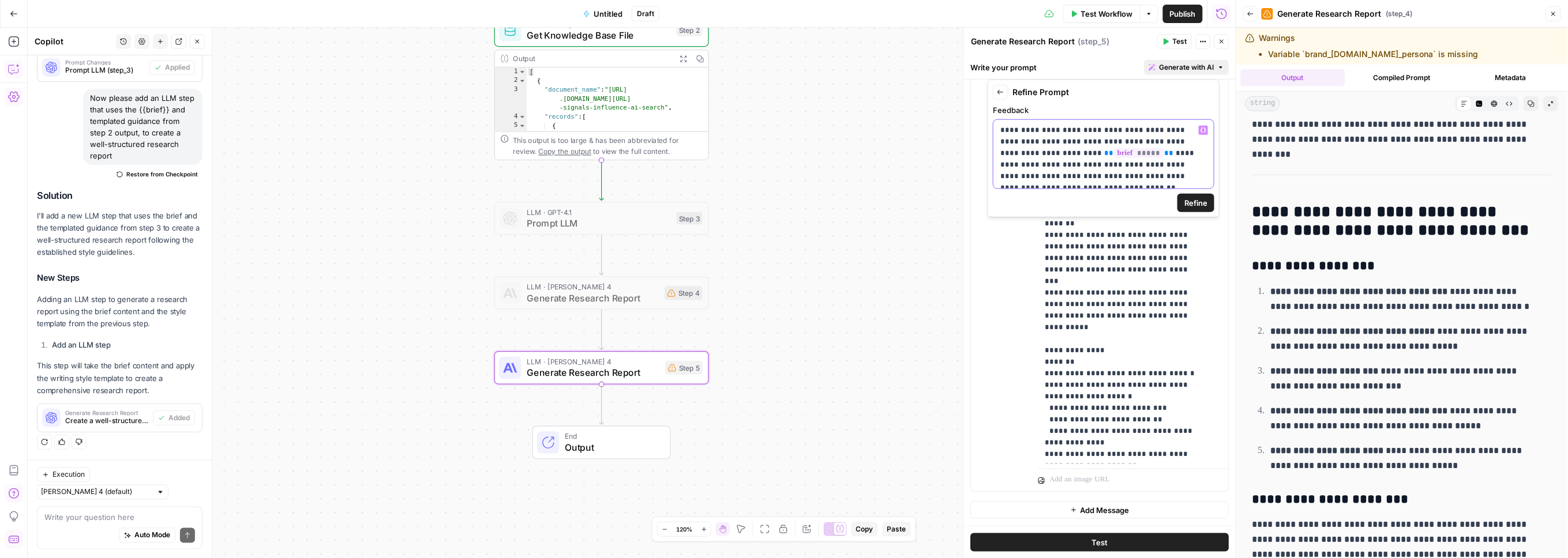
click at [1089, 141] on p "**********" at bounding box center [1098, 159] width 196 height 69
drag, startPoint x: 1170, startPoint y: 129, endPoint x: 1212, endPoint y: 170, distance: 58.7
click at [1089, 129] on p "**********" at bounding box center [1098, 144] width 196 height 81
click at [1089, 130] on p "**********" at bounding box center [1098, 144] width 196 height 81
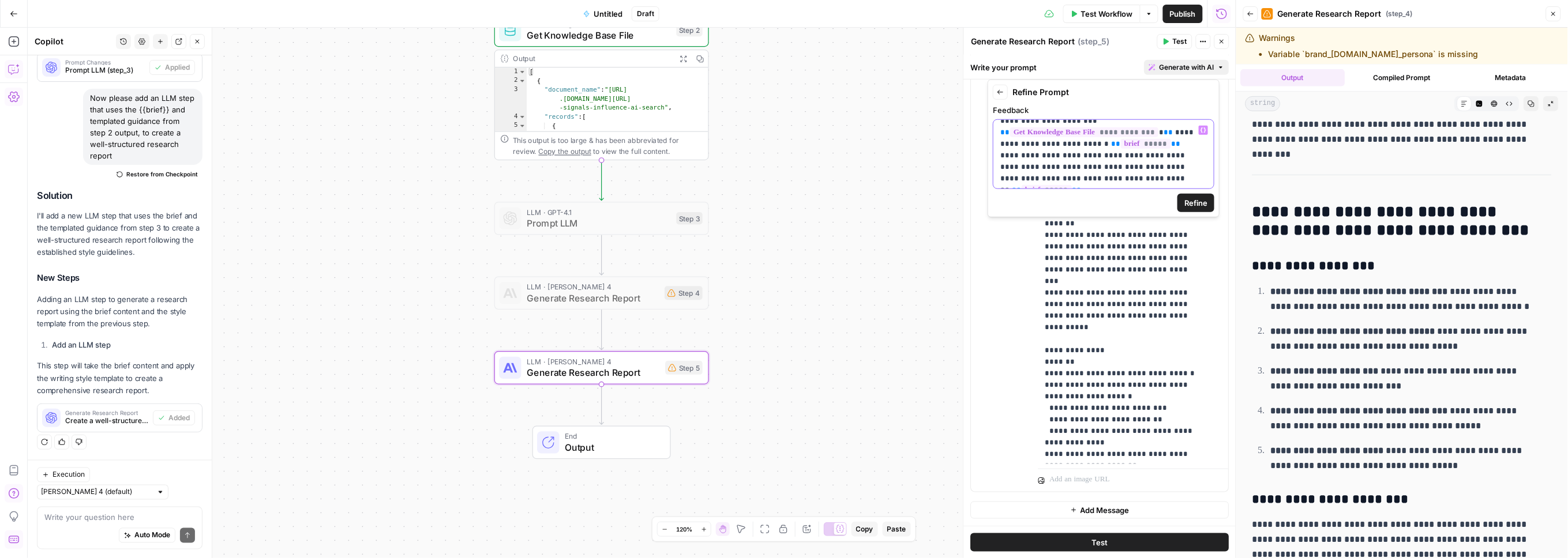
click at [1089, 130] on p "**********" at bounding box center [1098, 144] width 196 height 81
drag, startPoint x: 1039, startPoint y: 162, endPoint x: 992, endPoint y: 162, distance: 47.0
click at [993, 162] on div "**********" at bounding box center [1103, 154] width 222 height 70
click at [1089, 171] on p "**********" at bounding box center [1098, 158] width 196 height 104
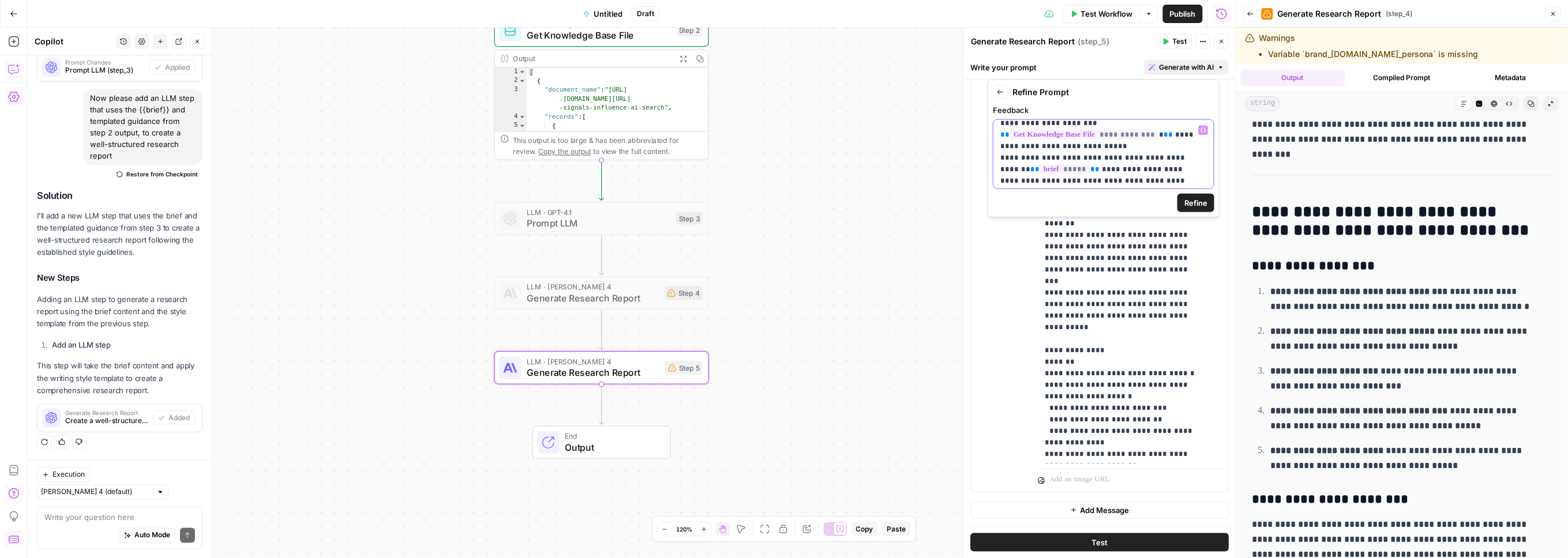
scroll to position [44, 0]
click at [1089, 178] on p "**********" at bounding box center [1098, 133] width 196 height 104
click at [1089, 206] on span "Refine" at bounding box center [1195, 202] width 23 height 12
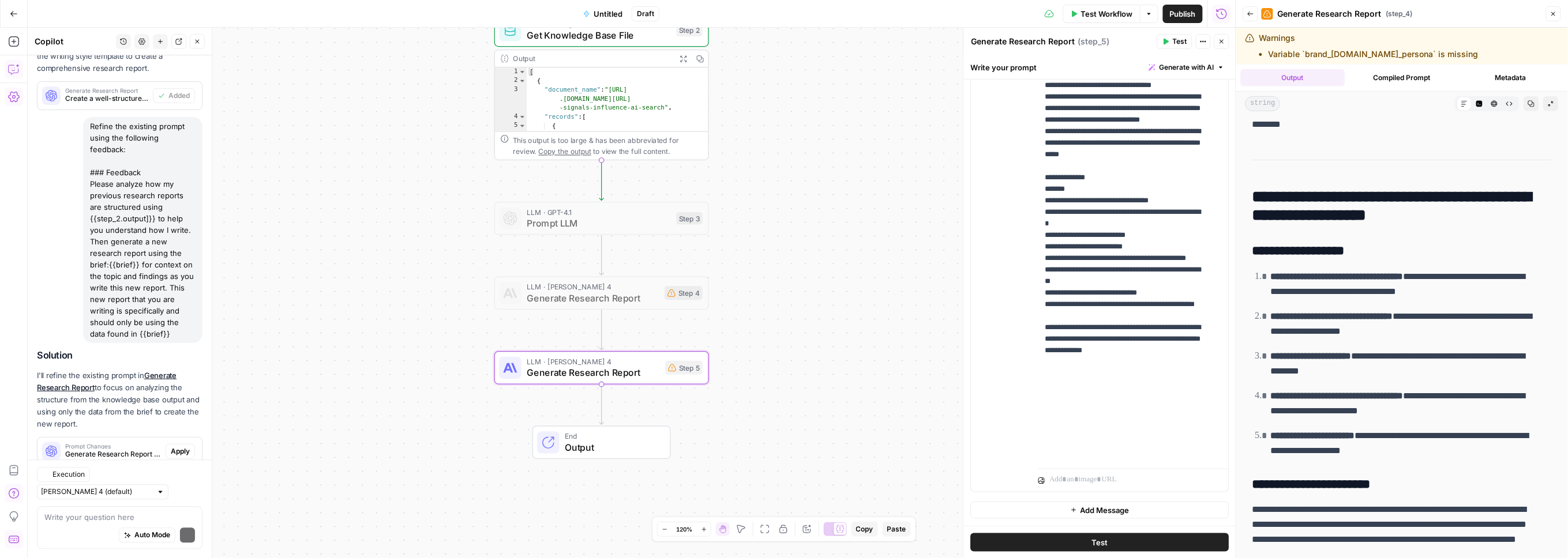
scroll to position [885, 0]
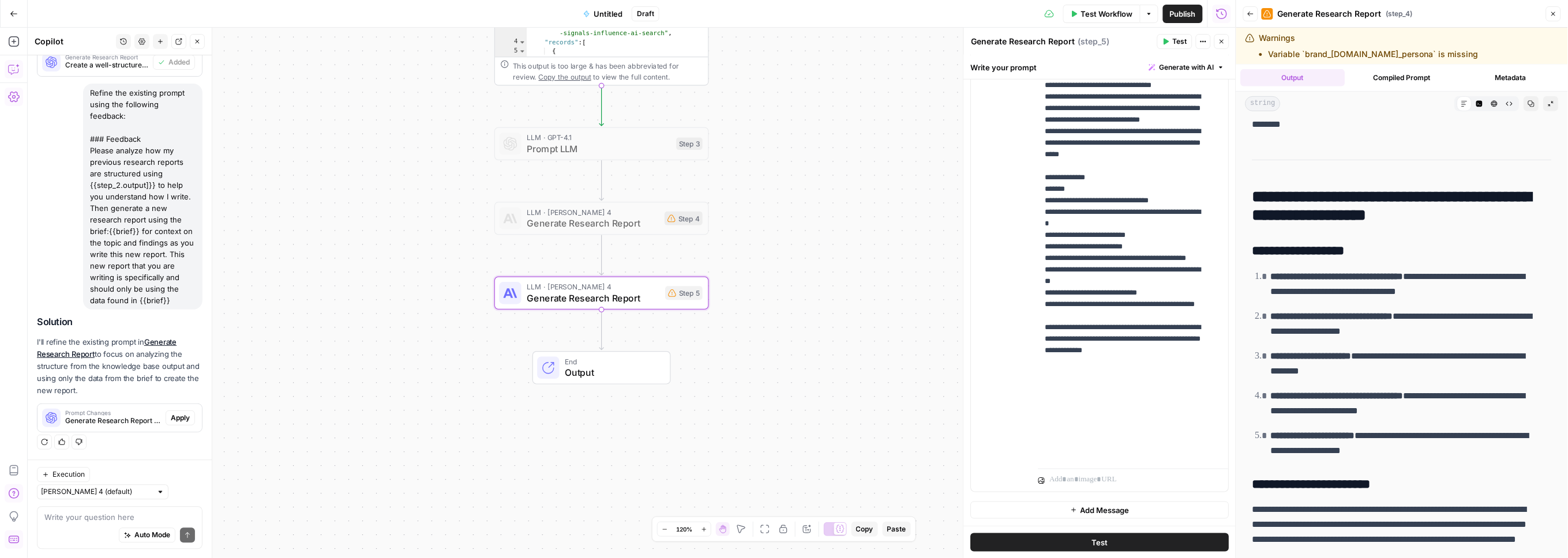
click at [171, 423] on span "Apply" at bounding box center [180, 418] width 19 height 10
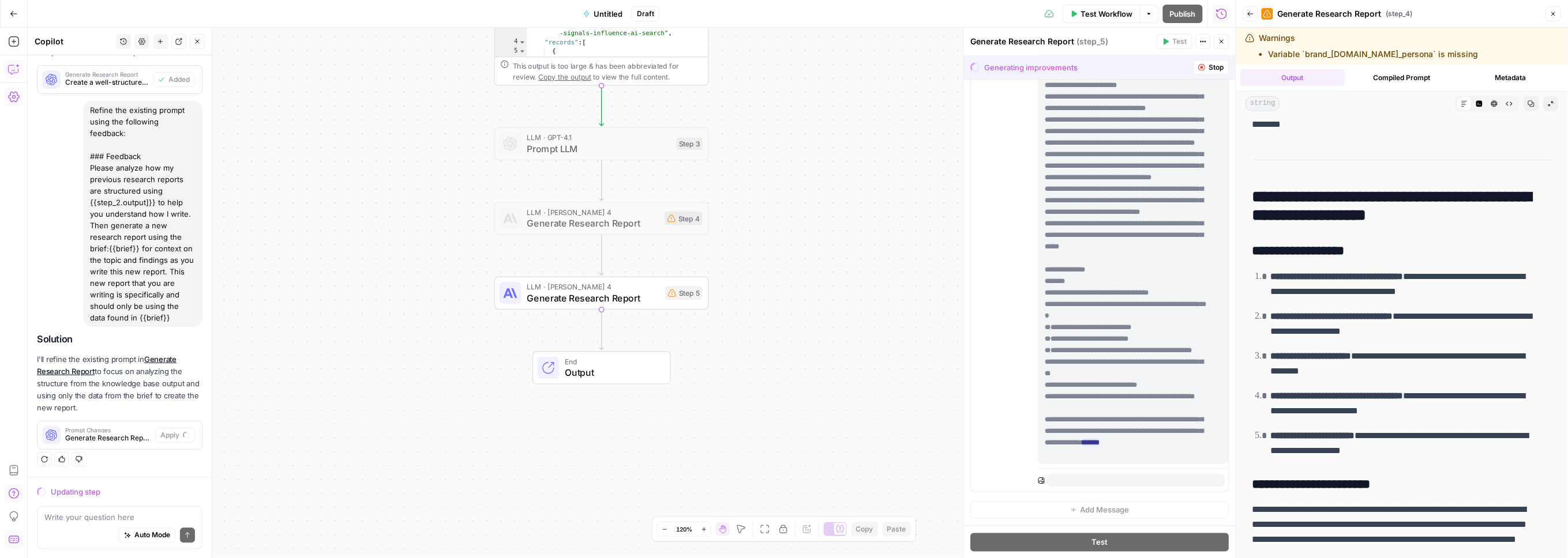
scroll to position [0, 0]
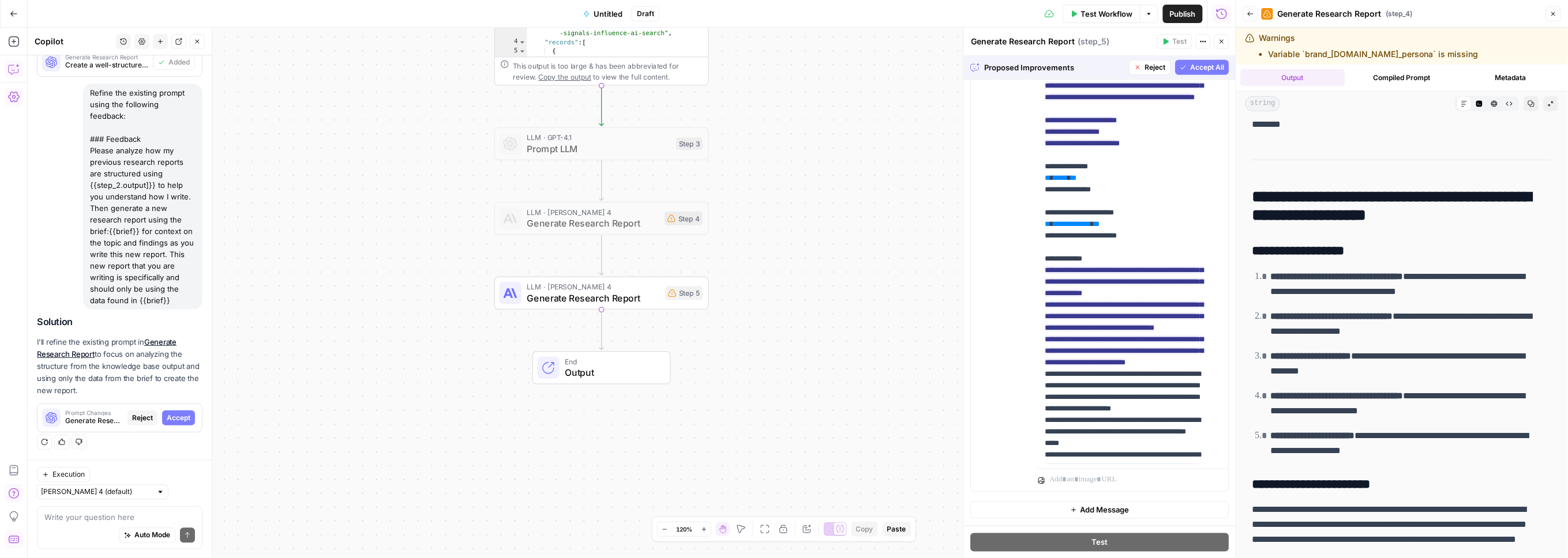
click at [1089, 66] on span "Accept All" at bounding box center [1208, 67] width 34 height 10
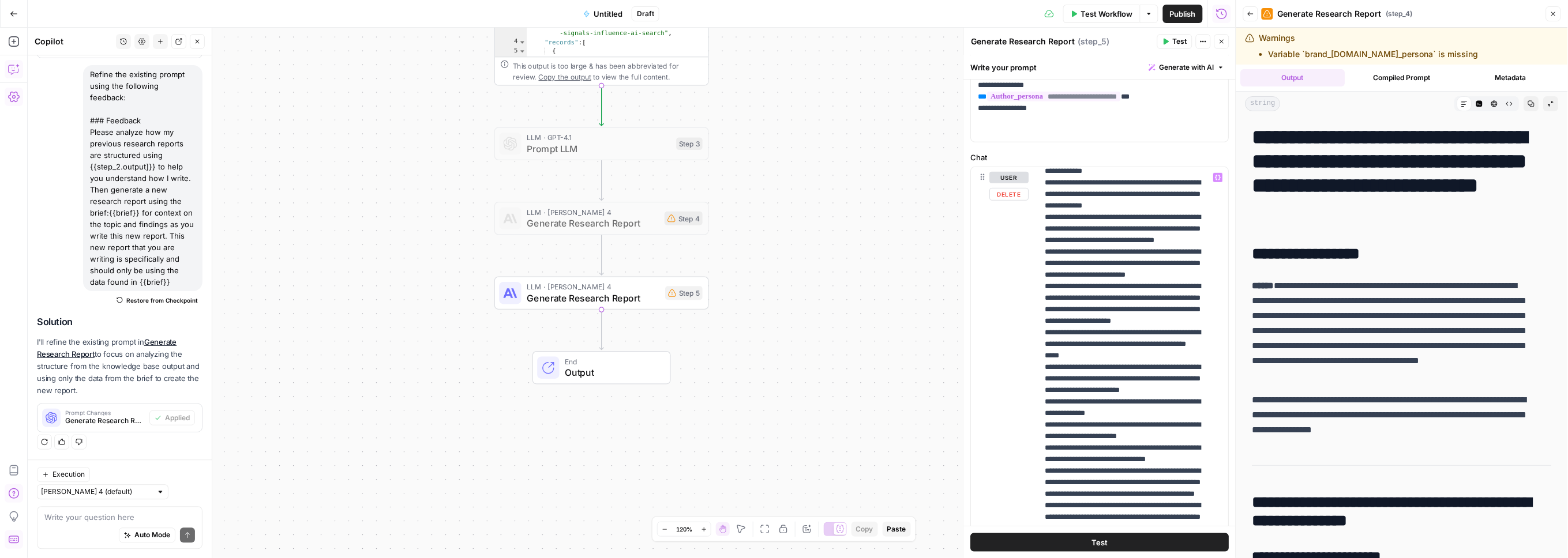
scroll to position [91, 0]
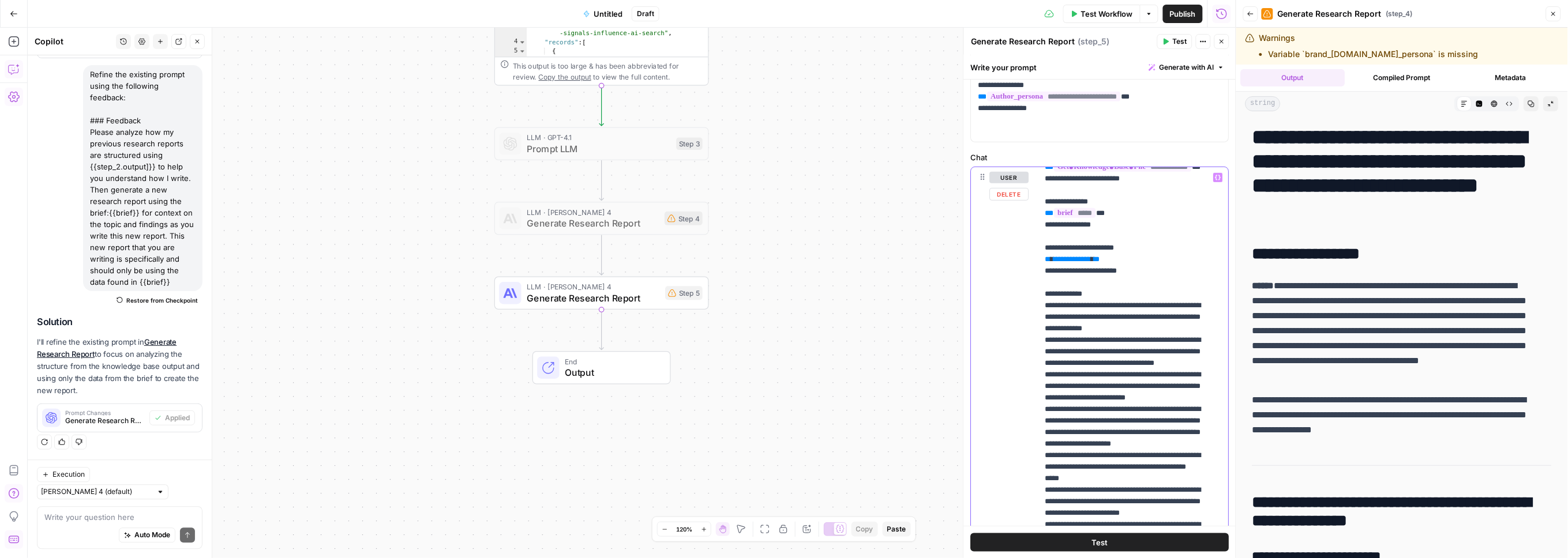
drag, startPoint x: 1131, startPoint y: 316, endPoint x: 1040, endPoint y: 293, distance: 93.9
click at [1039, 293] on div "**********" at bounding box center [1129, 402] width 180 height 469
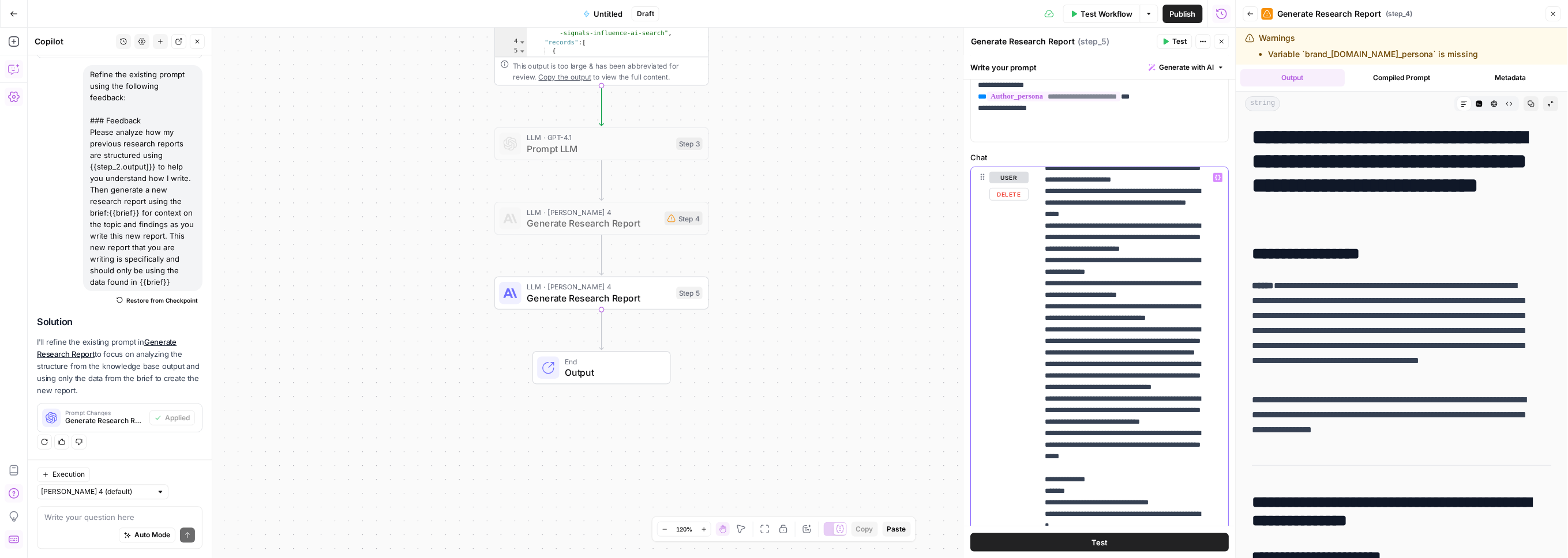
scroll to position [328, 0]
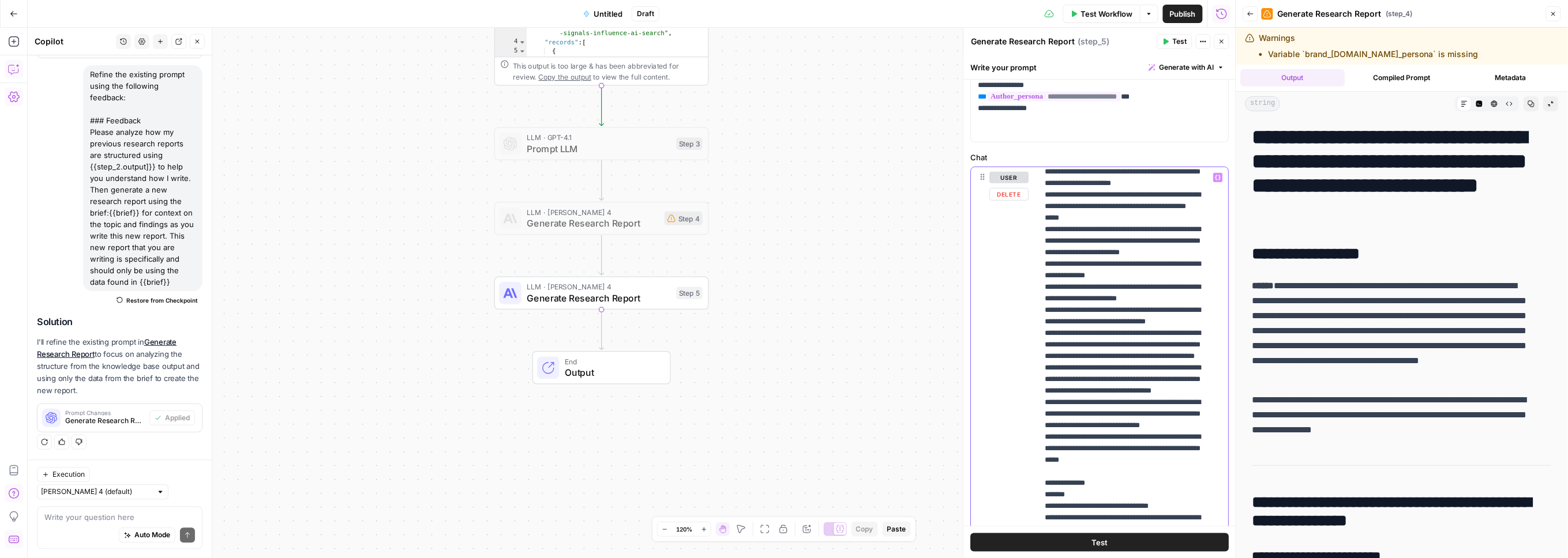
drag, startPoint x: 1115, startPoint y: 260, endPoint x: 1034, endPoint y: 215, distance: 92.7
click at [1034, 215] on div "**********" at bounding box center [1100, 415] width 258 height 497
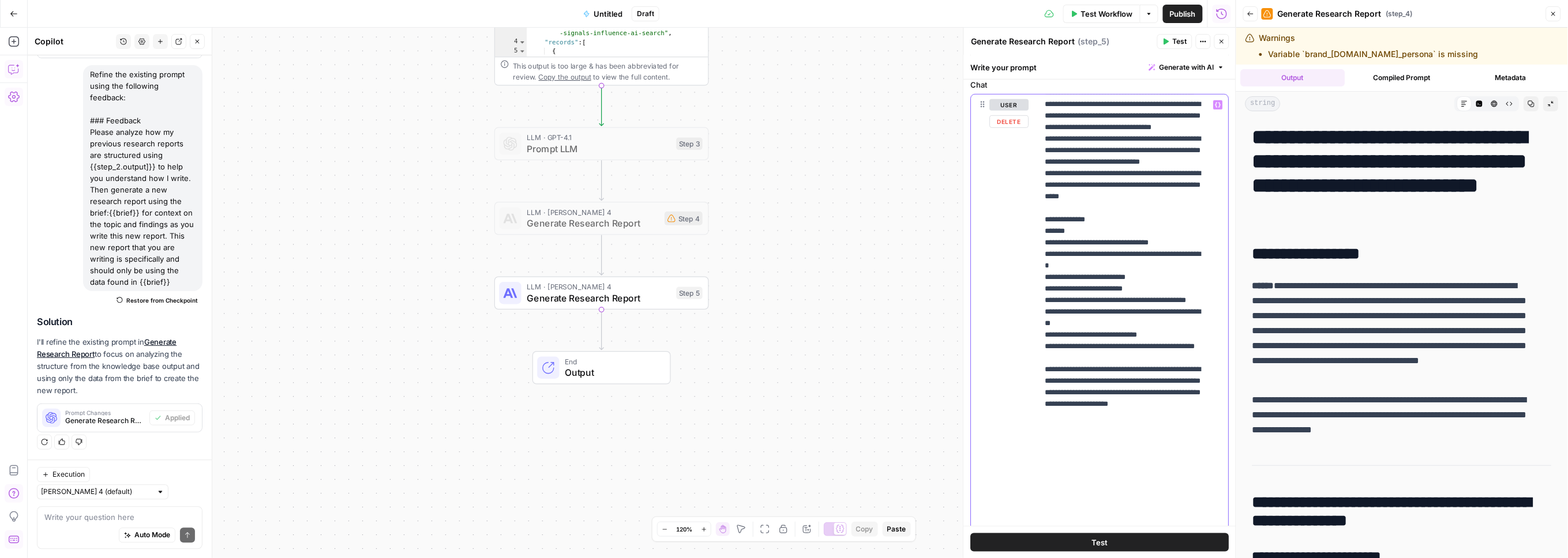
scroll to position [308, 0]
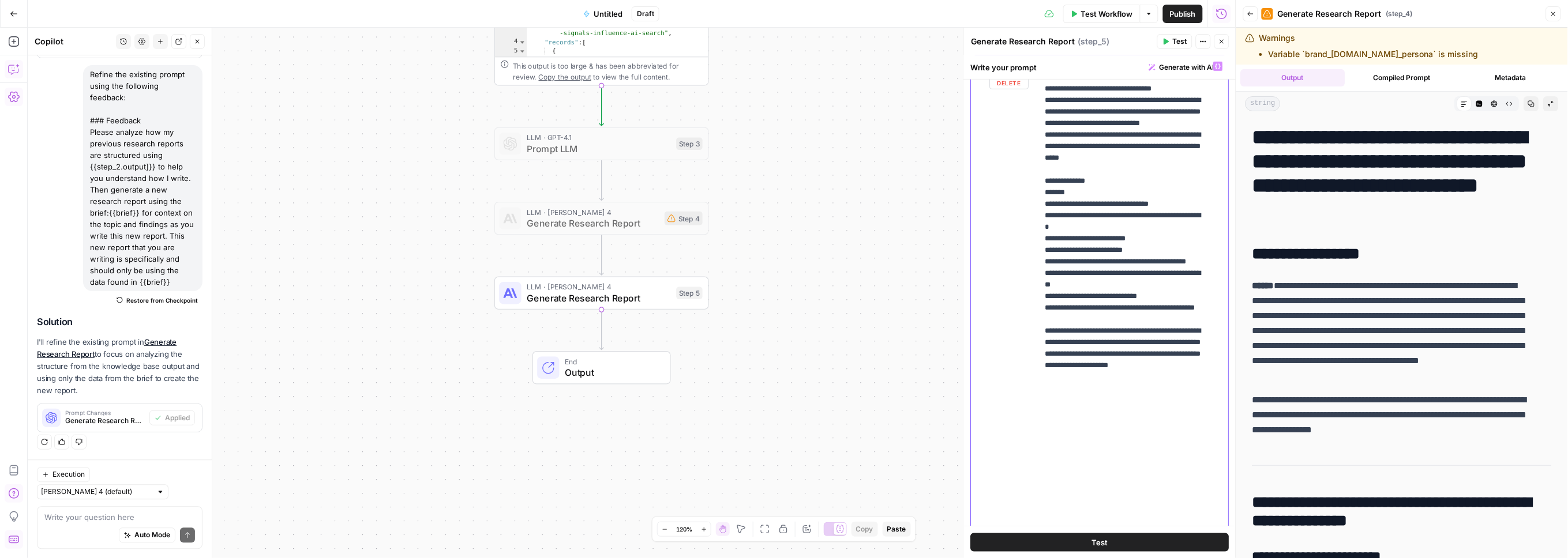
click at [1067, 215] on p "**********" at bounding box center [1124, 54] width 157 height 934
drag, startPoint x: 1106, startPoint y: 237, endPoint x: 1026, endPoint y: 199, distance: 88.6
click at [1026, 199] on div "**********" at bounding box center [1100, 304] width 258 height 497
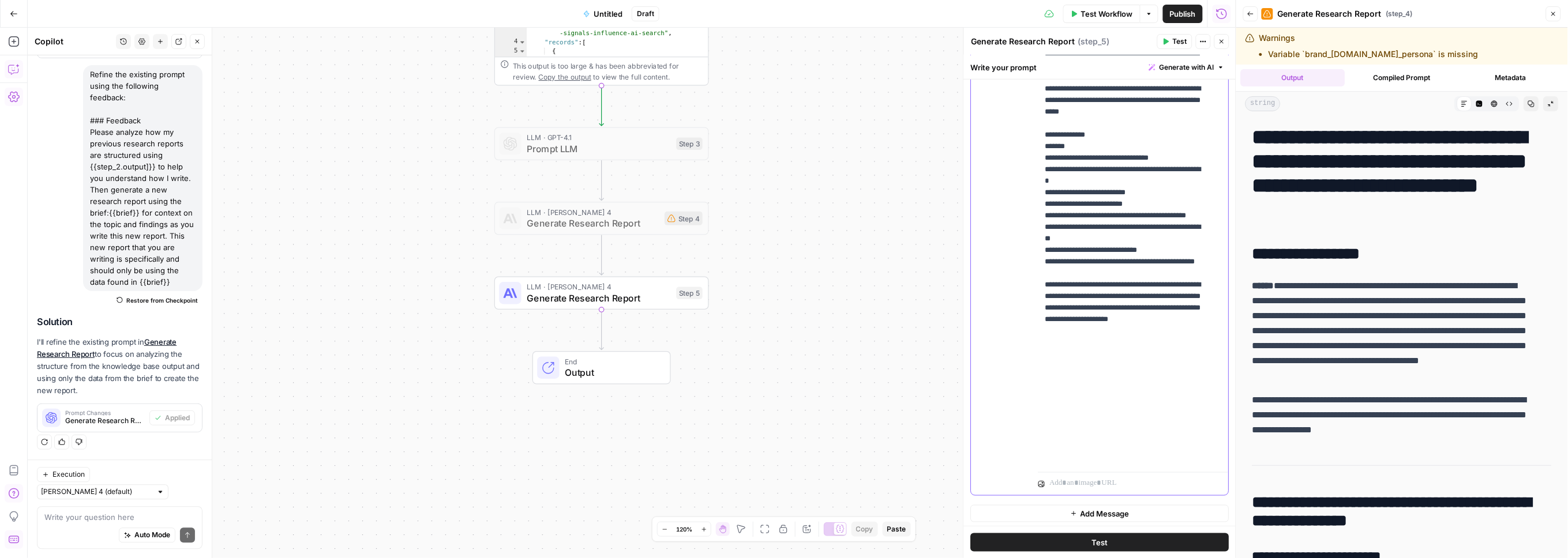
scroll to position [370, 0]
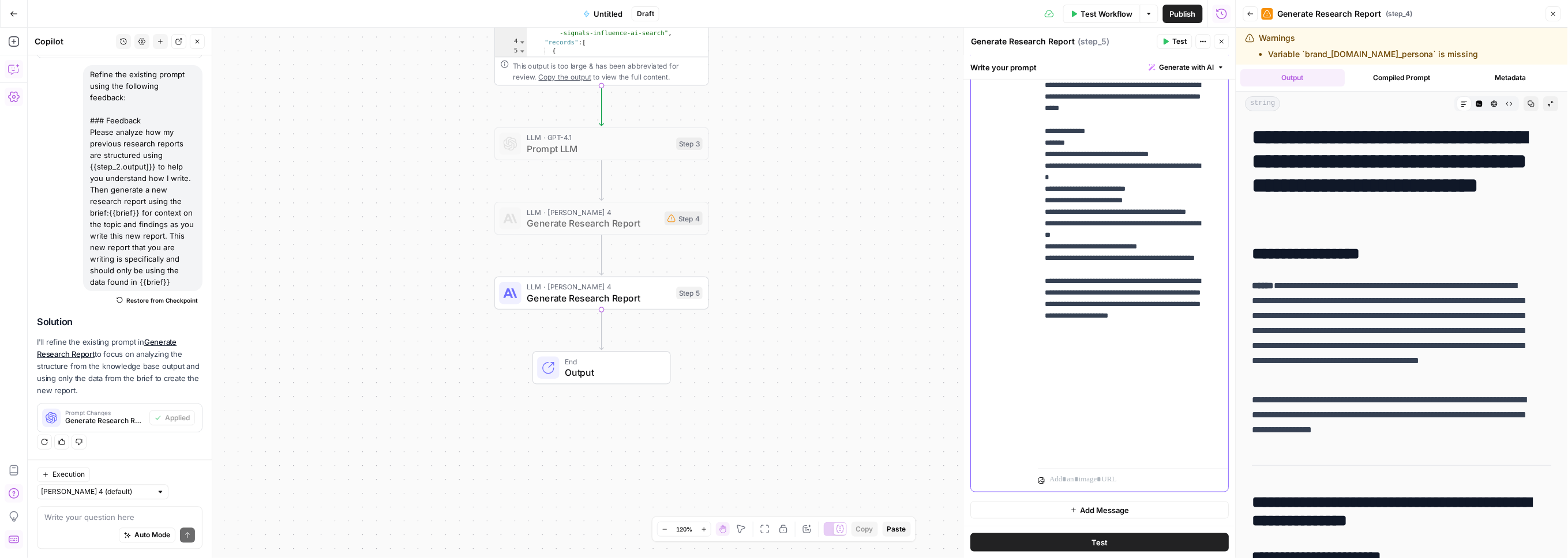
drag, startPoint x: 1166, startPoint y: 360, endPoint x: 993, endPoint y: 359, distance: 173.0
click at [993, 359] on div "**********" at bounding box center [1100, 243] width 258 height 497
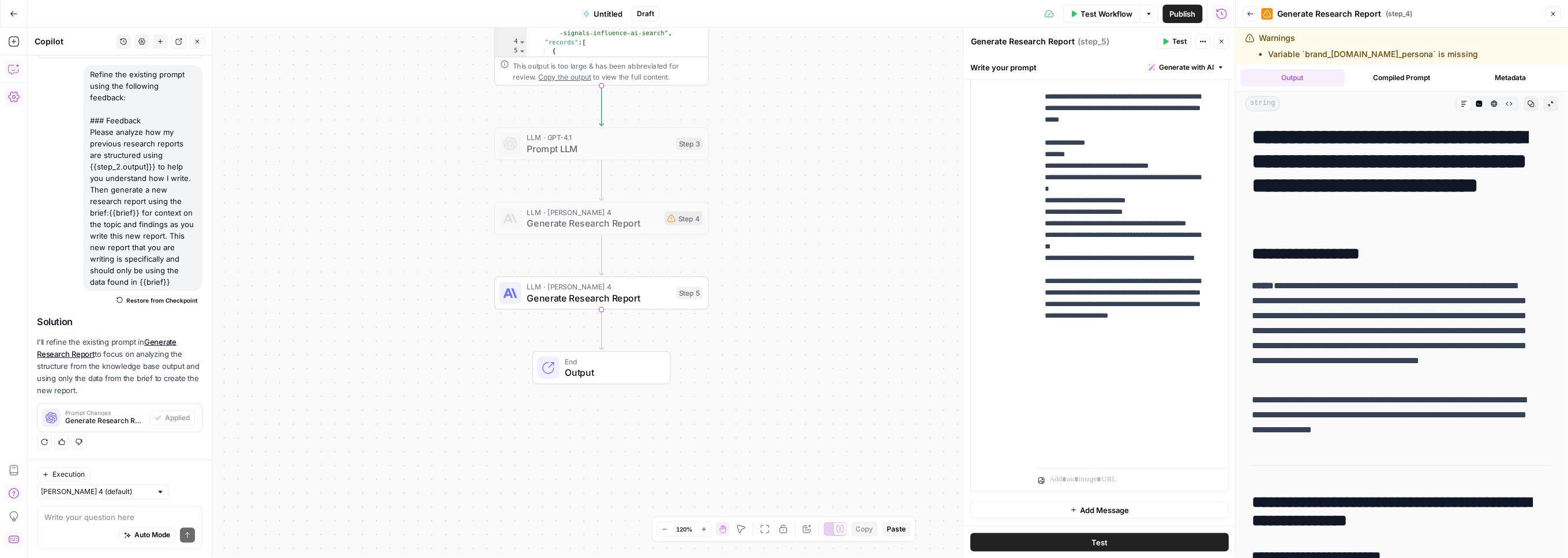
click at [1089, 38] on span "Test" at bounding box center [1180, 41] width 14 height 10
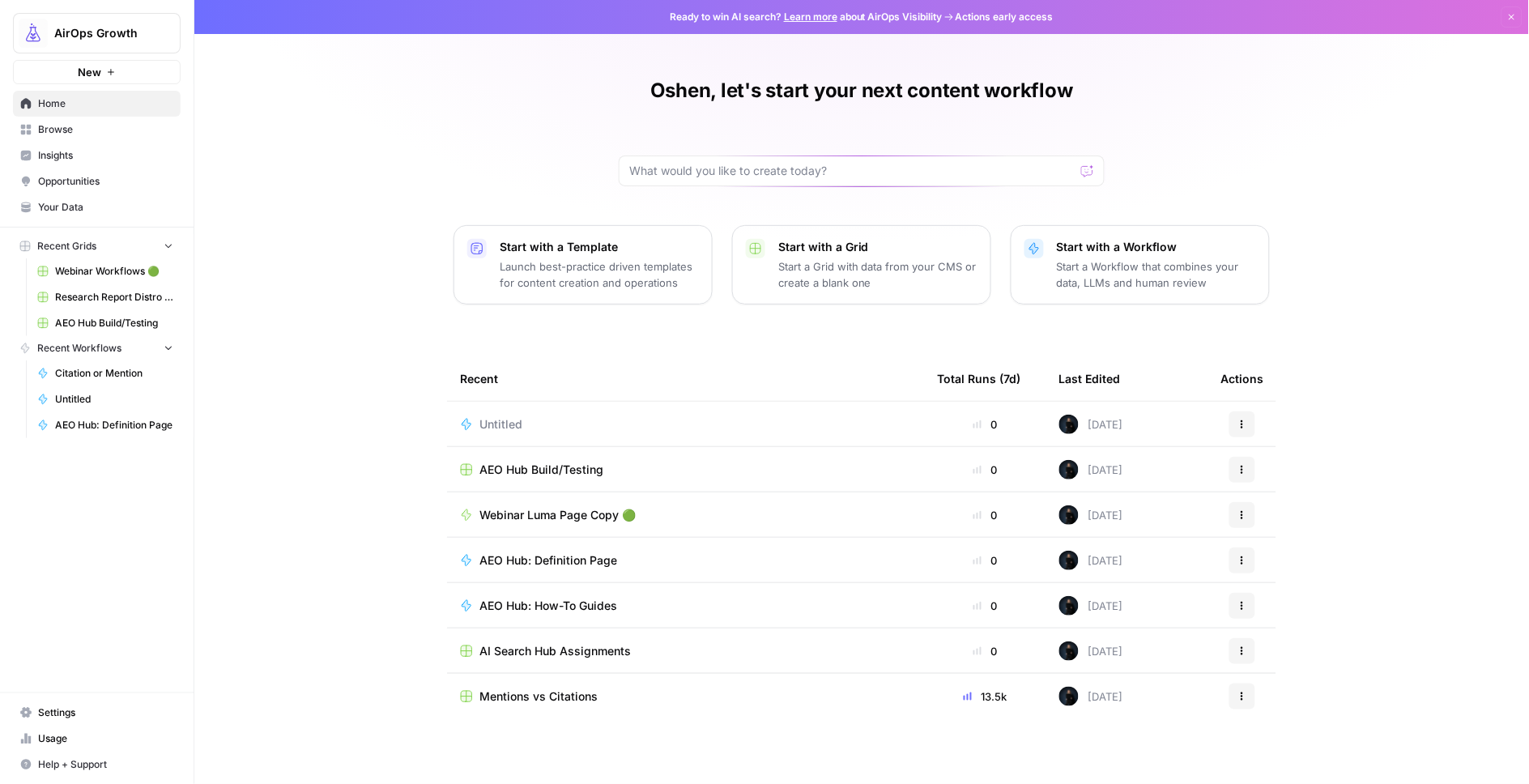
click at [62, 205] on span "Your Data" at bounding box center [106, 207] width 135 height 15
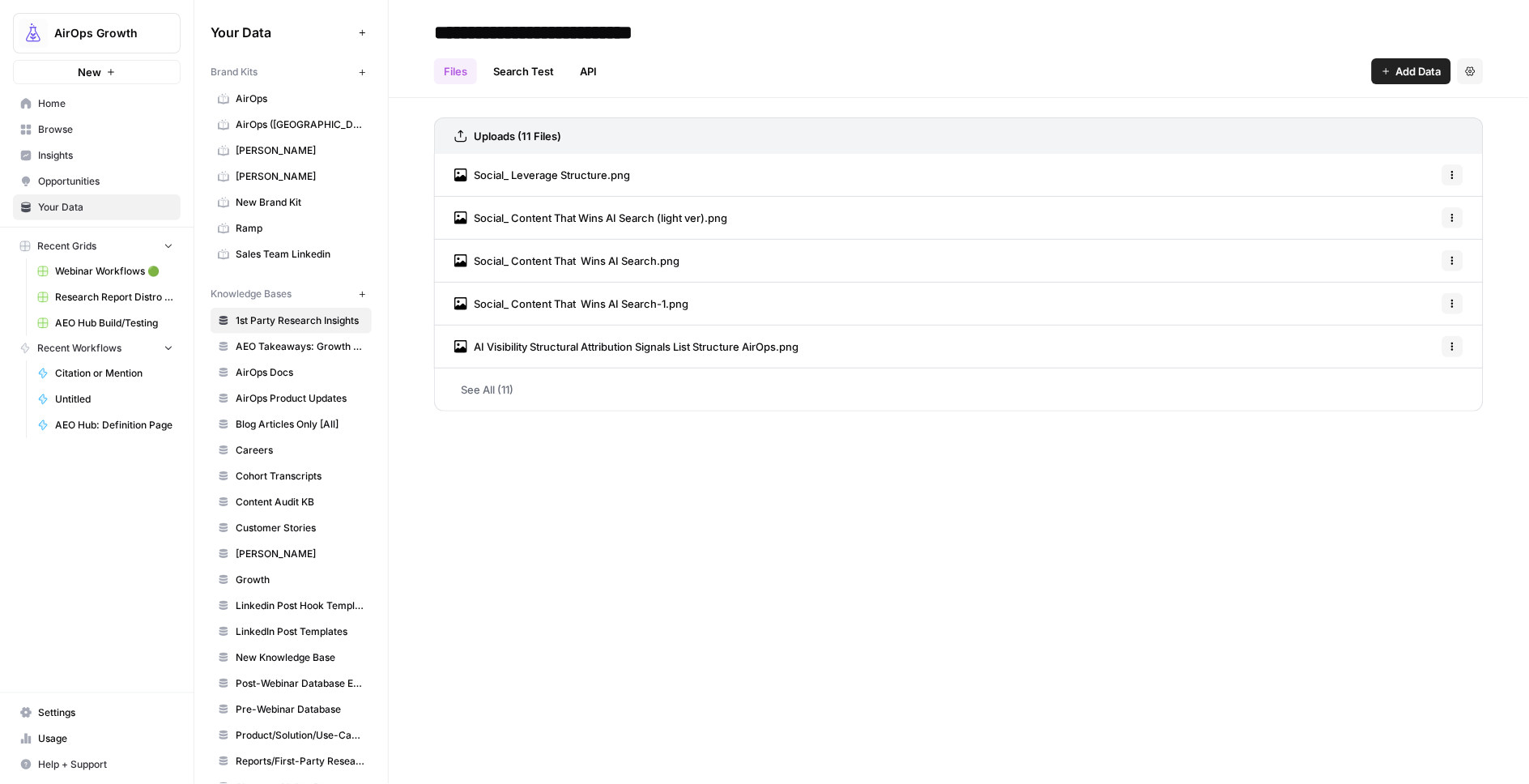
click at [285, 323] on span "1st Party Research Insights" at bounding box center [300, 320] width 128 height 15
click at [485, 385] on link "See All (11)" at bounding box center [959, 389] width 1049 height 42
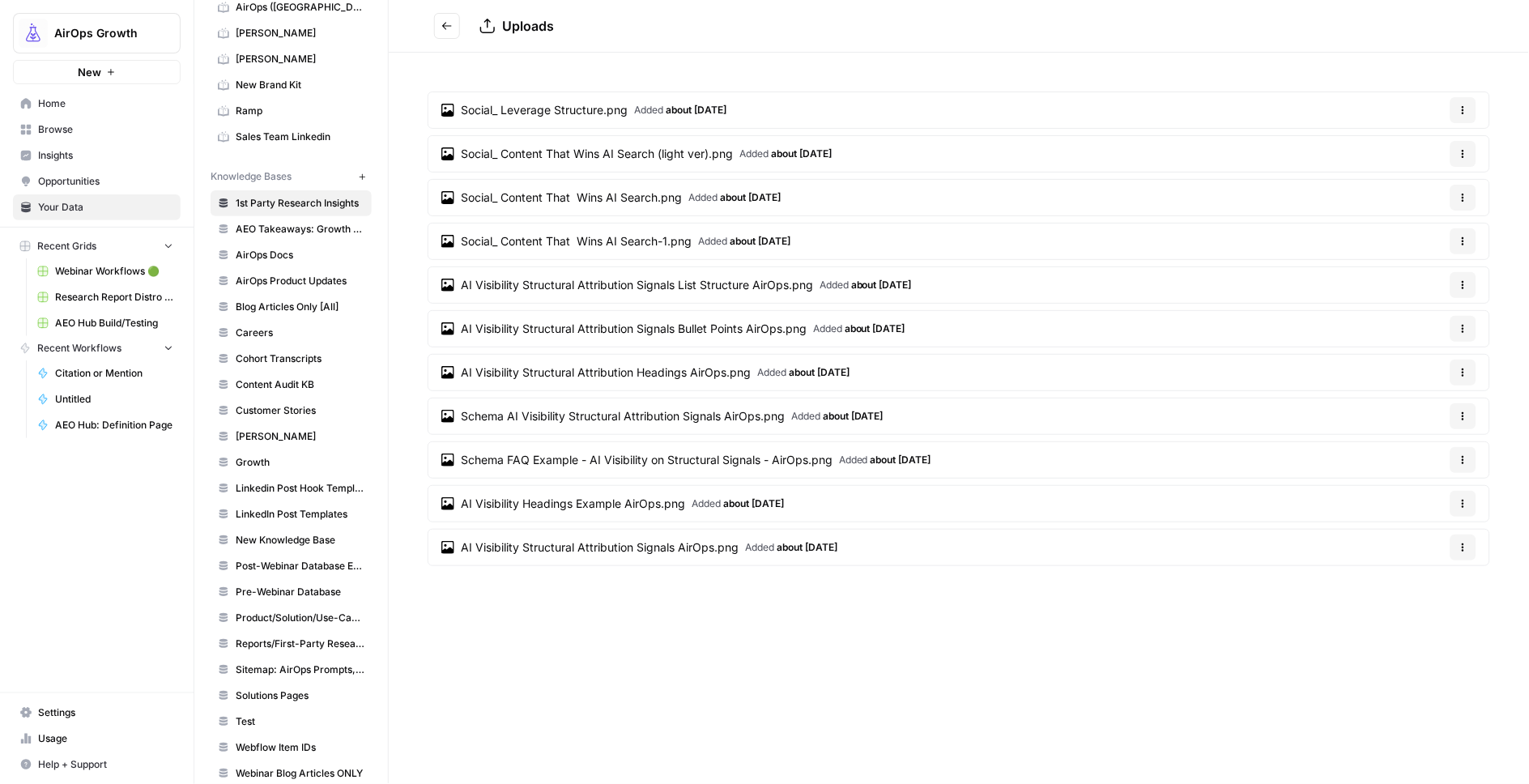
scroll to position [168, 0]
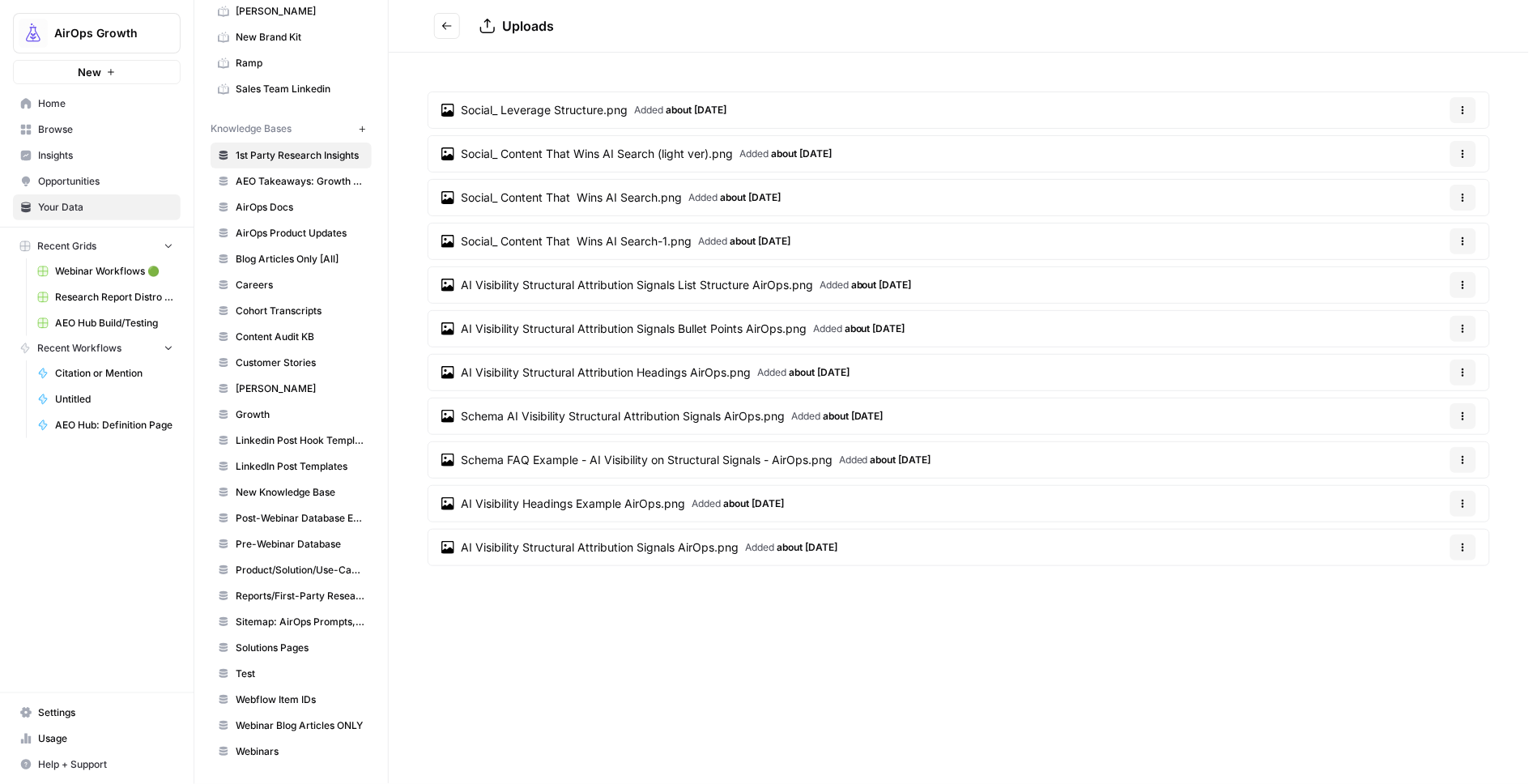
click at [281, 595] on span "Reports/First-Party Research" at bounding box center [300, 596] width 128 height 15
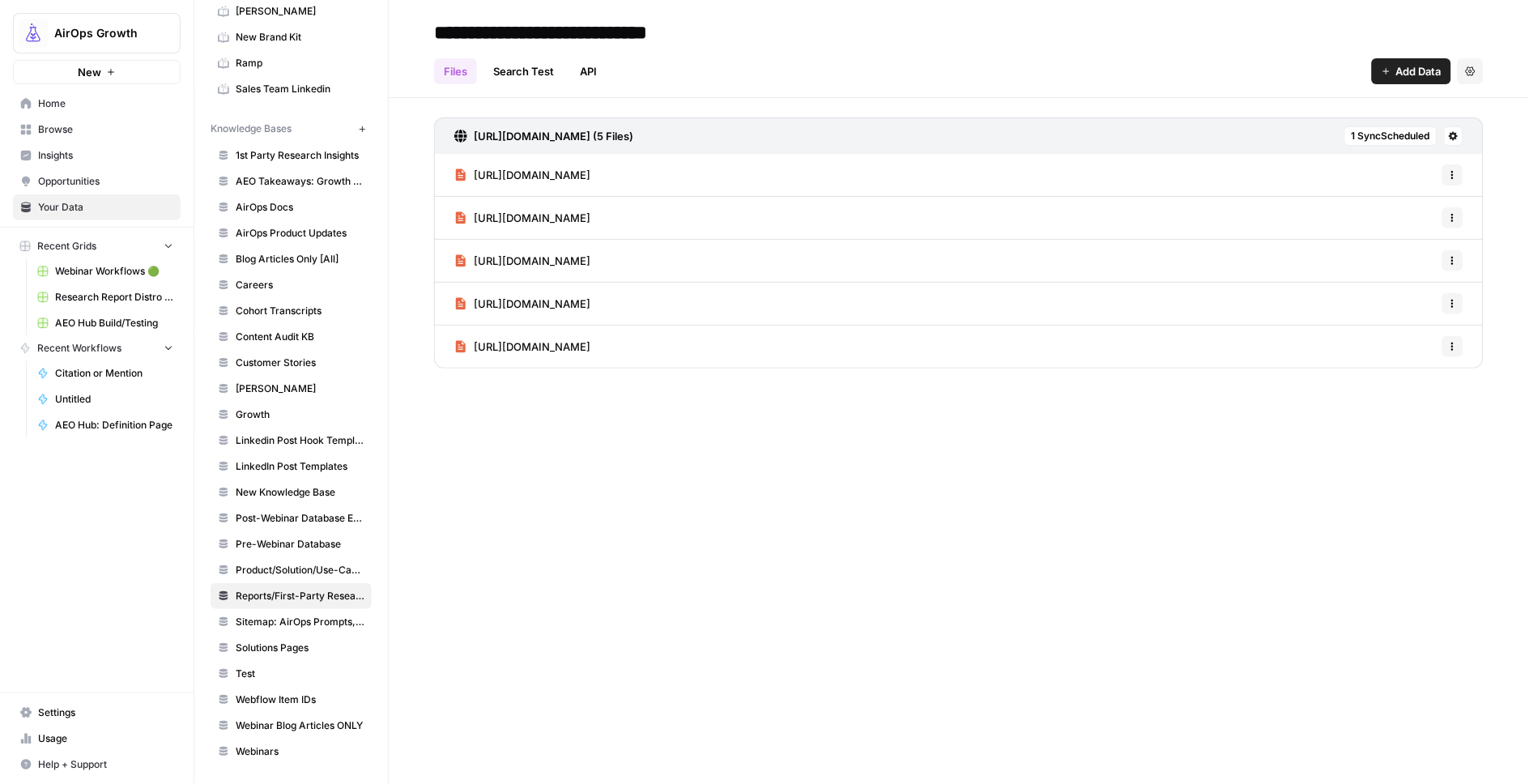
click at [1419, 73] on span "Add Data" at bounding box center [1419, 71] width 45 height 16
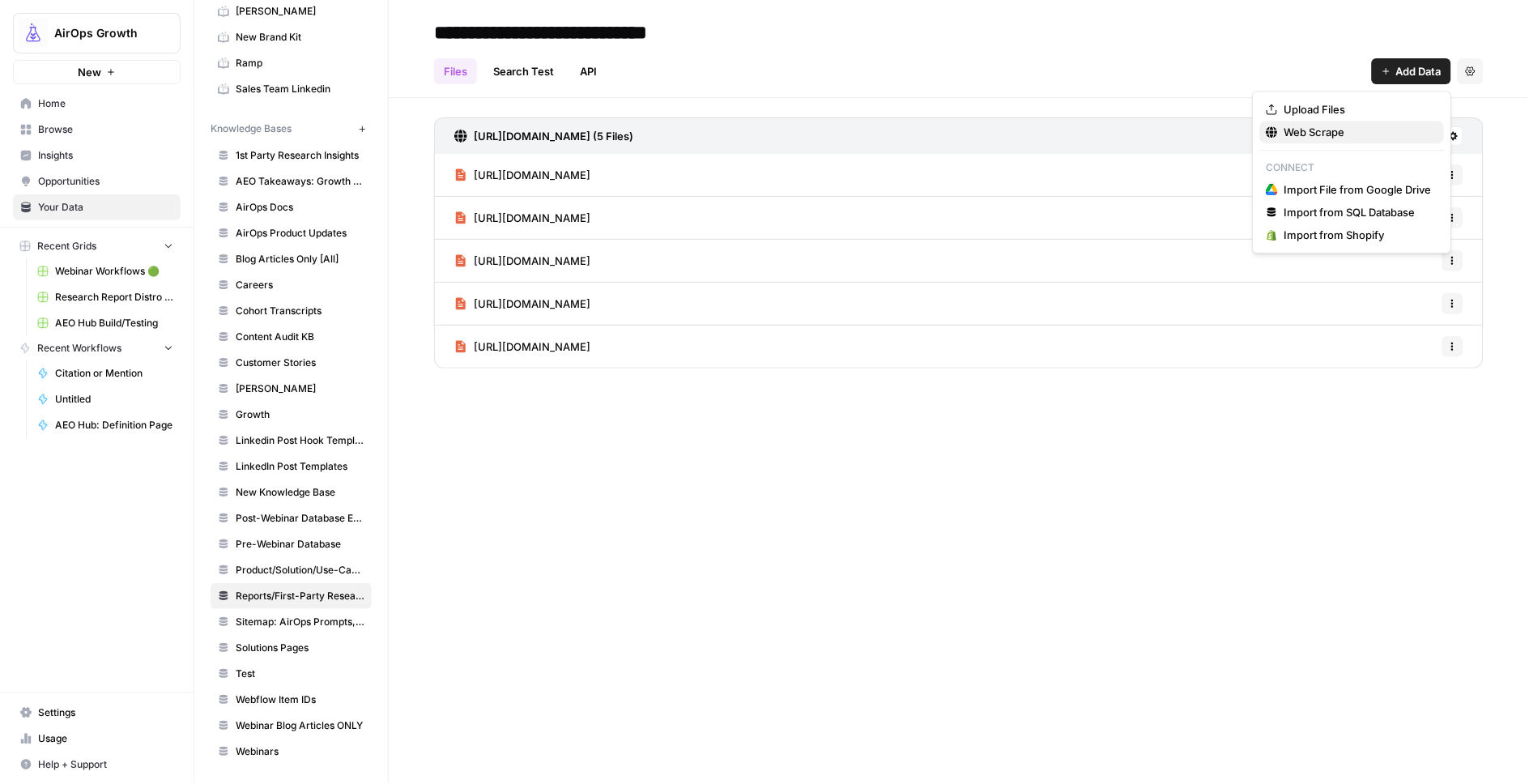
click at [1337, 132] on span "Web Scrape" at bounding box center [1358, 132] width 147 height 16
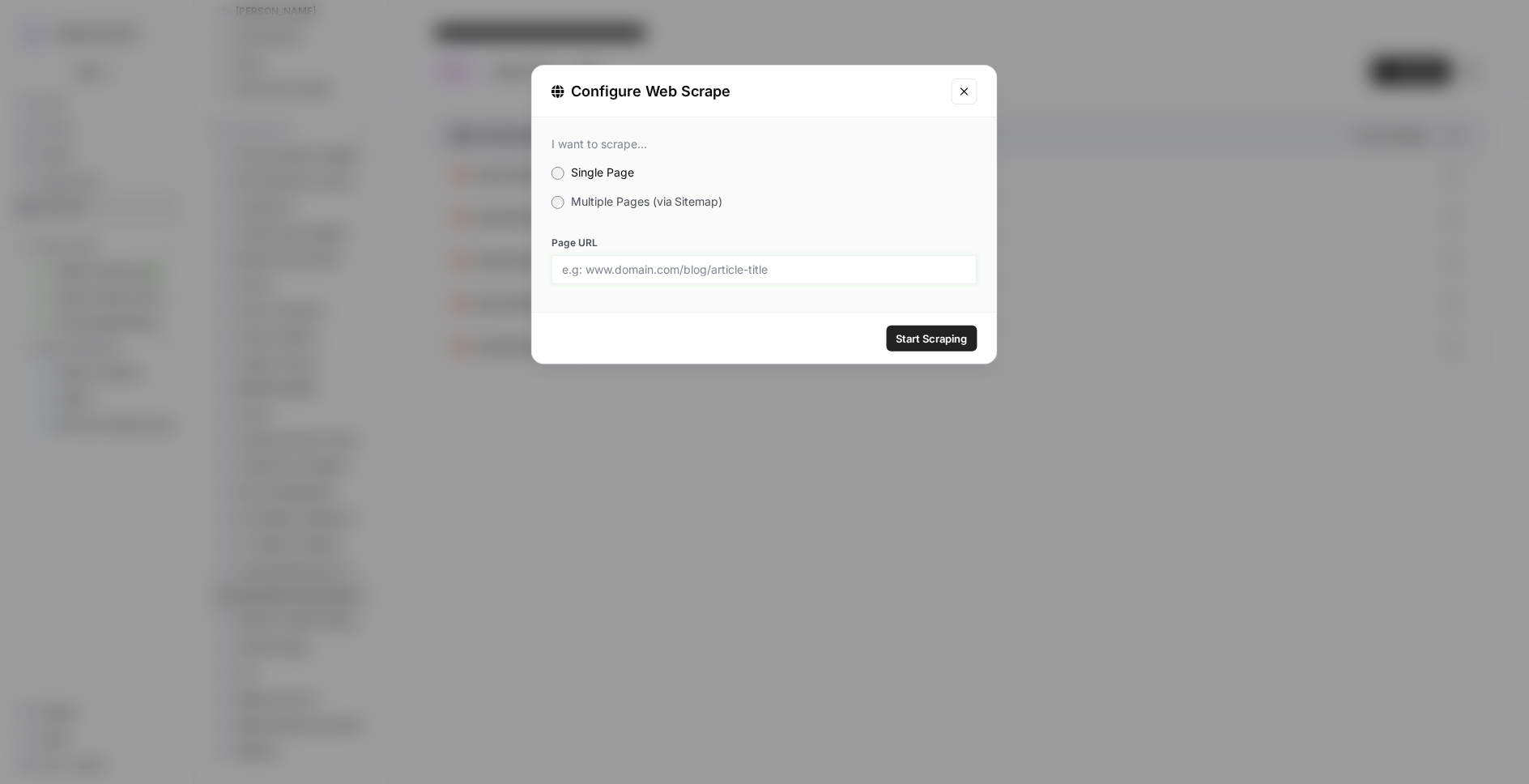
click at [606, 272] on input "Page URL" at bounding box center [764, 270] width 405 height 15
paste input "[URL][DOMAIN_NAME]"
type input "[URL][DOMAIN_NAME]"
click at [915, 332] on span "Start Scraping" at bounding box center [932, 338] width 71 height 16
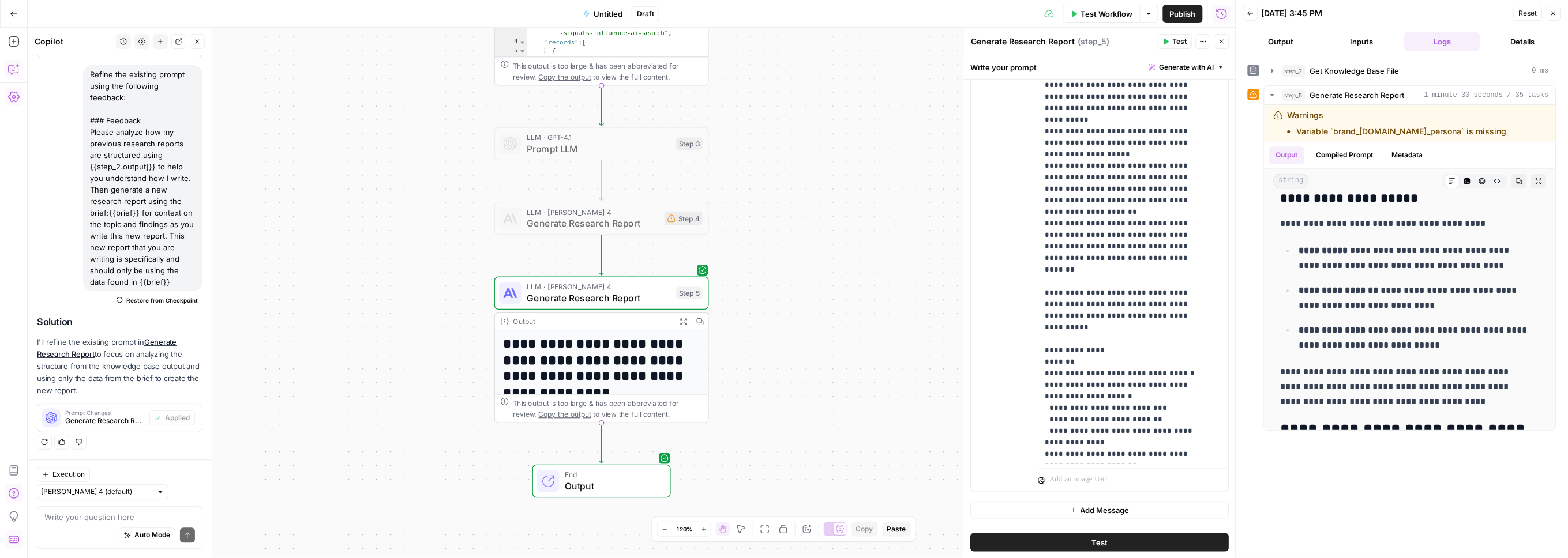
scroll to position [1178, 0]
click at [1536, 180] on icon "button" at bounding box center [1539, 181] width 6 height 6
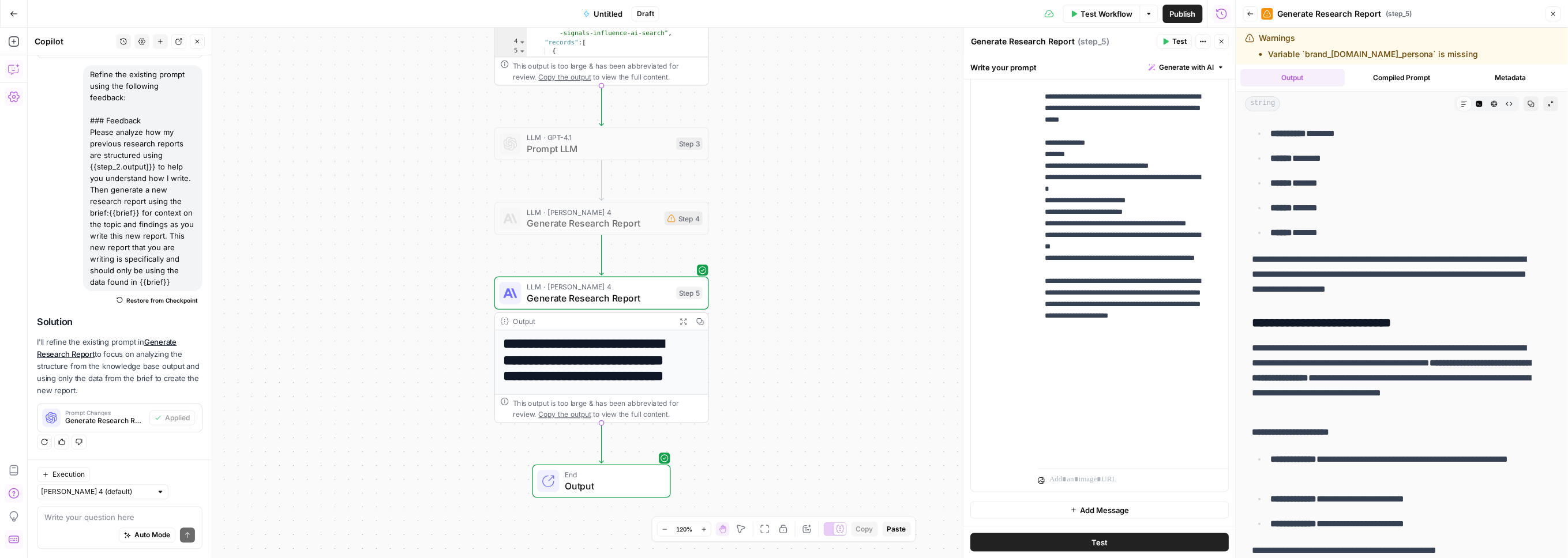
scroll to position [3332, 0]
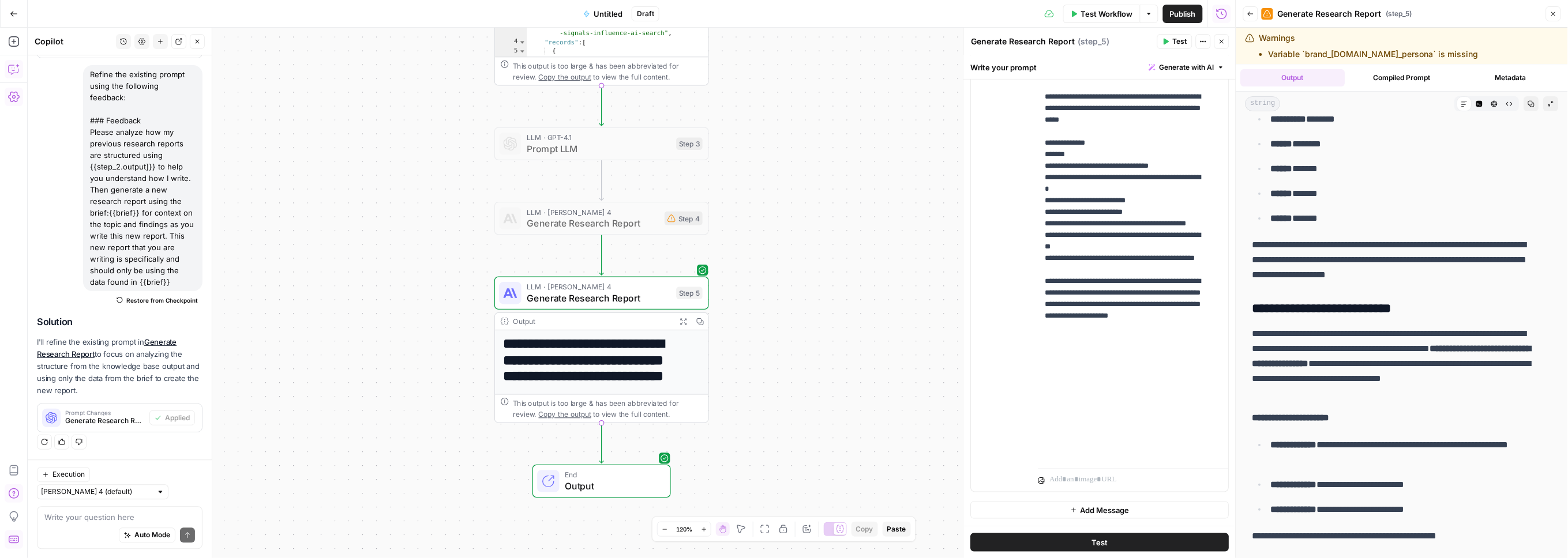
click at [1528, 104] on icon "button" at bounding box center [1532, 103] width 7 height 7
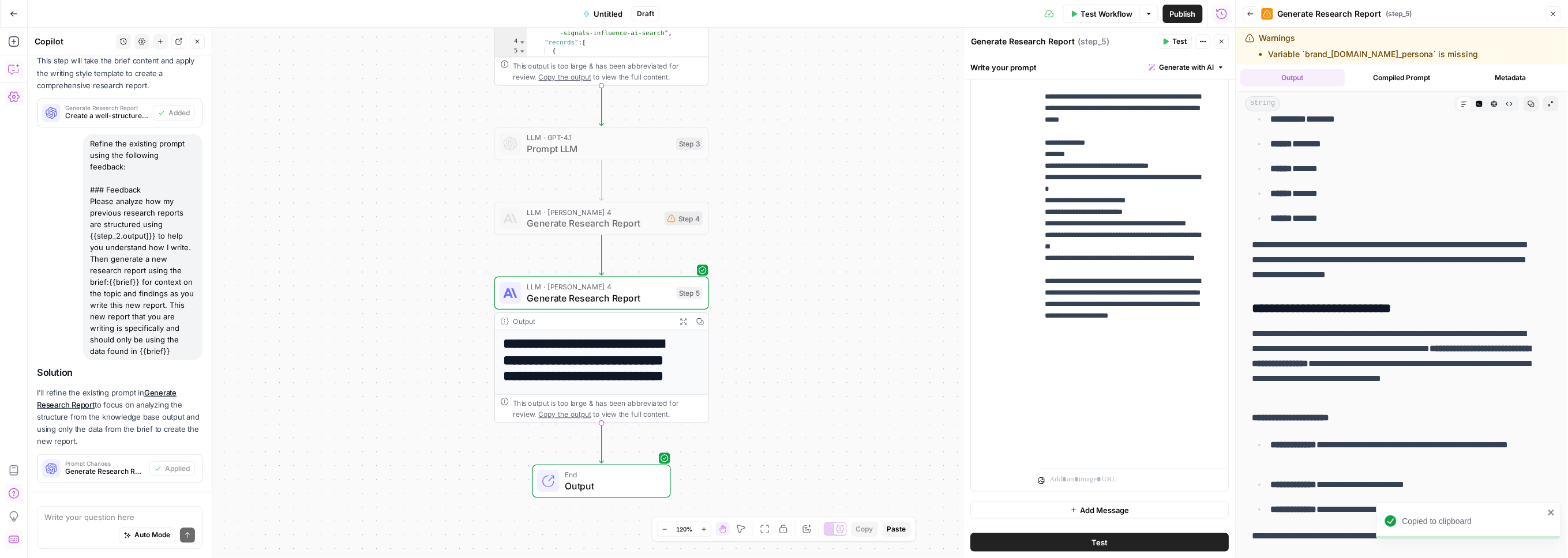
scroll to position [902, 0]
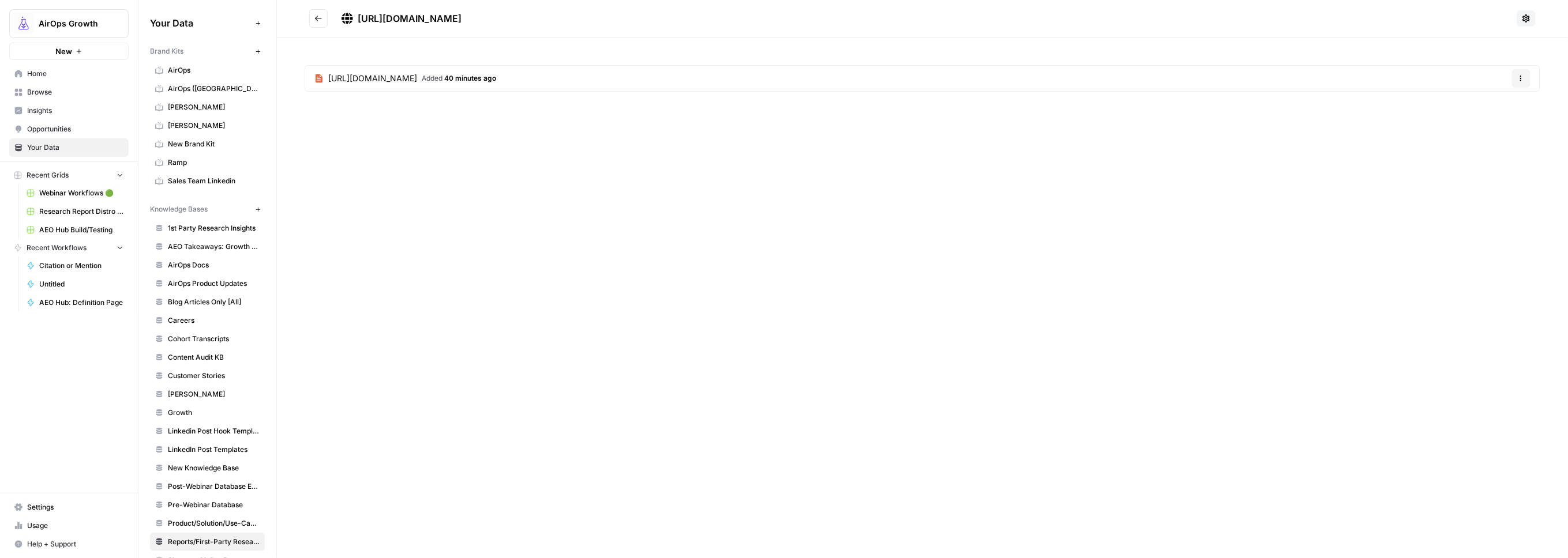
scroll to position [120, 0]
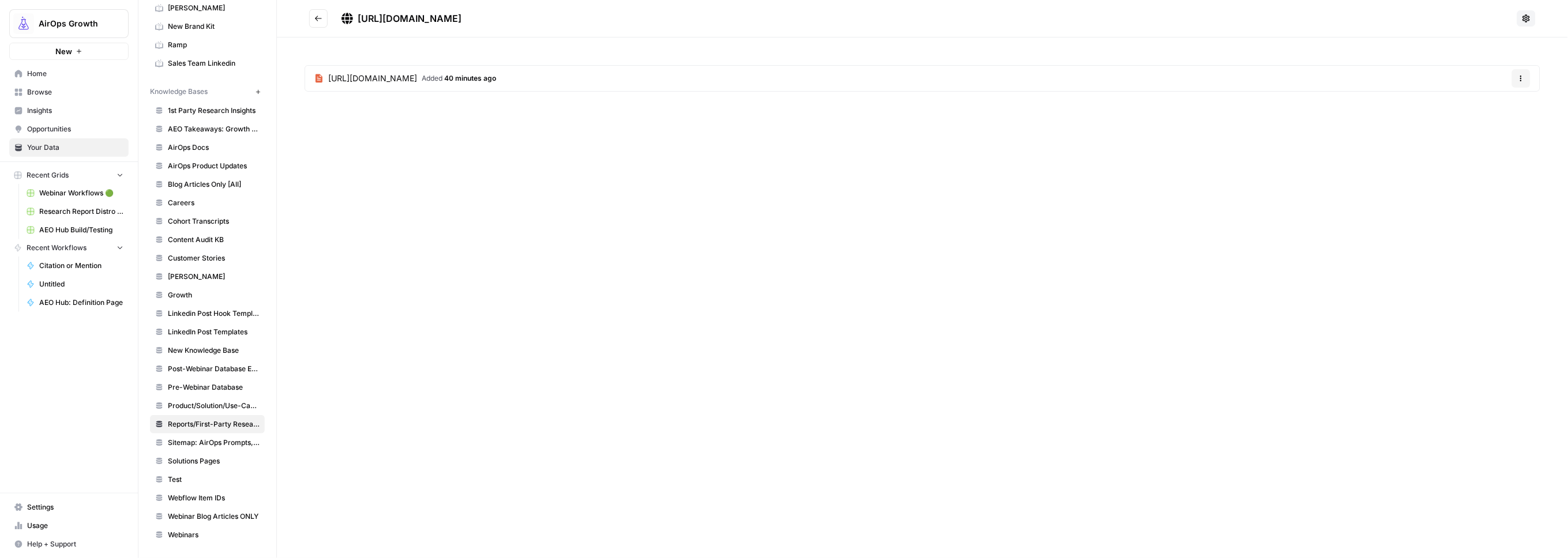
click at [44, 112] on span "Insights" at bounding box center [75, 110] width 96 height 10
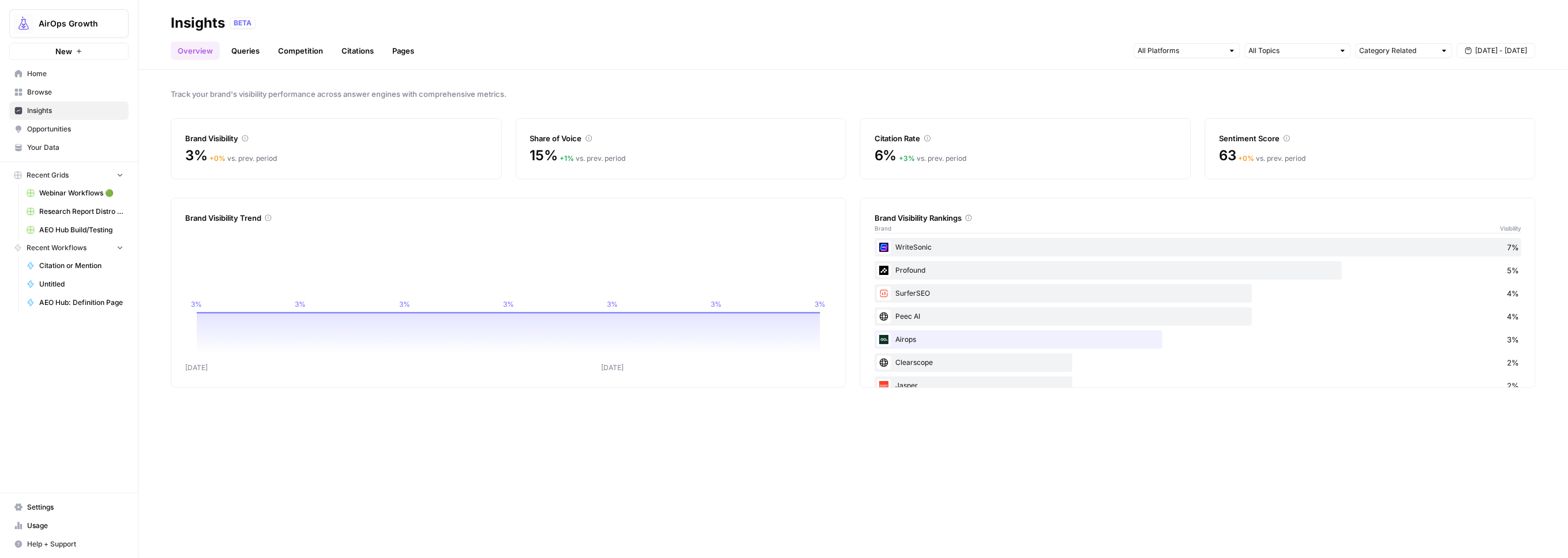
click at [561, 150] on div "15% + 1 % vs. prev. period" at bounding box center [681, 156] width 302 height 19
click at [1525, 49] on button "Sep 3 - Sep 9" at bounding box center [1496, 51] width 78 height 15
click at [1356, 91] on span "Track your brand's visibility performance across answer engines with comprehens…" at bounding box center [853, 94] width 1365 height 12
click at [247, 52] on link "Queries" at bounding box center [245, 51] width 42 height 19
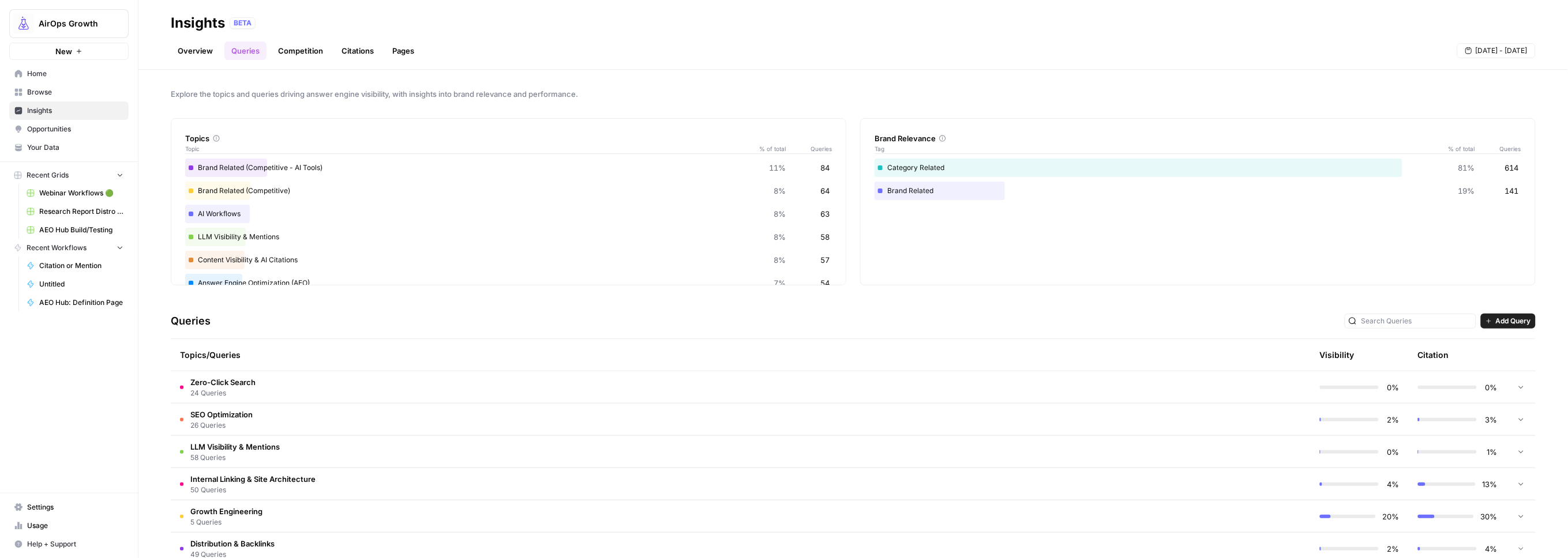
click at [233, 453] on span "58 Queries" at bounding box center [235, 457] width 90 height 10
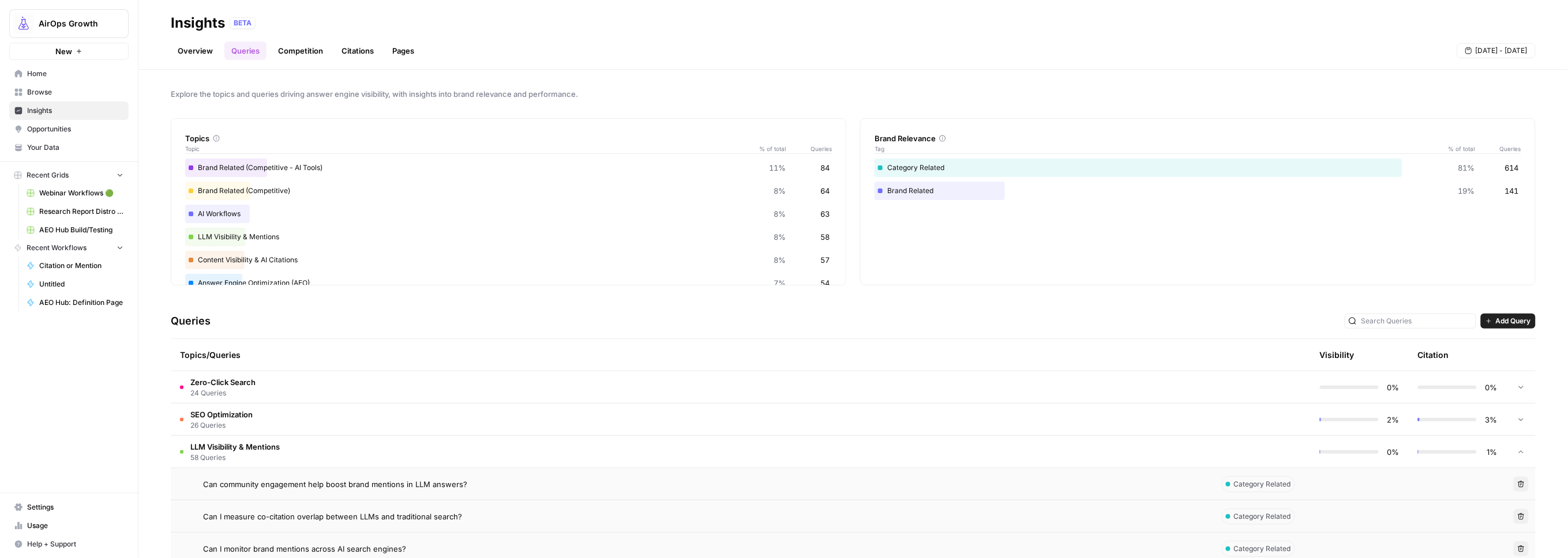
click at [233, 446] on span "LLM Visibility & Mentions" at bounding box center [235, 446] width 90 height 12
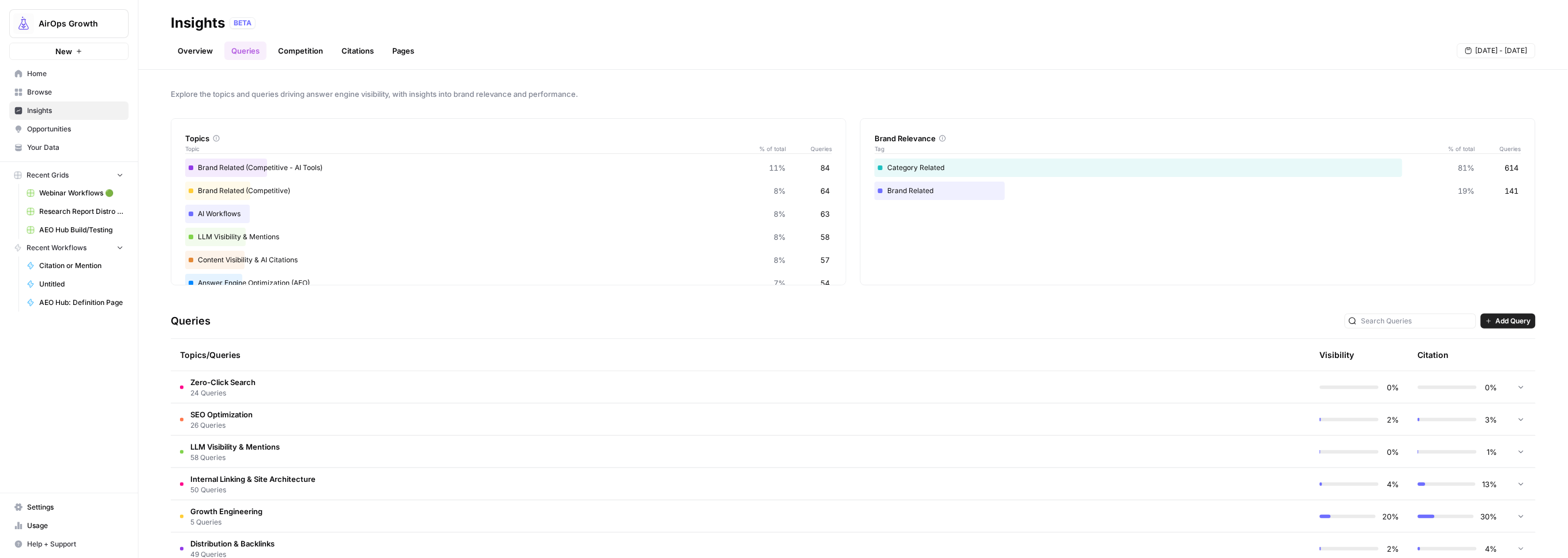
click at [231, 414] on span "SEO Optimization" at bounding box center [221, 414] width 62 height 12
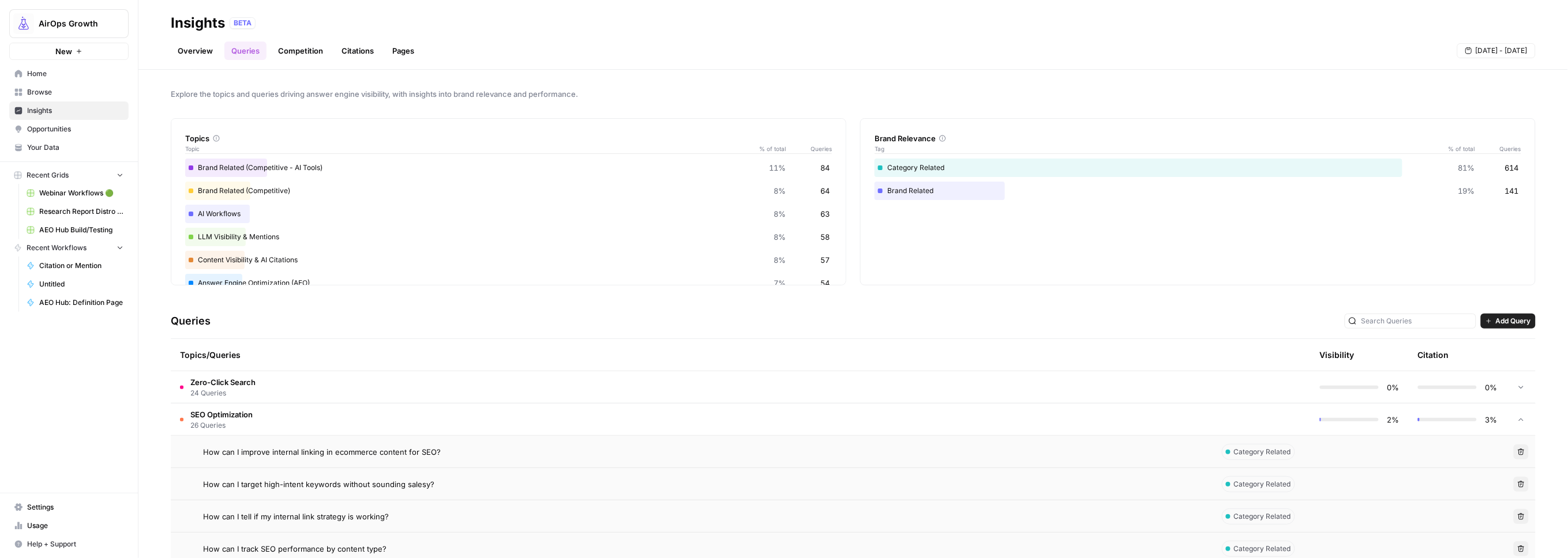
click at [297, 90] on span "Explore the topics and queries driving answer engine visibility, with insights …" at bounding box center [853, 94] width 1365 height 12
